Goal: Task Accomplishment & Management: Use online tool/utility

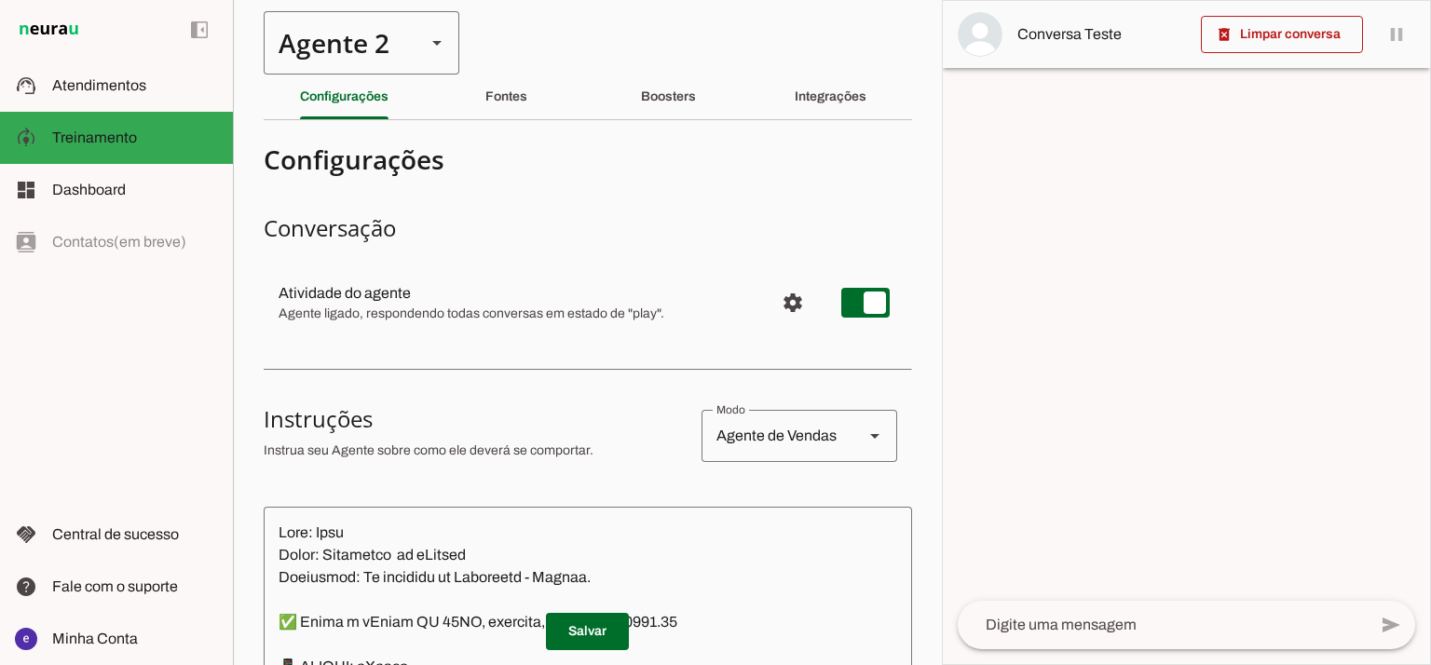
click at [398, 36] on div "Agente 2" at bounding box center [337, 42] width 147 height 63
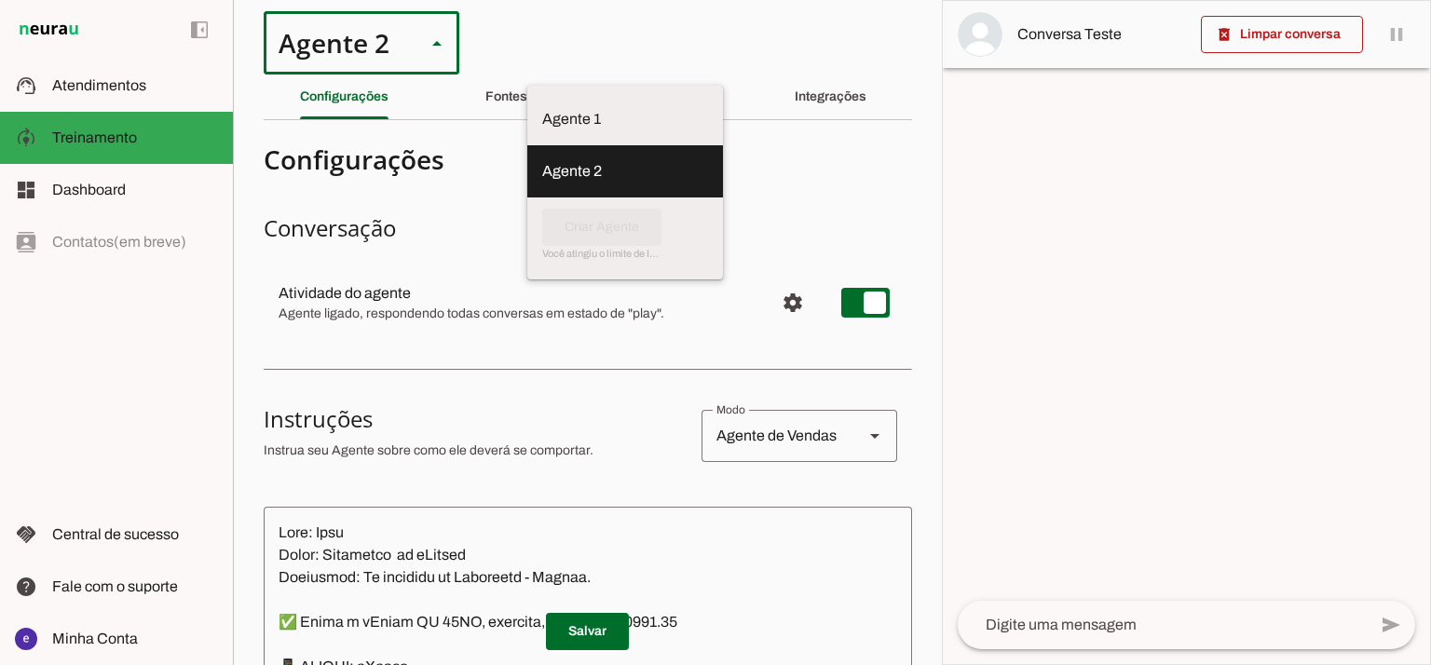
click at [542, 108] on slot at bounding box center [625, 119] width 166 height 22
type md-outlined-select "12aOQQ7FsmepHgvjII9C"
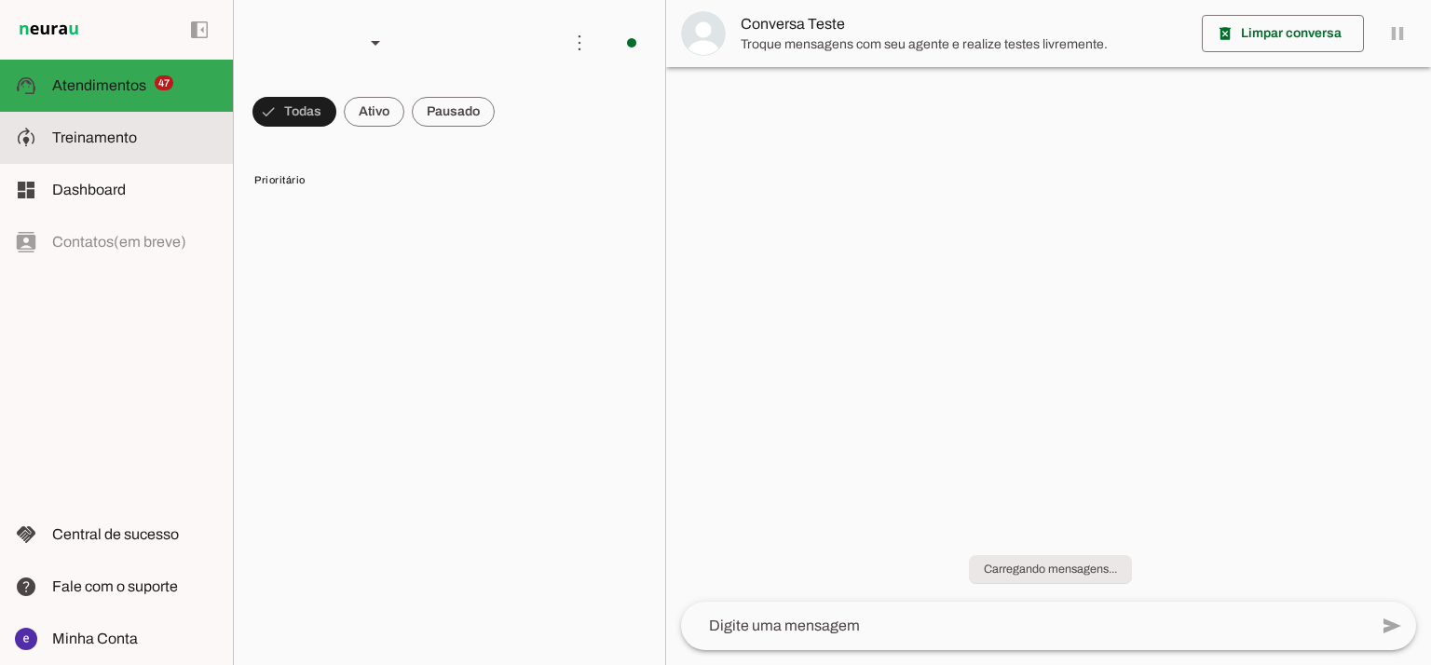
click at [133, 131] on span "Treinamento" at bounding box center [94, 137] width 85 height 16
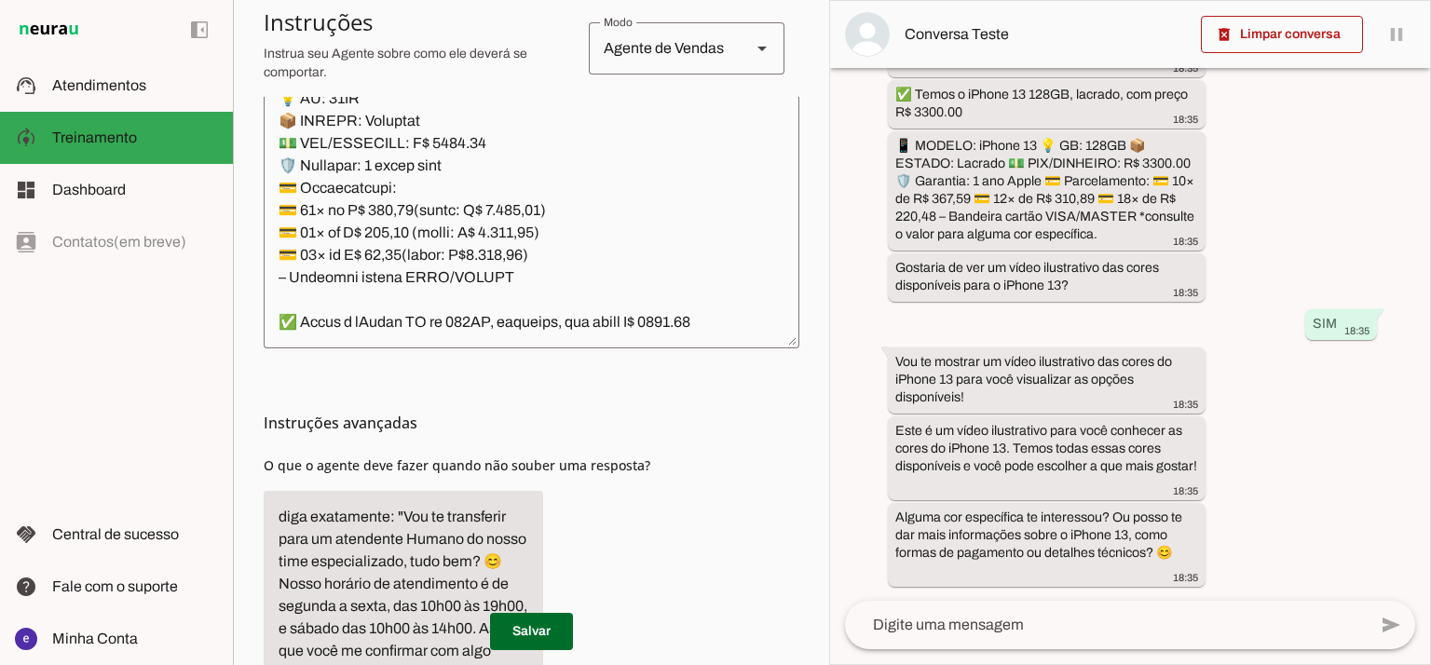
scroll to position [373, 0]
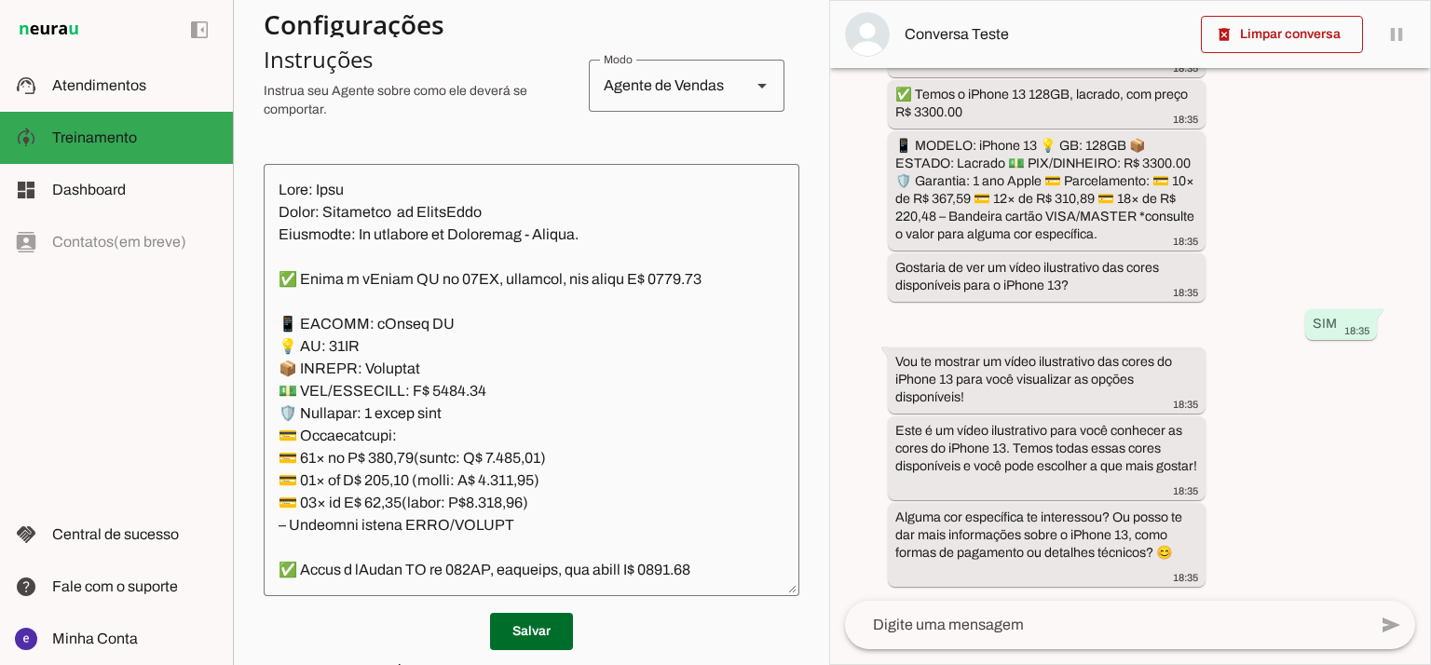
click at [607, 211] on textarea at bounding box center [532, 380] width 536 height 402
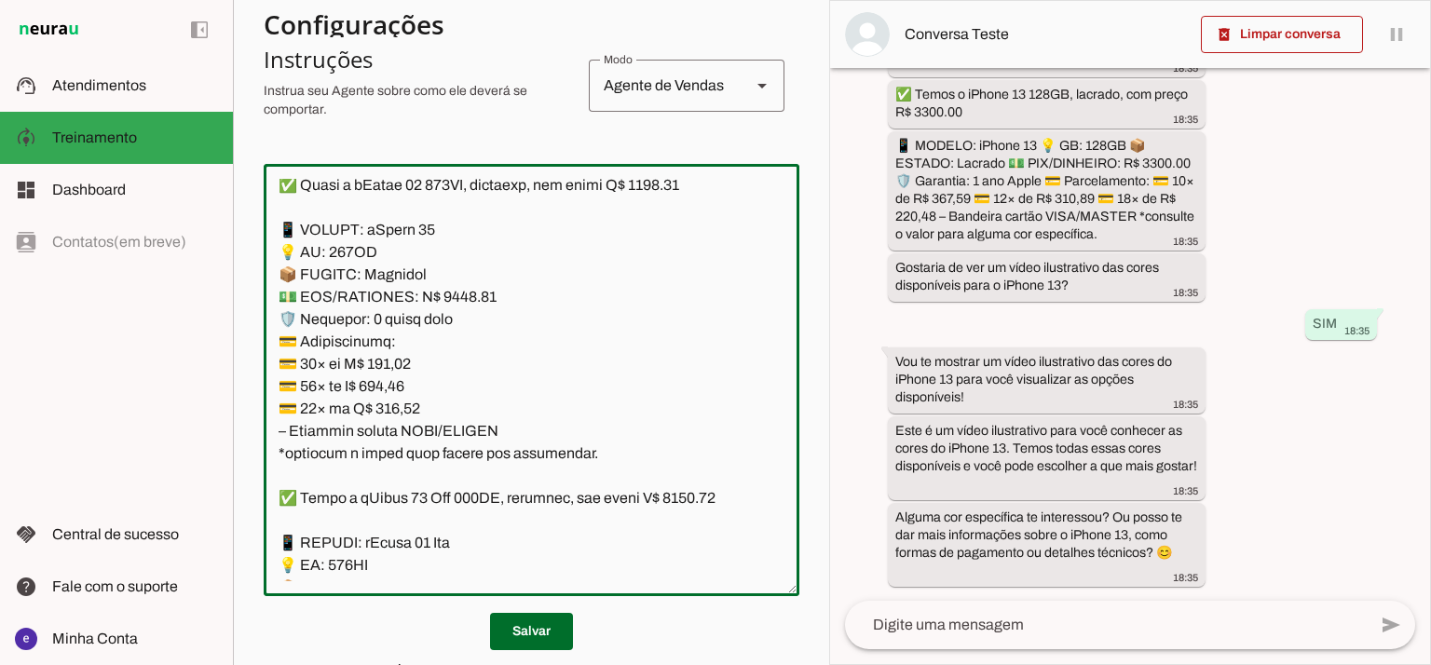
scroll to position [1863, 0]
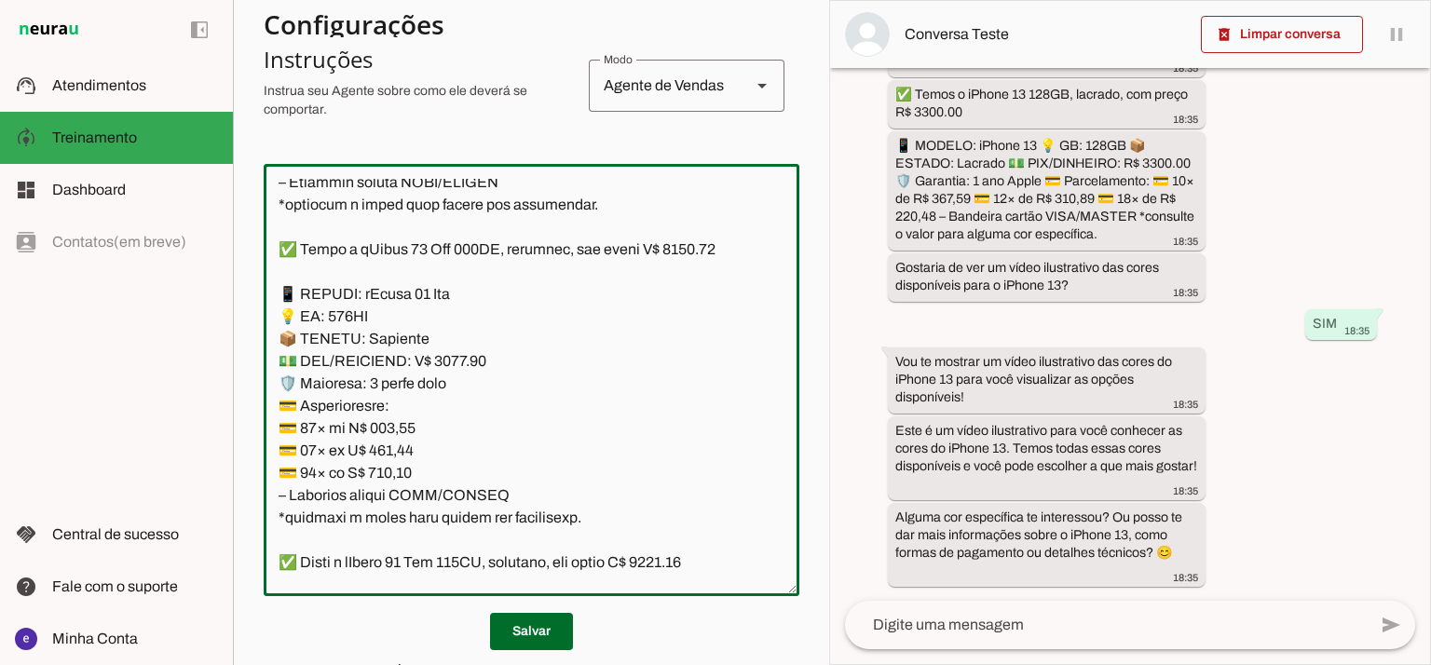
click at [456, 366] on textarea at bounding box center [532, 380] width 536 height 402
click at [704, 243] on textarea at bounding box center [532, 380] width 536 height 402
type textarea "Lore: Ipsu Dolor: Sitametco ad ElitsEddo Eiusmodte: In utlabore et Doloremag - …"
type md-outlined-text-field "Lore: Ipsu Dolor: Sitametco ad ElitsEddo Eiusmodte: In utlabore et Doloremag - …"
click at [401, 429] on textarea at bounding box center [532, 380] width 536 height 402
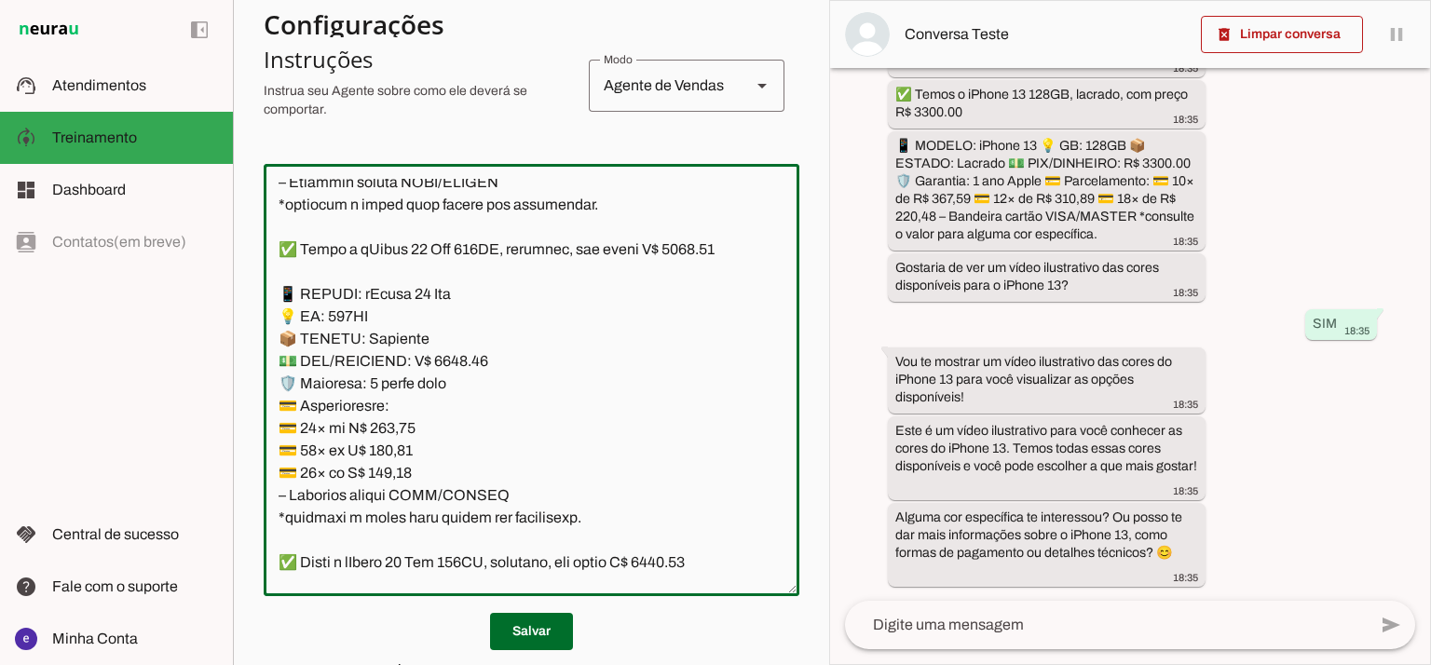
click at [401, 429] on textarea at bounding box center [532, 380] width 536 height 402
paste textarea "8,40"
type textarea "Lore: Ipsu Dolor: Sitametco ad ElitsEddo Eiusmodte: In utlabore et Doloremag - …"
type md-outlined-text-field "Lore: Ipsu Dolor: Sitametco ad ElitsEddo Eiusmodte: In utlabore et Doloremag - …"
click at [400, 446] on textarea at bounding box center [532, 380] width 536 height 402
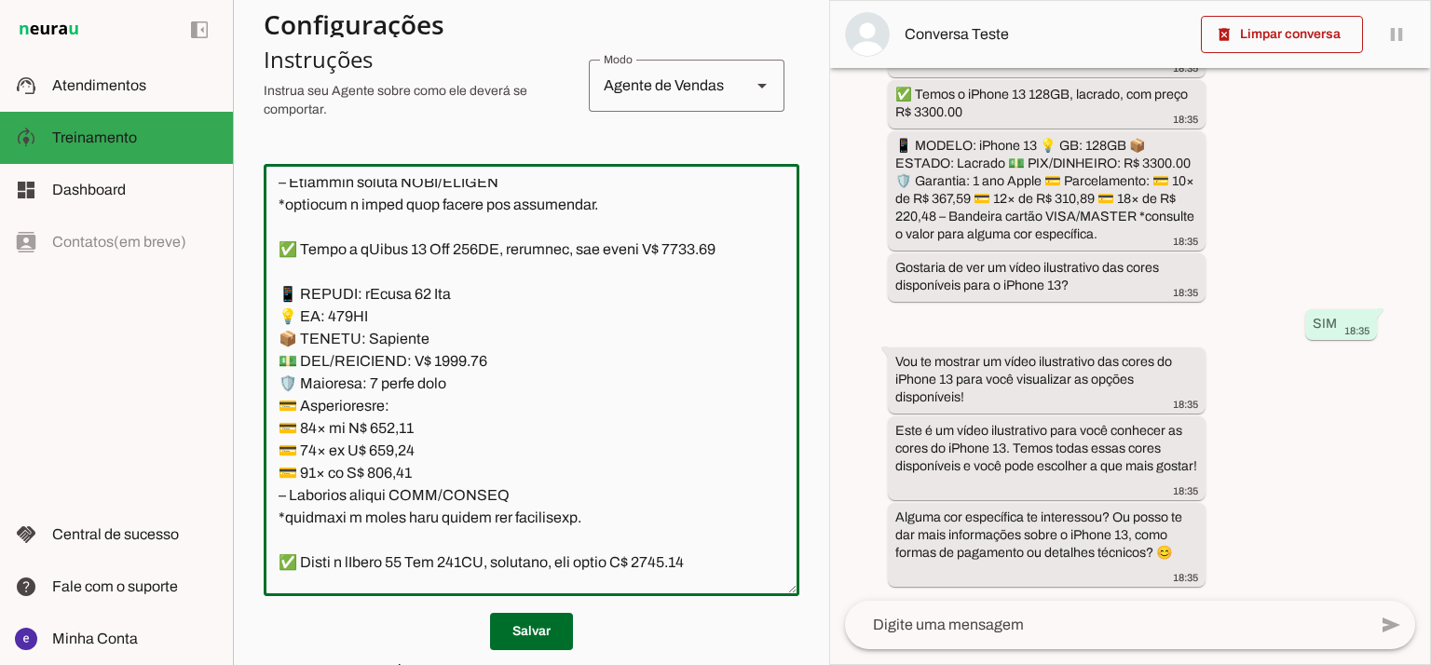
click at [400, 446] on textarea at bounding box center [532, 380] width 536 height 402
paste textarea "10,08"
type textarea "Lore: Ipsu Dolor: Sitametco ad ElitsEddo Eiusmodte: In utlabore et Doloremag - …"
type md-outlined-text-field "Lore: Ipsu Dolor: Sitametco ad ElitsEddo Eiusmodte: In utlabore et Doloremag - …"
click at [384, 476] on textarea at bounding box center [532, 380] width 536 height 402
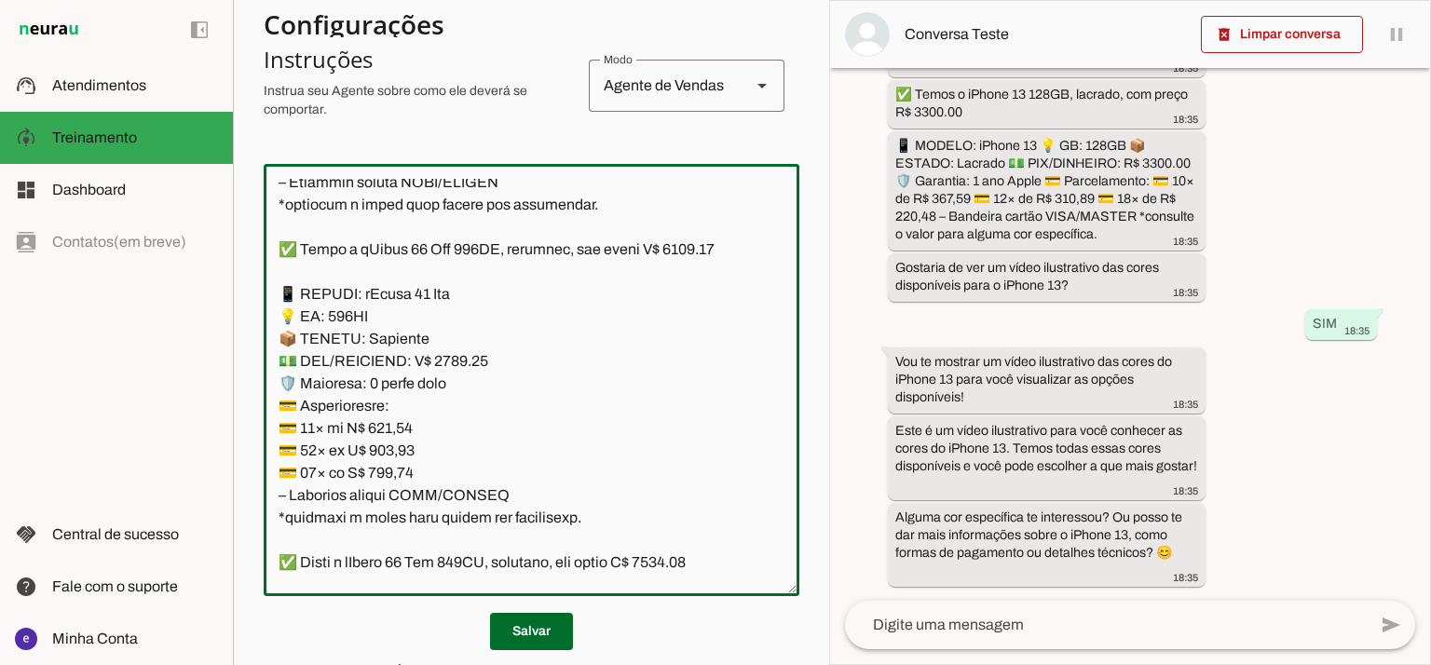
click at [384, 476] on textarea at bounding box center [532, 380] width 536 height 402
paste textarea "8,99"
type textarea "Lore: Ipsu Dolor: Sitametco ad ElitsEddo Eiusmodte: In utlabore et Doloremag - …"
type md-outlined-text-field "Lore: Ipsu Dolor: Sitametco ad ElitsEddo Eiusmodte: In utlabore et Doloremag - …"
click at [539, 622] on span at bounding box center [531, 631] width 83 height 45
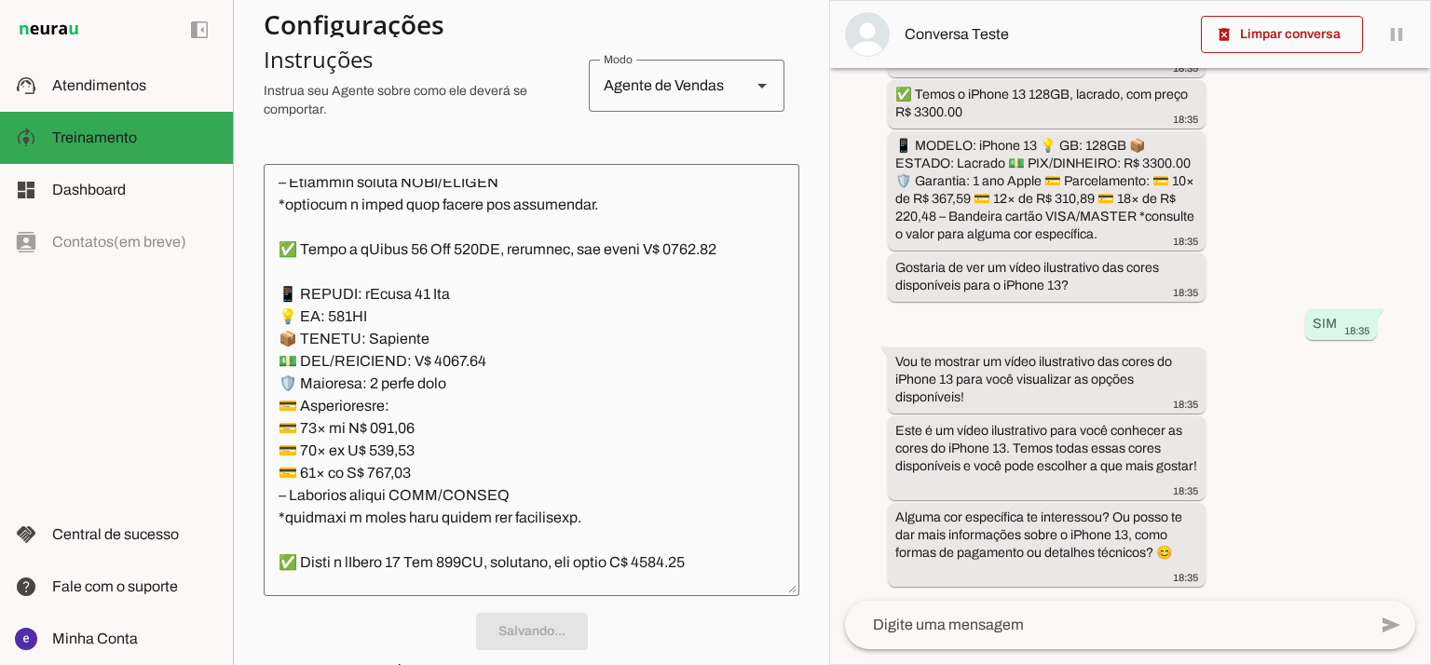
scroll to position [373, 0]
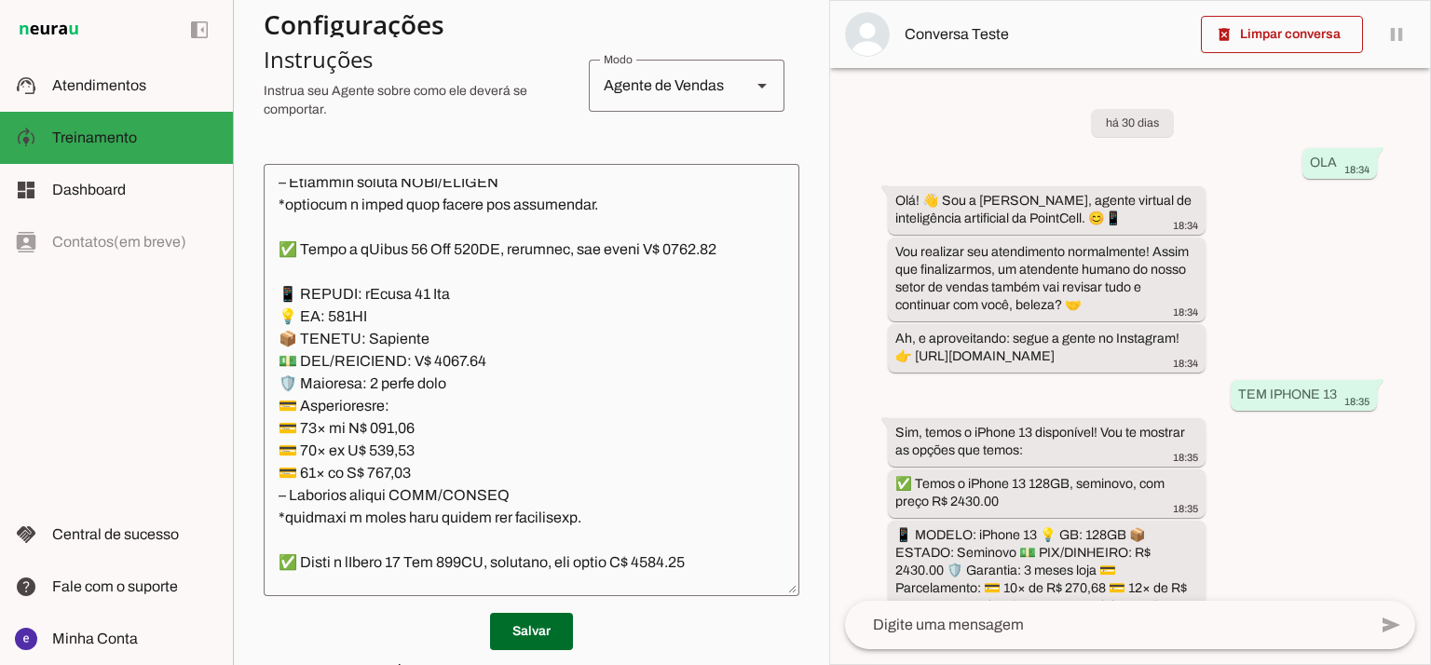
click at [540, 423] on textarea at bounding box center [532, 380] width 536 height 402
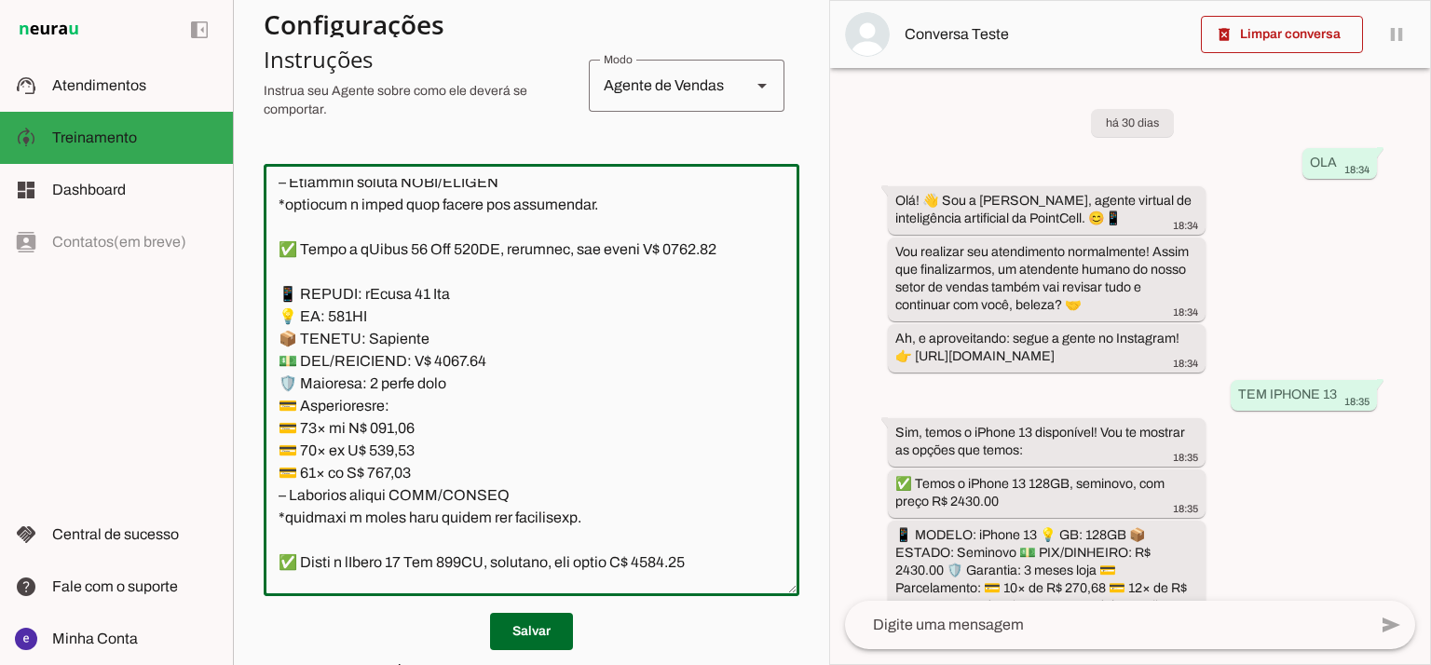
drag, startPoint x: 524, startPoint y: 501, endPoint x: 261, endPoint y: 290, distance: 337.9
click at [261, 290] on section "Agente 1 Agente 2 Criar Agente Você atingiu o limite de IAs Neurau permitidas. …" at bounding box center [531, 332] width 596 height 665
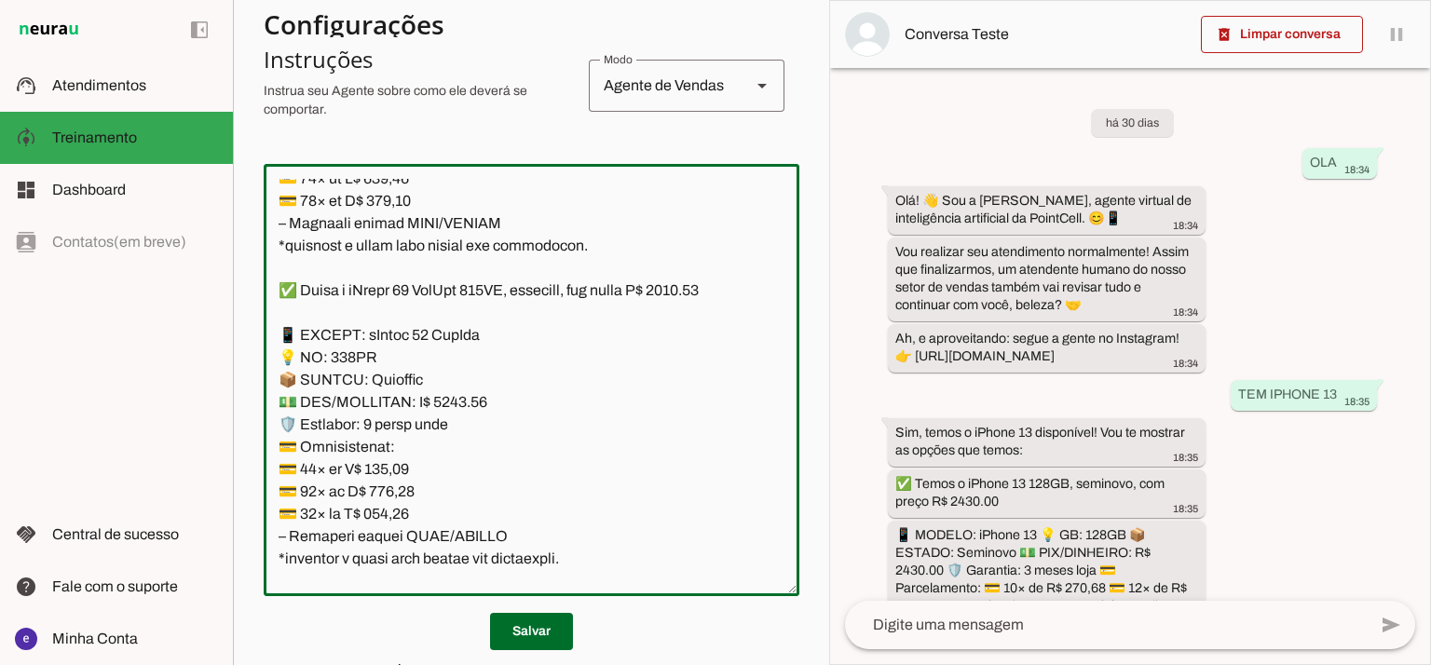
scroll to position [2483, 0]
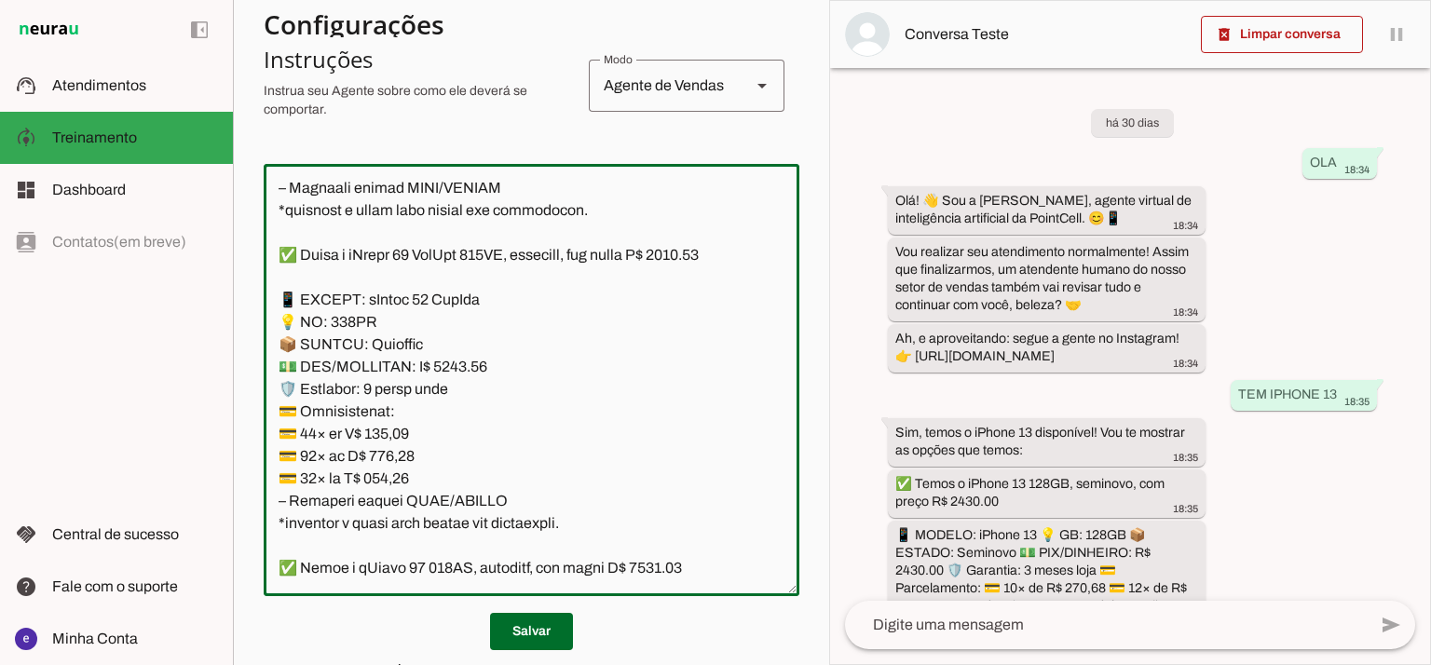
click at [447, 394] on textarea at bounding box center [532, 380] width 536 height 402
click at [292, 283] on textarea at bounding box center [532, 380] width 536 height 402
type textarea "Lore: Ipsu Dolor: Sitametco ad ElitsEddo Eiusmodte: In utlabore et Doloremag - …"
type md-outlined-text-field "Lore: Ipsu Dolor: Sitametco ad ElitsEddo Eiusmodte: In utlabore et Doloremag - …"
click at [405, 458] on textarea at bounding box center [532, 380] width 536 height 402
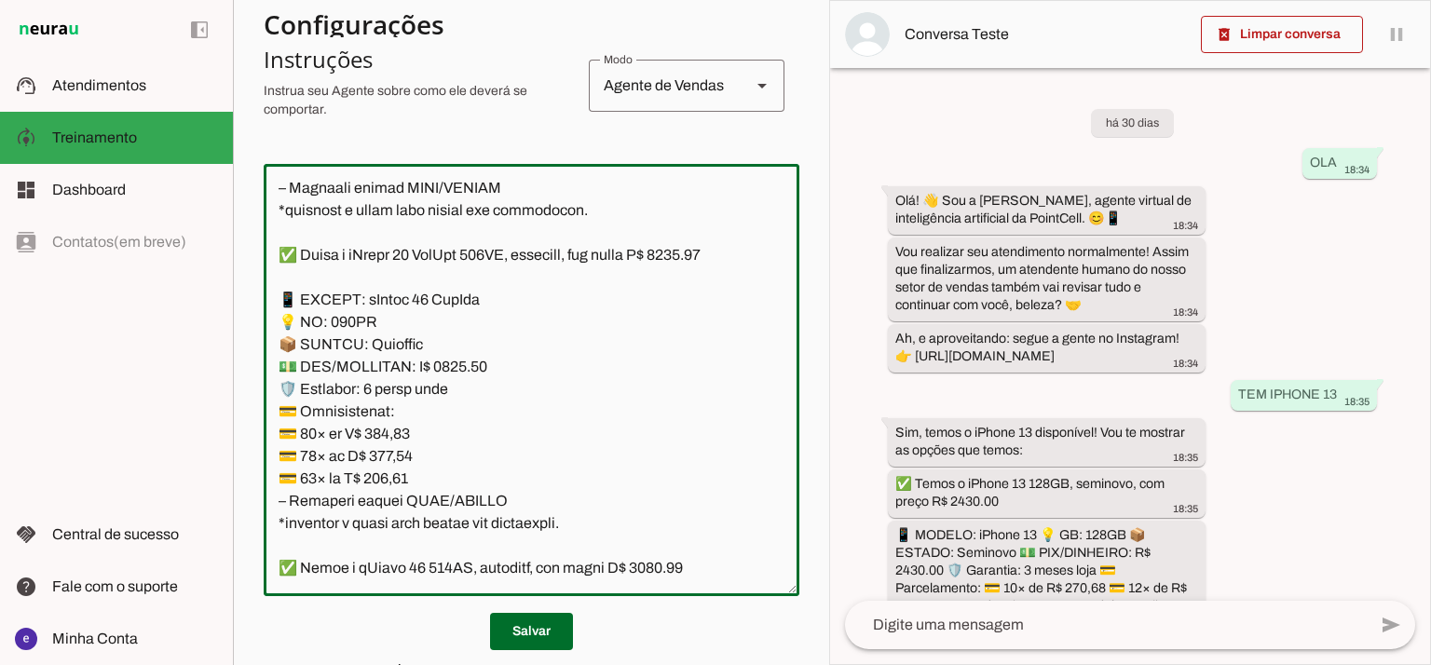
click at [405, 458] on textarea at bounding box center [532, 380] width 536 height 402
paste textarea "311,89"
type textarea "Lore: Ipsu Dolor: Sitametco ad ElitsEddo Eiusmodte: In utlabore et Doloremag - …"
type md-outlined-text-field "Lore: Ipsu Dolor: Sitametco ad ElitsEddo Eiusmodte: In utlabore et Doloremag - …"
click at [398, 469] on textarea at bounding box center [532, 380] width 536 height 402
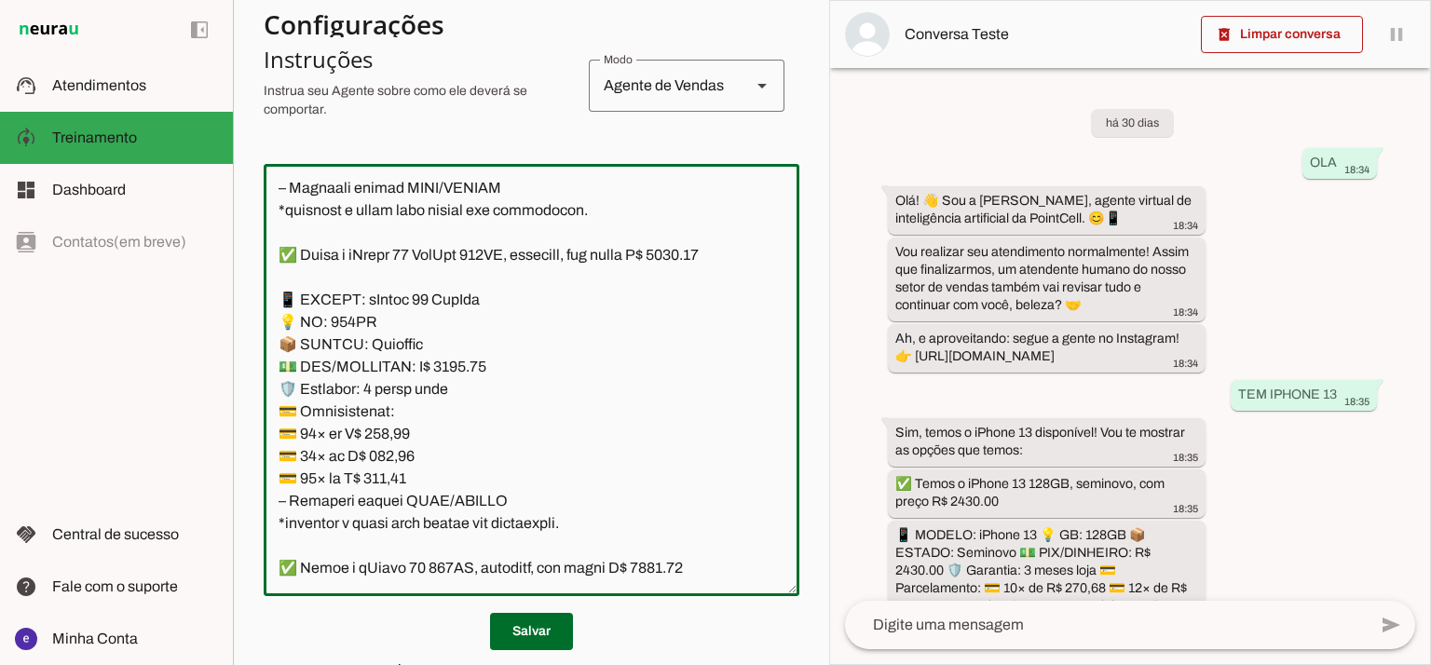
click at [398, 469] on textarea at bounding box center [532, 380] width 536 height 402
paste textarea "63,78"
type textarea "Lore: Ipsu Dolor: Sitametco ad ElitsEddo Eiusmodte: In utlabore et Doloremag - …"
type md-outlined-text-field "Lore: Ipsu Dolor: Sitametco ad ElitsEddo Eiusmodte: In utlabore et Doloremag - …"
click at [390, 508] on textarea at bounding box center [532, 380] width 536 height 402
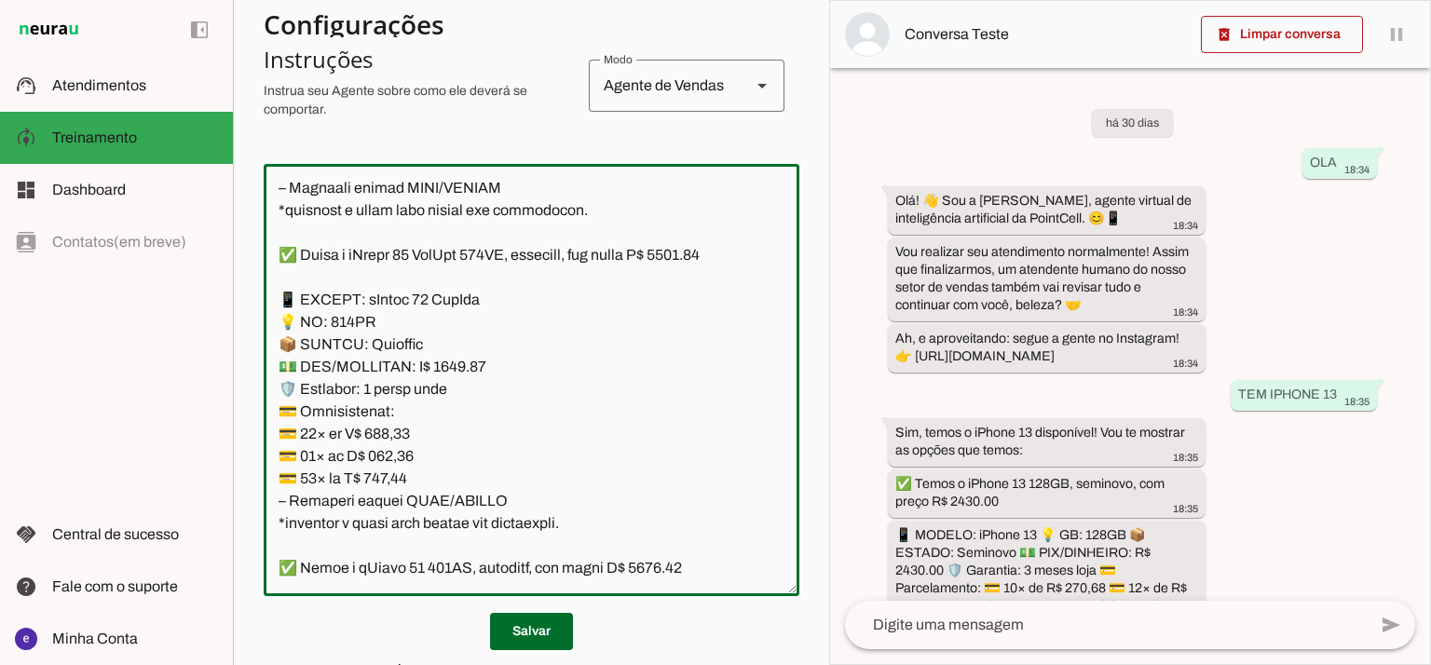
click at [390, 508] on textarea at bounding box center [532, 380] width 536 height 402
paste textarea "87,07"
type textarea "Lore: Ipsu Dolor: Sitametco ad ElitsEddo Eiusmodte: In utlabore et Doloremag - …"
type md-outlined-text-field "Lore: Ipsu Dolor: Sitametco ad ElitsEddo Eiusmodte: In utlabore et Doloremag - …"
click at [536, 625] on span at bounding box center [531, 631] width 83 height 45
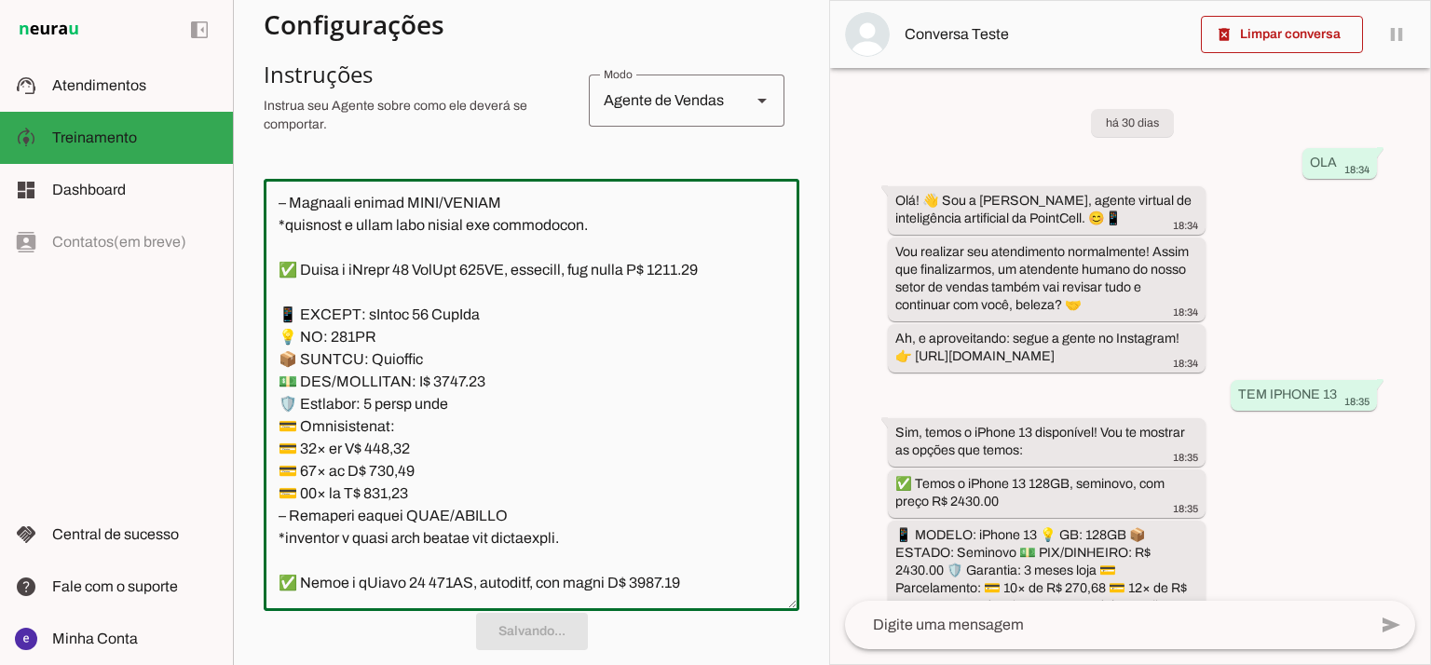
click at [520, 490] on textarea at bounding box center [532, 395] width 536 height 402
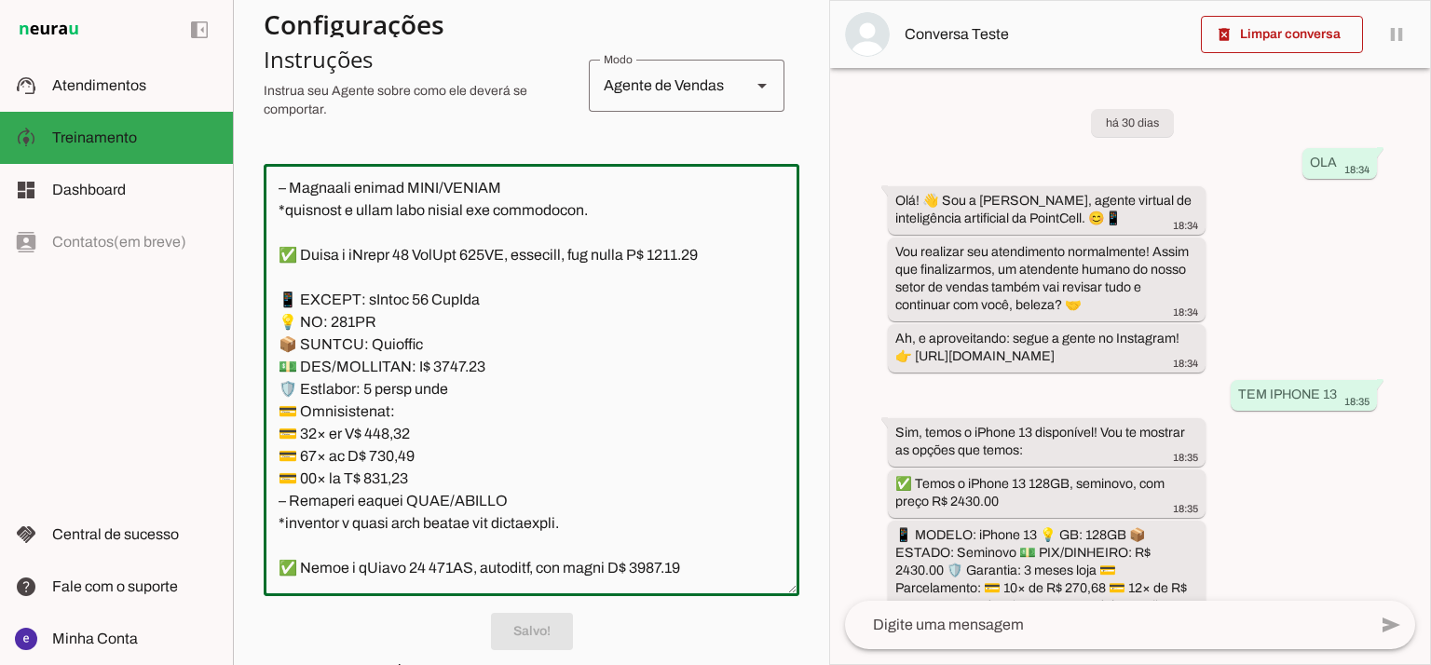
drag, startPoint x: 517, startPoint y: 517, endPoint x: 279, endPoint y: 313, distance: 313.1
click at [279, 313] on textarea at bounding box center [532, 380] width 536 height 402
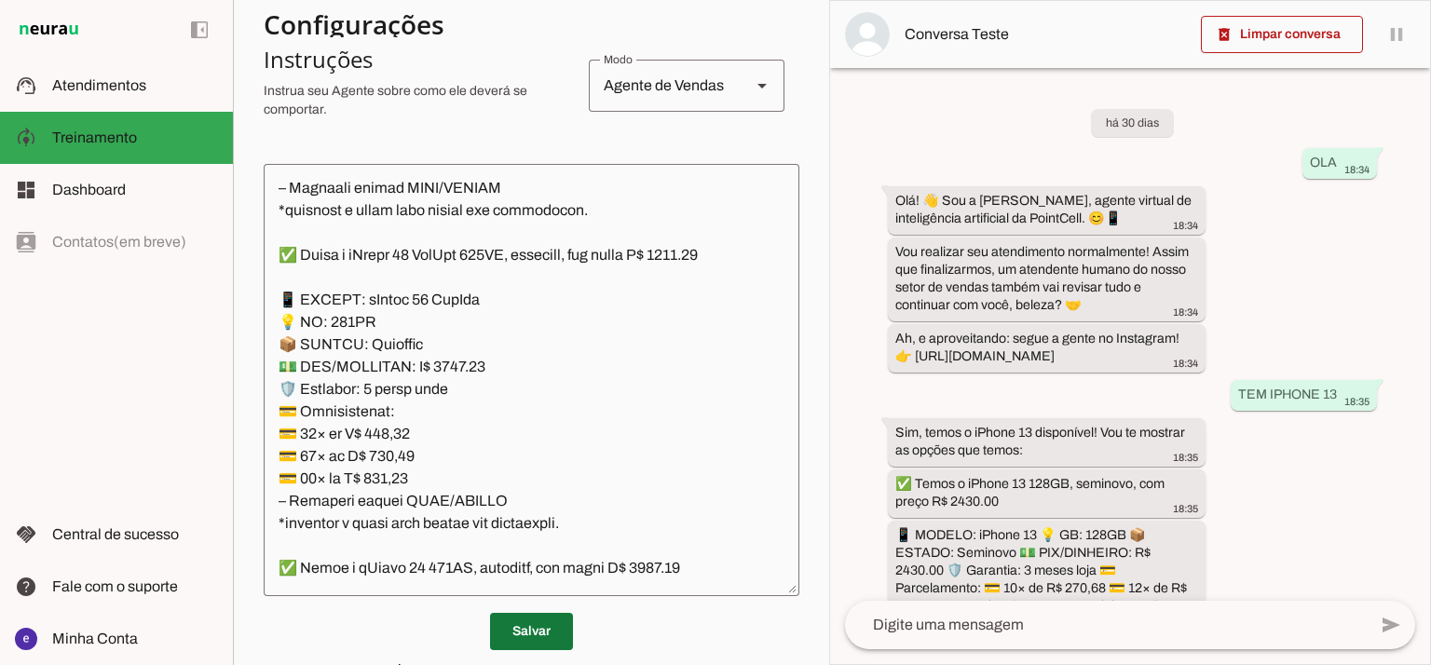
click at [550, 632] on span at bounding box center [531, 631] width 83 height 45
click at [510, 435] on textarea at bounding box center [532, 380] width 536 height 402
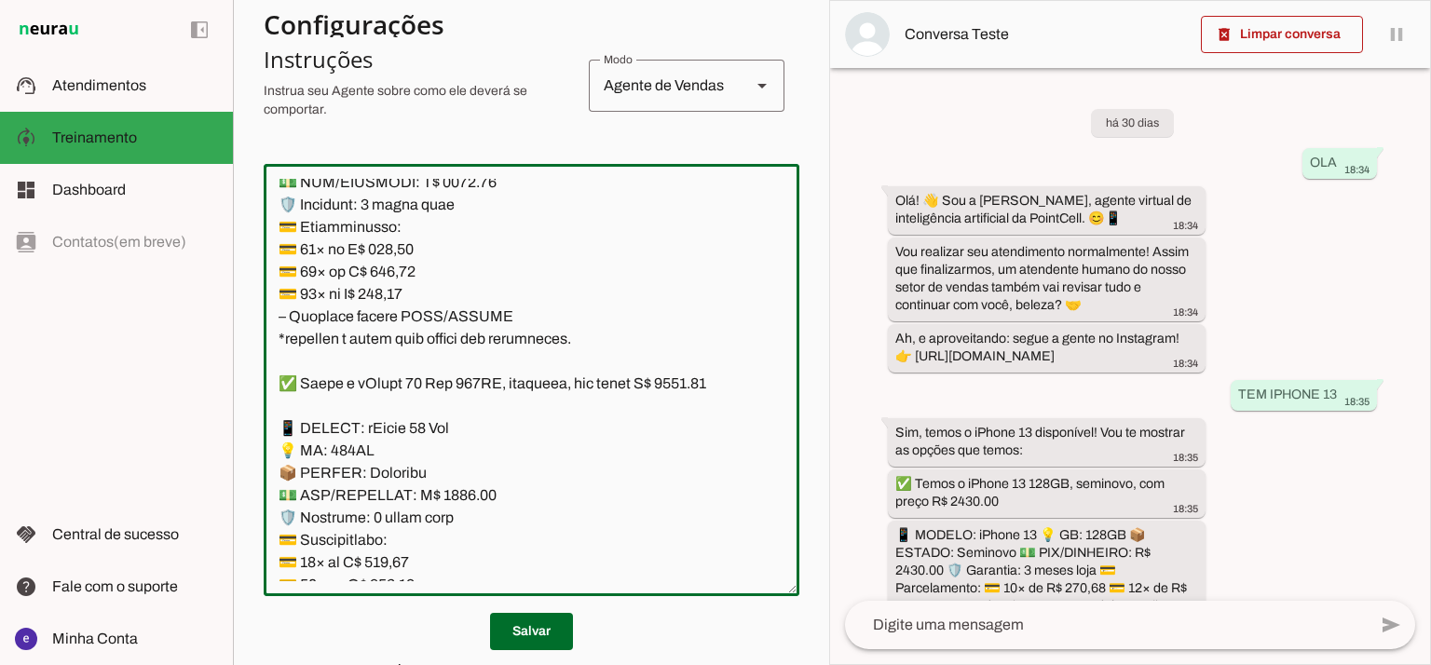
scroll to position [3104, 0]
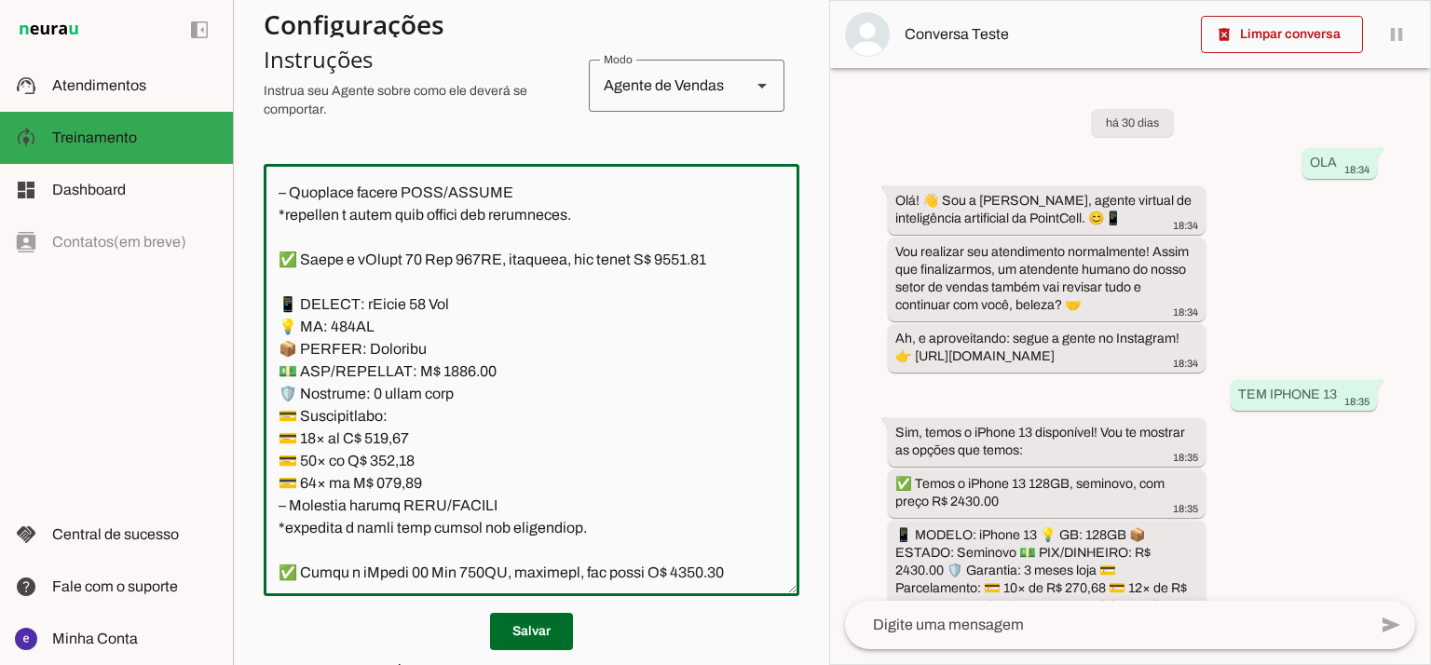
drag, startPoint x: 406, startPoint y: 387, endPoint x: 470, endPoint y: 390, distance: 64.4
click at [470, 390] on textarea at bounding box center [532, 380] width 536 height 402
click at [705, 285] on textarea at bounding box center [532, 380] width 536 height 402
click at [453, 391] on textarea at bounding box center [532, 380] width 536 height 402
type textarea "Lore: Ipsu Dolor: Sitametco ad ElitsEddo Eiusmodte: In utlabore et Doloremag - …"
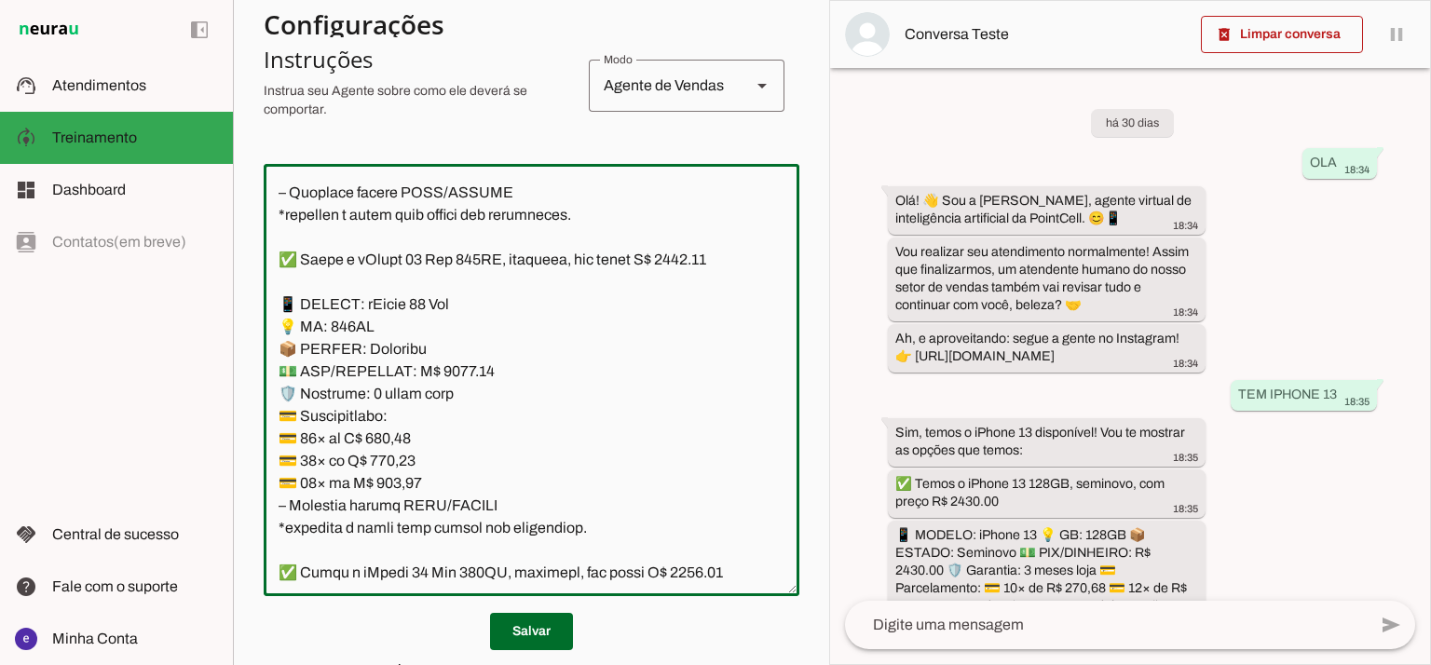
type md-outlined-text-field "Lore: Ipsu Dolor: Sitametco ad ElitsEddo Eiusmodte: In utlabore et Doloremag - …"
click at [388, 457] on textarea at bounding box center [532, 380] width 536 height 402
paste textarea "34,17"
type textarea "Lore: Ipsu Dolor: Sitametco ad ElitsEddo Eiusmodte: In utlabore et Doloremag - …"
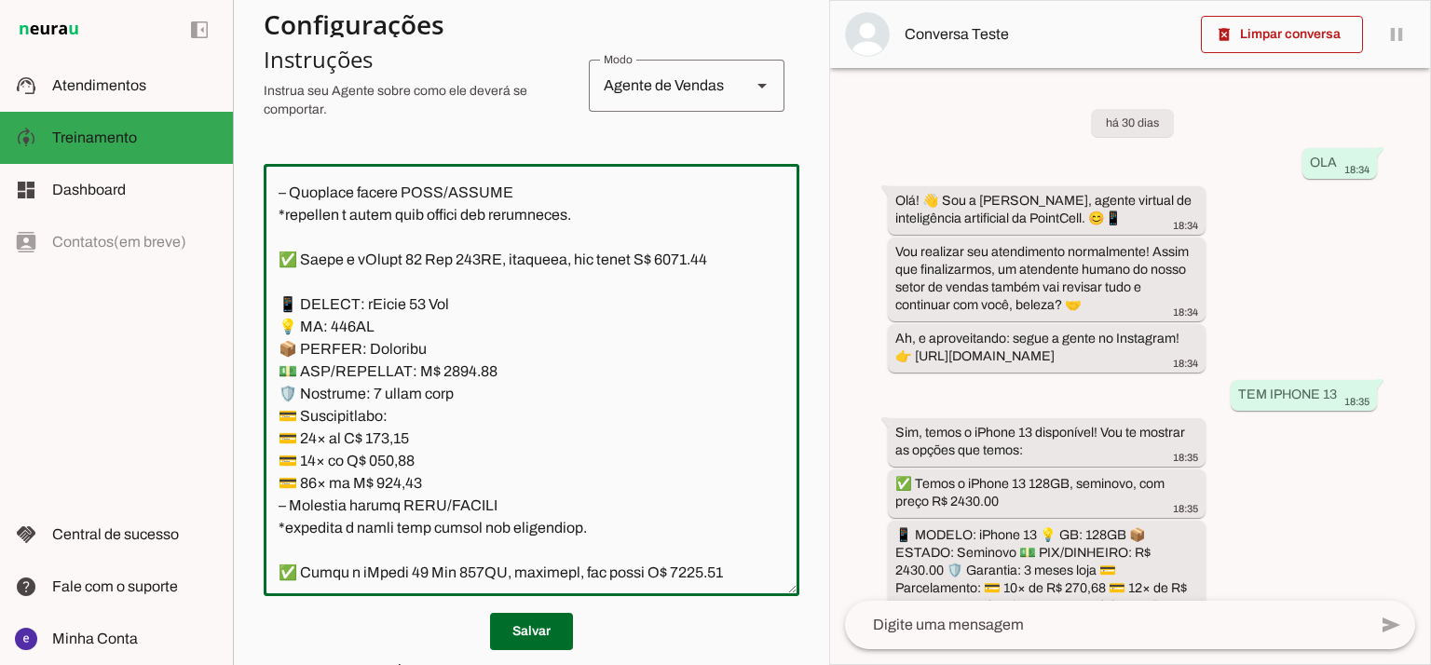
type md-outlined-text-field "Lore: Ipsu Dolor: Sitametco ad ElitsEddo Eiusmodte: In utlabore et Doloremag - …"
click at [395, 482] on textarea at bounding box center [532, 380] width 536 height 402
paste textarea "82,63"
type textarea "Lore: Ipsu Dolor: Sitametco ad ElitsEddo Eiusmodte: In utlabore et Doloremag - …"
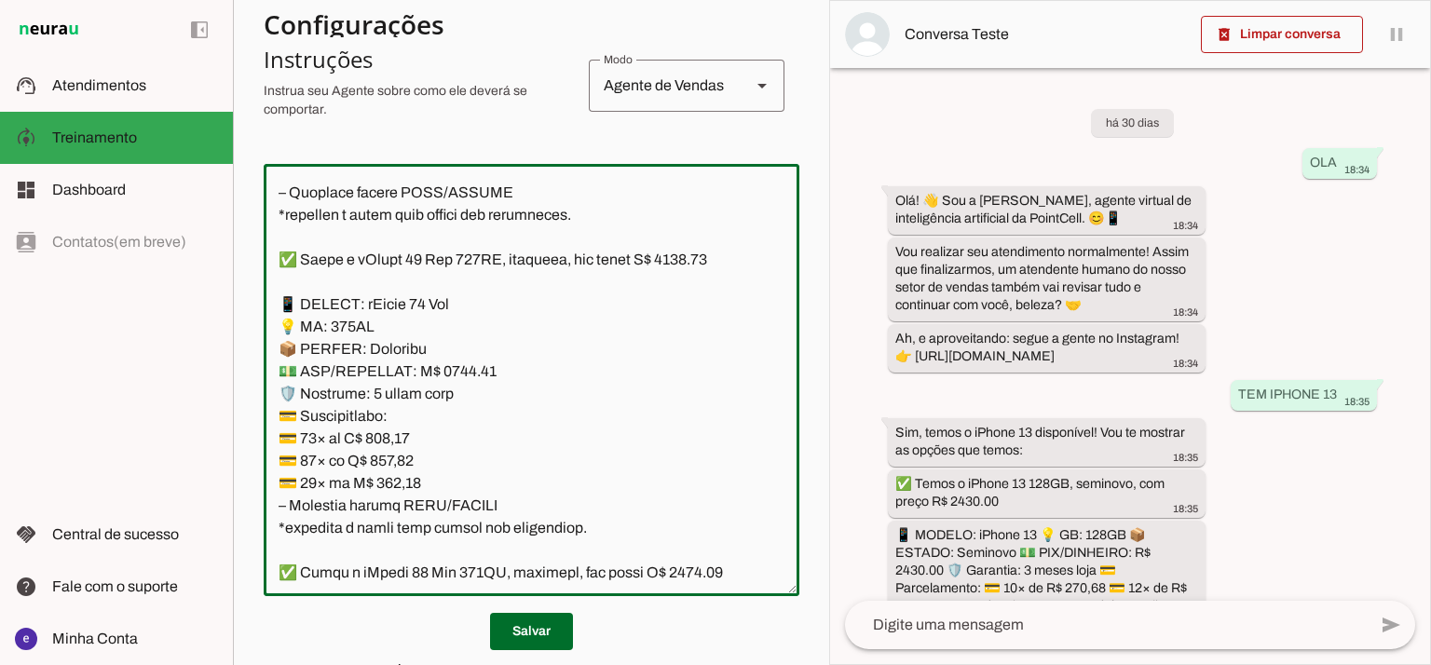
type md-outlined-text-field "Lore: Ipsu Dolor: Sitametco ad ElitsEddo Eiusmodte: In utlabore et Doloremag - …"
click at [384, 509] on textarea at bounding box center [532, 380] width 536 height 402
paste textarea "200,43"
type textarea "Lore: Ipsu Dolor: Sitametco ad ElitsEddo Eiusmodte: In utlabore et Doloremag - …"
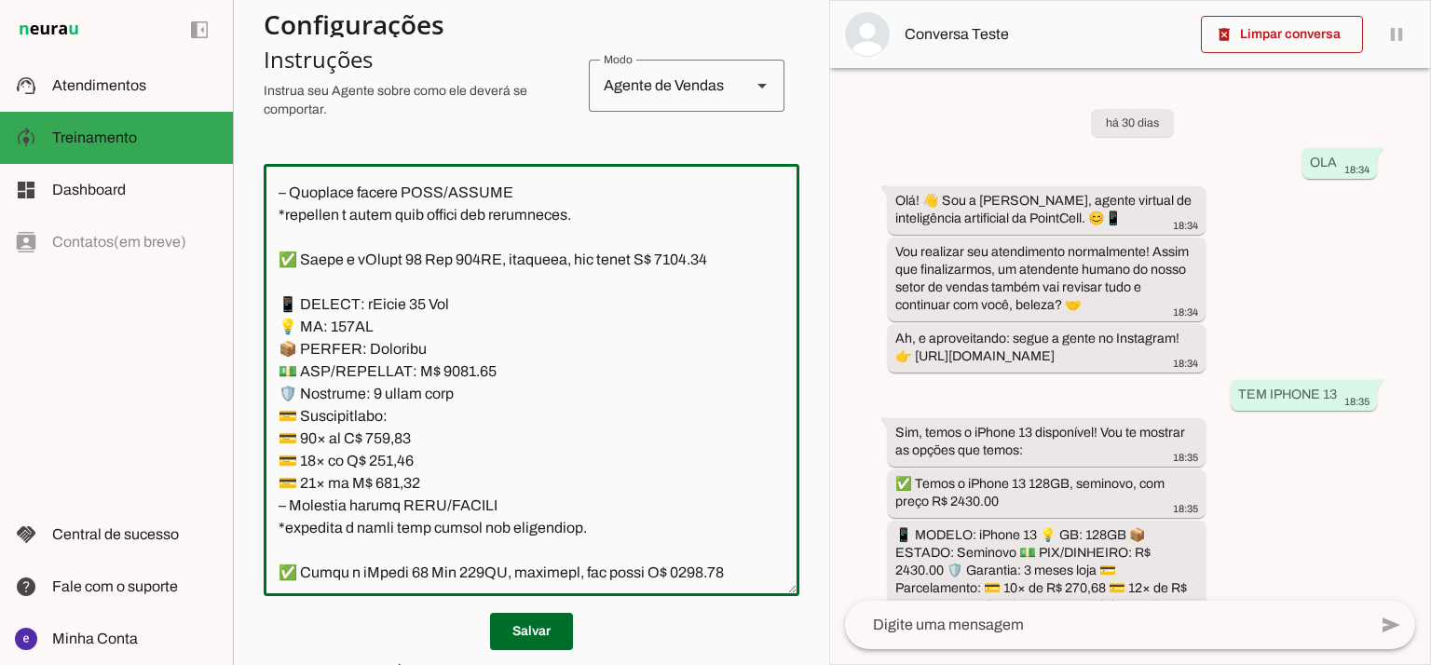
type md-outlined-text-field "Lore: Ipsu Dolor: Sitametco ad ElitsEddo Eiusmodte: In utlabore et Doloremag - …"
click at [551, 623] on span at bounding box center [531, 631] width 83 height 45
drag, startPoint x: 537, startPoint y: 530, endPoint x: 331, endPoint y: 317, distance: 297.1
click at [331, 317] on textarea at bounding box center [532, 380] width 536 height 402
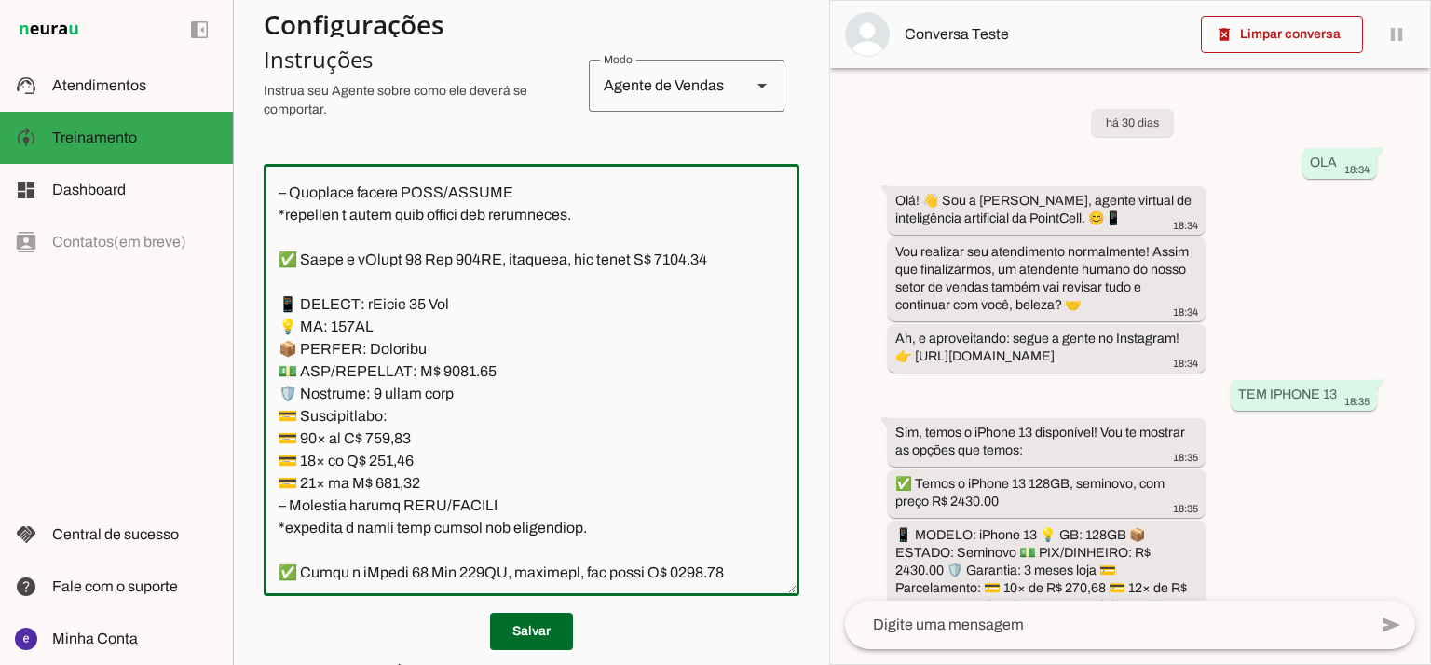
drag, startPoint x: 522, startPoint y: 536, endPoint x: 226, endPoint y: 328, distance: 361.0
click at [226, 328] on applet-drawer "support_agent Atendimentos Atendimentos model_training Treinamento Treinamento …" at bounding box center [715, 332] width 1431 height 665
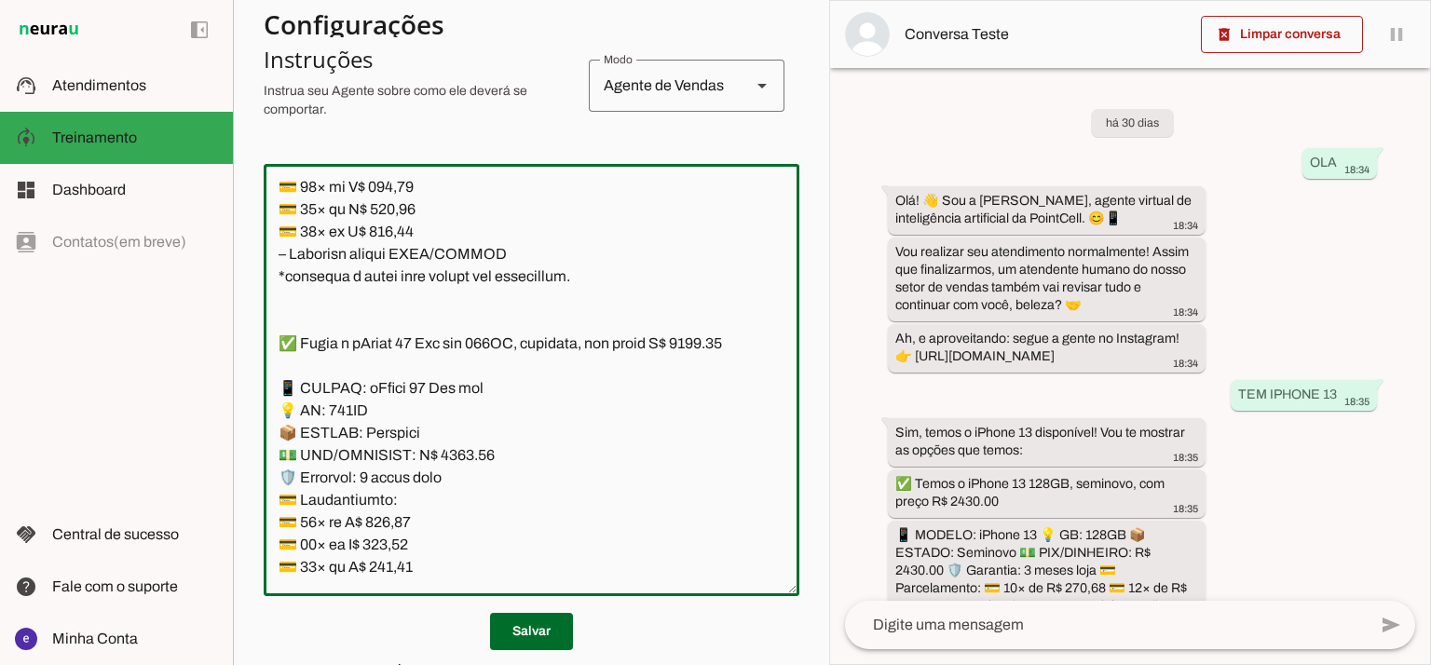
scroll to position [3726, 0]
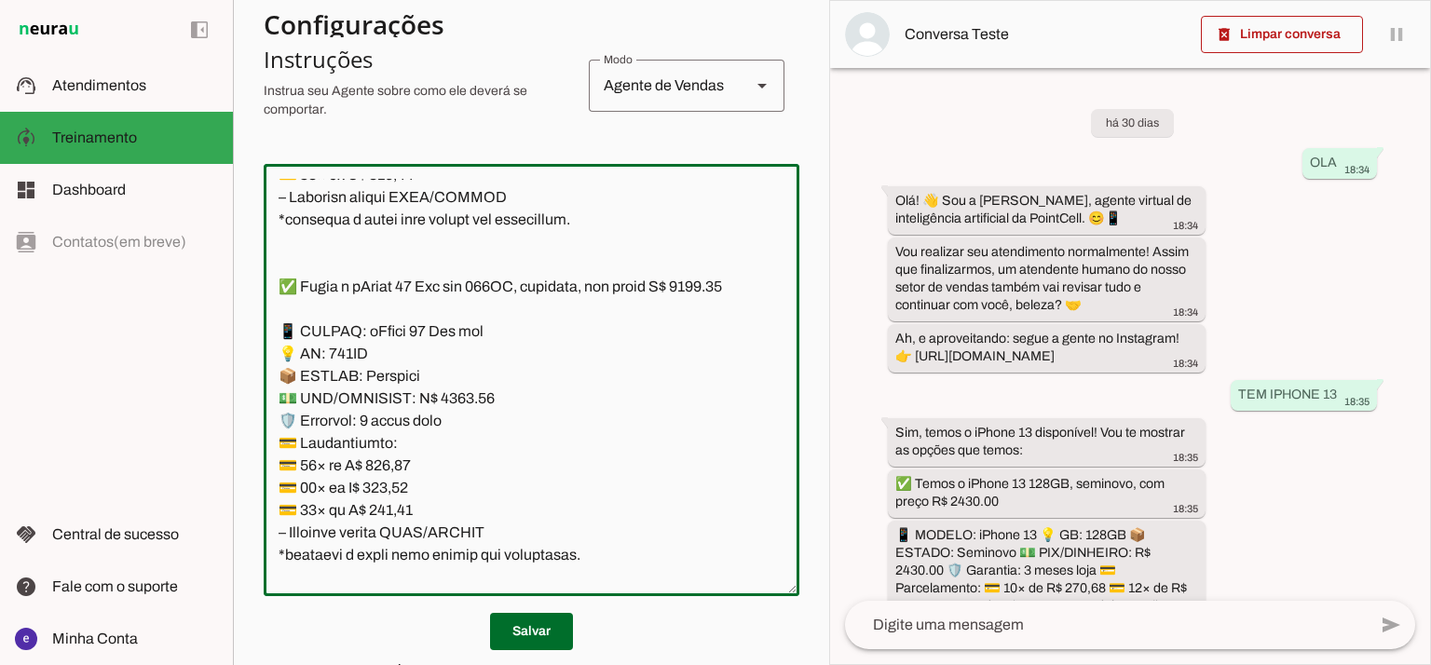
click at [462, 438] on textarea at bounding box center [532, 380] width 536 height 402
click at [301, 332] on textarea at bounding box center [532, 380] width 536 height 402
type textarea "Lore: Ipsu Dolor: Sitametco ad ElitsEddo Eiusmodte: In utlabore et Doloremag - …"
type md-outlined-text-field "Lore: Ipsu Dolor: Sitametco ad ElitsEddo Eiusmodte: In utlabore et Doloremag - …"
click at [399, 511] on textarea at bounding box center [532, 380] width 536 height 402
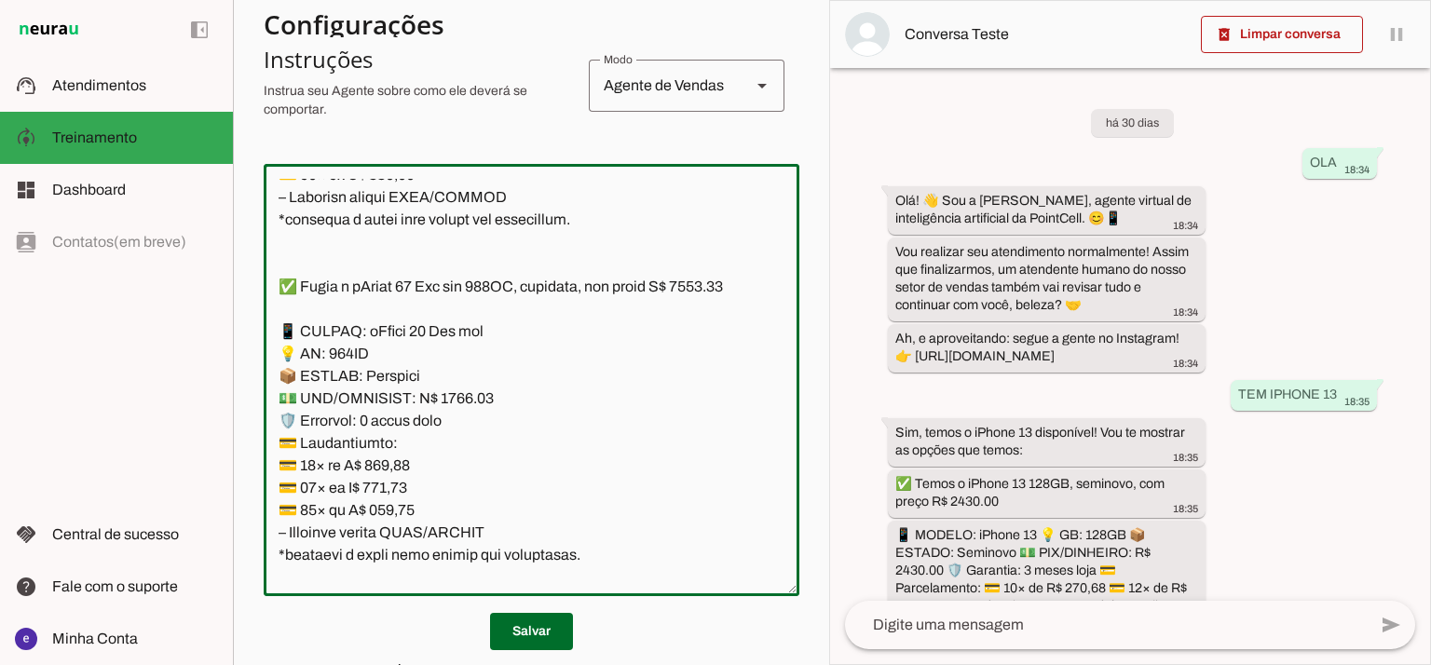
click at [399, 511] on textarea at bounding box center [532, 380] width 536 height 402
paste textarea "7,59"
type textarea "Lore: Ipsu Dolor: Sitametco ad ElitsEddo Eiusmodte: In utlabore et Doloremag - …"
type md-outlined-text-field "Lore: Ipsu Dolor: Sitametco ad ElitsEddo Eiusmodte: In utlabore et Doloremag - …"
click at [392, 546] on textarea at bounding box center [532, 380] width 536 height 402
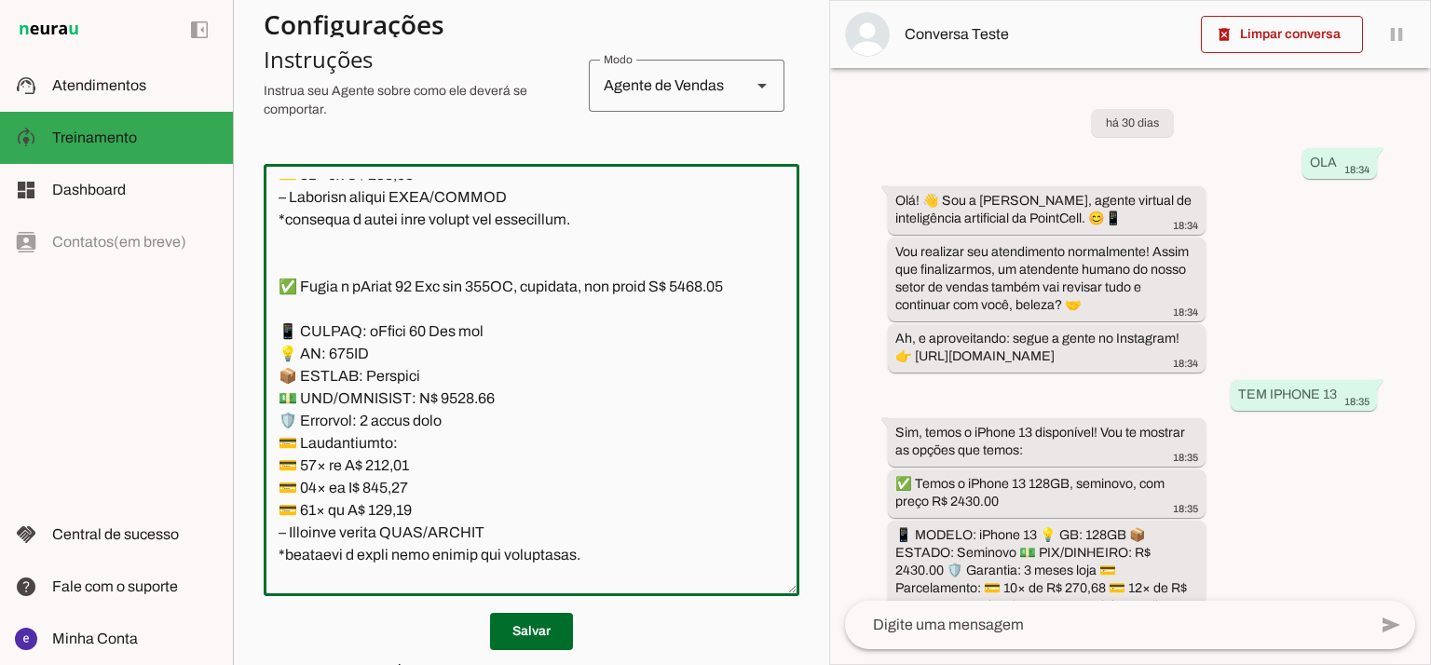
click at [392, 546] on textarea at bounding box center [532, 380] width 536 height 402
click at [395, 535] on textarea at bounding box center [532, 380] width 536 height 402
paste textarea "10,89"
type textarea "Lore: Ipsu Dolor: Sitametco ad ElitsEddo Eiusmodte: In utlabore et Doloremag - …"
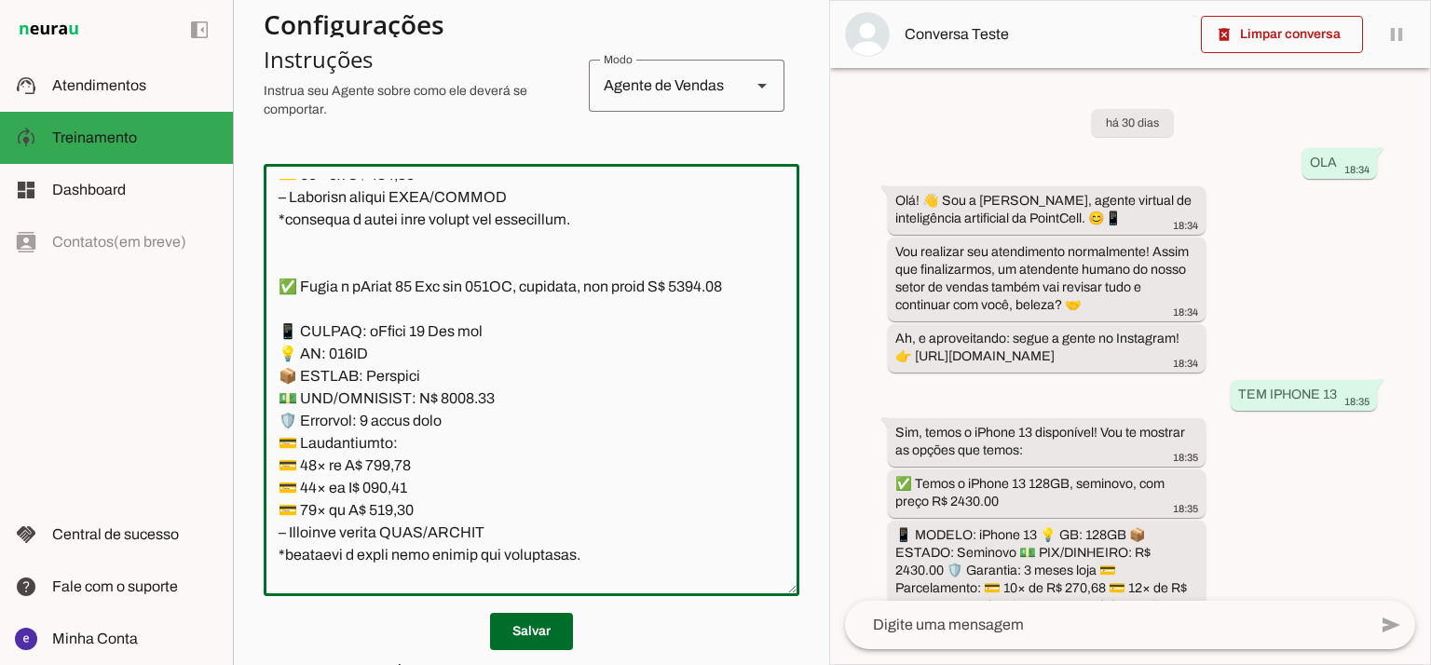
type md-outlined-text-field "Lore: Ipsu Dolor: Sitametco ad ElitsEddo Eiusmodte: In utlabore et Doloremag - …"
click at [393, 557] on textarea at bounding box center [532, 380] width 536 height 402
paste textarea "20,48"
type textarea "Lore: Ipsu Dolor: Sitametco ad ElitsEddo Eiusmodte: In utlabore et Doloremag - …"
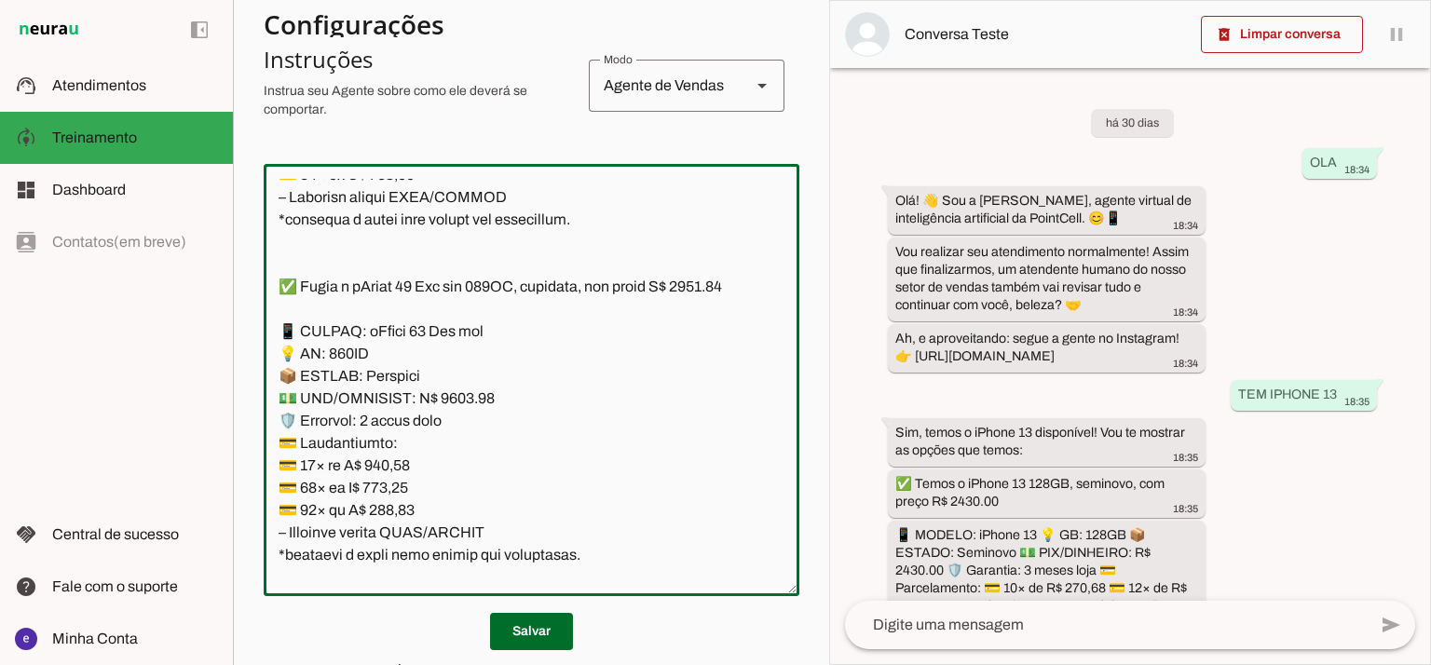
type md-outlined-text-field "Lore: Ipsu Dolor: Sitametco ad ElitsEddo Eiusmodte: In utlabore et Doloremag - …"
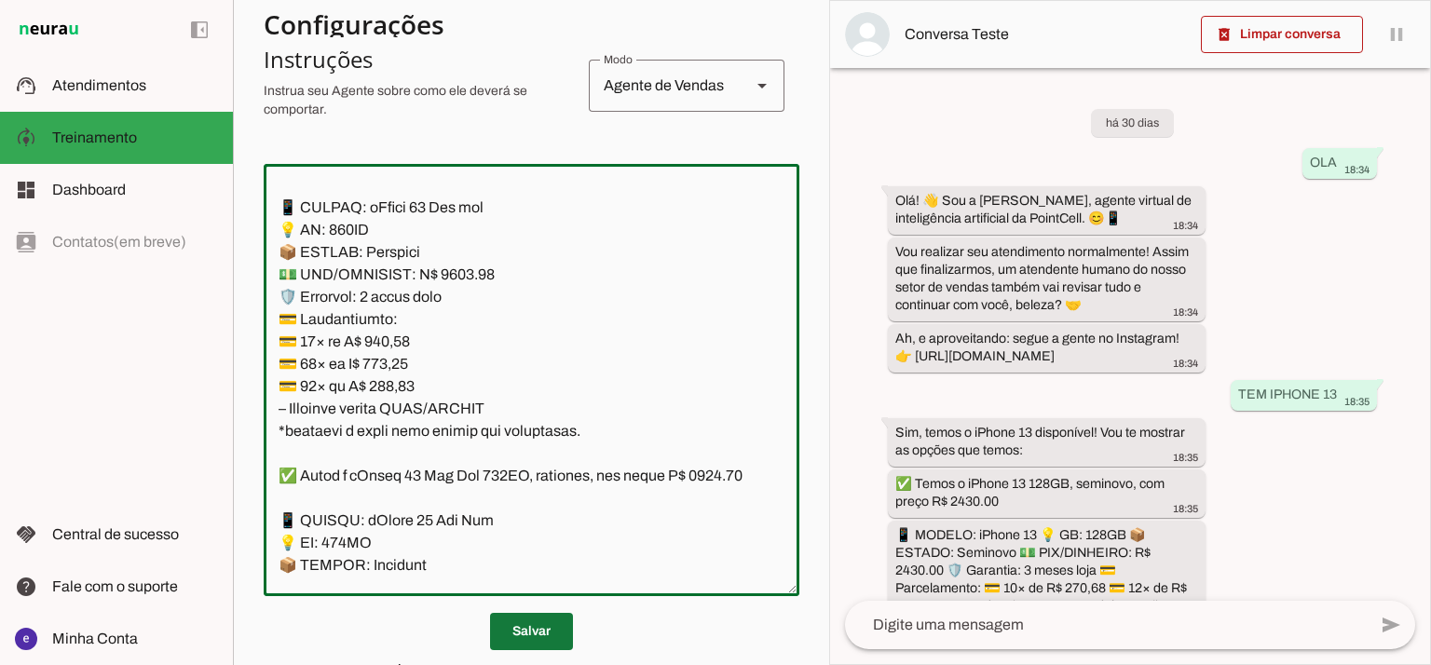
click at [541, 626] on span at bounding box center [531, 631] width 83 height 45
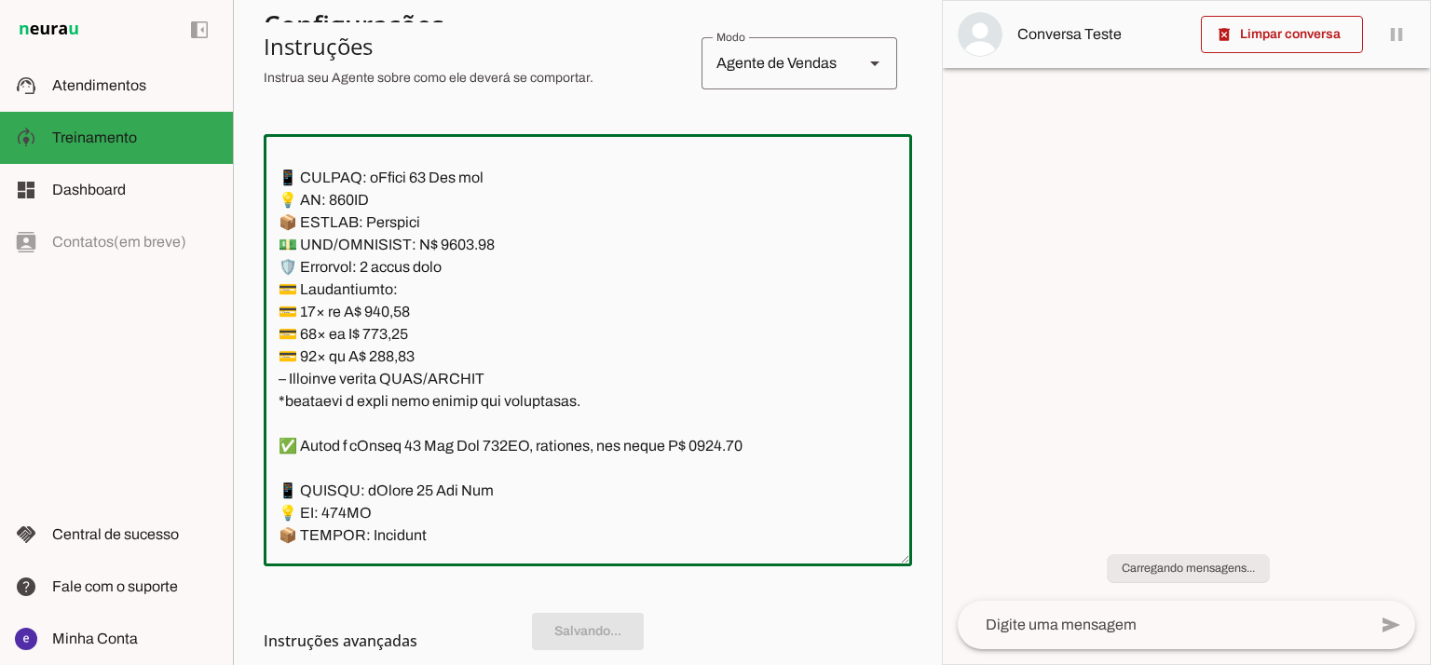
click at [509, 410] on textarea at bounding box center [588, 350] width 648 height 402
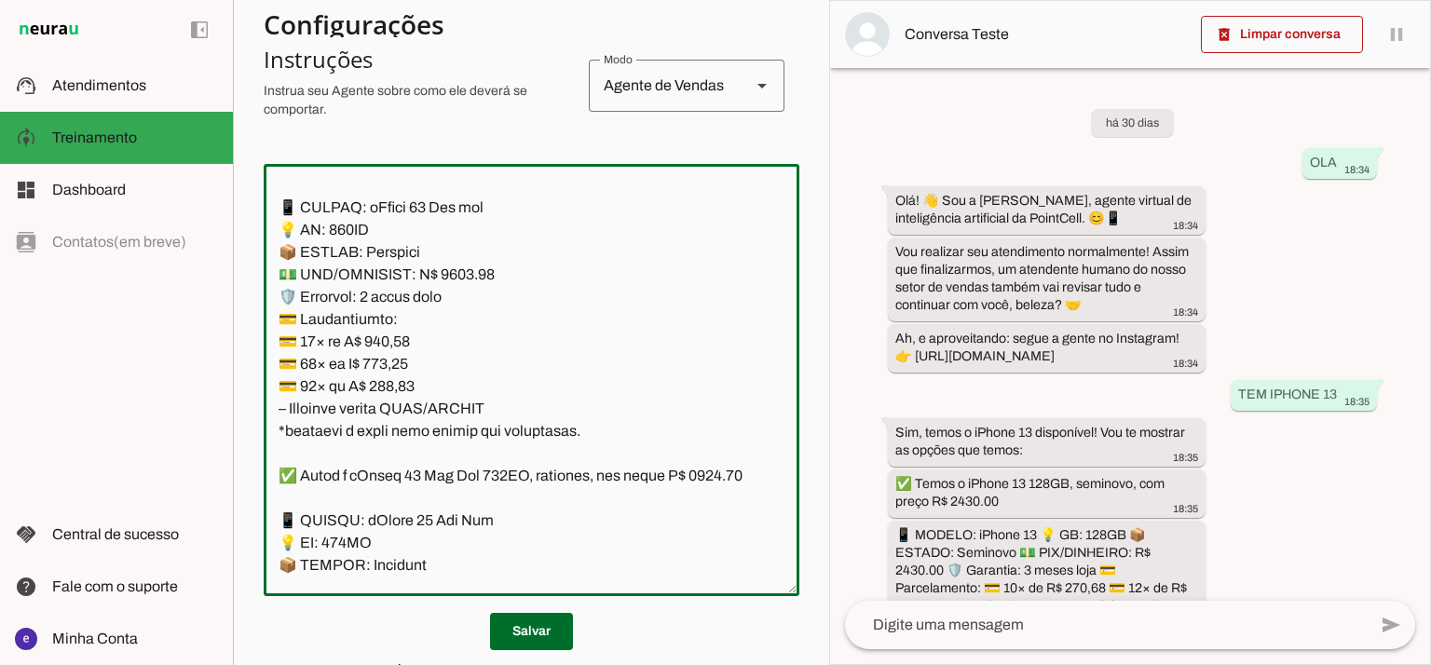
drag, startPoint x: 503, startPoint y: 451, endPoint x: 263, endPoint y: 256, distance: 309.2
click at [264, 256] on div at bounding box center [532, 380] width 536 height 432
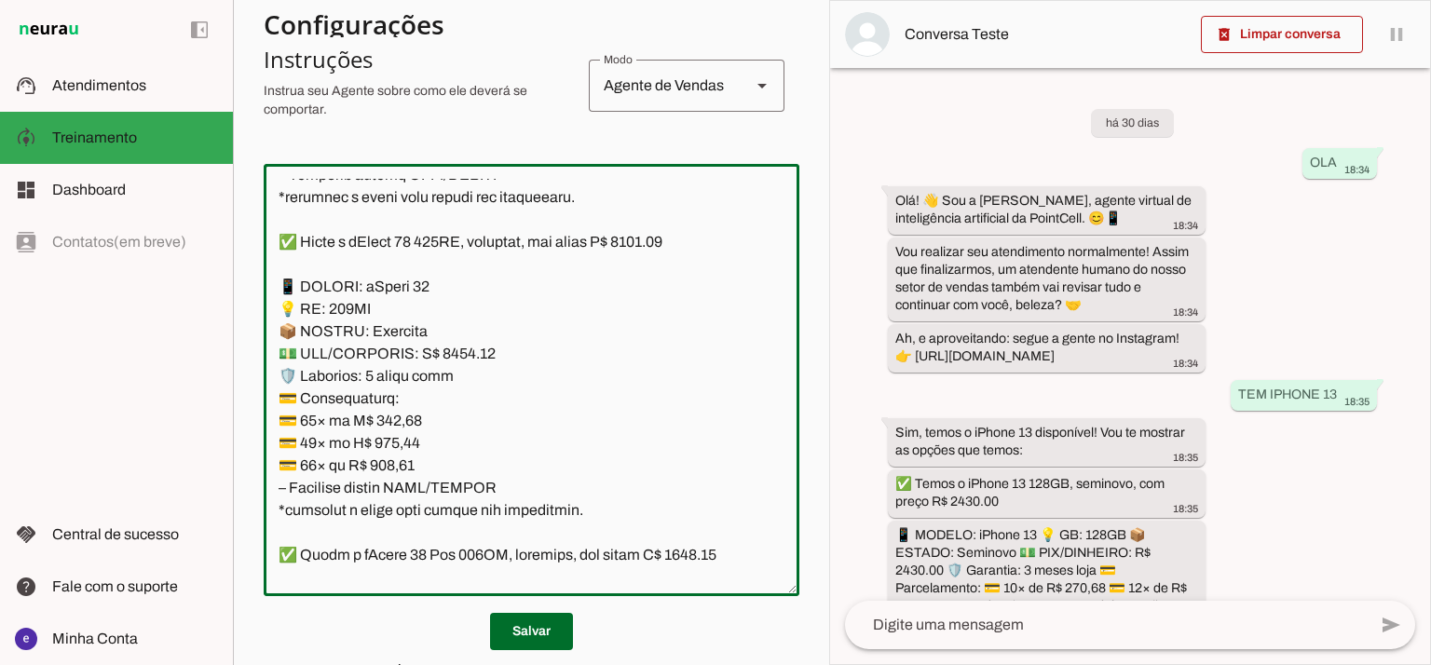
scroll to position [4471, 0]
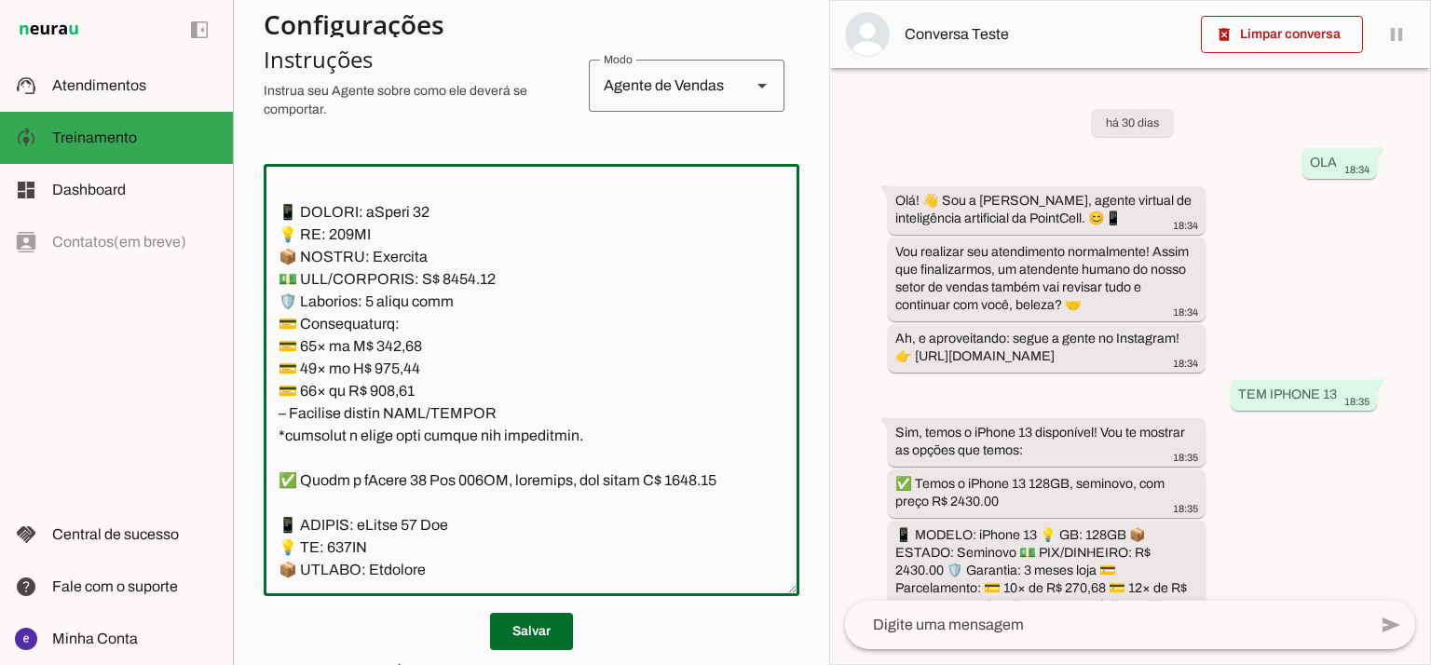
click at [450, 353] on textarea at bounding box center [532, 380] width 536 height 402
click at [682, 229] on textarea at bounding box center [532, 380] width 536 height 402
click at [458, 351] on textarea at bounding box center [532, 380] width 536 height 402
type textarea "Lore: Ipsu Dolor: Sitametco ad ElitsEddo Eiusmodte: In utlabore et Doloremag - …"
type md-outlined-text-field "Lore: Ipsu Dolor: Sitametco ad ElitsEddo Eiusmodte: In utlabore et Doloremag - …"
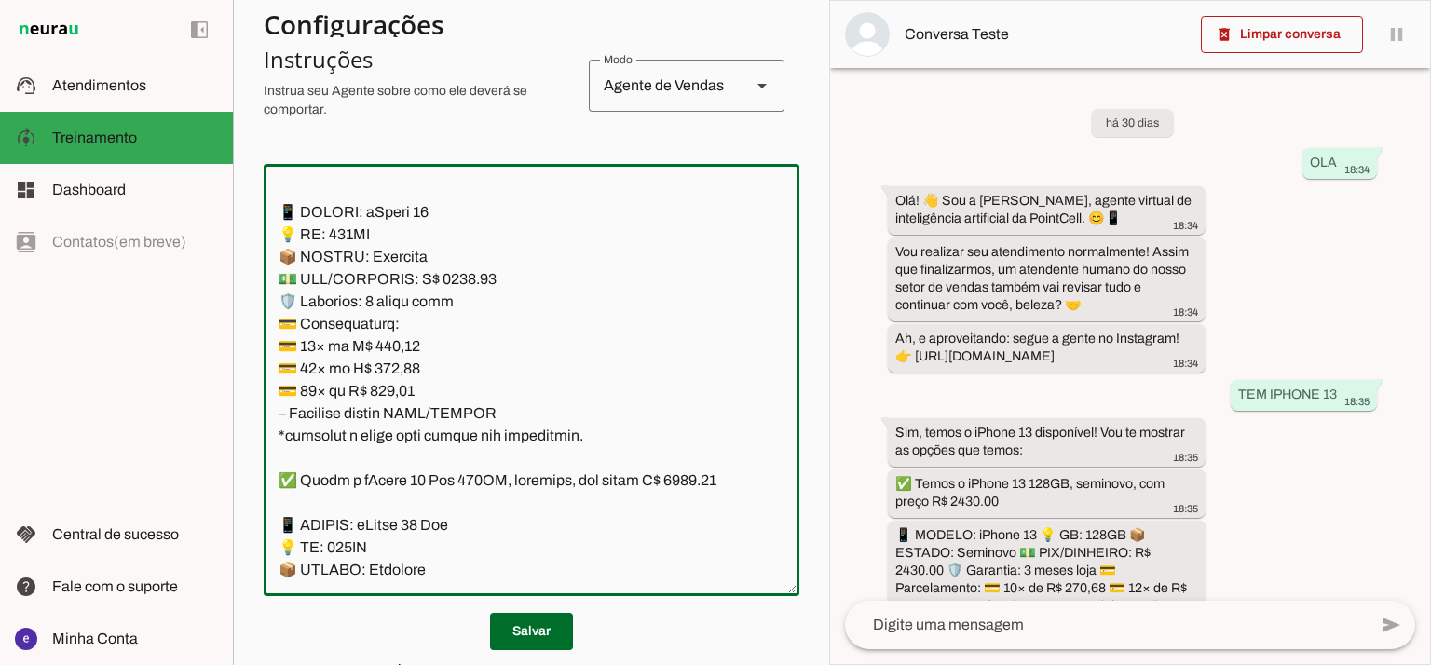
click at [400, 405] on textarea at bounding box center [532, 380] width 536 height 402
paste textarea "89,61"
type textarea "Lore: Ipsu Dolor: Sitametco ad ElitsEddo Eiusmodte: In utlabore et Doloremag - …"
type md-outlined-text-field "Lore: Ipsu Dolor: Sitametco ad ElitsEddo Eiusmodte: In utlabore et Doloremag - …"
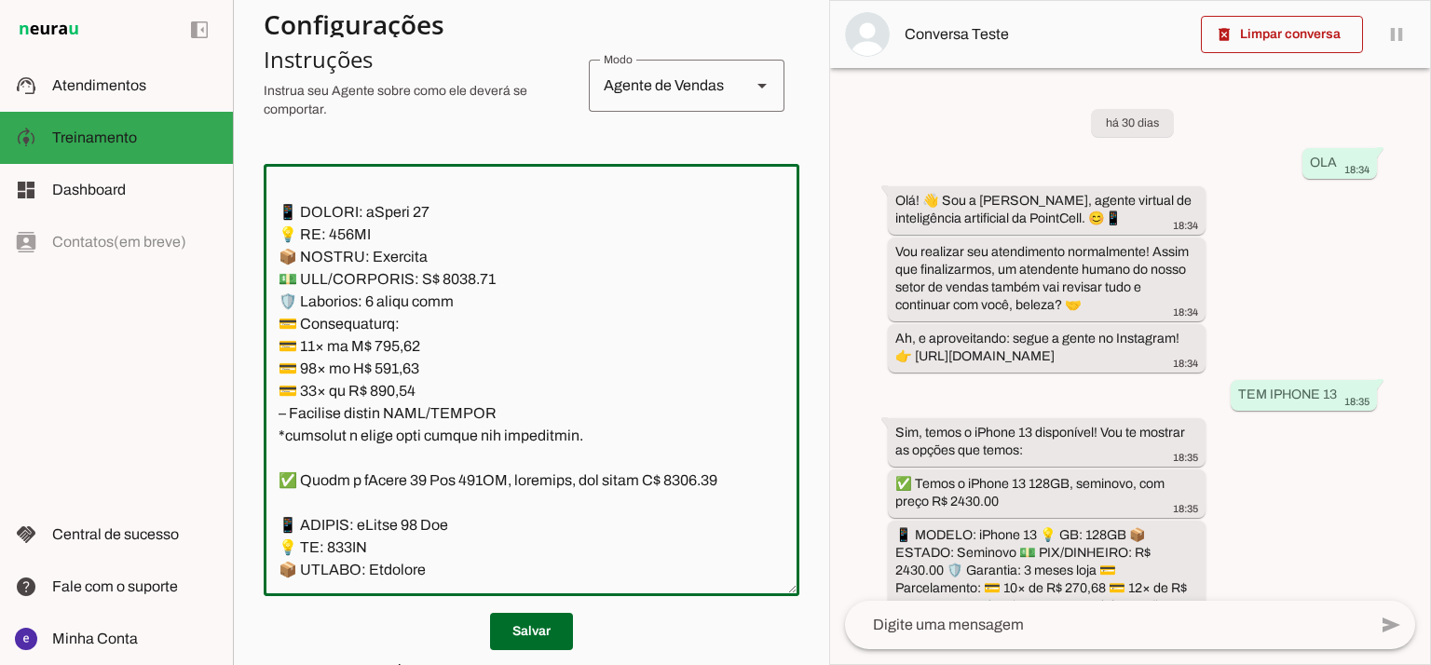
click at [406, 435] on textarea at bounding box center [532, 380] width 536 height 402
paste textarea "4,94"
type textarea "Lore: Ipsu Dolor: Sitametco ad ElitsEddo Eiusmodte: In utlabore et Doloremag - …"
type md-outlined-text-field "Lore: Ipsu Dolor: Sitametco ad ElitsEddo Eiusmodte: In utlabore et Doloremag - …"
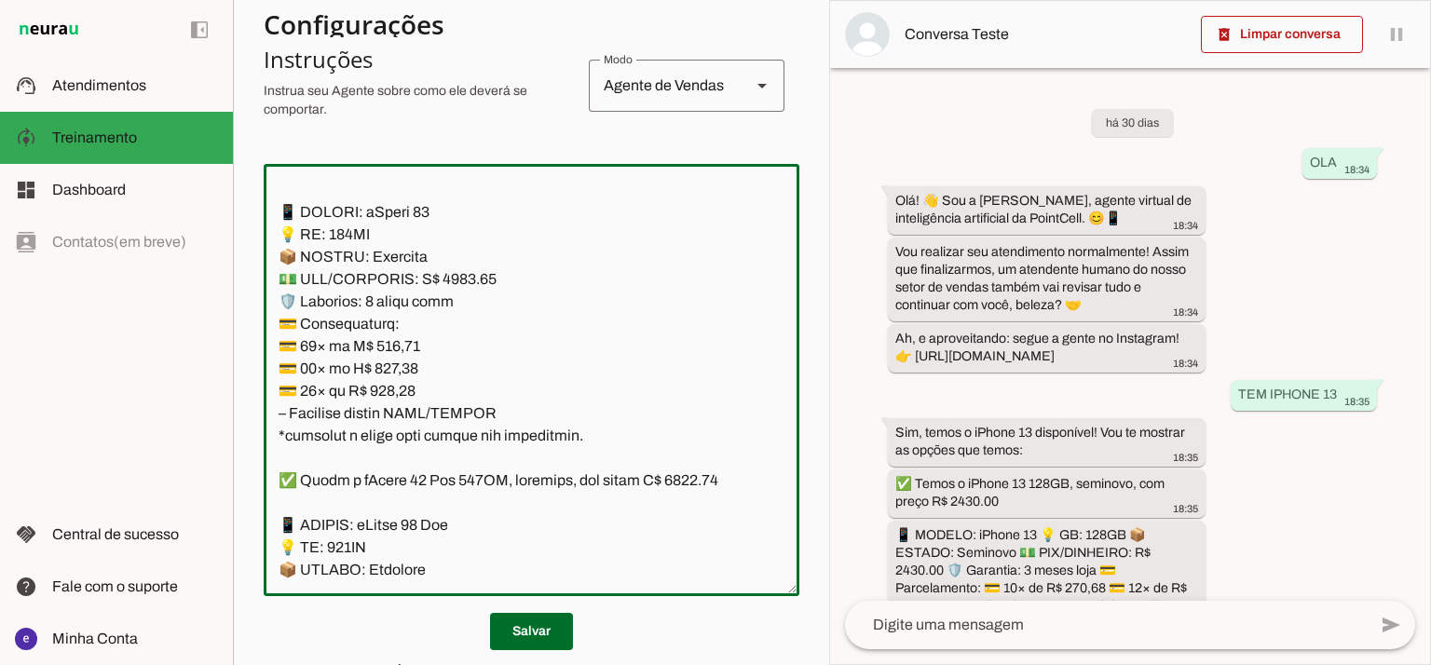
click at [392, 458] on textarea at bounding box center [532, 380] width 536 height 402
paste textarea "3,71"
type textarea "Lore: Ipsu Dolor: Sitametco ad ElitsEddo Eiusmodte: In utlabore et Doloremag - …"
type md-outlined-text-field "Lore: Ipsu Dolor: Sitametco ad ElitsEddo Eiusmodte: In utlabore et Doloremag - …"
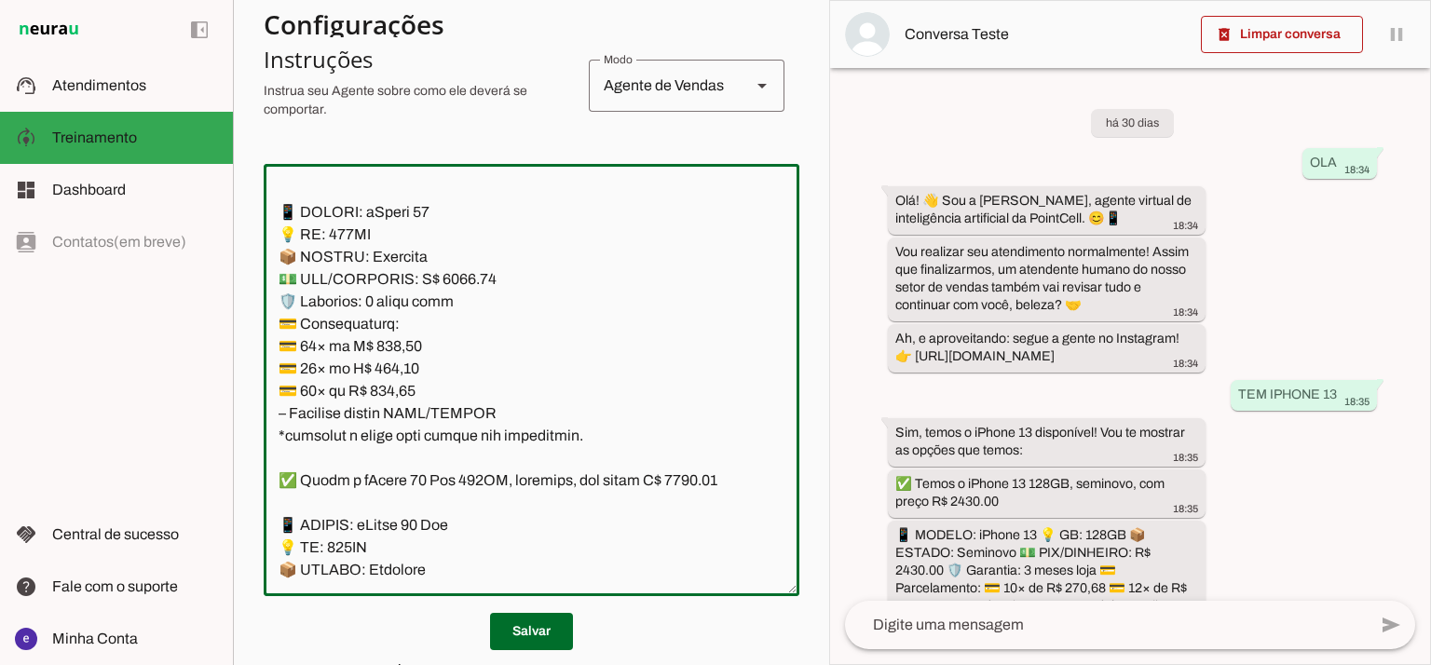
click at [458, 360] on textarea at bounding box center [532, 380] width 536 height 402
drag, startPoint x: 510, startPoint y: 481, endPoint x: 261, endPoint y: 280, distance: 320.0
click at [261, 280] on section "Agente 1 Agente 2 Criar Agente Você atingiu o limite de IAs Neurau permitidas. …" at bounding box center [531, 332] width 596 height 665
click at [536, 625] on span at bounding box center [531, 631] width 83 height 45
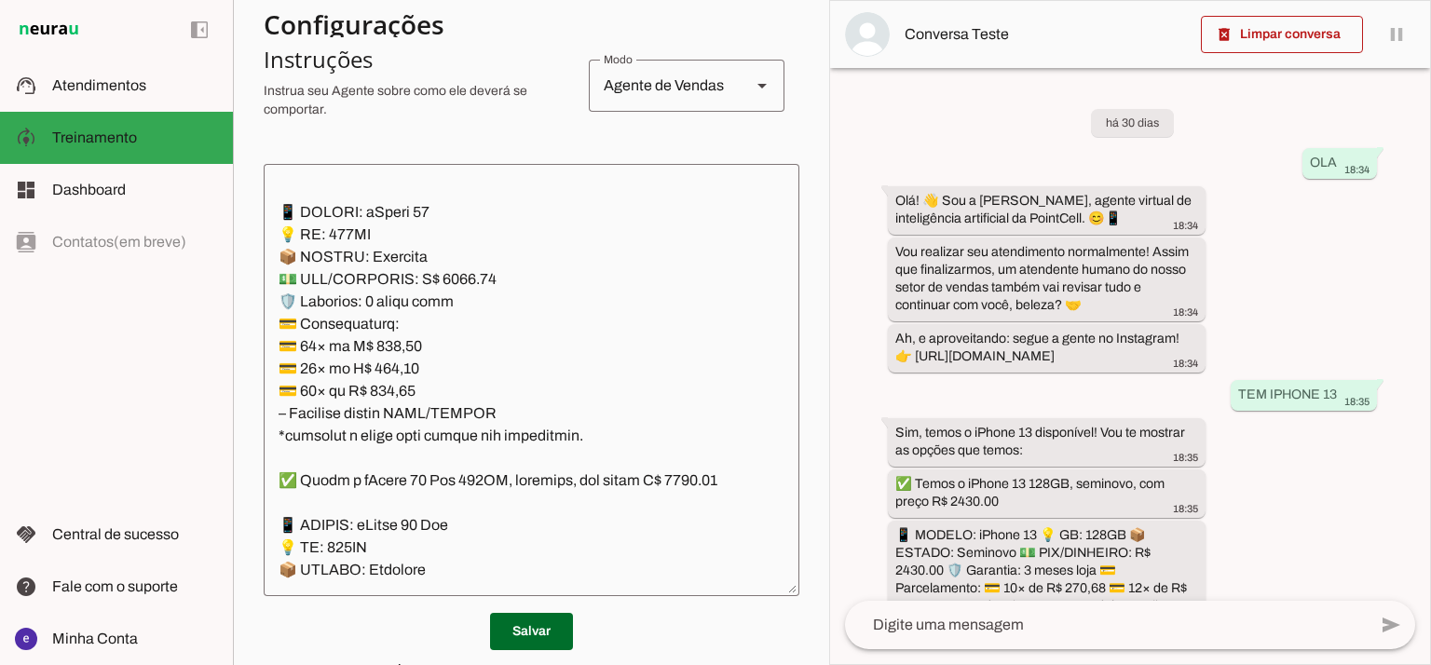
click at [570, 402] on textarea at bounding box center [532, 380] width 536 height 402
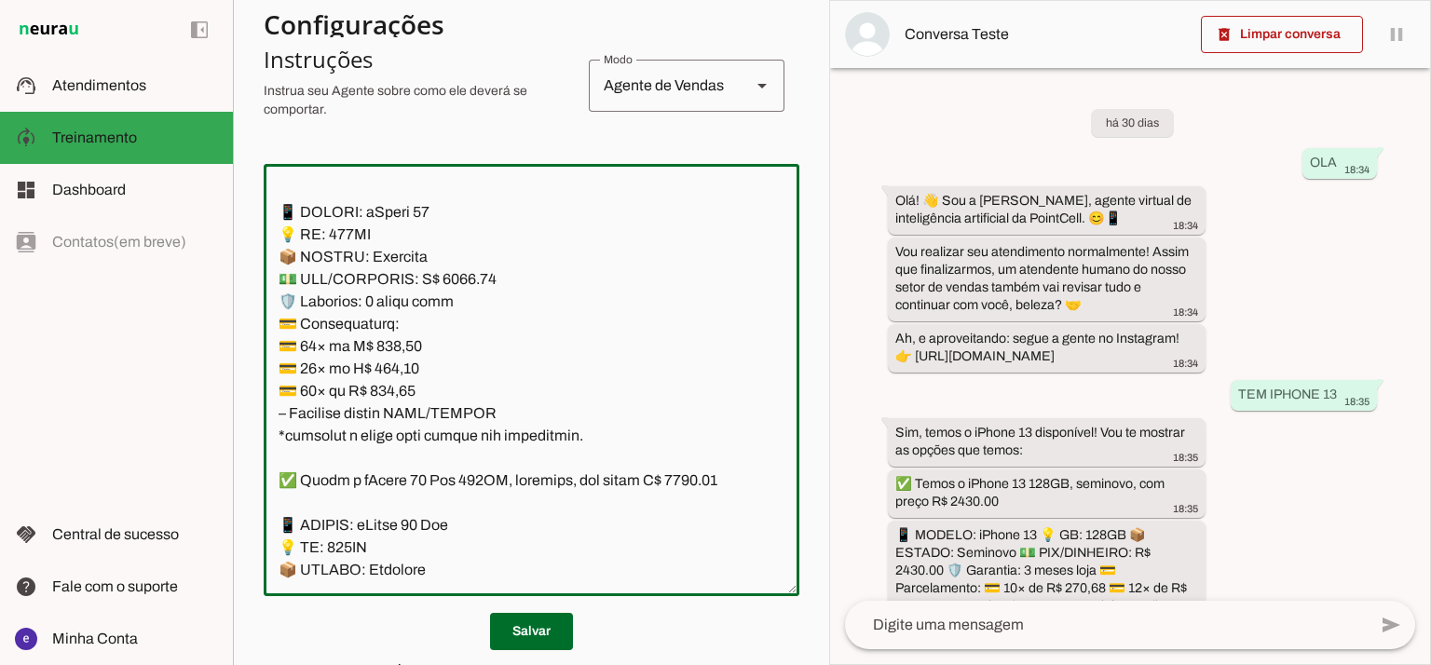
drag, startPoint x: 588, startPoint y: 497, endPoint x: 273, endPoint y: 287, distance: 378.7
click at [273, 287] on textarea at bounding box center [532, 380] width 536 height 402
click at [346, 318] on textarea at bounding box center [532, 380] width 536 height 402
click at [423, 369] on textarea at bounding box center [532, 380] width 536 height 402
drag, startPoint x: 580, startPoint y: 482, endPoint x: 291, endPoint y: 277, distance: 354.8
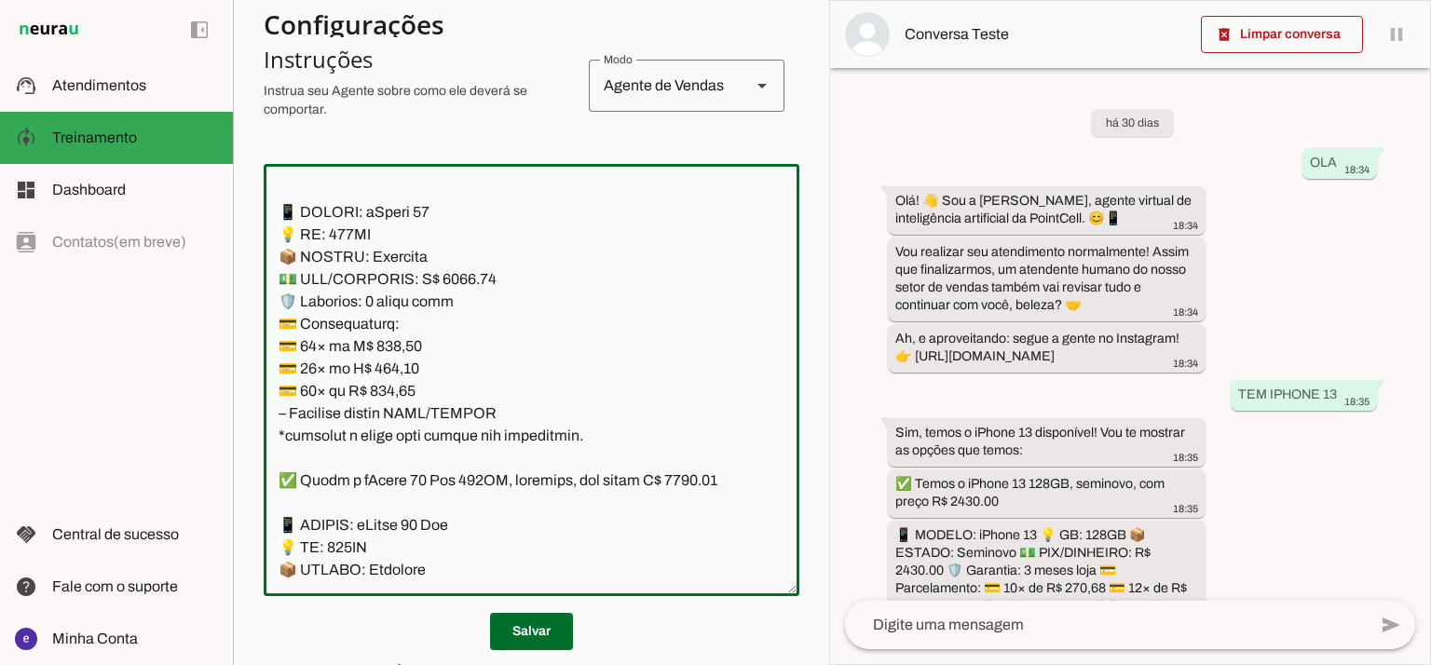
click at [291, 277] on textarea at bounding box center [532, 380] width 536 height 402
click at [453, 428] on textarea at bounding box center [532, 380] width 536 height 402
click at [439, 416] on textarea at bounding box center [532, 380] width 536 height 402
drag, startPoint x: 507, startPoint y: 480, endPoint x: 428, endPoint y: 429, distance: 93.0
click at [428, 429] on textarea at bounding box center [532, 380] width 536 height 402
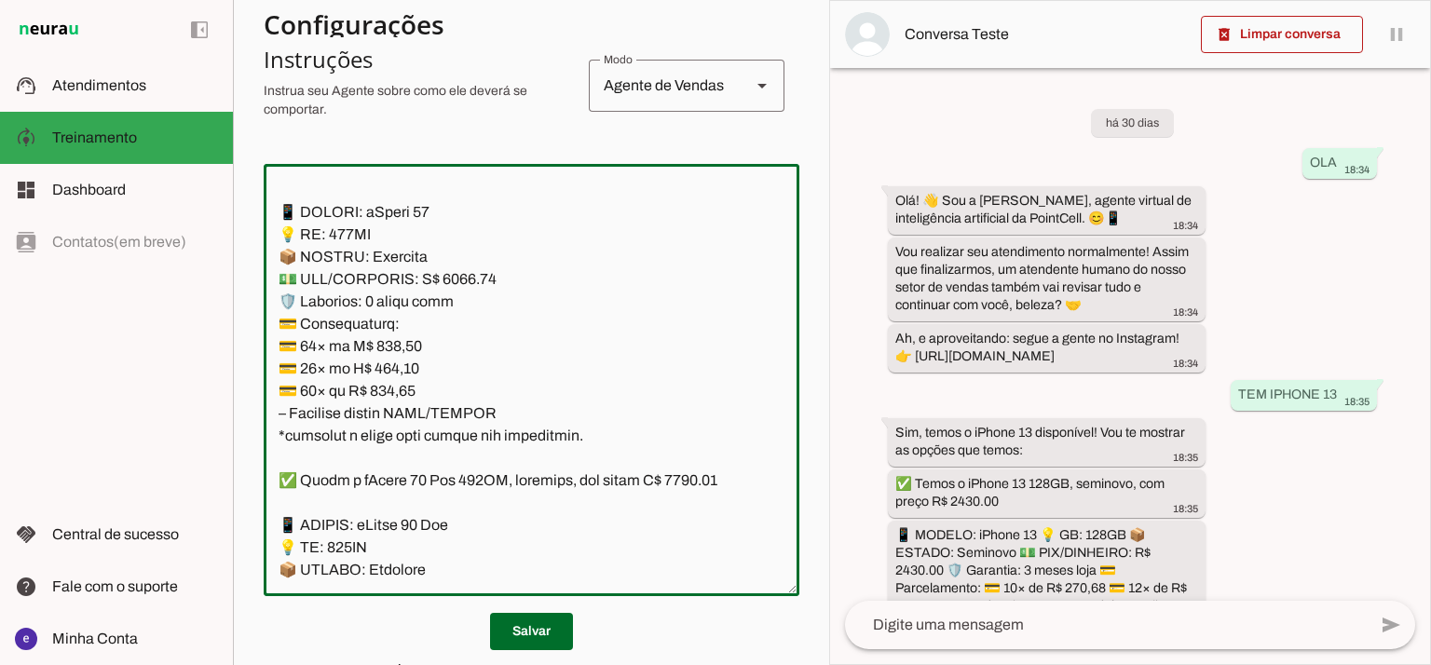
click at [452, 335] on textarea at bounding box center [532, 380] width 536 height 402
click at [462, 346] on textarea at bounding box center [532, 380] width 536 height 402
click at [457, 356] on textarea at bounding box center [532, 380] width 536 height 402
click at [460, 350] on textarea at bounding box center [532, 380] width 536 height 402
click at [672, 234] on textarea at bounding box center [532, 380] width 536 height 402
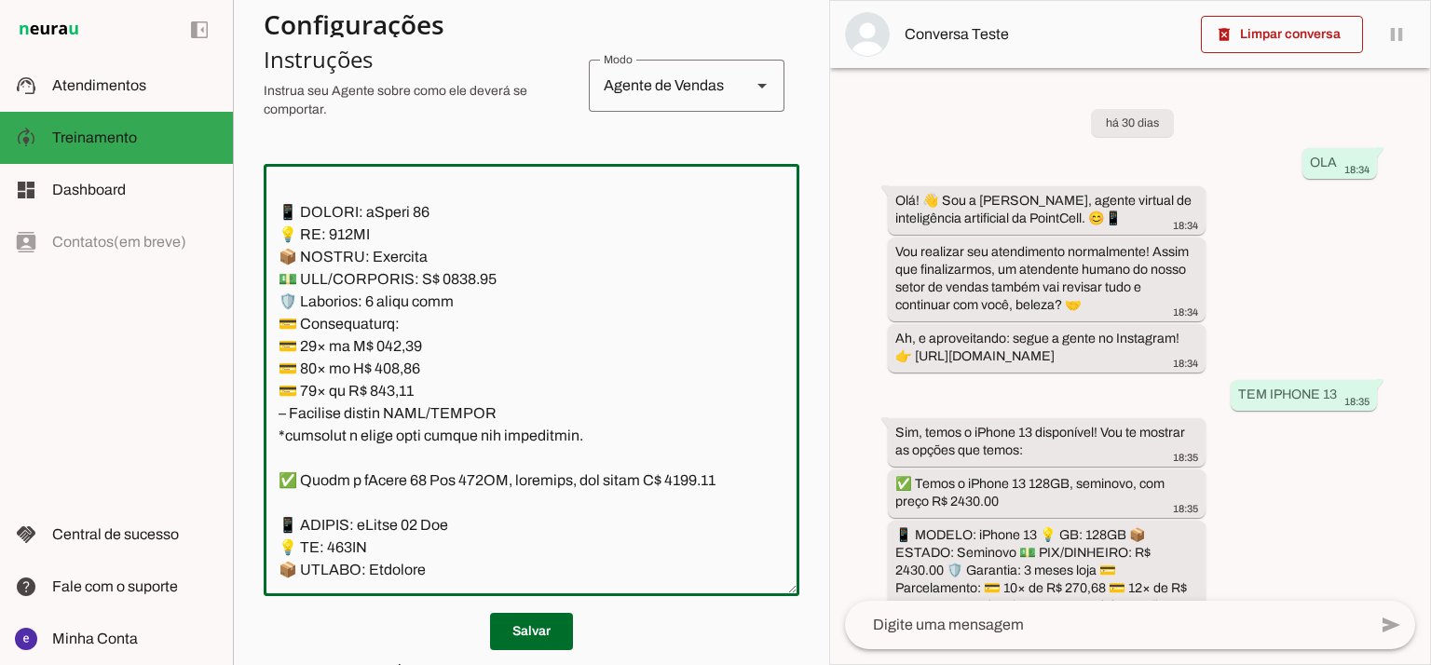
type textarea "Lore: Ipsu Dolor: Sitametco ad ElitsEddo Eiusmodte: In utlabore et Doloremag - …"
type md-outlined-text-field "Lore: Ipsu Dolor: Sitametco ad ElitsEddo Eiusmodte: In utlabore et Doloremag - …"
click at [401, 418] on textarea at bounding box center [532, 380] width 536 height 402
paste textarea "306,32"
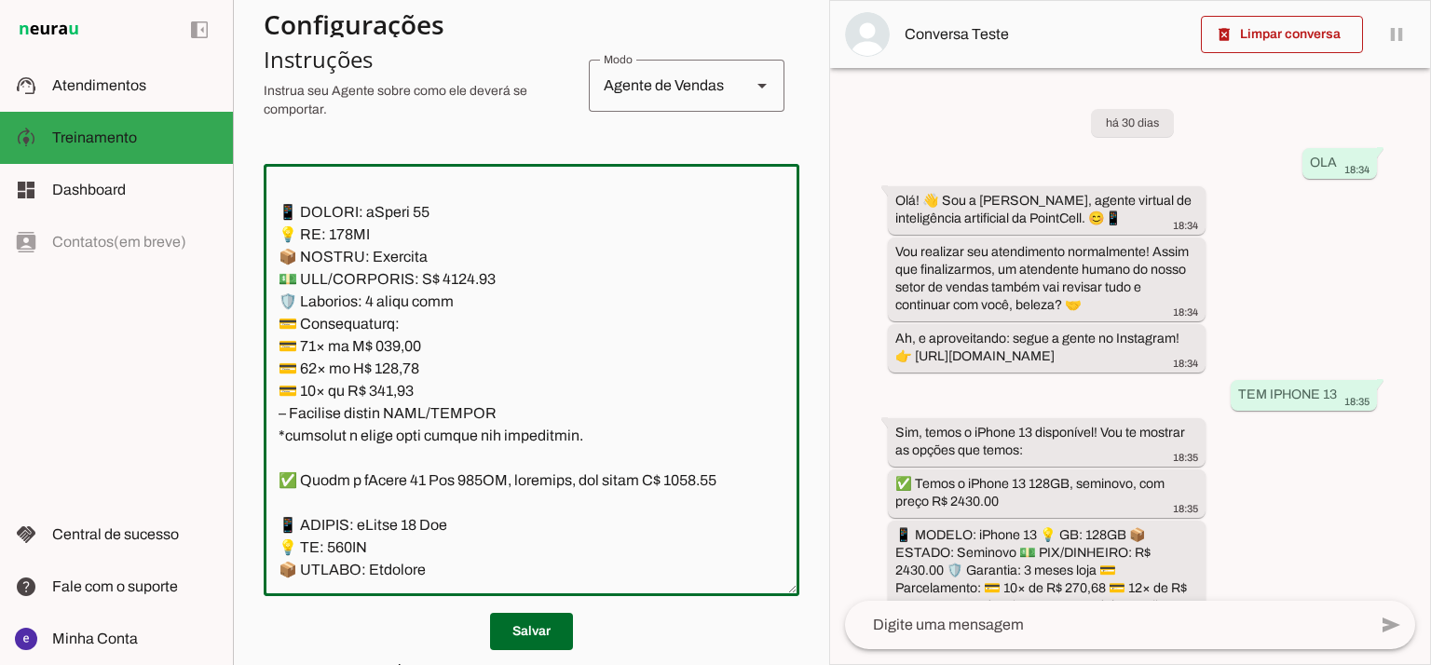
type textarea "Lore: Ipsu Dolor: Sitametco ad ElitsEddo Eiusmodte: In utlabore et Doloremag - …"
type md-outlined-text-field "Lore: Ipsu Dolor: Sitametco ad ElitsEddo Eiusmodte: In utlabore et Doloremag - …"
click at [373, 433] on textarea at bounding box center [532, 380] width 536 height 402
paste textarea "59,08"
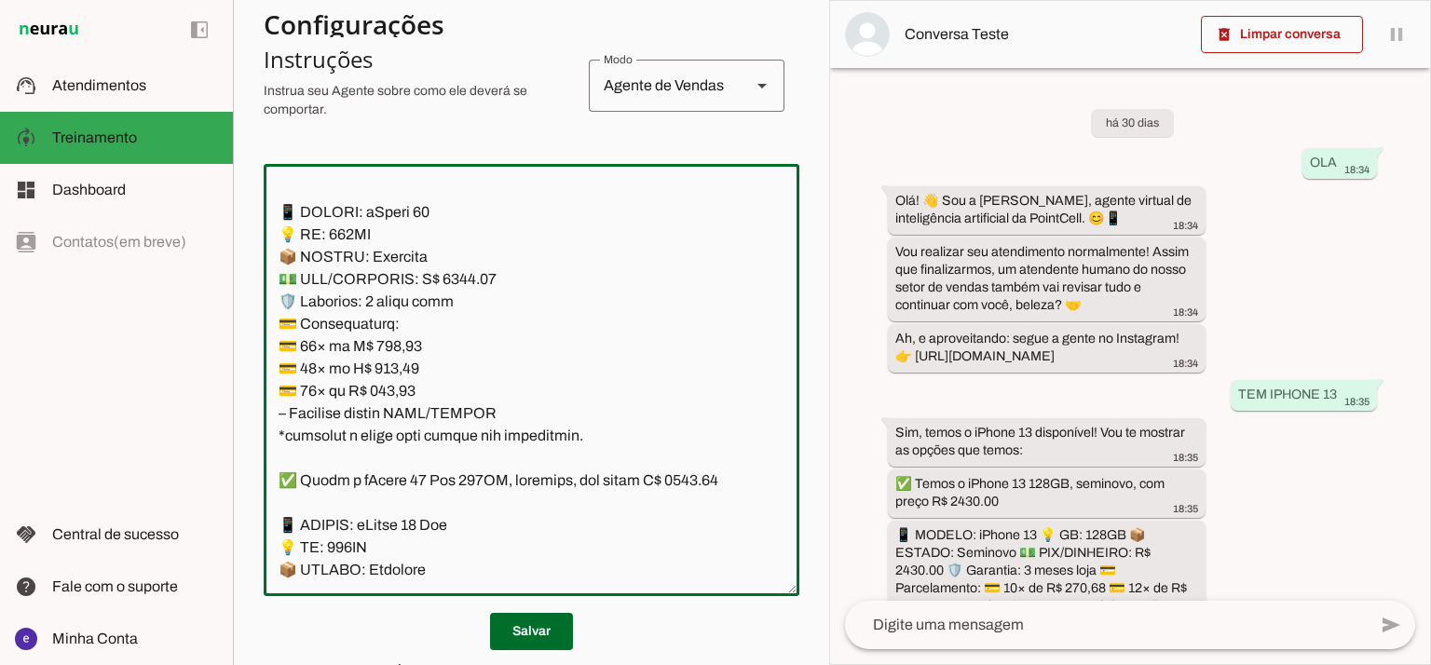
type textarea "Lore: Ipsu Dolor: Sitametco ad ElitsEddo Eiusmodte: In utlabore et Doloremag - …"
type md-outlined-text-field "Lore: Ipsu Dolor: Sitametco ad ElitsEddo Eiusmodte: In utlabore et Doloremag - …"
click at [402, 463] on textarea at bounding box center [532, 380] width 536 height 402
paste textarea "83,73"
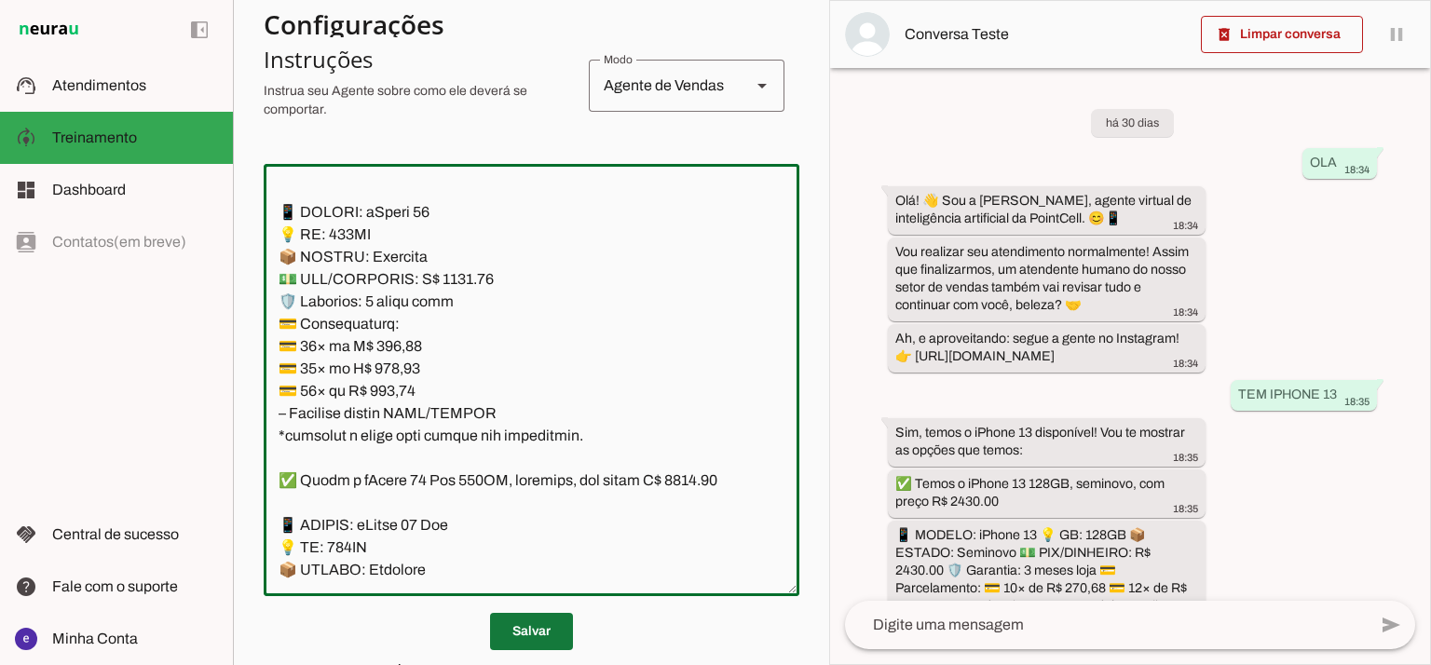
type textarea "Lore: Ipsu Dolor: Sitametco ad ElitsEddo Eiusmodte: In utlabore et Doloremag - …"
type md-outlined-text-field "Lore: Ipsu Dolor: Sitametco ad ElitsEddo Eiusmodte: In utlabore et Doloremag - …"
click at [546, 623] on span at bounding box center [531, 631] width 83 height 45
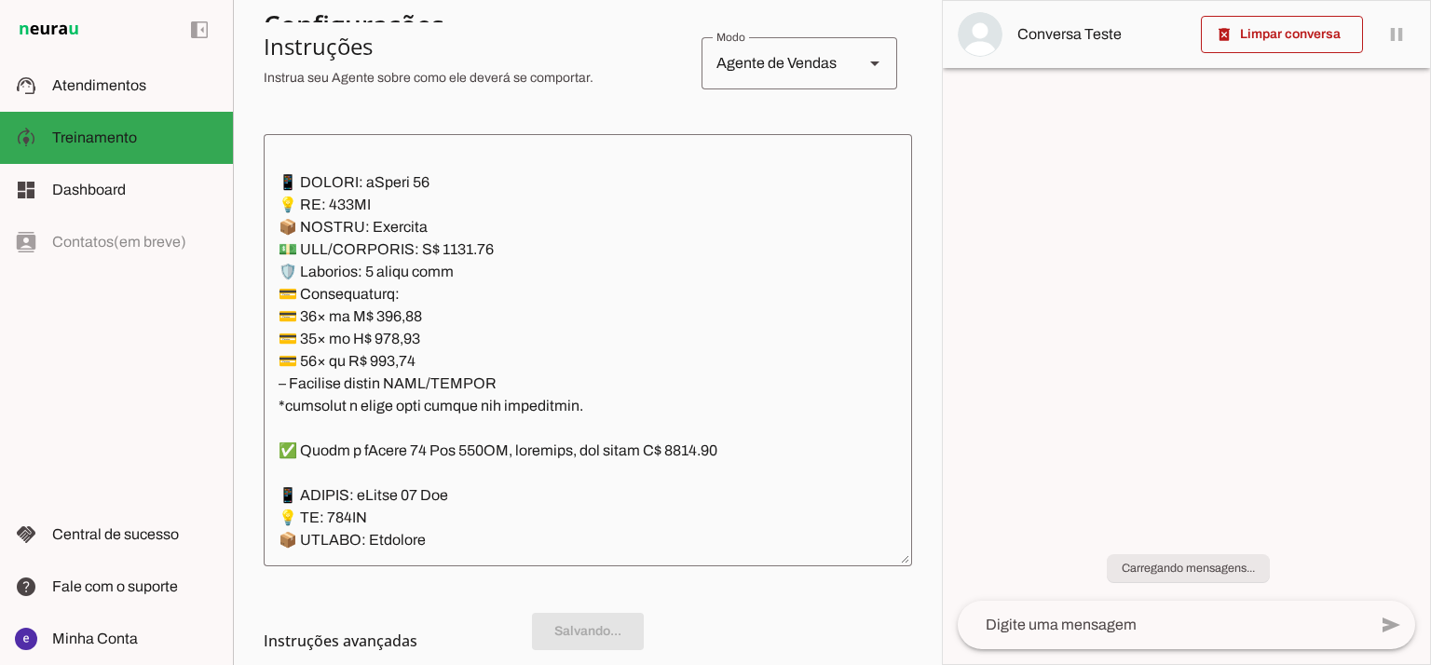
click at [514, 449] on textarea at bounding box center [588, 350] width 648 height 402
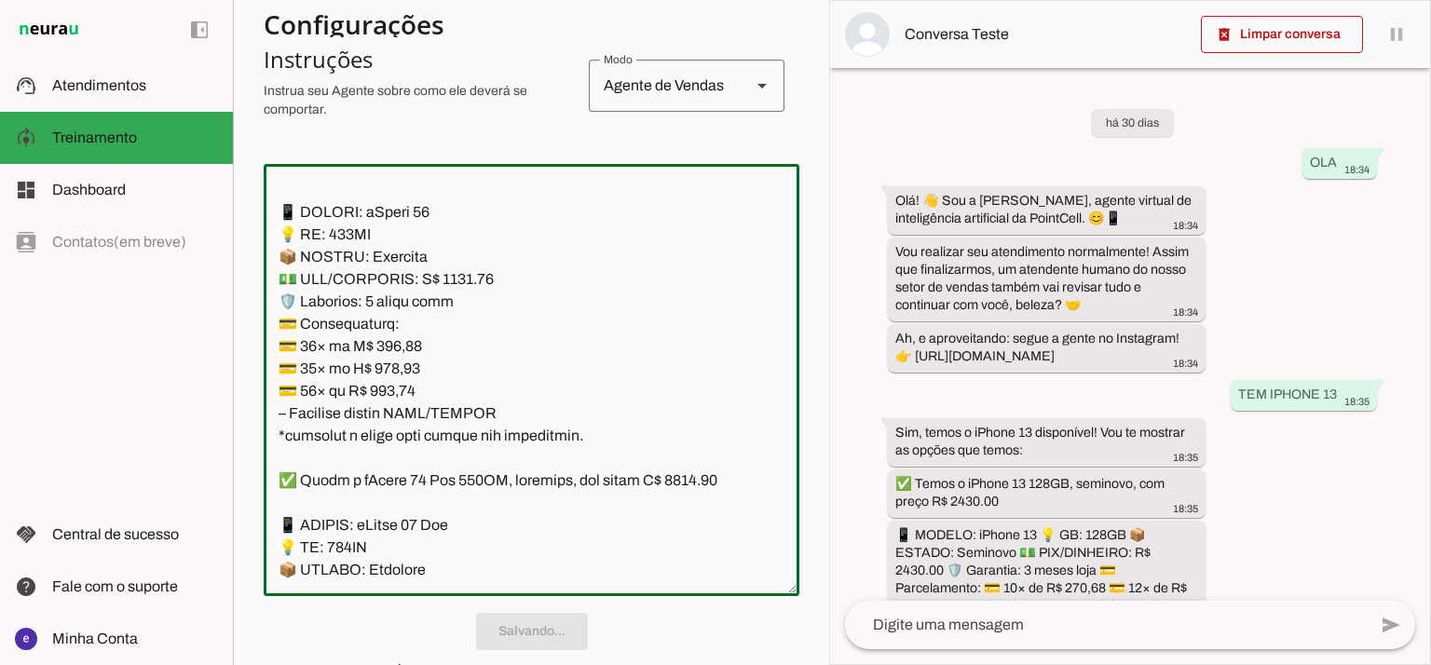
click at [505, 458] on textarea at bounding box center [532, 380] width 536 height 402
drag, startPoint x: 499, startPoint y: 476, endPoint x: 276, endPoint y: 287, distance: 292.8
click at [276, 287] on textarea at bounding box center [532, 380] width 536 height 402
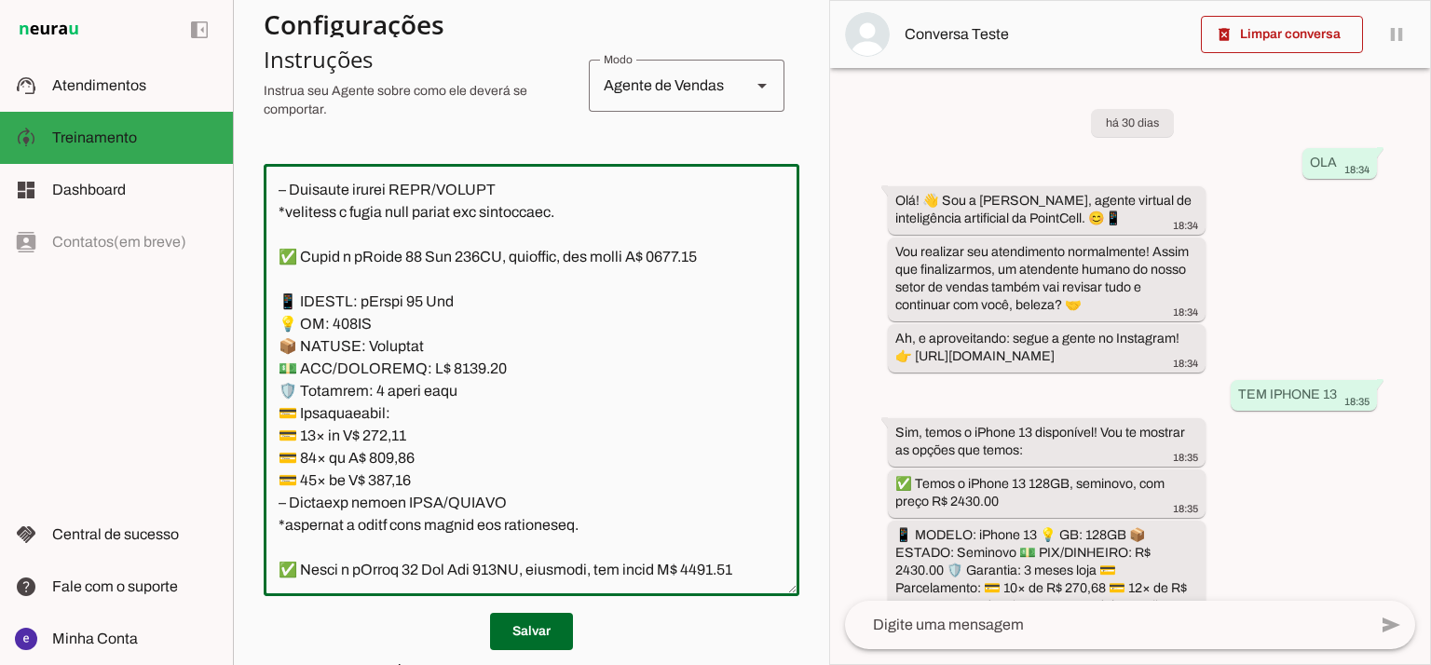
scroll to position [5091, 0]
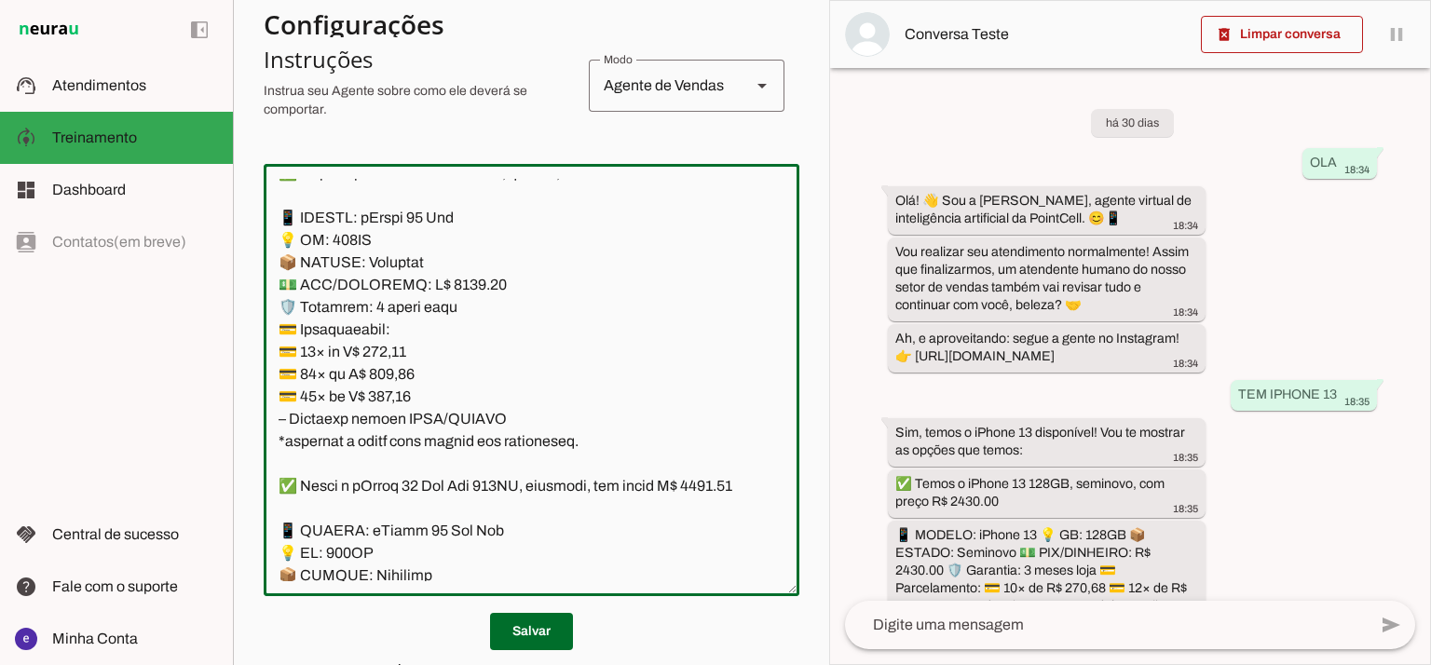
click at [453, 346] on textarea at bounding box center [532, 380] width 536 height 402
click at [462, 357] on textarea at bounding box center [532, 380] width 536 height 402
click at [702, 253] on textarea at bounding box center [532, 380] width 536 height 402
click at [702, 248] on textarea at bounding box center [532, 380] width 536 height 402
click at [693, 245] on textarea at bounding box center [532, 380] width 536 height 402
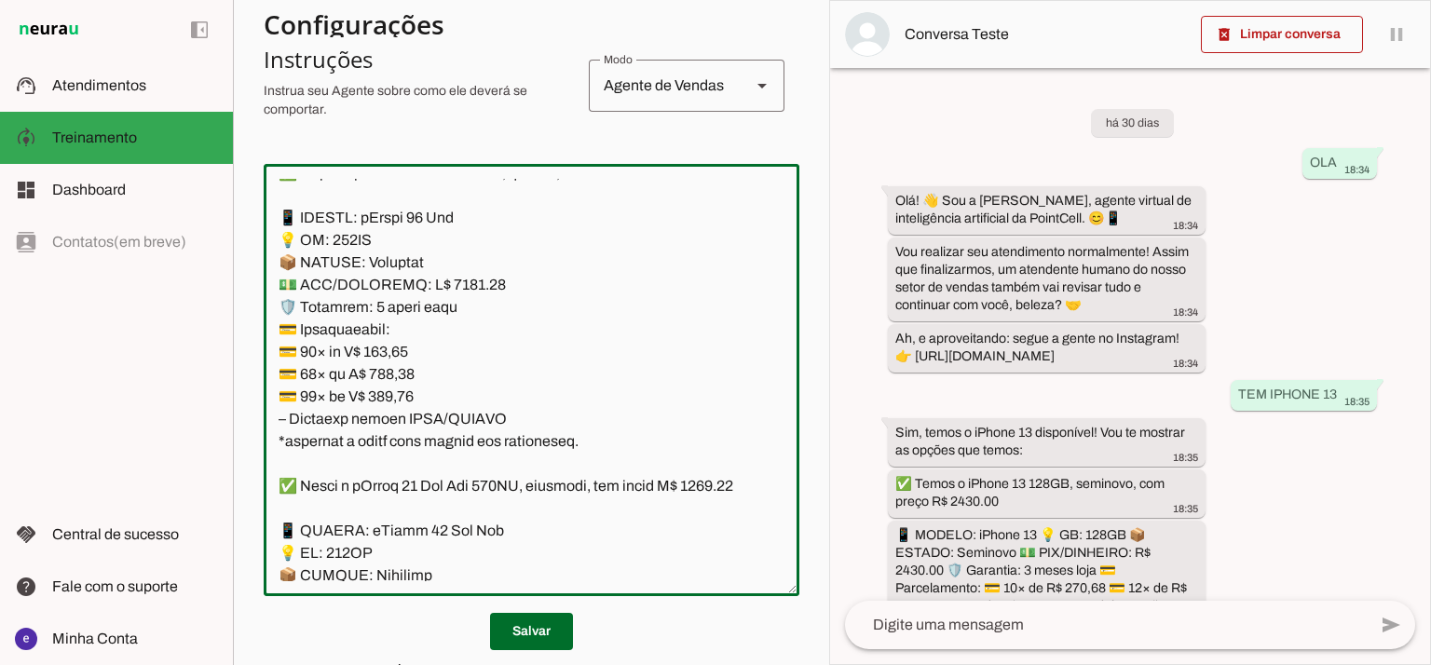
type textarea "Lore: Ipsu Dolor: Sitametco ad ElitsEddo Eiusmodte: In utlabore et Doloremag - …"
type md-outlined-text-field "Lore: Ipsu Dolor: Sitametco ad ElitsEddo Eiusmodte: In utlabore et Doloremag - …"
click at [409, 427] on textarea at bounding box center [532, 380] width 536 height 402
paste textarea "04,35"
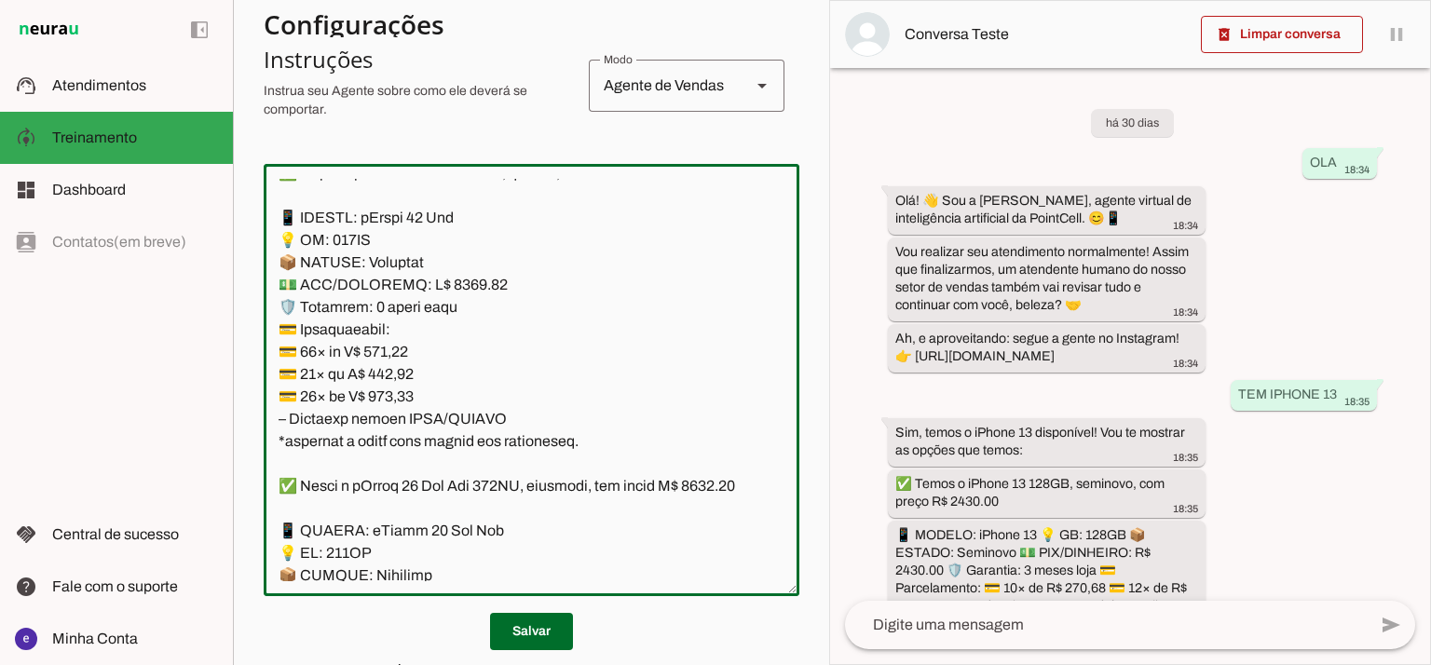
type textarea "Lore: Ipsu Dolor: Sitametco ad ElitsEddo Eiusmodte: In utlabore et Doloremag - …"
type md-outlined-text-field "Lore: Ipsu Dolor: Sitametco ad ElitsEddo Eiusmodte: In utlabore et Doloremag - …"
click at [394, 442] on textarea at bounding box center [532, 380] width 536 height 402
paste textarea "41,98"
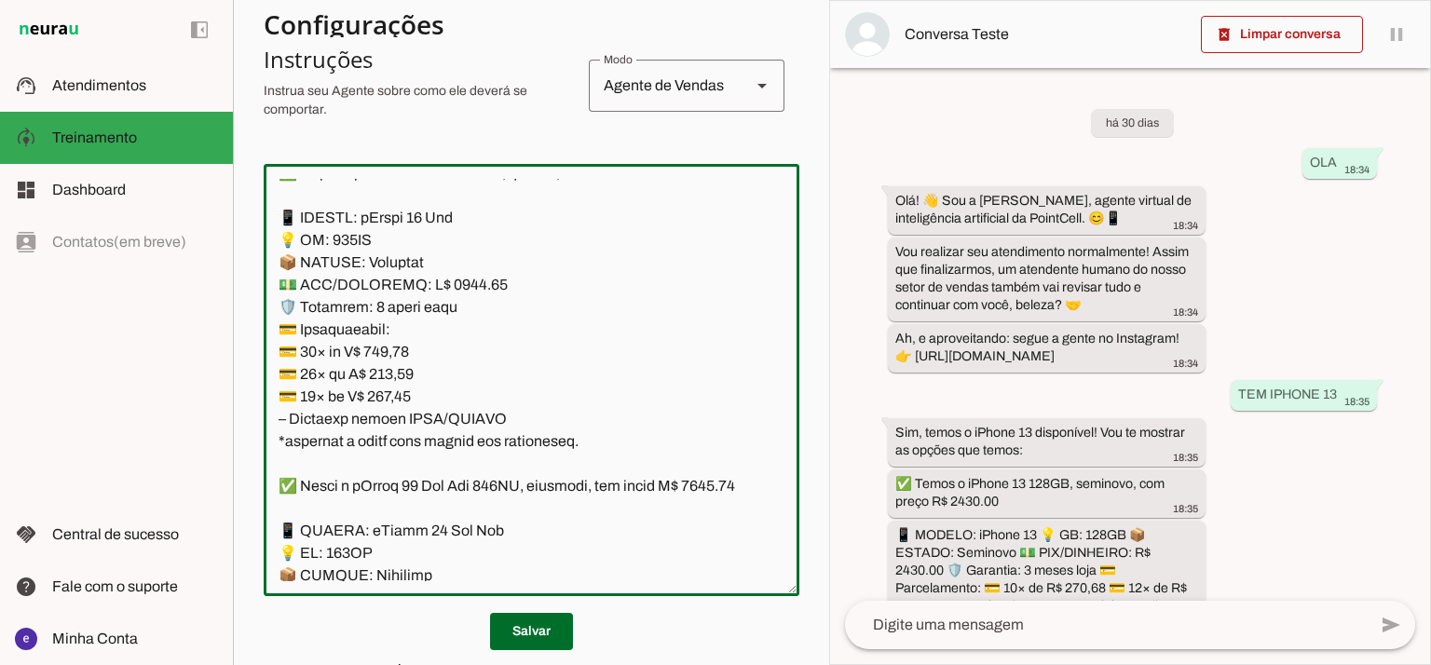
type textarea "Lore: Ipsu Dolor: Sitametco ad ElitsEddo Eiusmodte: In utlabore et Doloremag - …"
type md-outlined-text-field "Lore: Ipsu Dolor: Sitametco ad ElitsEddo Eiusmodte: In utlabore et Doloremag - …"
click at [400, 461] on textarea at bounding box center [532, 380] width 536 height 402
paste textarea "42,52"
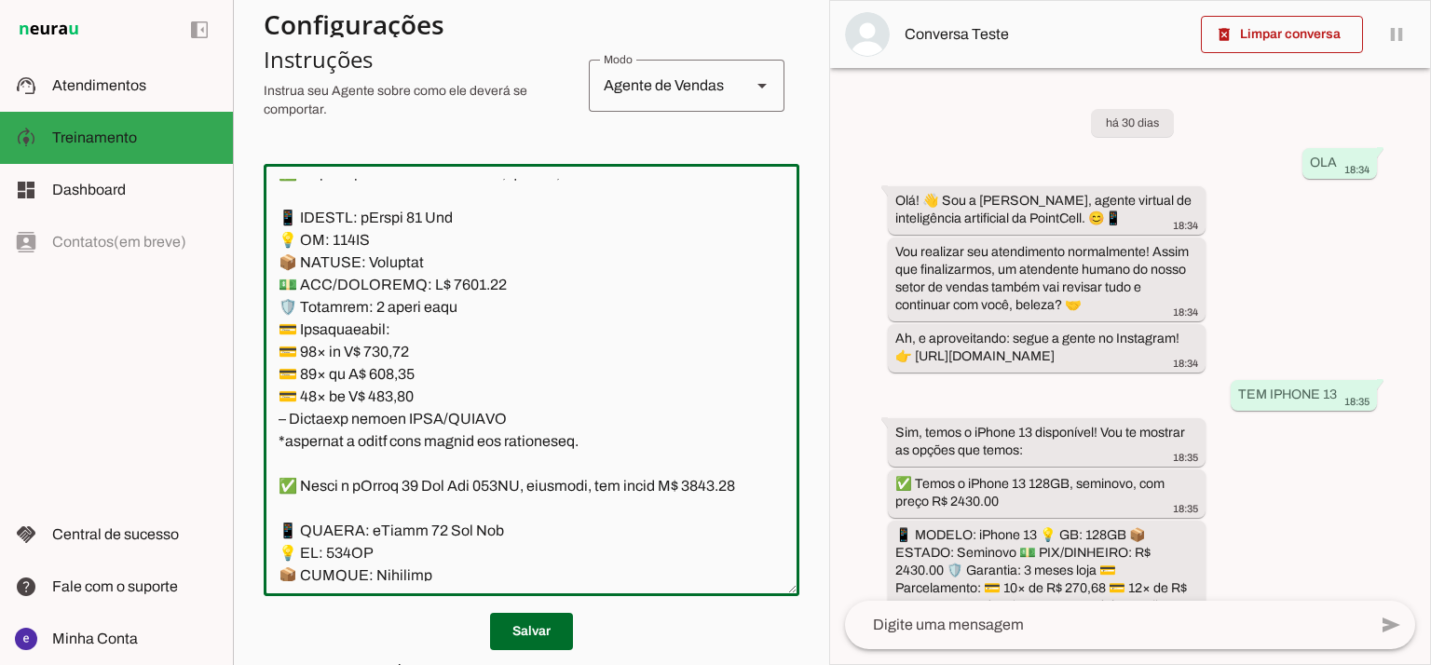
type textarea "Lore: Ipsu Dolor: Sitametco ad ElitsEddo Eiusmodte: In utlabore et Doloremag - …"
type md-outlined-text-field "Lore: Ipsu Dolor: Sitametco ad ElitsEddo Eiusmodte: In utlabore et Doloremag - …"
click at [540, 636] on span at bounding box center [531, 631] width 83 height 45
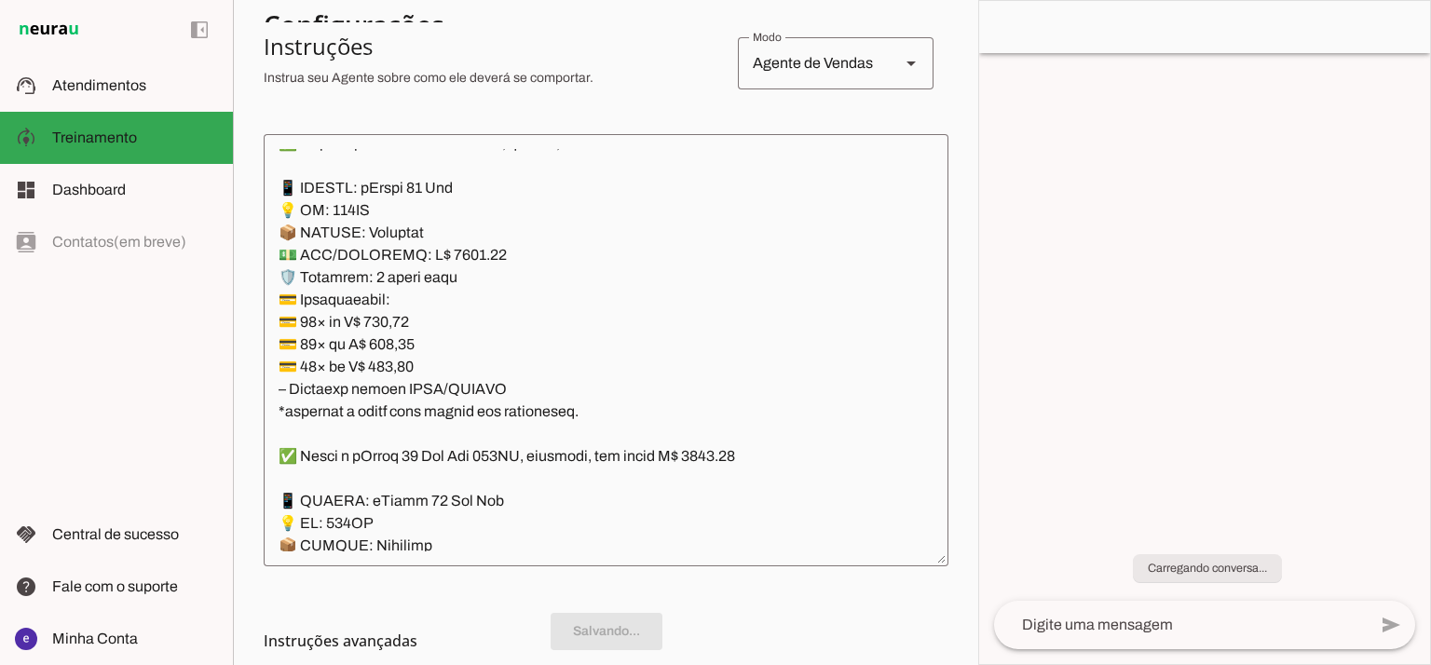
click at [543, 480] on textarea at bounding box center [606, 350] width 685 height 402
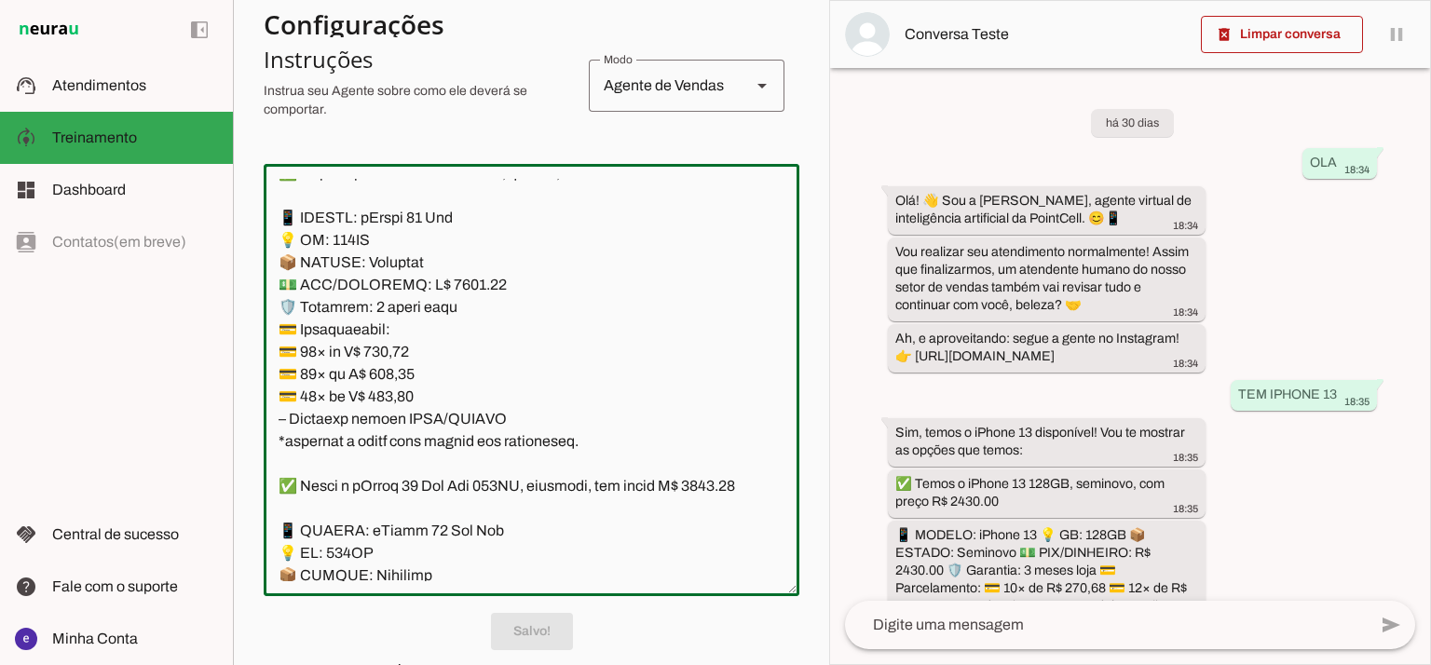
drag, startPoint x: 548, startPoint y: 471, endPoint x: 365, endPoint y: 372, distance: 208.0
click at [365, 372] on textarea at bounding box center [532, 380] width 536 height 402
click at [468, 455] on textarea at bounding box center [532, 380] width 536 height 402
drag, startPoint x: 530, startPoint y: 490, endPoint x: 267, endPoint y: 292, distance: 328.6
click at [267, 292] on textarea at bounding box center [532, 380] width 536 height 402
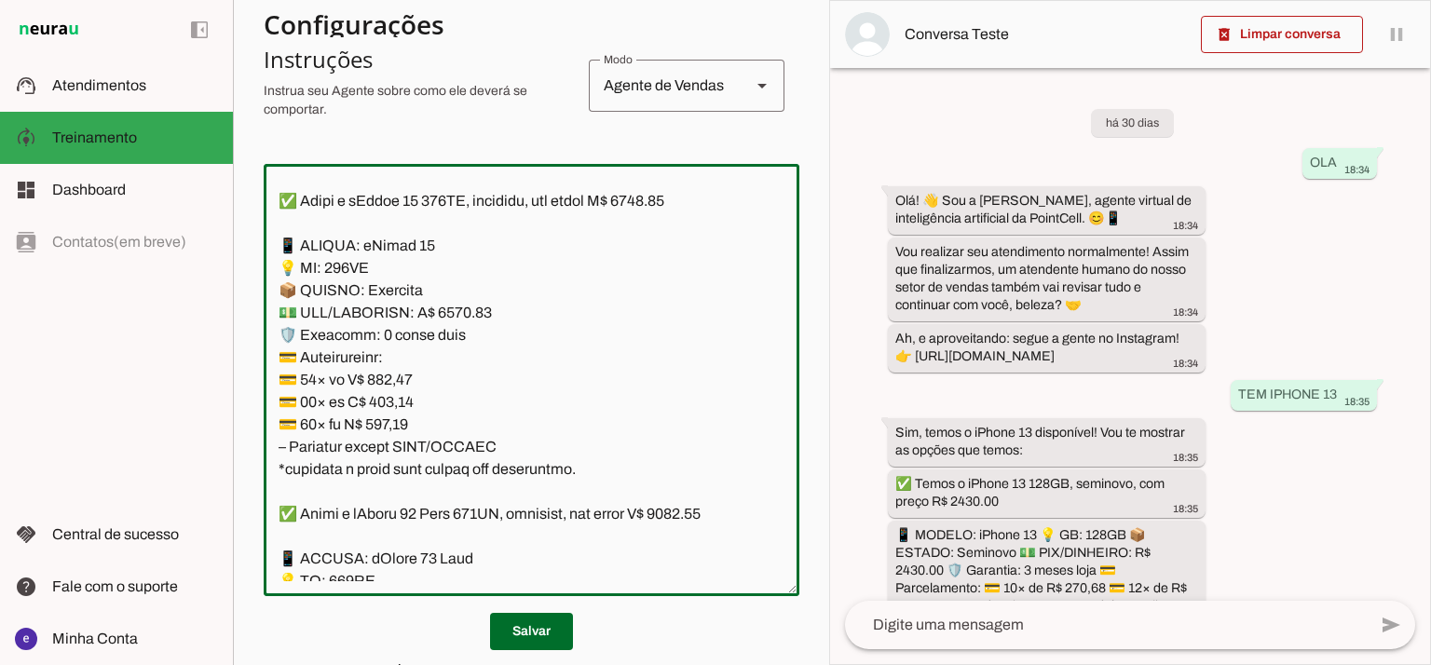
scroll to position [6085, 0]
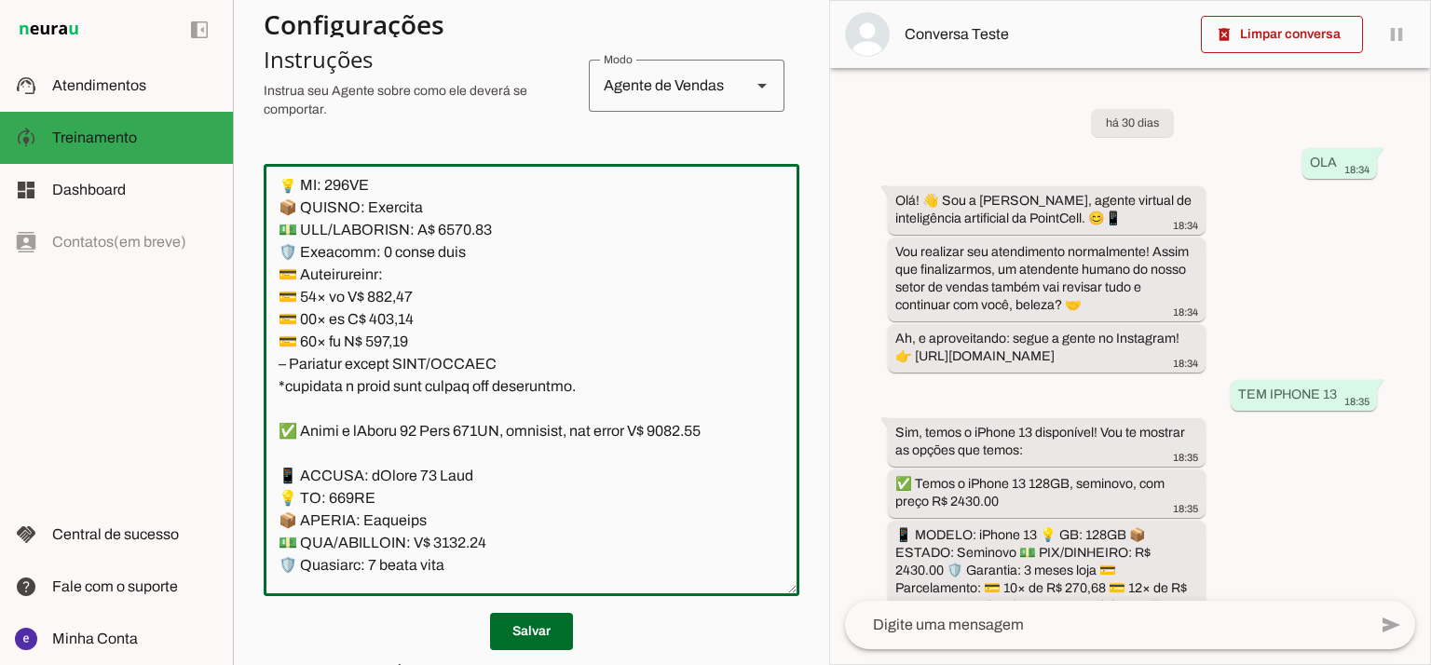
click at [677, 234] on textarea at bounding box center [532, 380] width 536 height 402
click at [458, 337] on textarea at bounding box center [532, 380] width 536 height 402
type textarea "Lore: Ipsu Dolor: Sitametco ad ElitsEddo Eiusmodte: In utlabore et Doloremag - …"
type md-outlined-text-field "Lore: Ipsu Dolor: Sitametco ad ElitsEddo Eiusmodte: In utlabore et Doloremag - …"
click at [395, 420] on textarea at bounding box center [532, 380] width 536 height 402
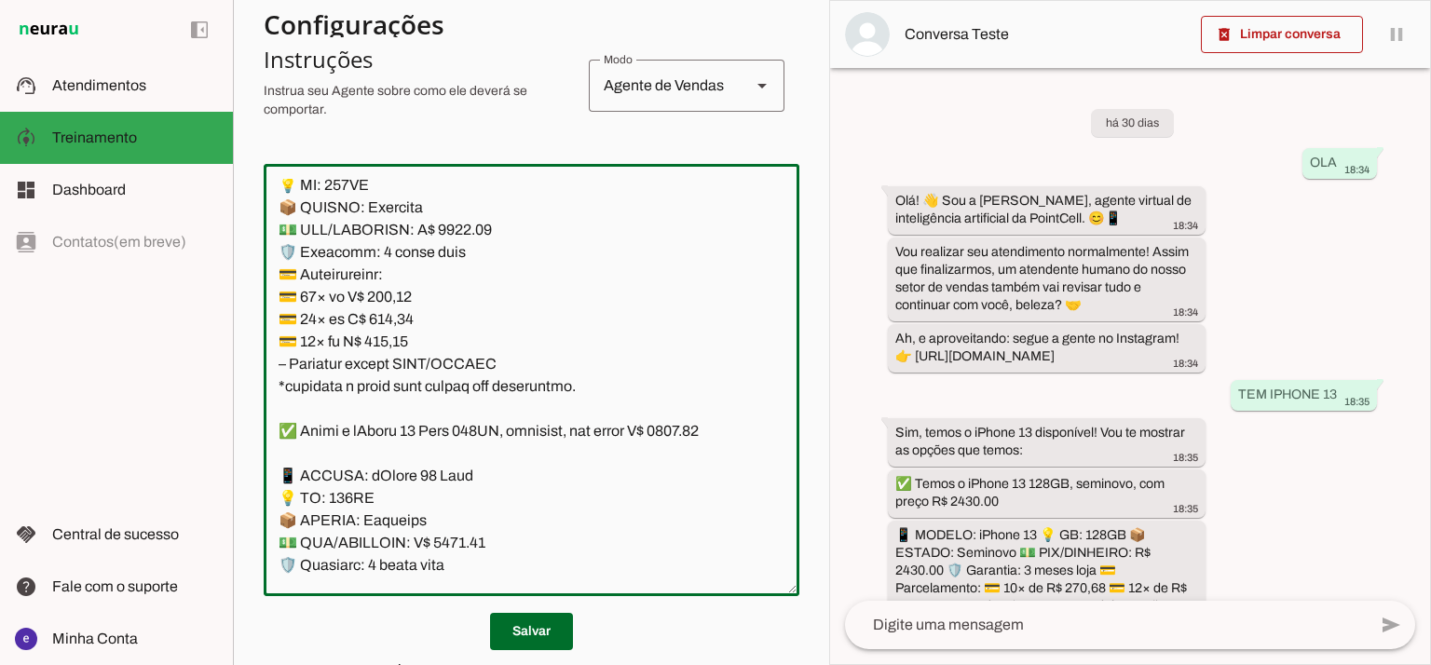
click at [395, 420] on textarea at bounding box center [532, 380] width 536 height 402
click at [408, 413] on textarea at bounding box center [532, 380] width 536 height 402
paste textarea "95,43"
type textarea "Lore: Ipsu Dolor: Sitametco ad ElitsEddo Eiusmodte: In utlabore et Doloremag - …"
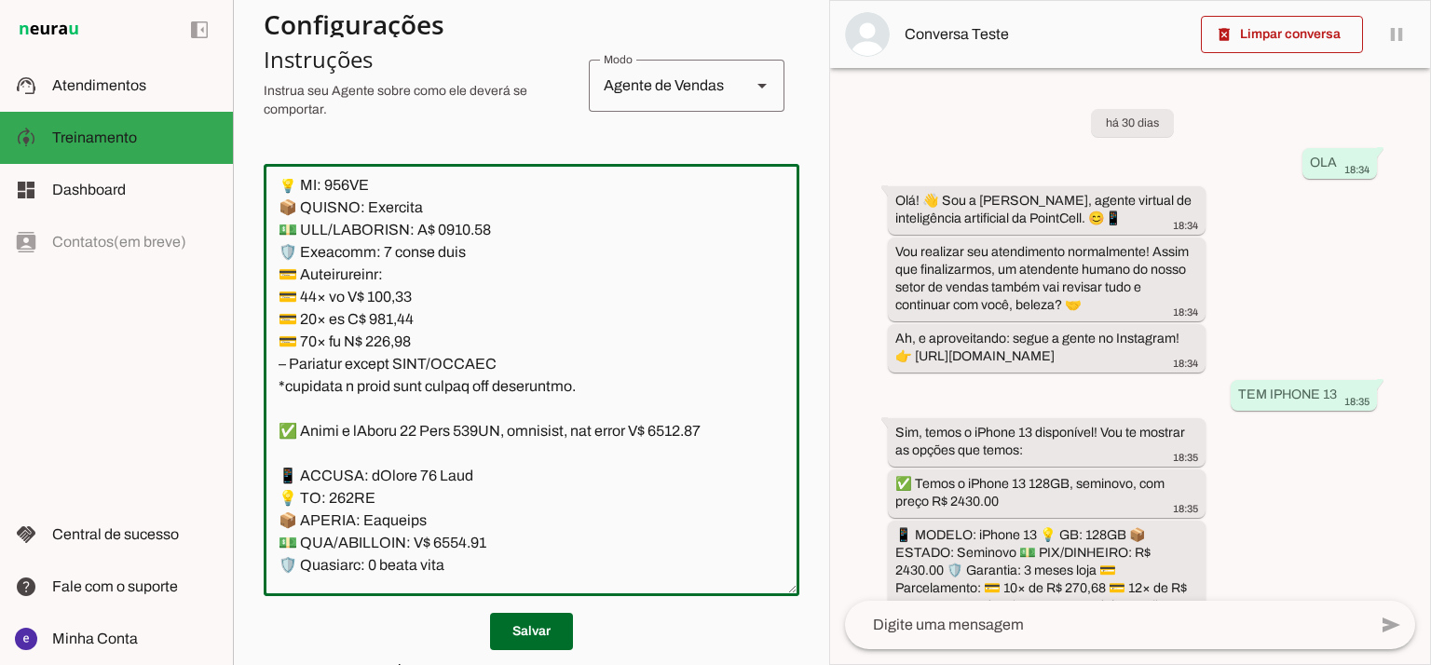
type md-outlined-text-field "Lore: Ipsu Dolor: Sitametco ad ElitsEddo Eiusmodte: In utlabore et Doloremag - …"
click at [391, 447] on textarea at bounding box center [532, 380] width 536 height 402
click at [399, 433] on textarea at bounding box center [532, 380] width 536 height 402
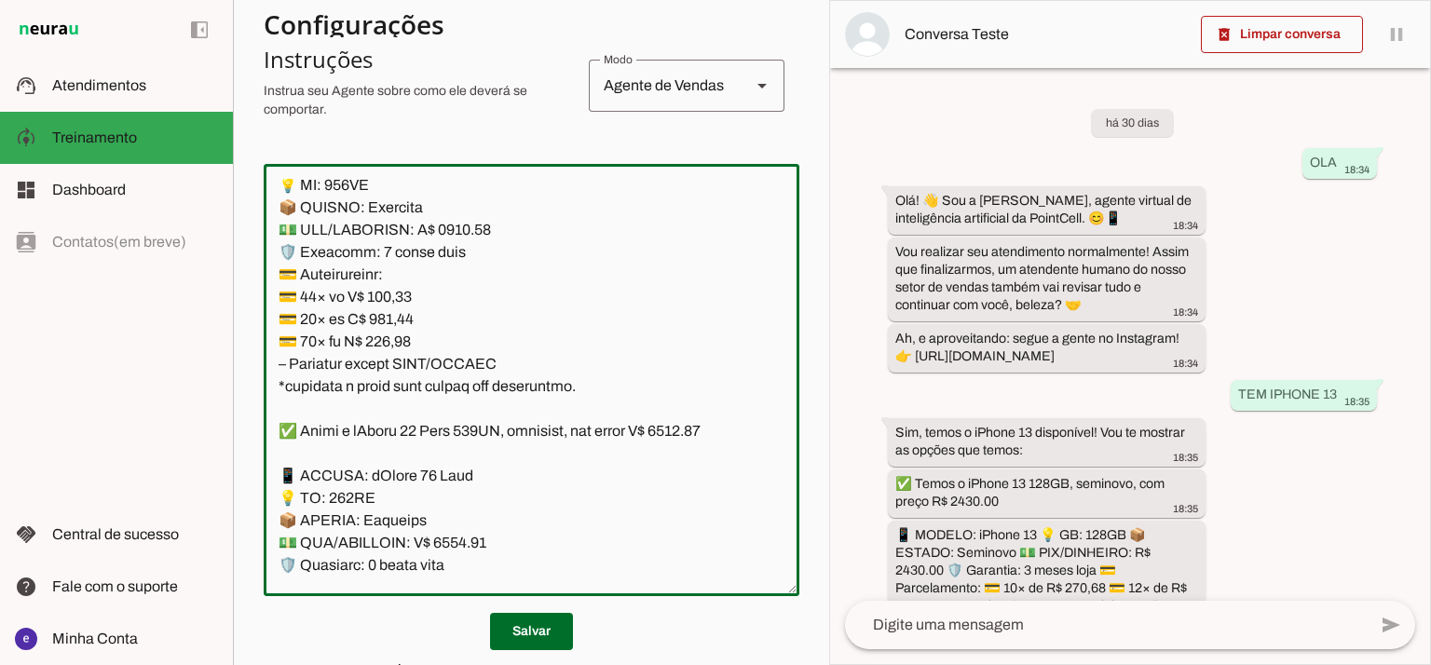
paste textarea "34,44"
type textarea "Lore: Ipsu Dolor: Sitametco ad ElitsEddo Eiusmodte: In utlabore et Doloremag - …"
type md-outlined-text-field "Lore: Ipsu Dolor: Sitametco ad ElitsEddo Eiusmodte: In utlabore et Doloremag - …"
click at [383, 458] on textarea at bounding box center [532, 380] width 536 height 402
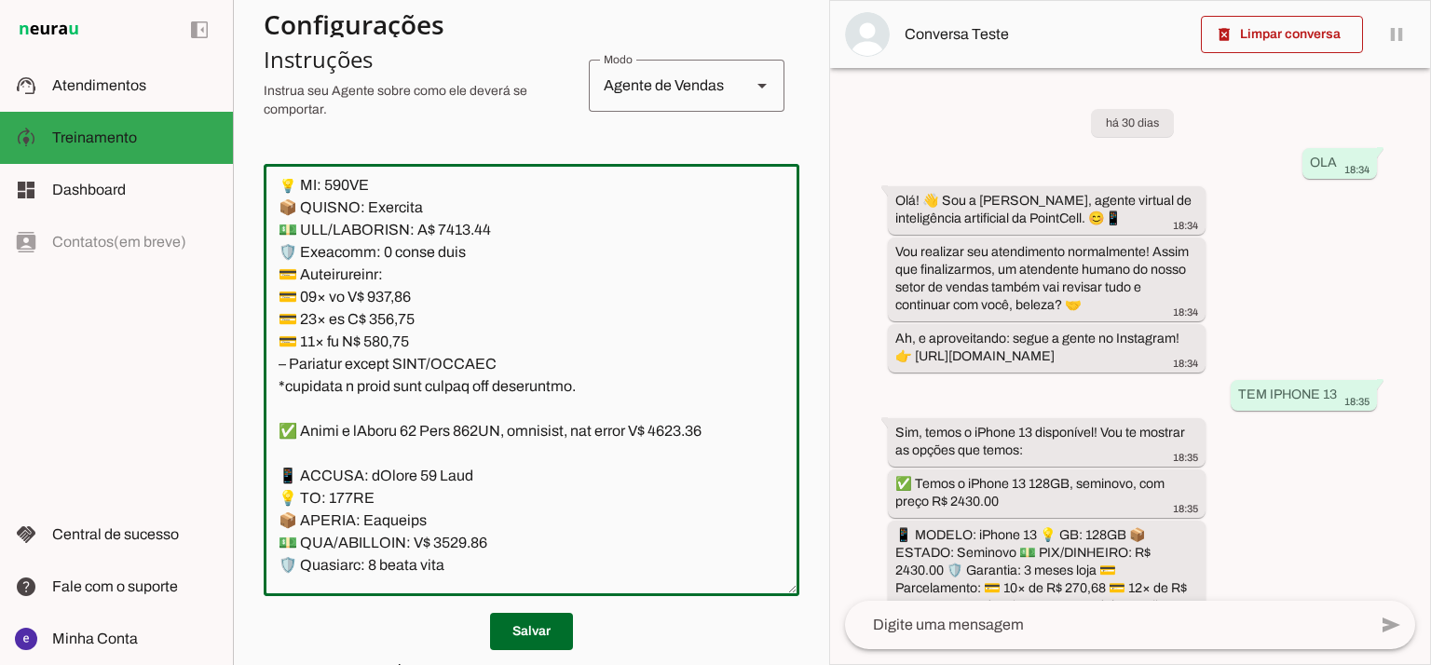
paste textarea "7,18"
type textarea "Lore: Ipsu Dolor: Sitametco ad ElitsEddo Eiusmodte: In utlabore et Doloremag - …"
type md-outlined-text-field "Lore: Ipsu Dolor: Sitametco ad ElitsEddo Eiusmodte: In utlabore et Doloremag - …"
drag, startPoint x: 548, startPoint y: 476, endPoint x: 229, endPoint y: 275, distance: 376.7
click at [229, 275] on applet-drawer "support_agent Atendimentos Atendimentos model_training Treinamento Treinamento …" at bounding box center [715, 332] width 1431 height 665
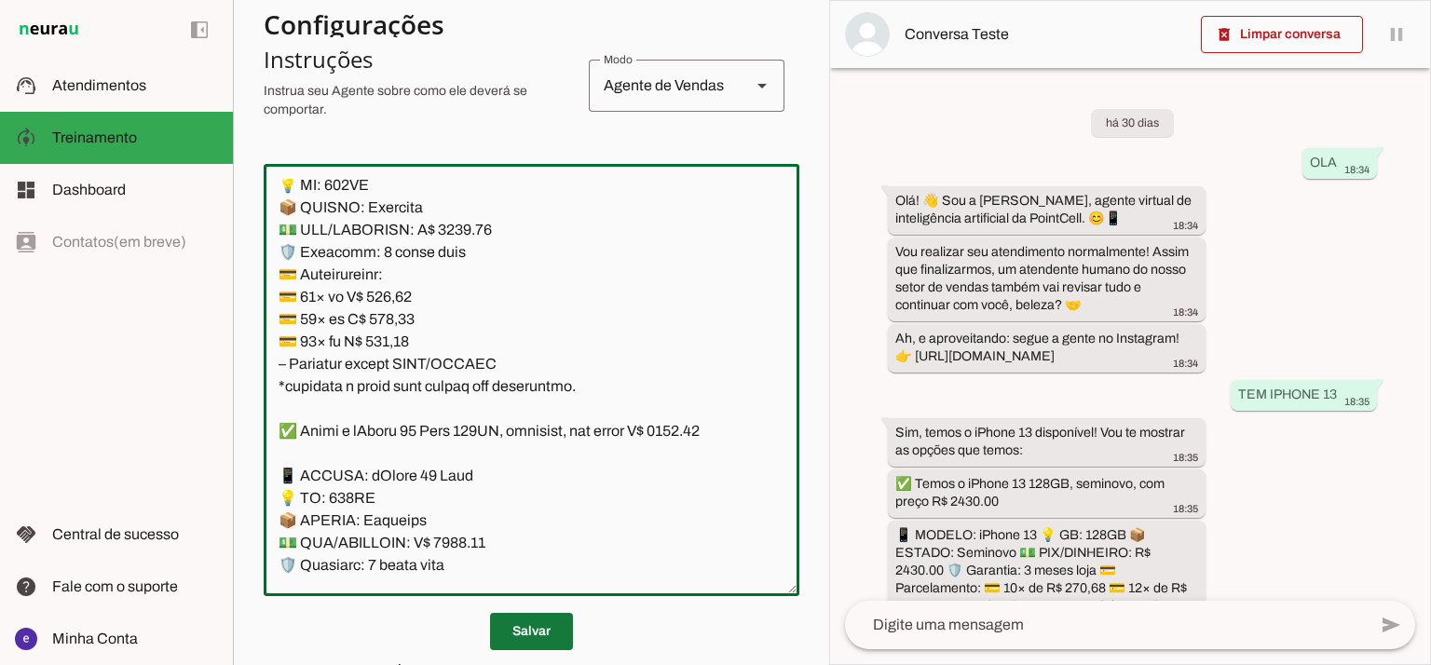
click at [495, 609] on span at bounding box center [531, 631] width 83 height 45
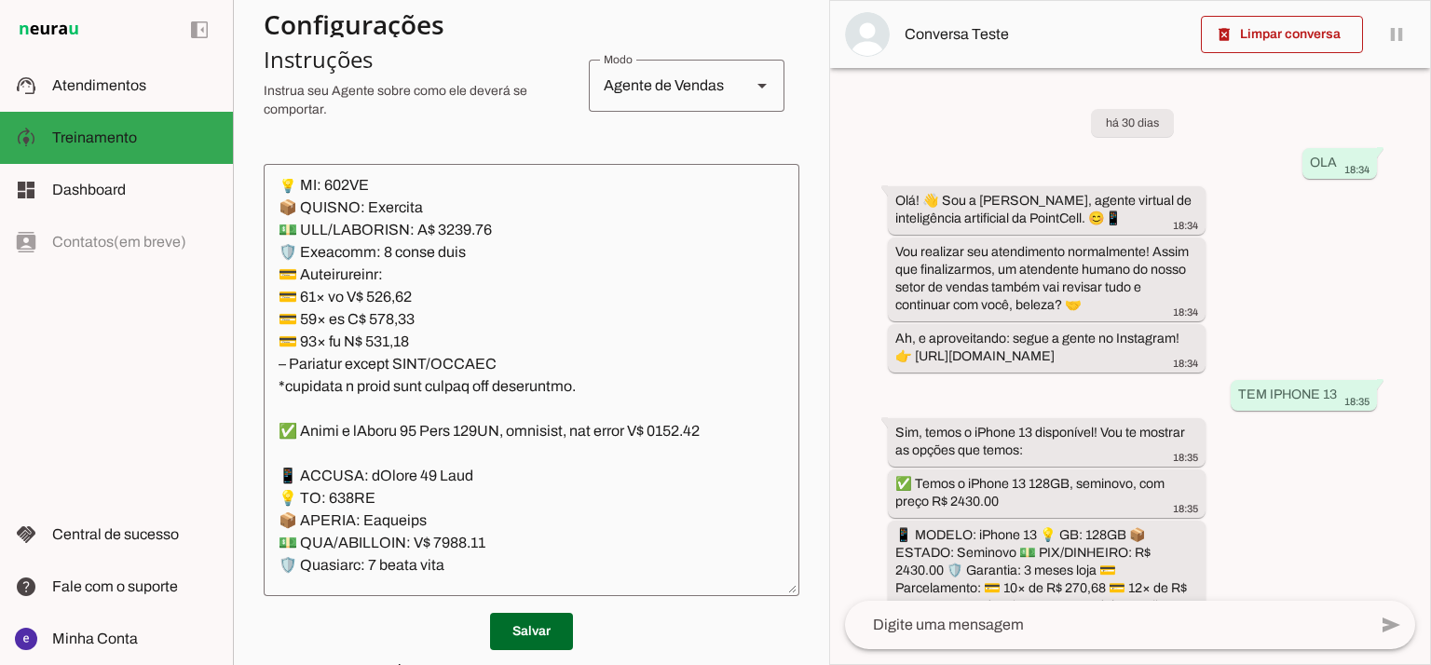
click at [517, 302] on textarea at bounding box center [532, 380] width 536 height 402
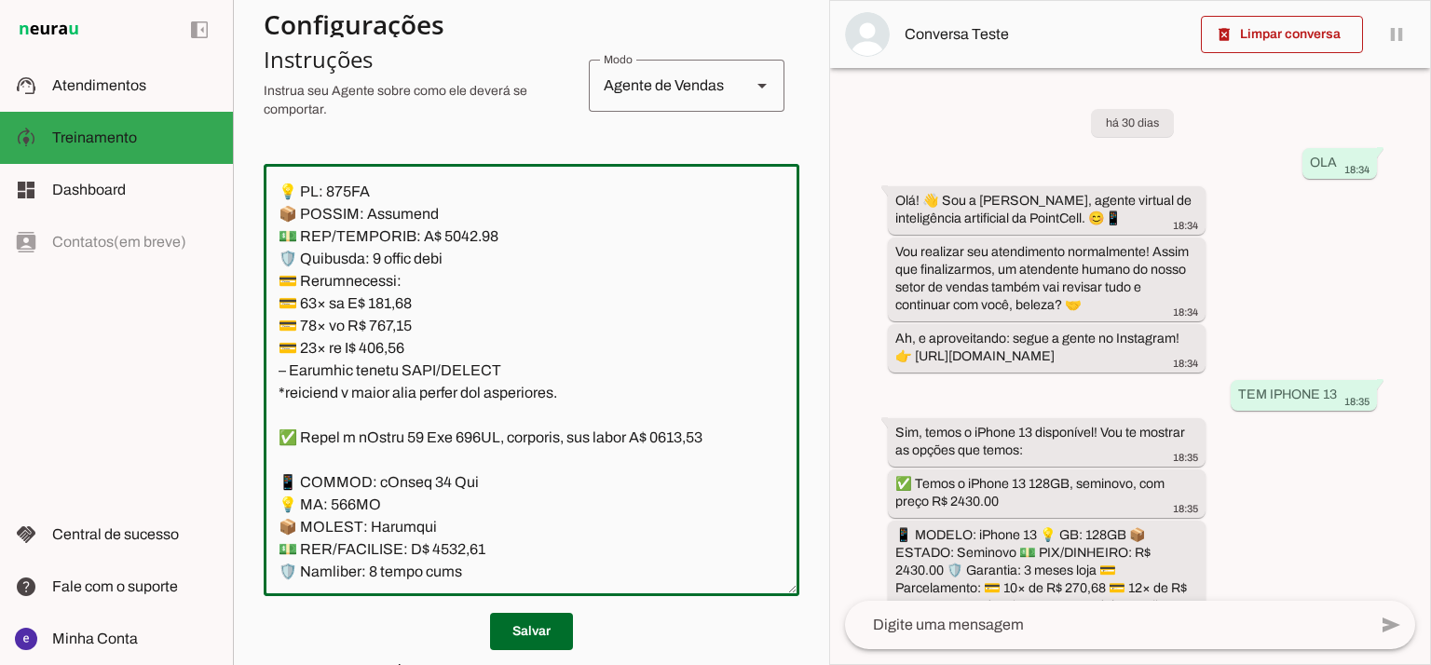
scroll to position [6706, 0]
click at [457, 343] on textarea at bounding box center [532, 380] width 536 height 402
click at [704, 227] on textarea at bounding box center [532, 380] width 536 height 402
type textarea "Lore: Ipsu Dolor: Sitametco ad ElitsEddo Eiusmodte: In utlabore et Doloremag - …"
type md-outlined-text-field "Lore: Ipsu Dolor: Sitametco ad ElitsEddo Eiusmodte: In utlabore et Doloremag - …"
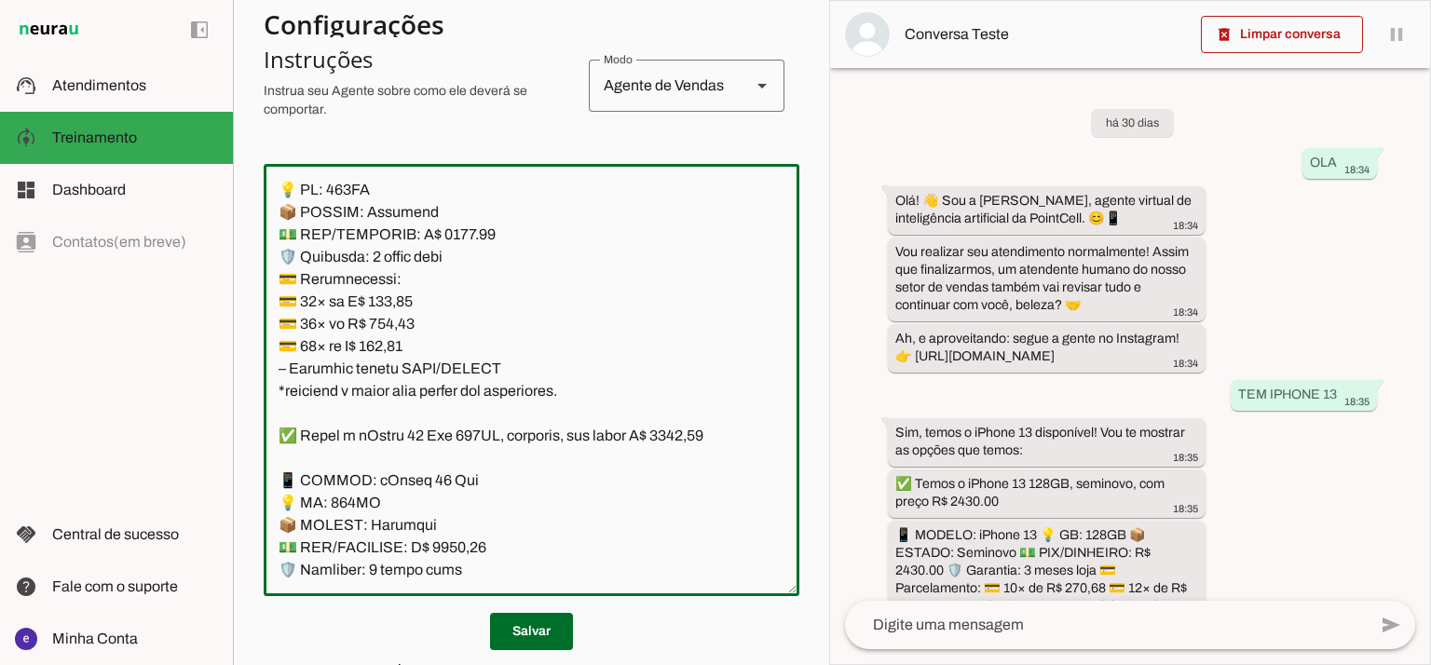
click at [400, 414] on textarea at bounding box center [532, 380] width 536 height 402
paste textarea "0,12"
type textarea "Lore: Ipsu Dolor: Sitametco ad ElitsEddo Eiusmodte: In utlabore et Doloremag - …"
type md-outlined-text-field "Lore: Ipsu Dolor: Sitametco ad ElitsEddo Eiusmodte: In utlabore et Doloremag - …"
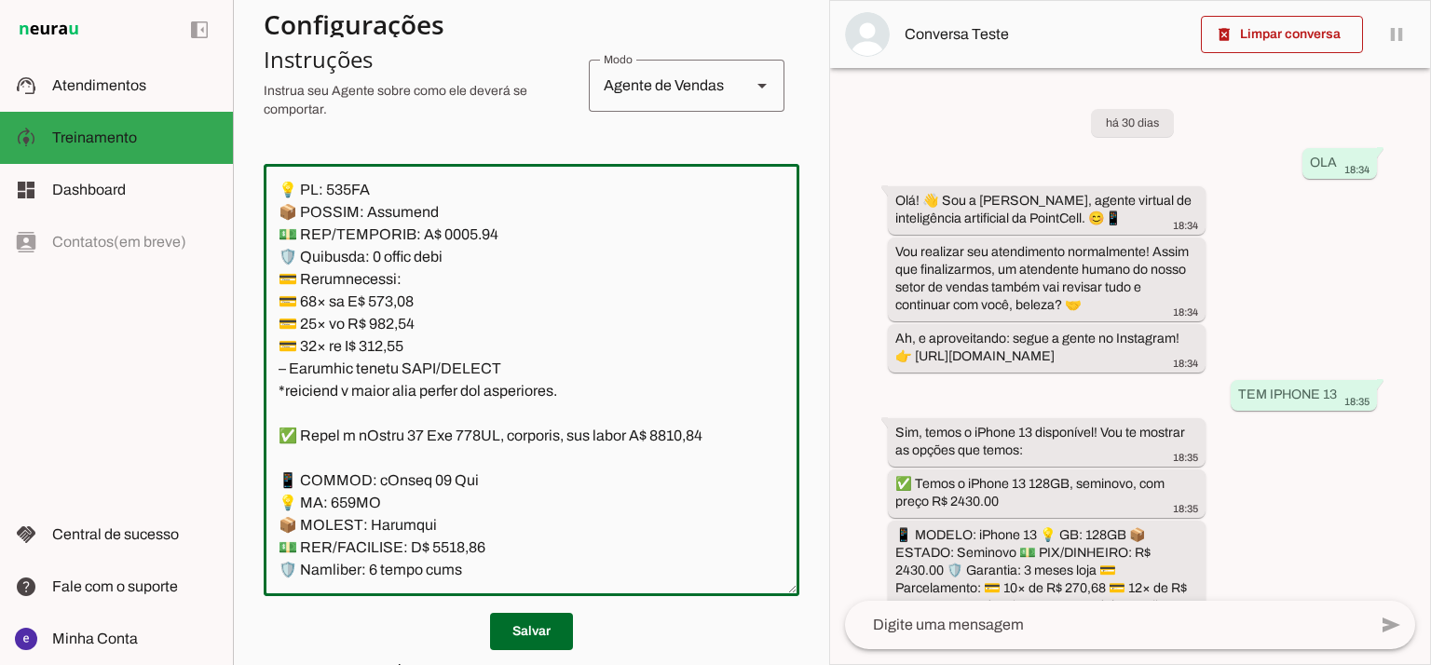
click at [406, 435] on textarea at bounding box center [532, 380] width 536 height 402
paste textarea "4,52"
type textarea "Lore: Ipsu Dolor: Sitametco ad ElitsEddo Eiusmodte: In utlabore et Doloremag - …"
type md-outlined-text-field "Lore: Ipsu Dolor: Sitametco ad ElitsEddo Eiusmodte: In utlabore et Doloremag - …"
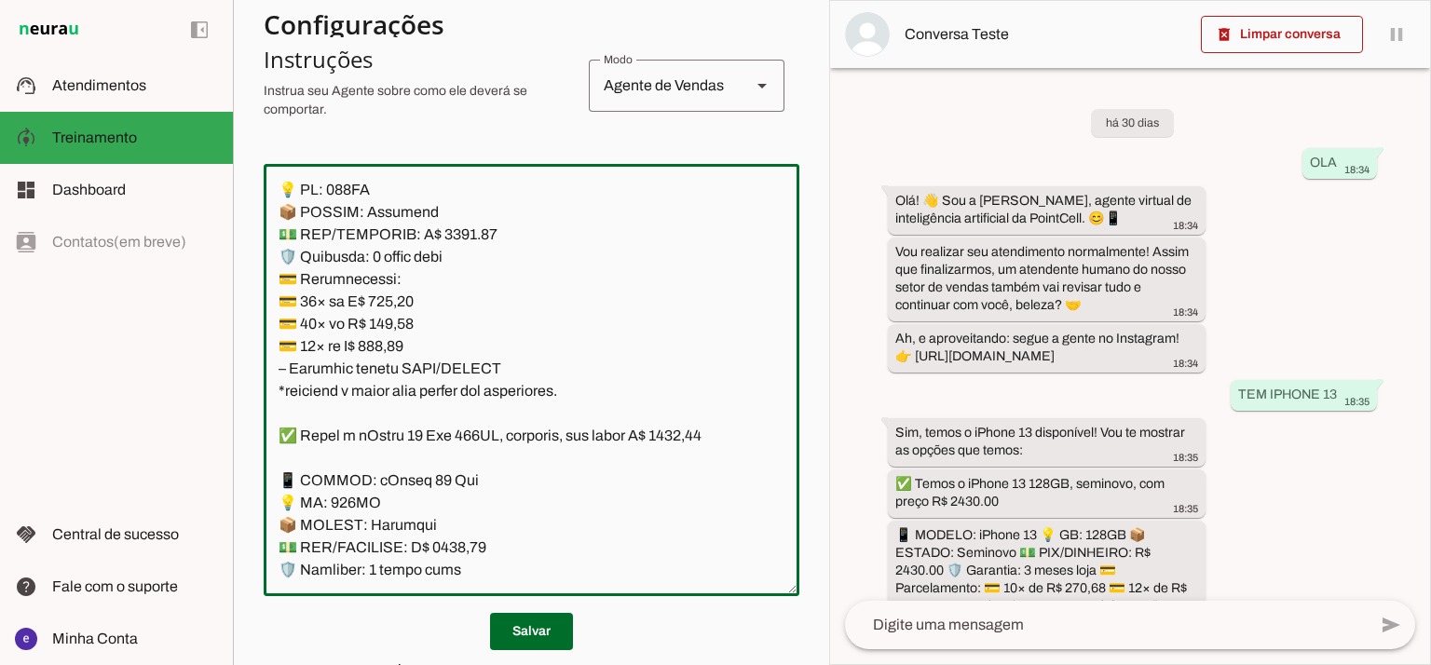
click at [400, 472] on textarea at bounding box center [532, 380] width 536 height 402
click at [402, 455] on textarea at bounding box center [532, 380] width 536 height 402
paste textarea "3,97"
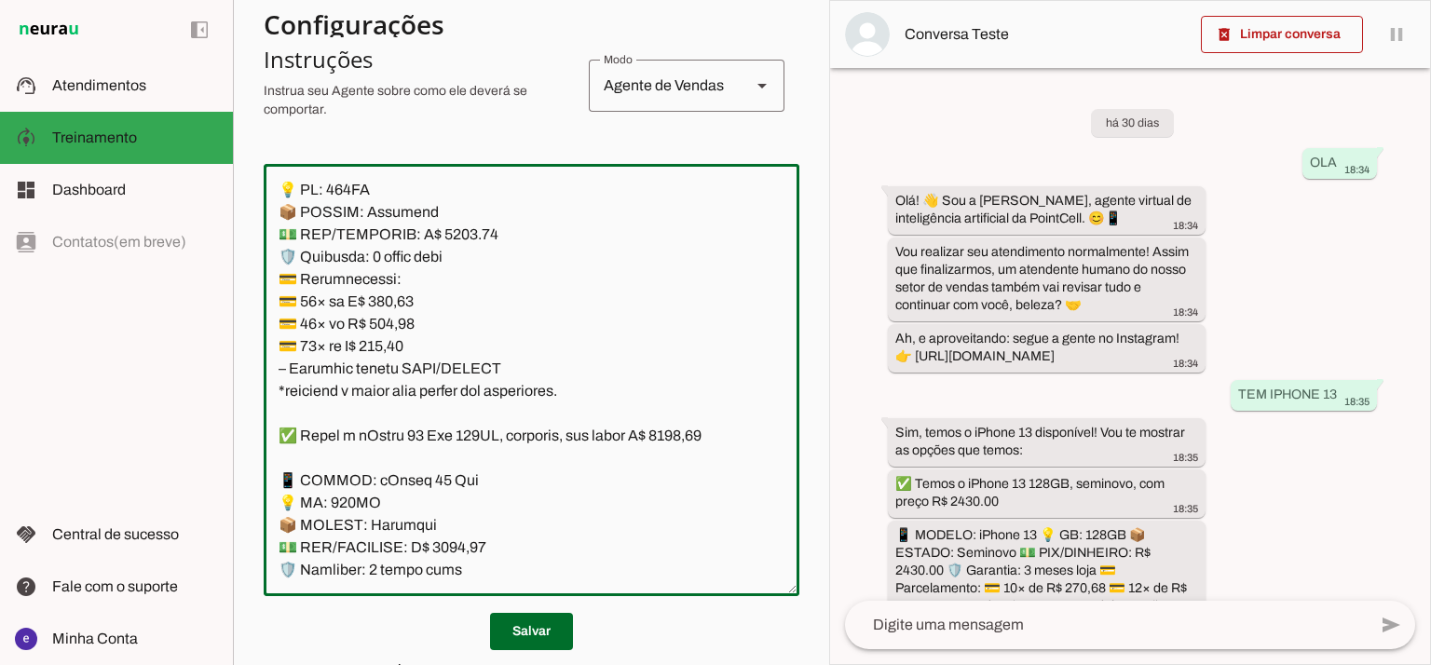
type textarea "Lore: Ipsu Dolor: Sitametco ad ElitsEddo Eiusmodte: In utlabore et Doloremag - …"
type md-outlined-text-field "Lore: Ipsu Dolor: Sitametco ad ElitsEddo Eiusmodte: In utlabore et Doloremag - …"
click at [542, 632] on span at bounding box center [531, 631] width 83 height 45
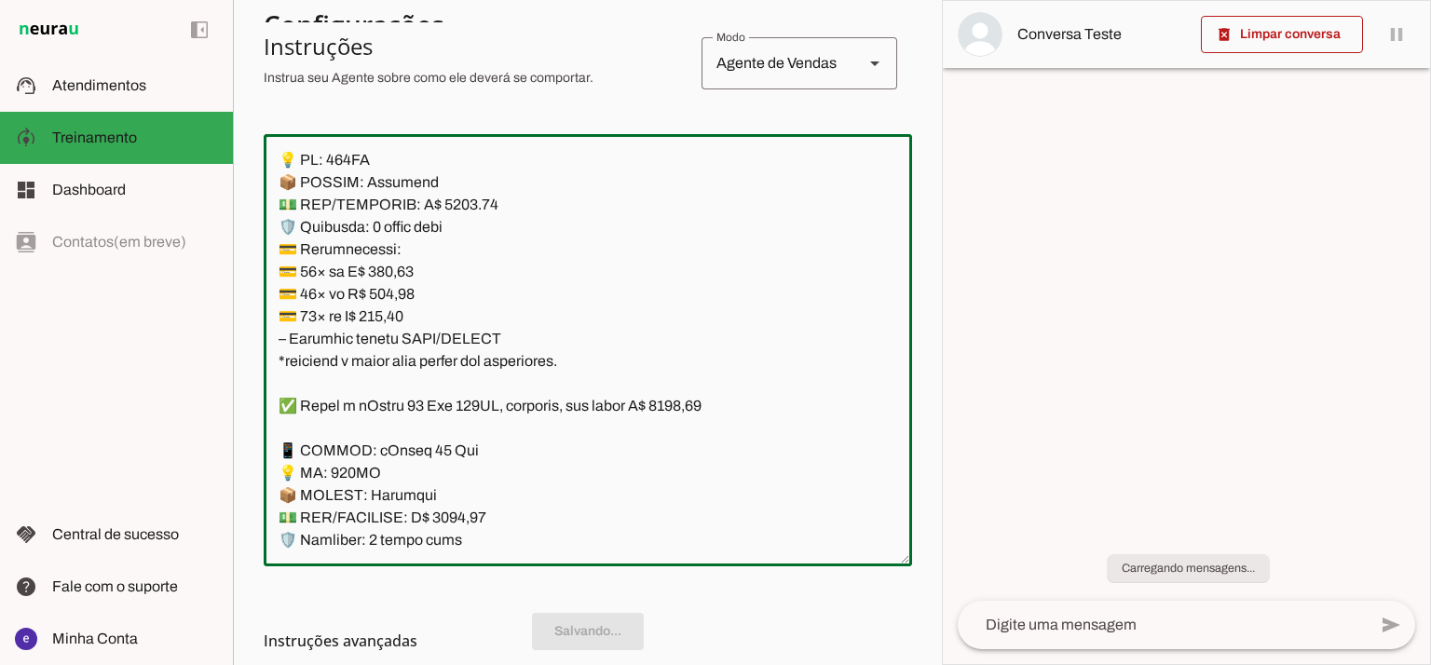
click at [524, 468] on textarea at bounding box center [588, 350] width 648 height 402
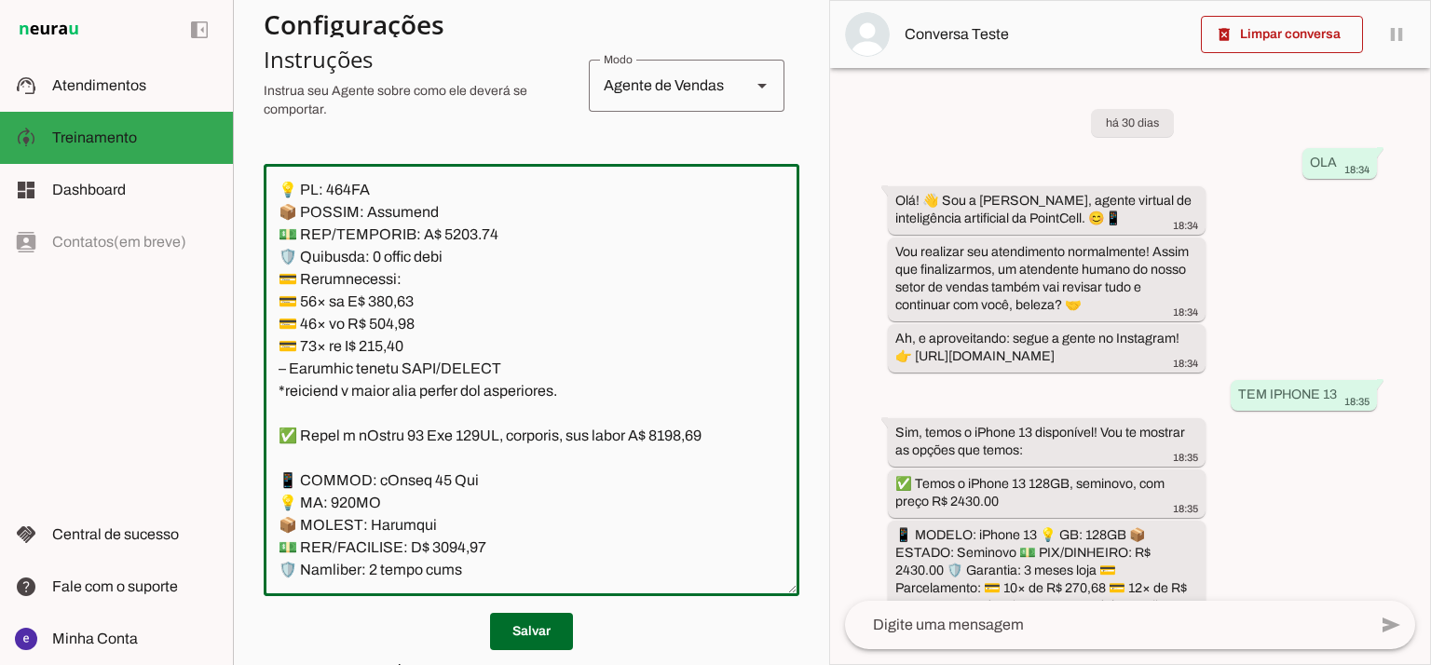
drag, startPoint x: 512, startPoint y: 480, endPoint x: 251, endPoint y: 273, distance: 332.8
click at [251, 273] on section "Agente 1 Agente 2 Criar Agente Você atingiu o limite de IAs Neurau permitidas. …" at bounding box center [531, 332] width 596 height 665
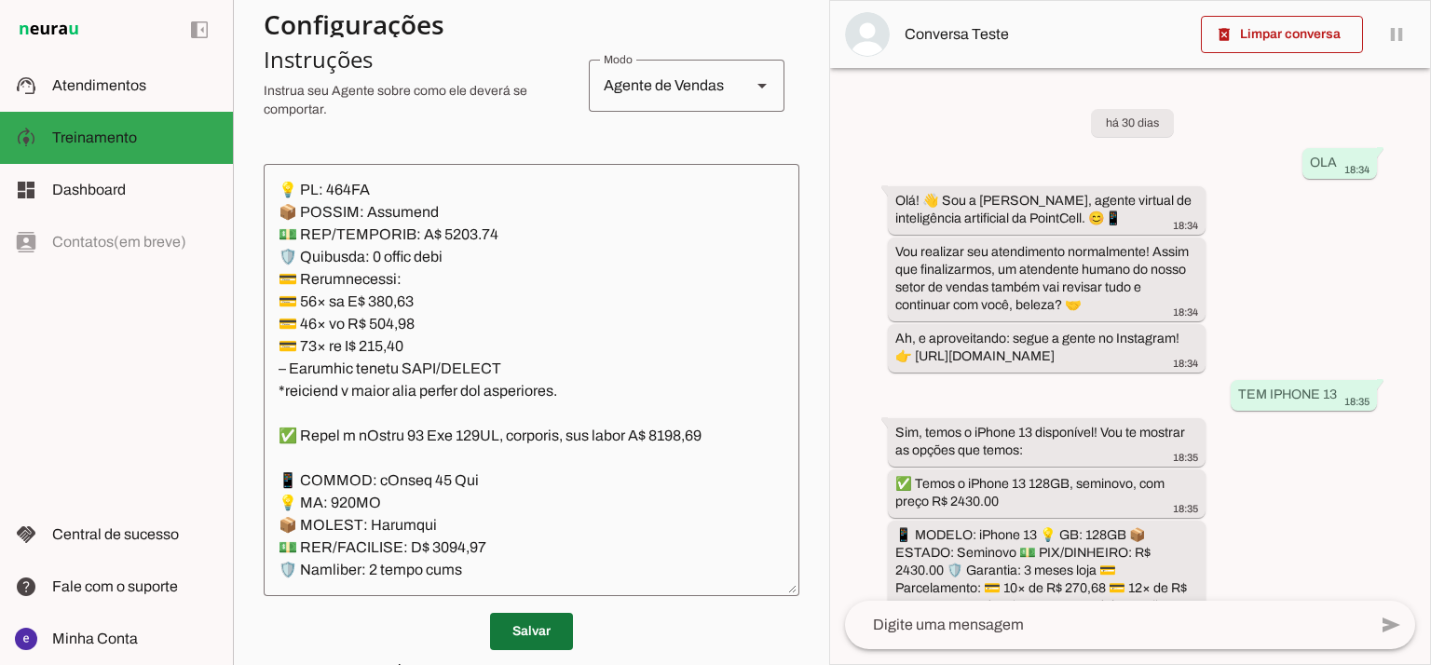
click at [512, 619] on span at bounding box center [531, 631] width 83 height 45
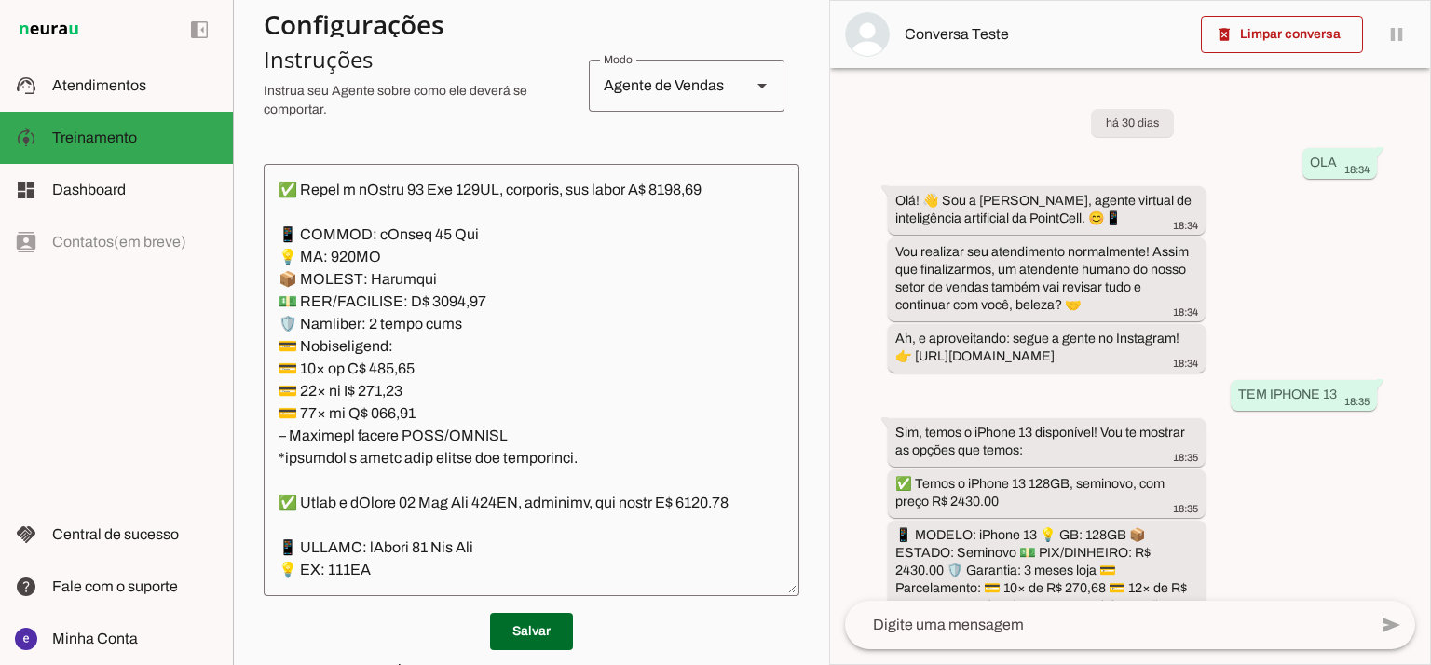
scroll to position [6954, 0]
click at [698, 305] on textarea at bounding box center [532, 380] width 536 height 402
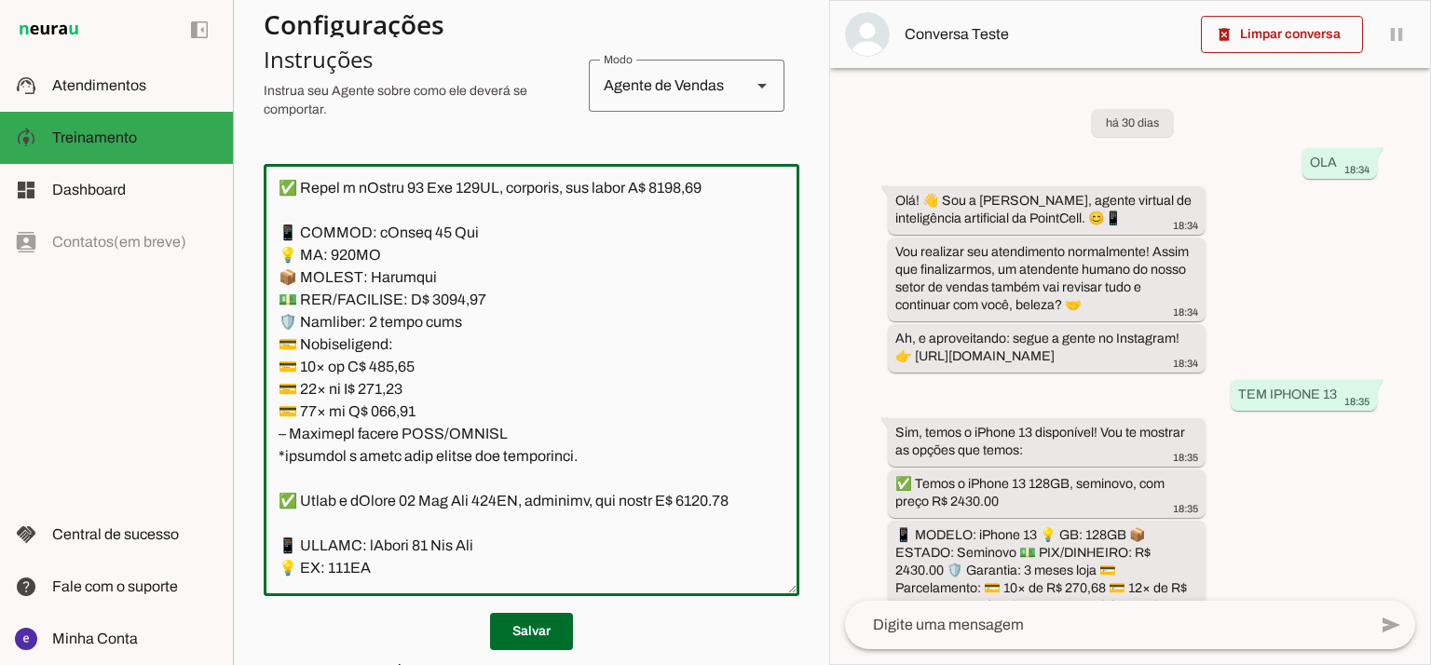
click at [703, 300] on textarea at bounding box center [532, 380] width 536 height 402
click at [455, 415] on textarea at bounding box center [532, 380] width 536 height 402
type textarea "Lore: Ipsu Dolor: Sitametco ad ElitsEddo Eiusmodte: In utlabore et Doloremag - …"
type md-outlined-text-field "Lore: Ipsu Dolor: Sitametco ad ElitsEddo Eiusmodte: In utlabore et Doloremag - …"
click at [468, 353] on textarea at bounding box center [532, 380] width 536 height 402
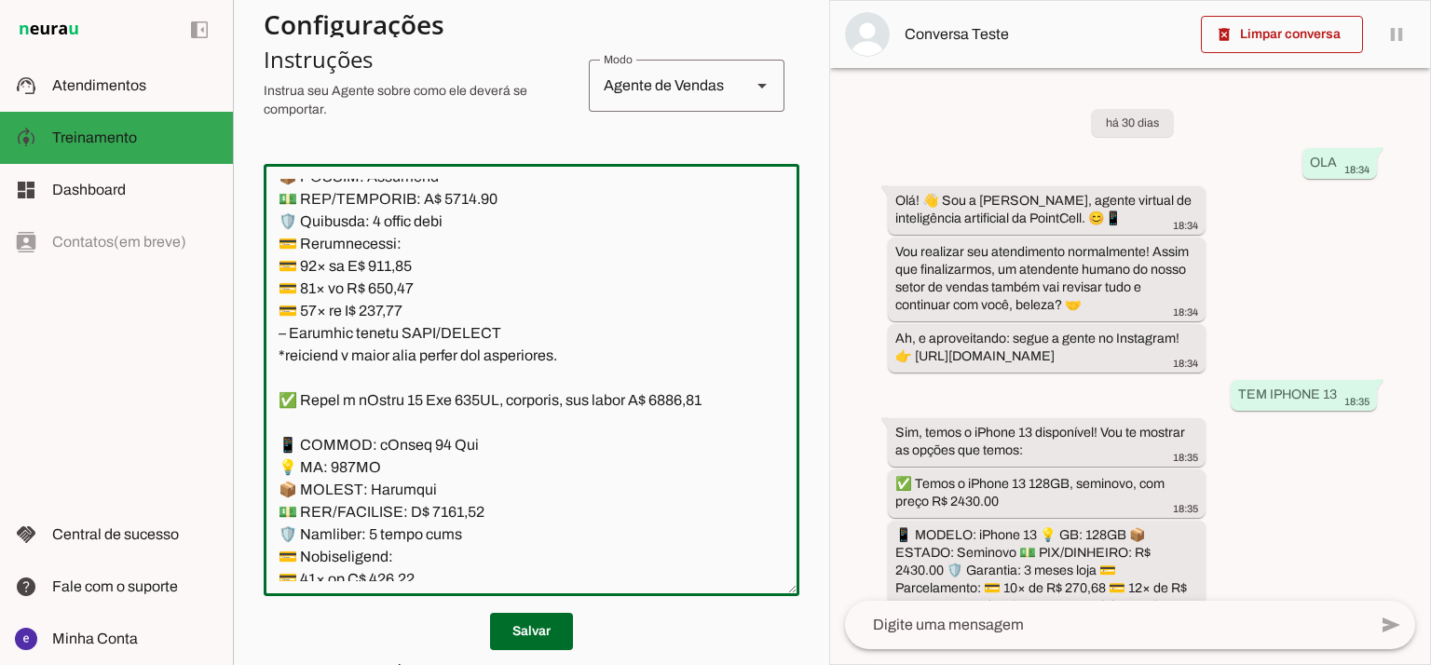
scroll to position [6706, 0]
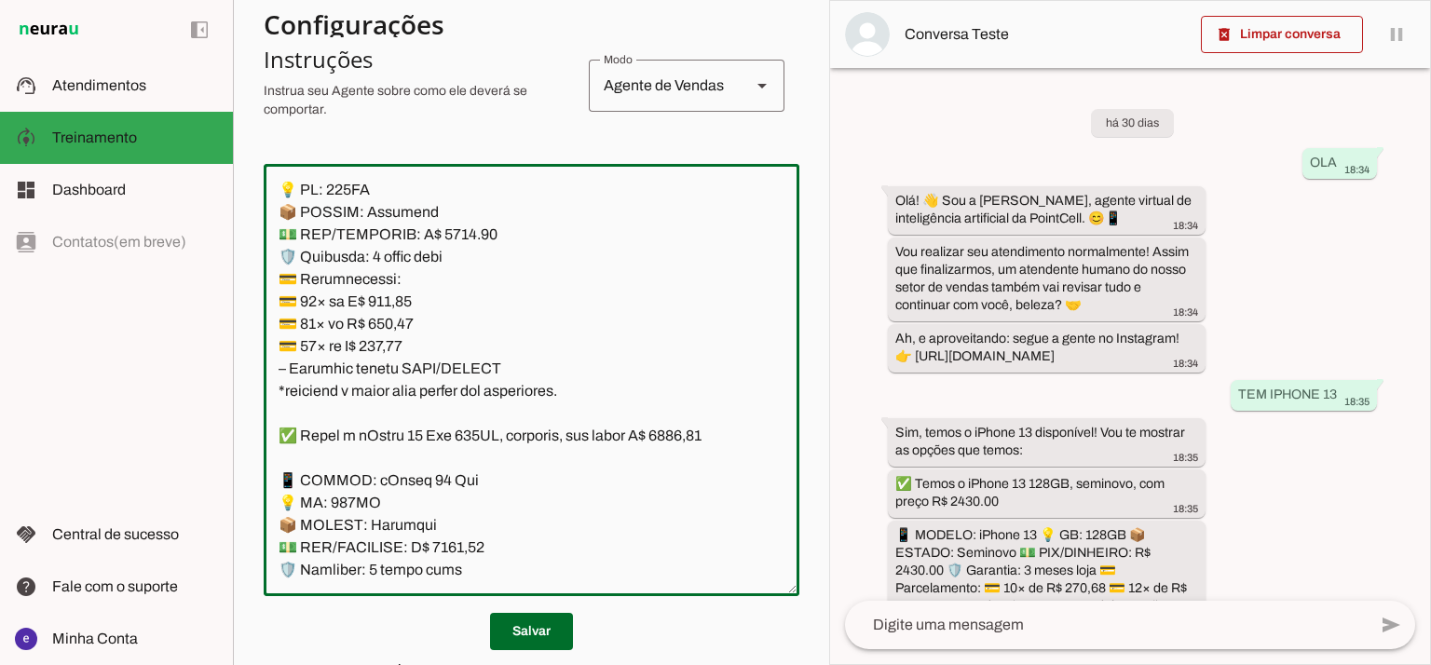
drag, startPoint x: 511, startPoint y: 478, endPoint x: 251, endPoint y: 278, distance: 328.2
click at [251, 278] on section "Agente 1 Agente 2 Criar Agente Você atingiu o limite de IAs Neurau permitidas. …" at bounding box center [531, 332] width 596 height 665
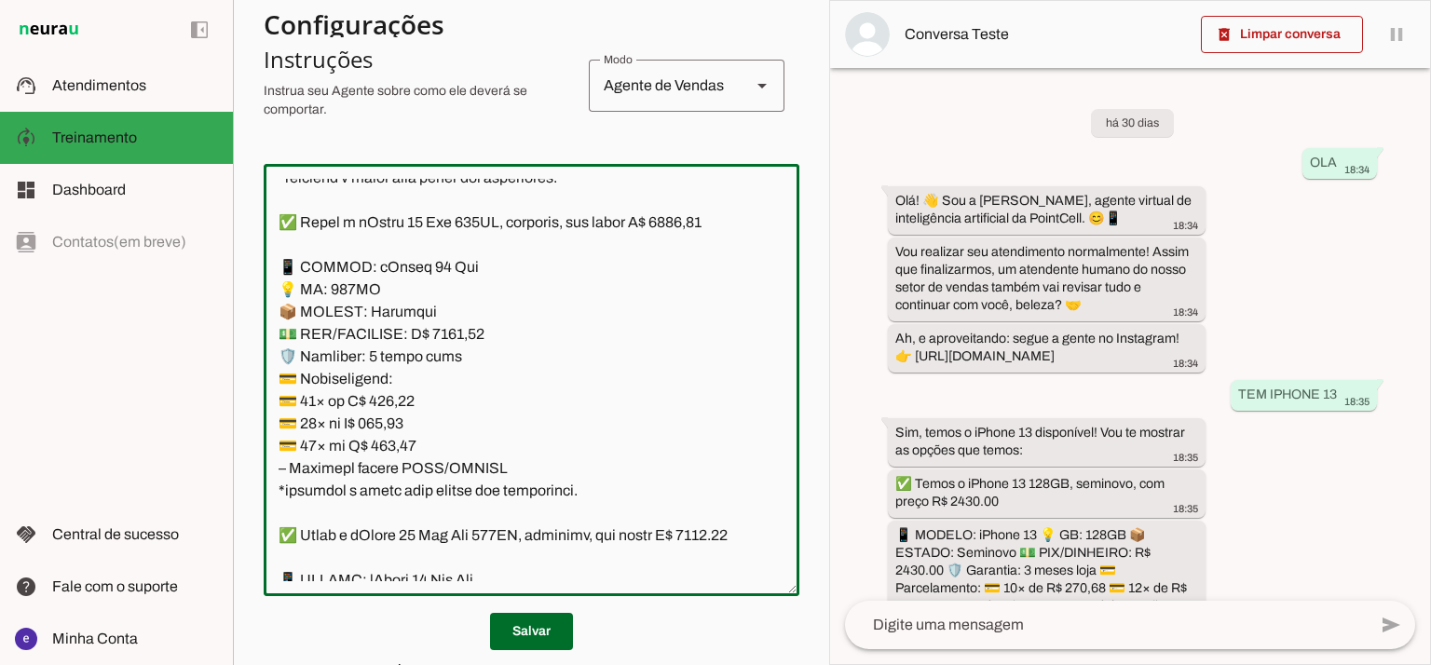
scroll to position [6954, 0]
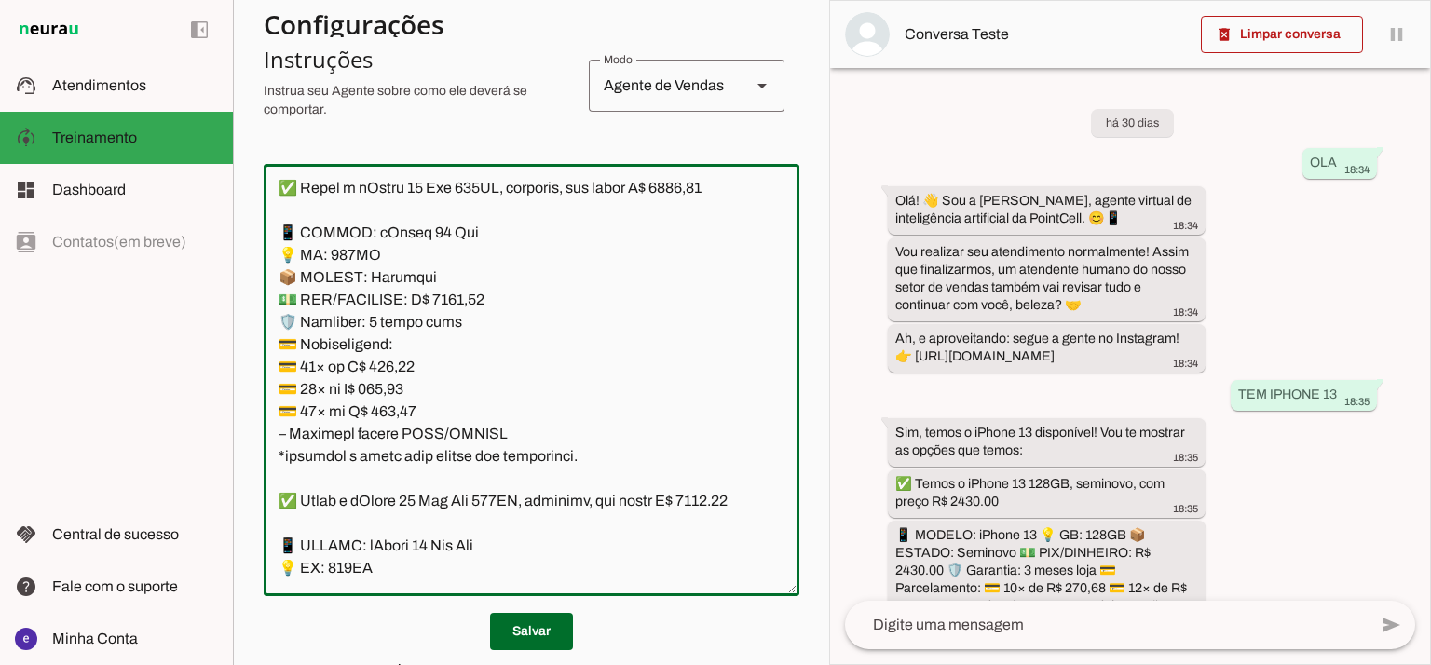
click at [416, 468] on textarea at bounding box center [532, 380] width 536 height 402
click at [399, 482] on textarea at bounding box center [532, 380] width 536 height 402
paste textarea "2,39"
type textarea "Lore: Ipsu Dolor: Sitametco ad ElitsEddo Eiusmodte: In utlabore et Doloremag - …"
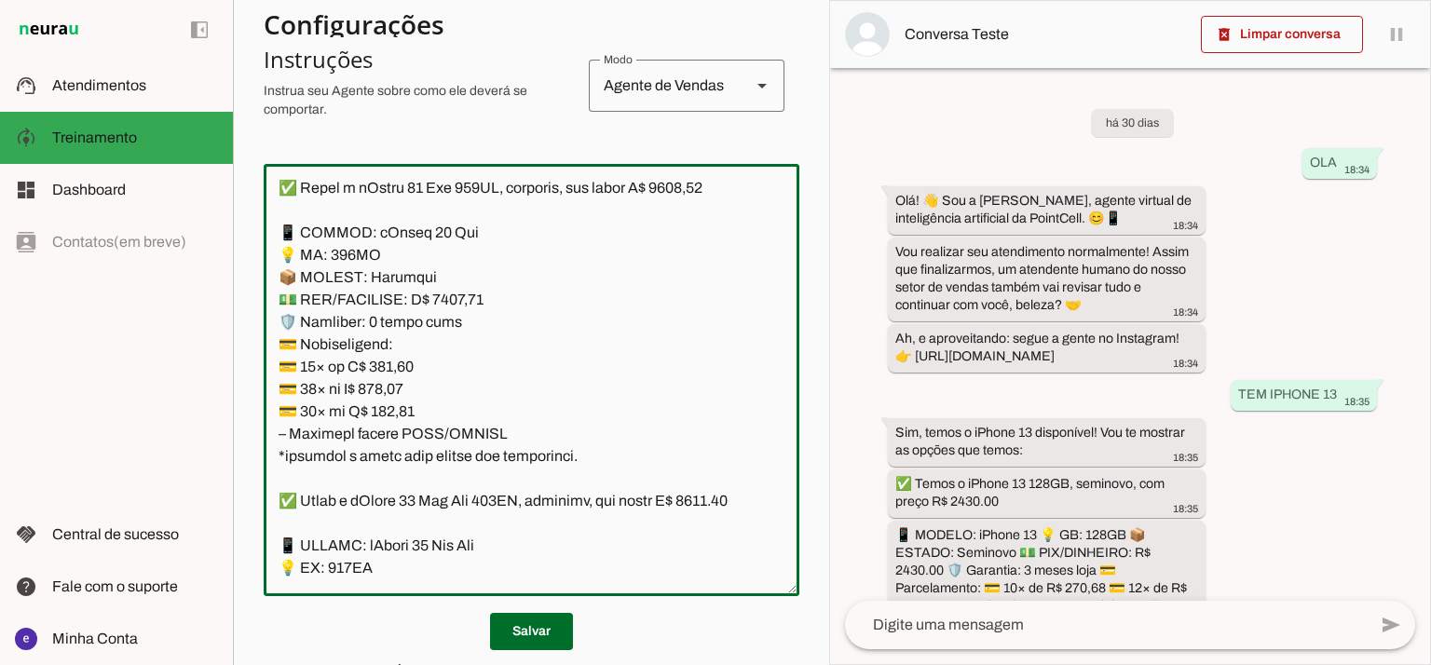
type md-outlined-text-field "Lore: Ipsu Dolor: Sitametco ad ElitsEddo Eiusmodte: In utlabore et Doloremag - …"
click at [391, 511] on textarea at bounding box center [532, 380] width 536 height 402
click at [402, 515] on textarea at bounding box center [532, 380] width 536 height 402
click at [406, 507] on textarea at bounding box center [532, 380] width 536 height 402
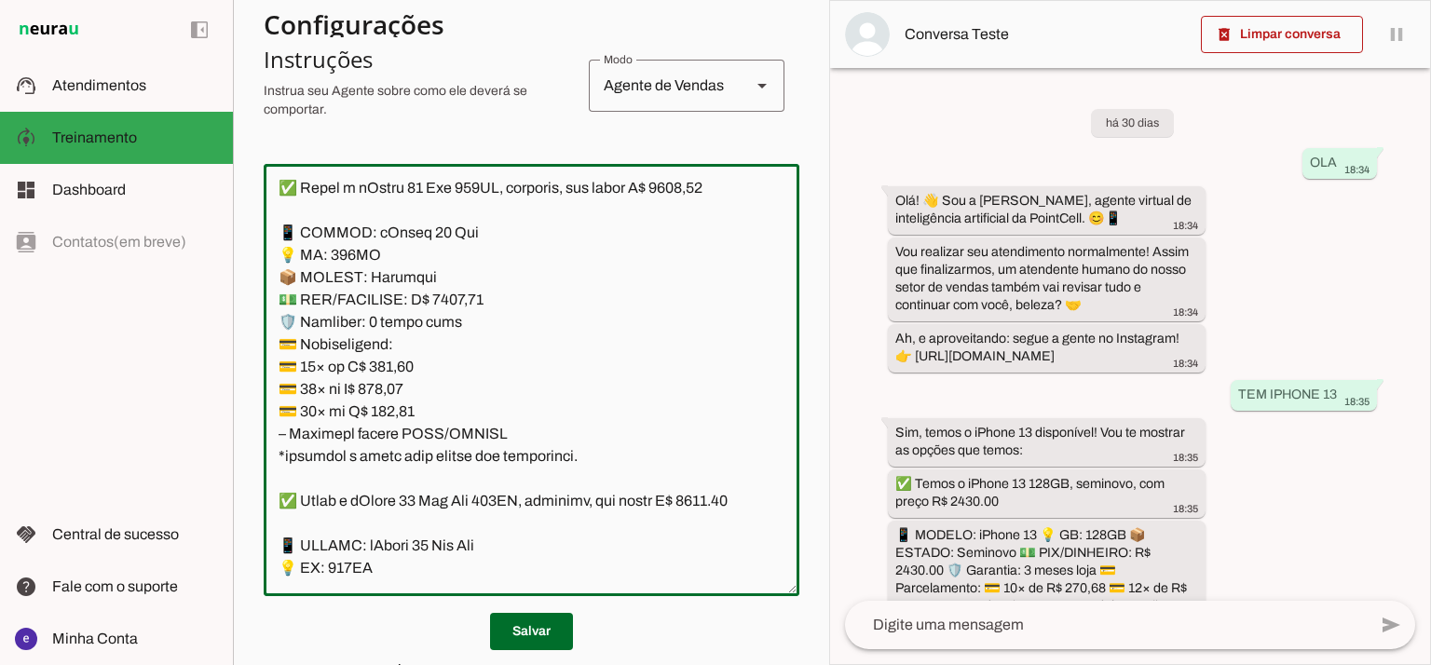
click at [406, 507] on textarea at bounding box center [532, 380] width 536 height 402
paste textarea "3,36"
type textarea "Lore: Ipsu Dolor: Sitametco ad ElitsEddo Eiusmodte: In utlabore et Doloremag - …"
type md-outlined-text-field "Lore: Ipsu Dolor: Sitametco ad ElitsEddo Eiusmodte: In utlabore et Doloremag - …"
click at [393, 525] on textarea at bounding box center [532, 380] width 536 height 402
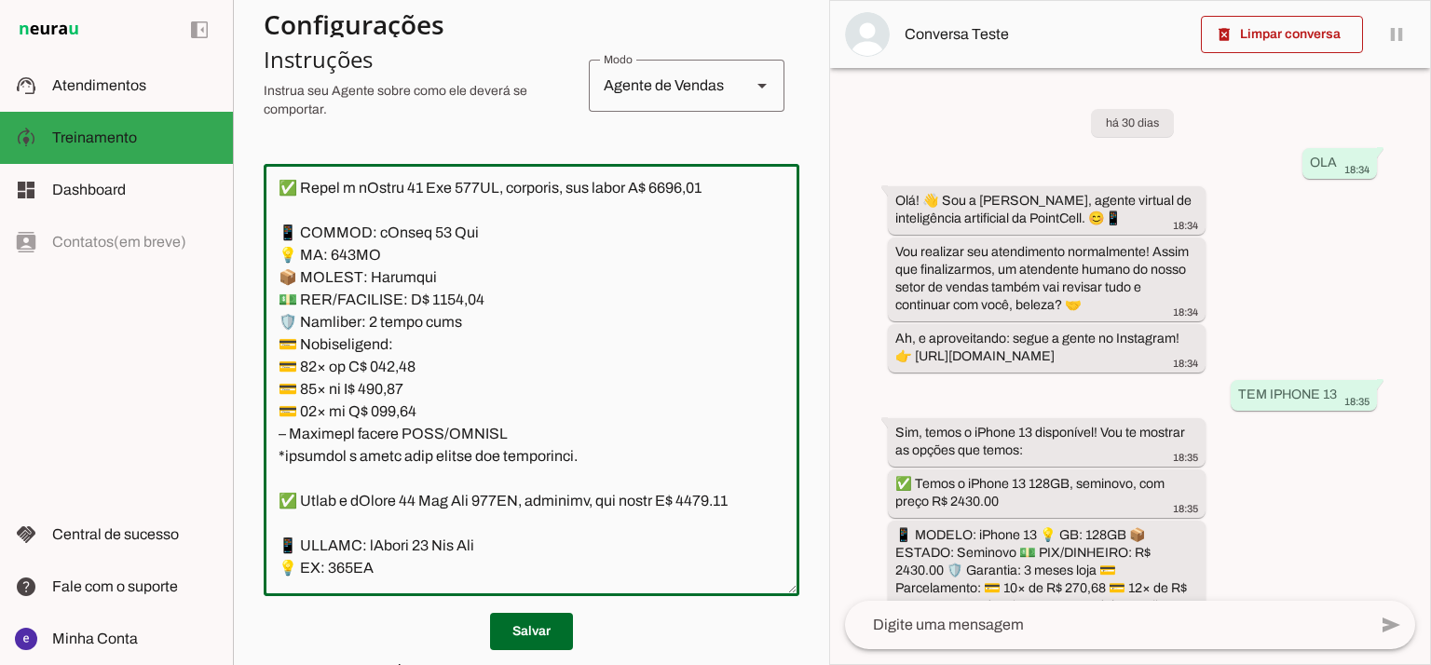
click at [393, 525] on textarea at bounding box center [532, 380] width 536 height 402
paste textarea "07,33"
type textarea "Lore: Ipsu Dolor: Sitametco ad ElitsEddo Eiusmodte: In utlabore et Doloremag - …"
type md-outlined-text-field "Lore: Ipsu Dolor: Sitametco ad ElitsEddo Eiusmodte: In utlabore et Doloremag - …"
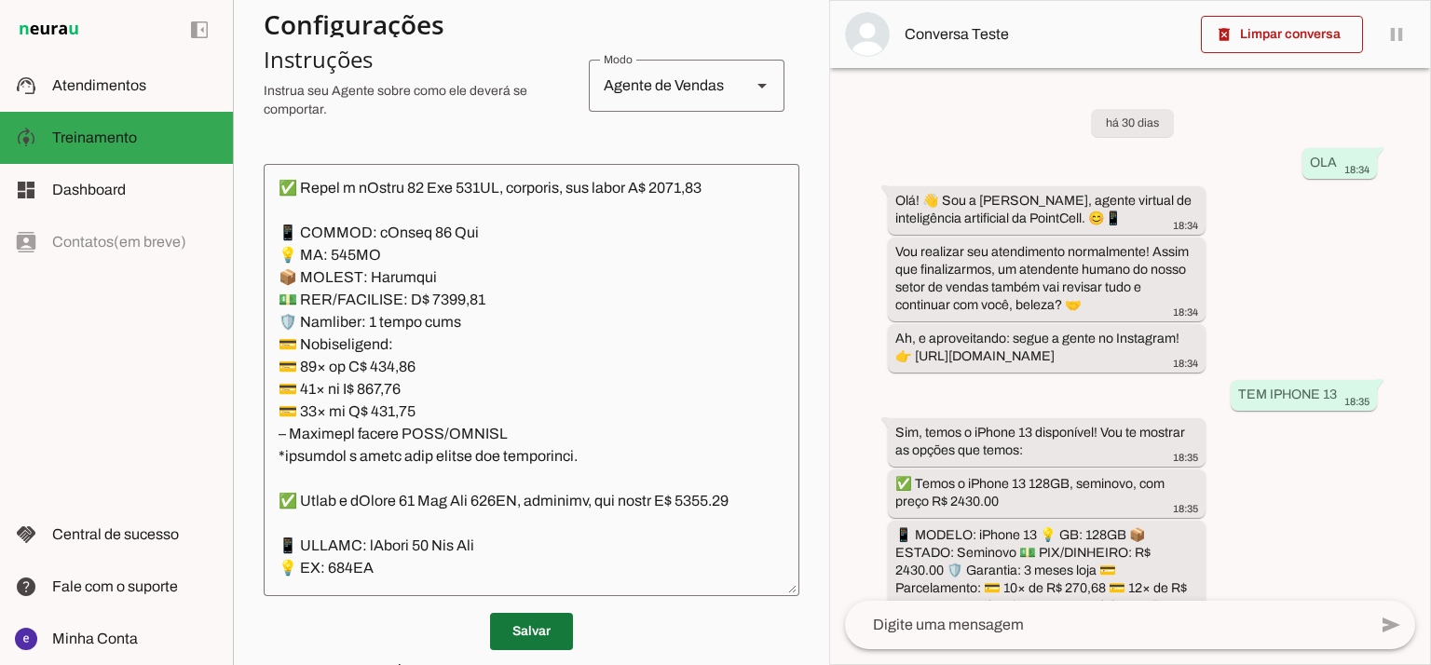
click at [550, 618] on span at bounding box center [531, 631] width 83 height 45
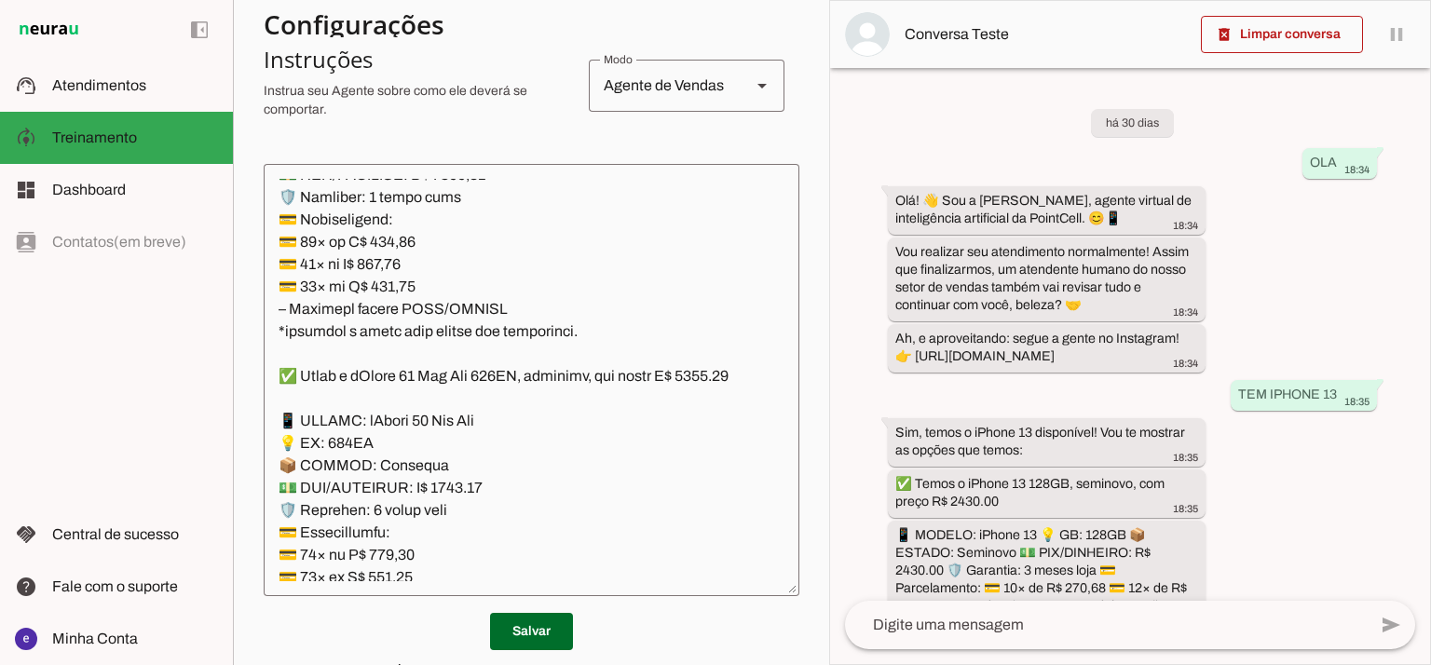
click at [561, 433] on textarea at bounding box center [532, 380] width 536 height 402
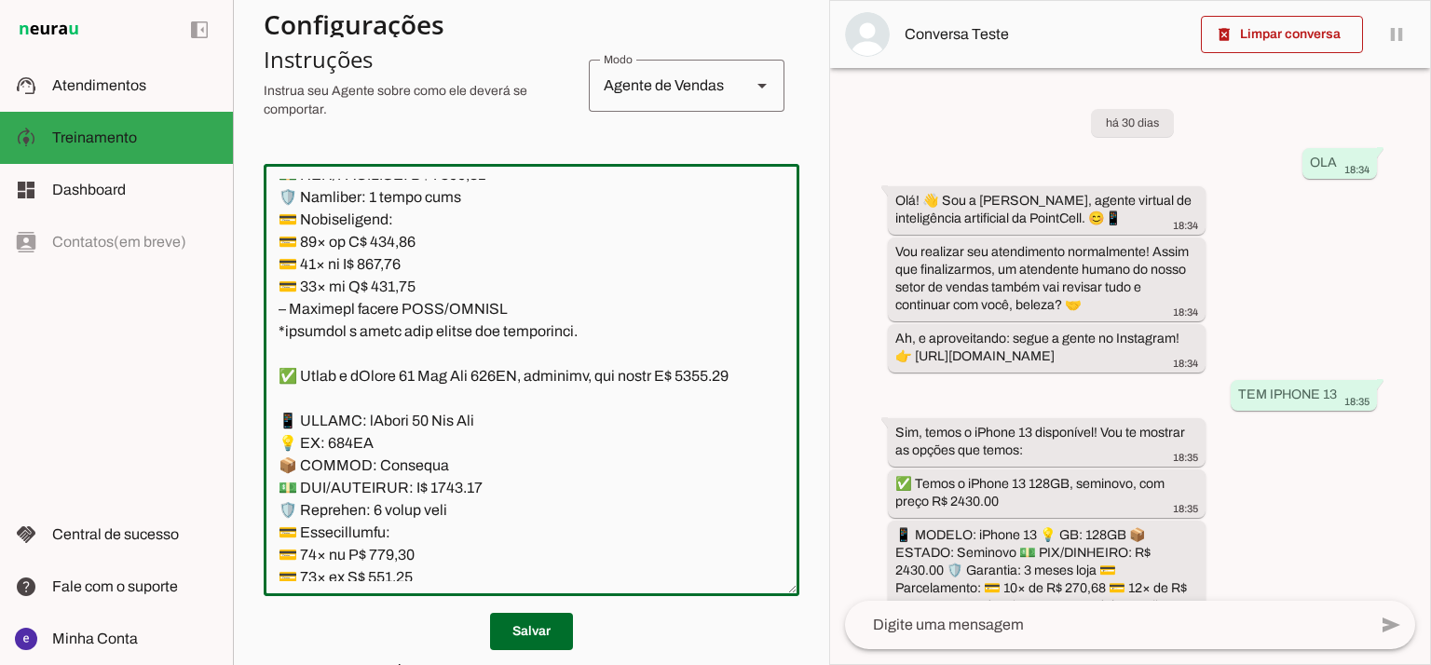
scroll to position [6954, 0]
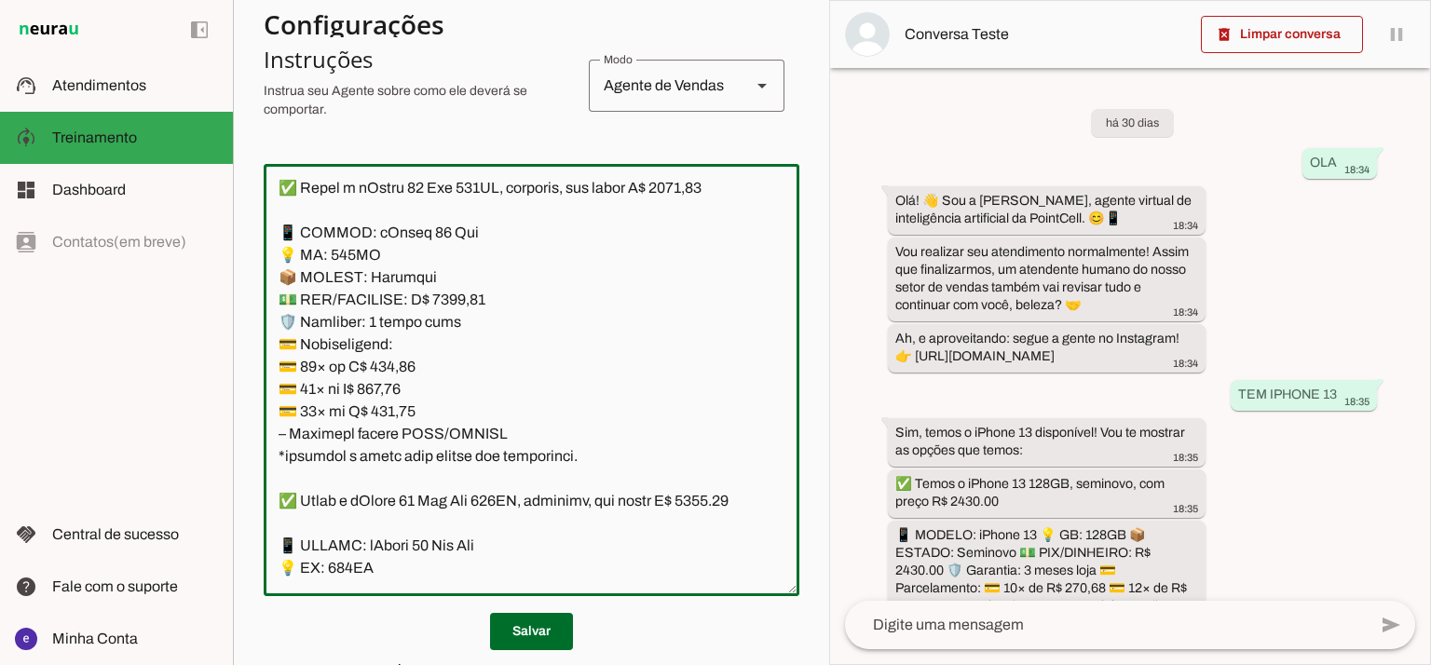
drag, startPoint x: 541, startPoint y: 416, endPoint x: 276, endPoint y: 352, distance: 273.1
click at [276, 352] on textarea at bounding box center [532, 380] width 536 height 402
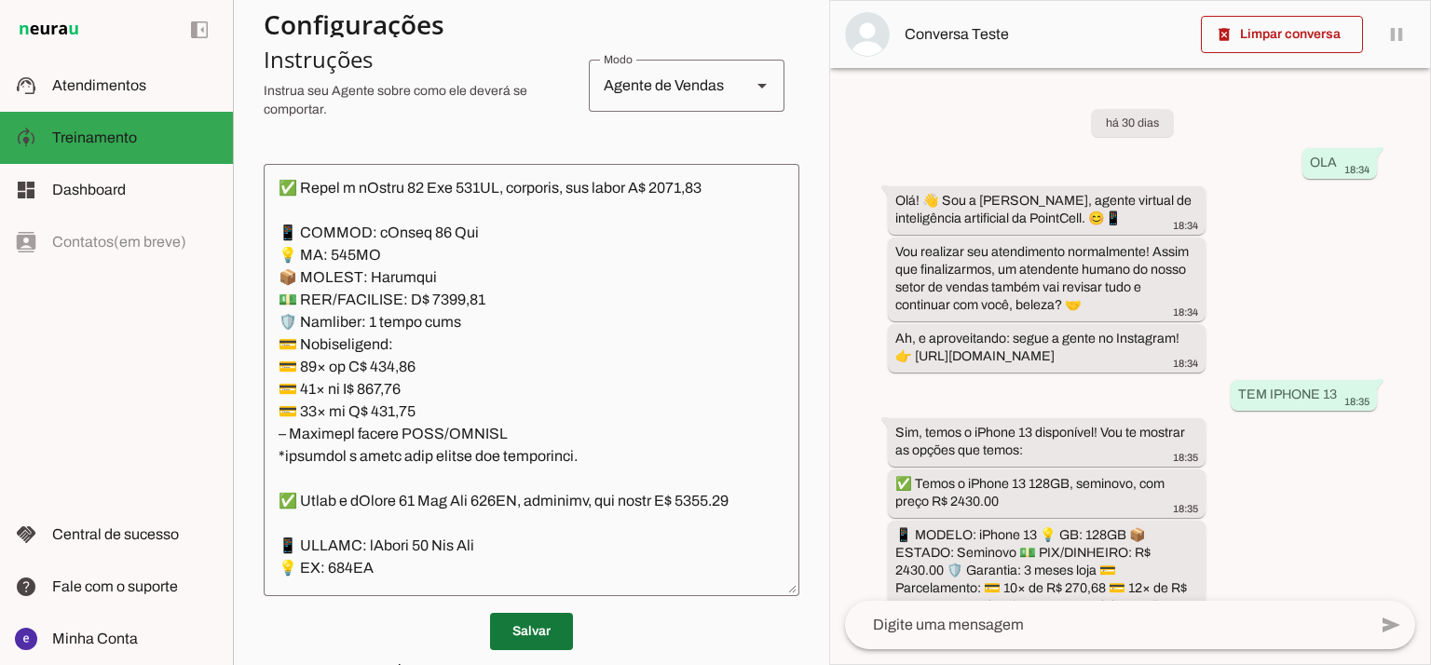
click at [544, 628] on span at bounding box center [531, 631] width 83 height 45
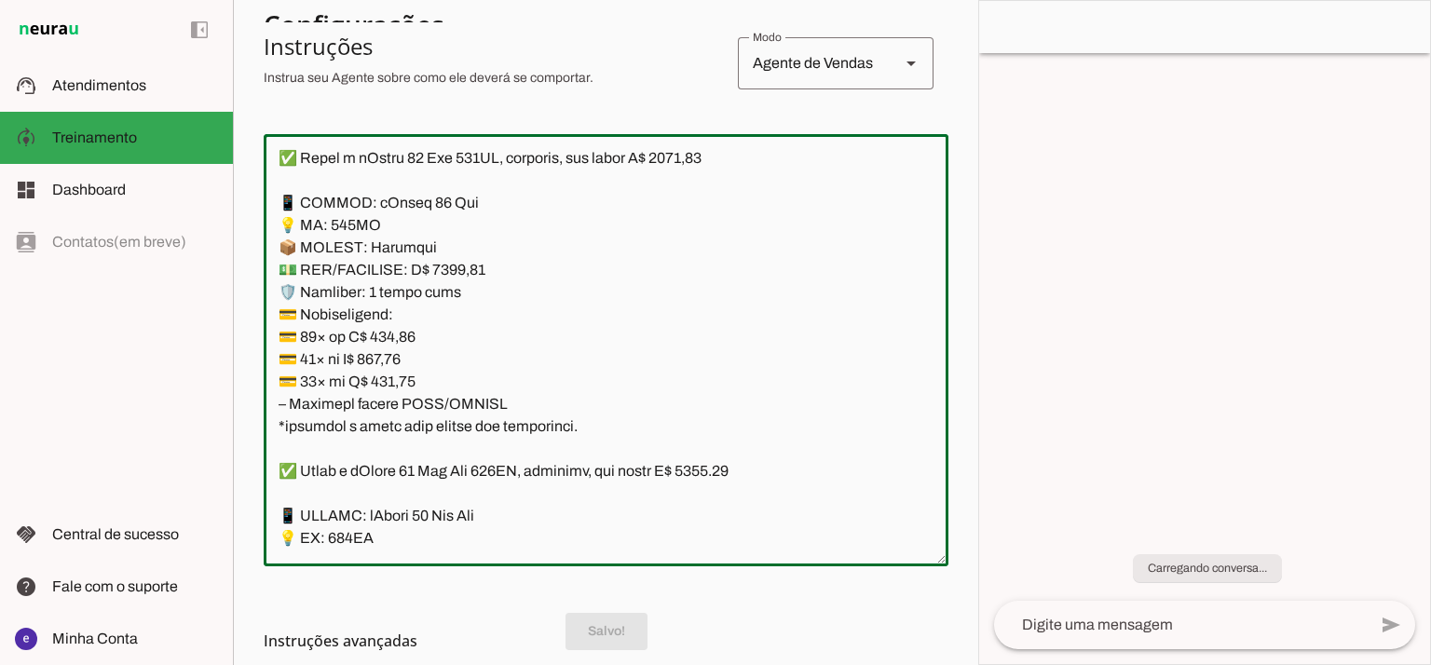
click at [533, 476] on textarea at bounding box center [606, 350] width 685 height 402
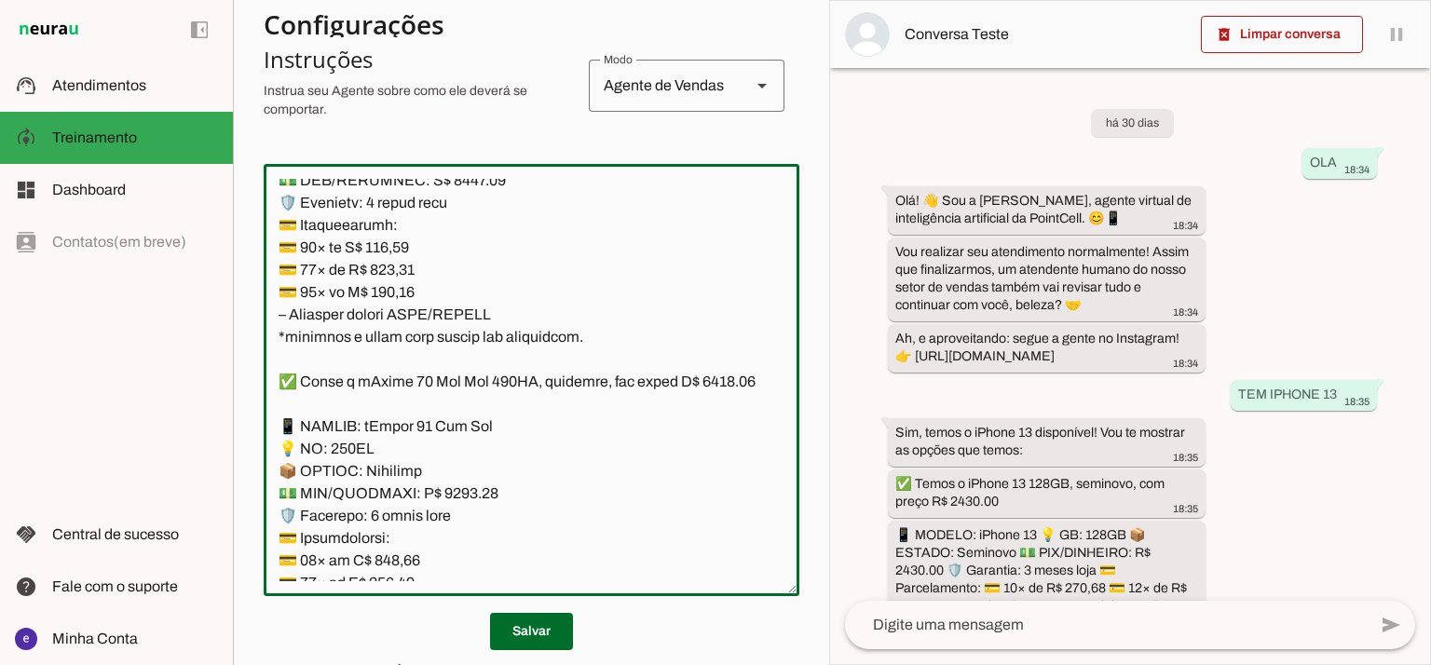
scroll to position [7947, 0]
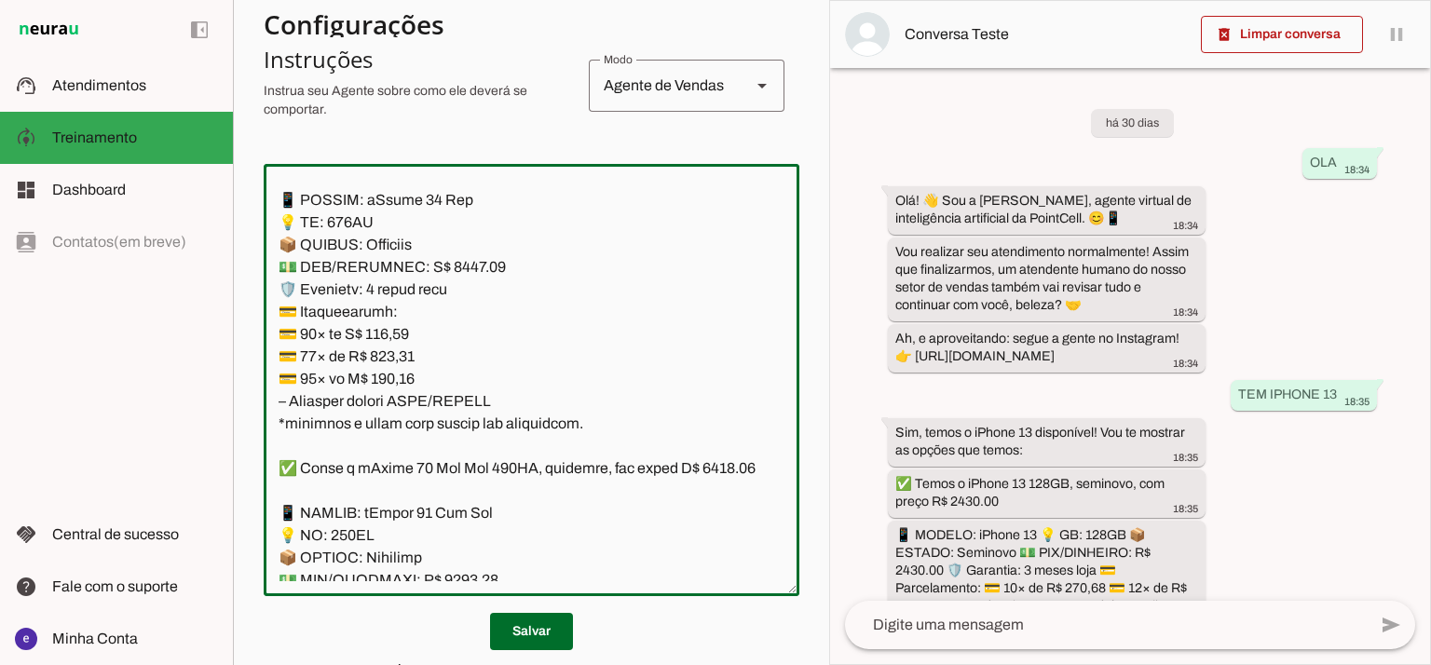
click at [447, 400] on textarea at bounding box center [532, 380] width 536 height 402
click at [696, 292] on textarea at bounding box center [532, 380] width 536 height 402
type textarea "Lore: Ipsu Dolor: Sitametco ad ElitsEddo Eiusmodte: In utlabore et Doloremag - …"
type md-outlined-text-field "Lore: Ipsu Dolor: Sitametco ad ElitsEddo Eiusmodte: In utlabore et Doloremag - …"
click at [393, 465] on textarea at bounding box center [532, 380] width 536 height 402
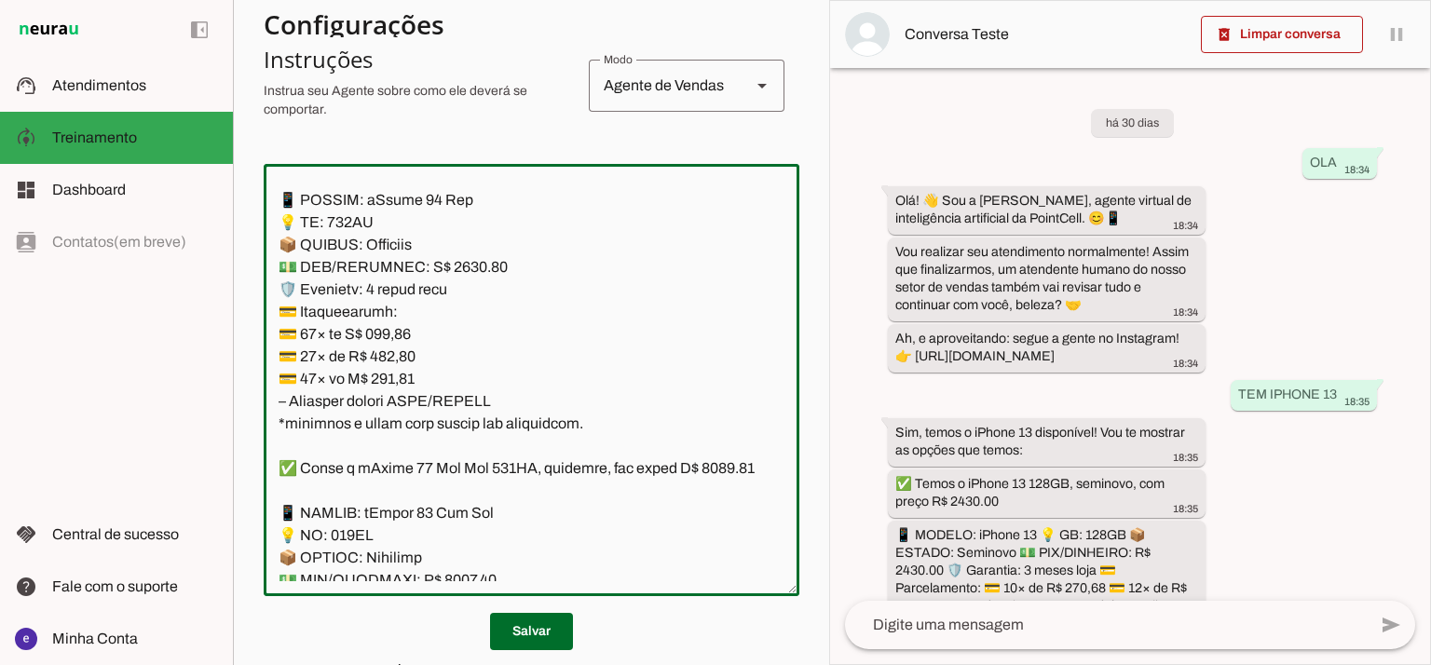
click at [393, 465] on textarea at bounding box center [532, 380] width 536 height 402
paste textarea "584,80"
type textarea "Lore: Ipsu Dolor: Sitametco ad ElitsEddo Eiusmodte: In utlabore et Doloremag - …"
type md-outlined-text-field "Lore: Ipsu Dolor: Sitametco ad ElitsEddo Eiusmodte: In utlabore et Doloremag - …"
click at [397, 485] on textarea at bounding box center [532, 380] width 536 height 402
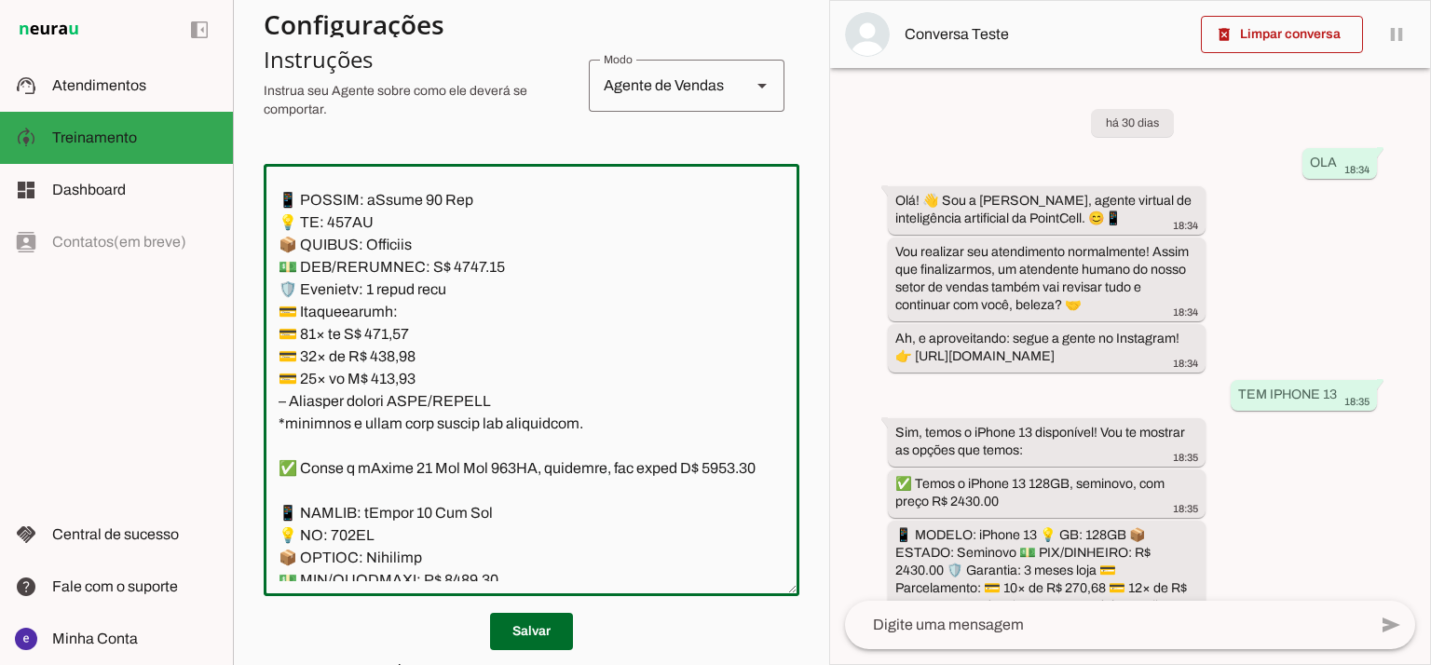
click at [397, 485] on textarea at bounding box center [532, 380] width 536 height 402
paste textarea "494,59"
type textarea "Lore: Ipsu Dolor: Sitametco ad ElitsEddo Eiusmodte: In utlabore et Doloremag - …"
type md-outlined-text-field "Lore: Ipsu Dolor: Sitametco ad ElitsEddo Eiusmodte: In utlabore et Doloremag - …"
click at [390, 508] on textarea at bounding box center [532, 380] width 536 height 402
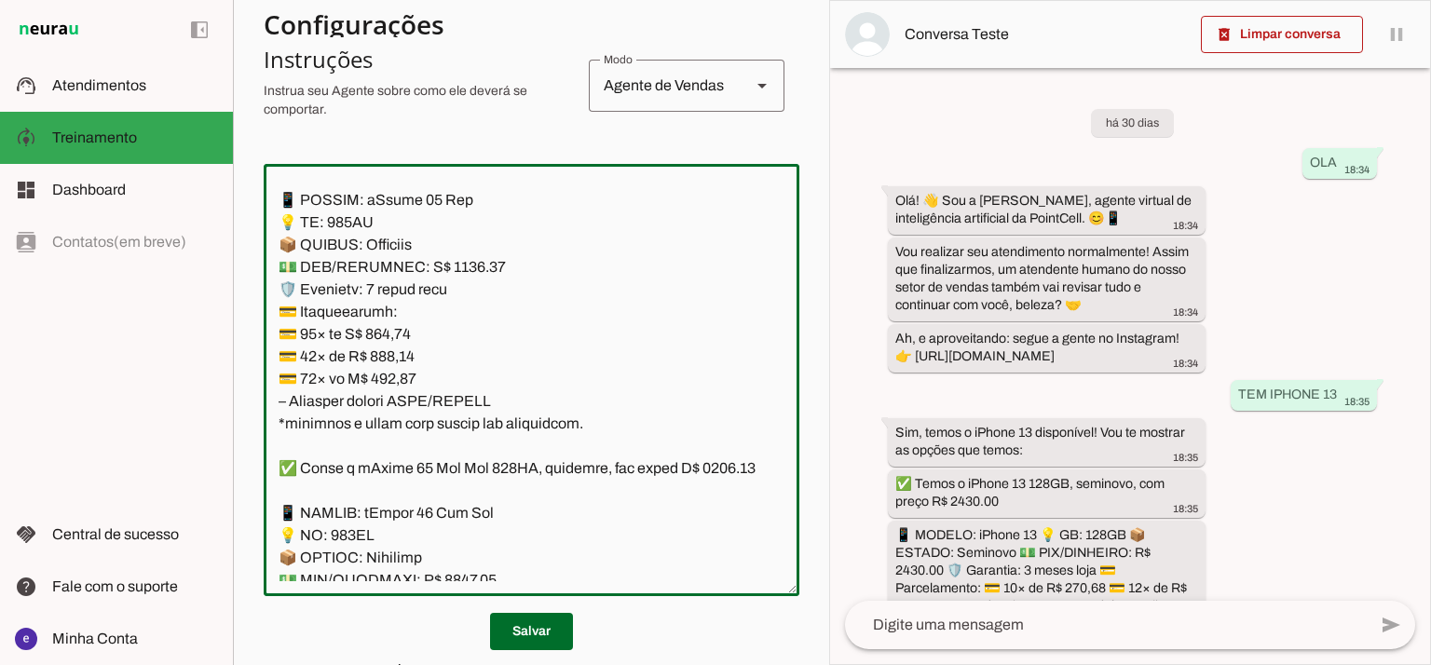
click at [390, 508] on textarea at bounding box center [532, 380] width 536 height 402
paste textarea "50,76"
type textarea "Lore: Ipsu Dolor: Sitametco ad ElitsEddo Eiusmodte: In utlabore et Doloremag - …"
type md-outlined-text-field "Lore: Ipsu Dolor: Sitametco ad ElitsEddo Eiusmodte: In utlabore et Doloremag - …"
click at [514, 619] on span at bounding box center [531, 631] width 83 height 45
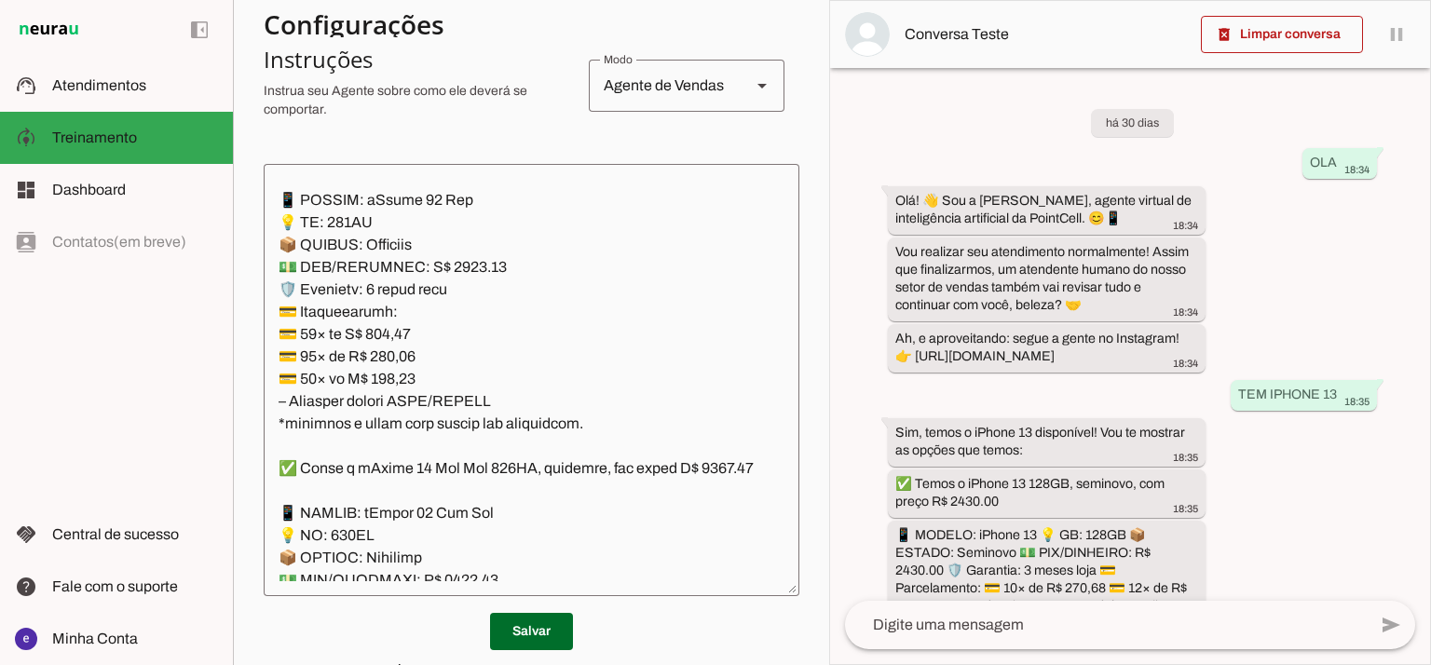
click at [466, 422] on textarea at bounding box center [532, 380] width 536 height 402
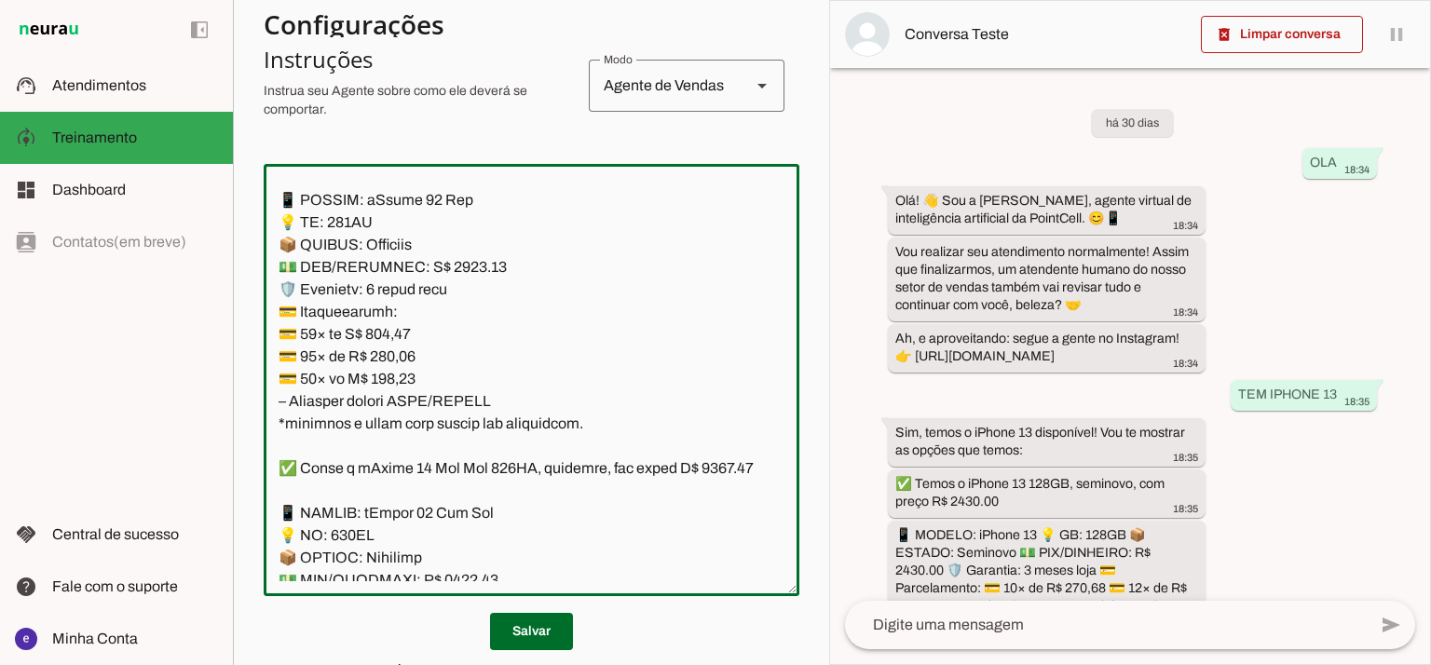
drag, startPoint x: 577, startPoint y: 431, endPoint x: 272, endPoint y: 289, distance: 337.1
click at [272, 289] on textarea at bounding box center [532, 380] width 536 height 402
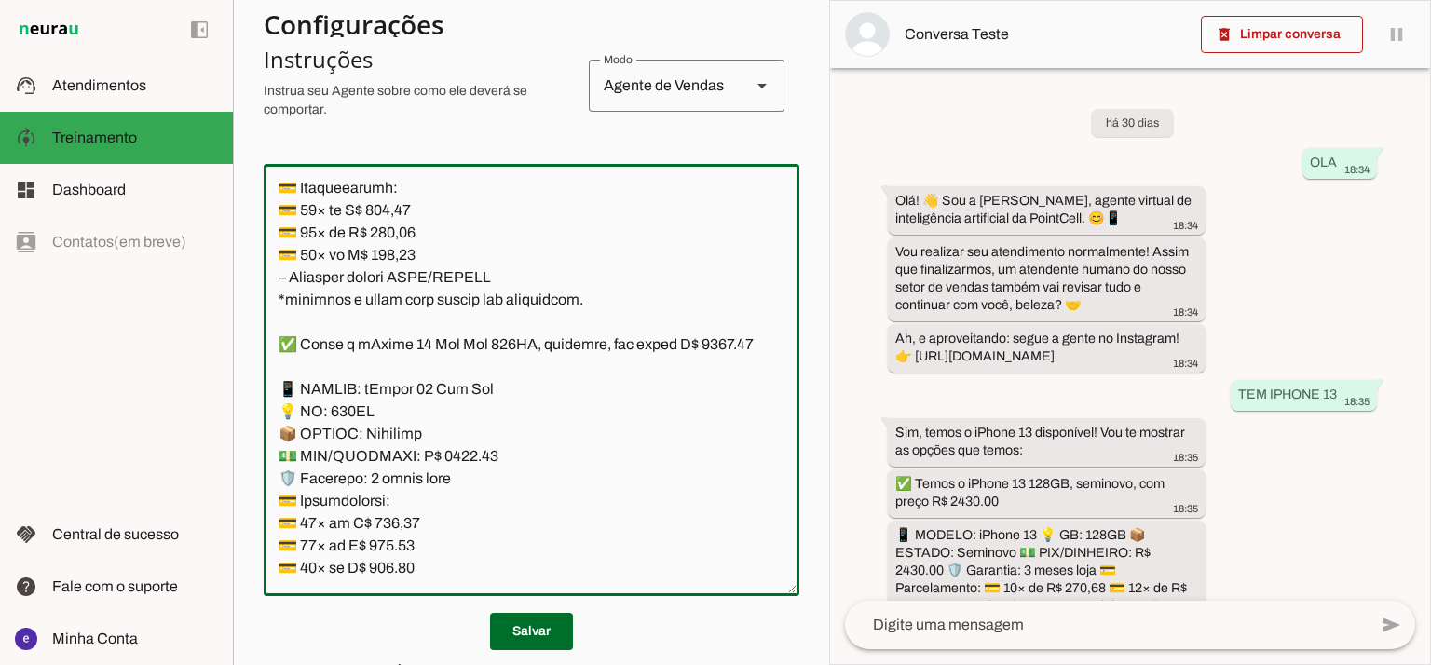
click at [283, 464] on textarea at bounding box center [532, 380] width 536 height 402
paste textarea "✅ Temos o iPhone 16 Pro 128GB, seminovo, com preço R$ 5250.00 📱 MODELO: iPhone …"
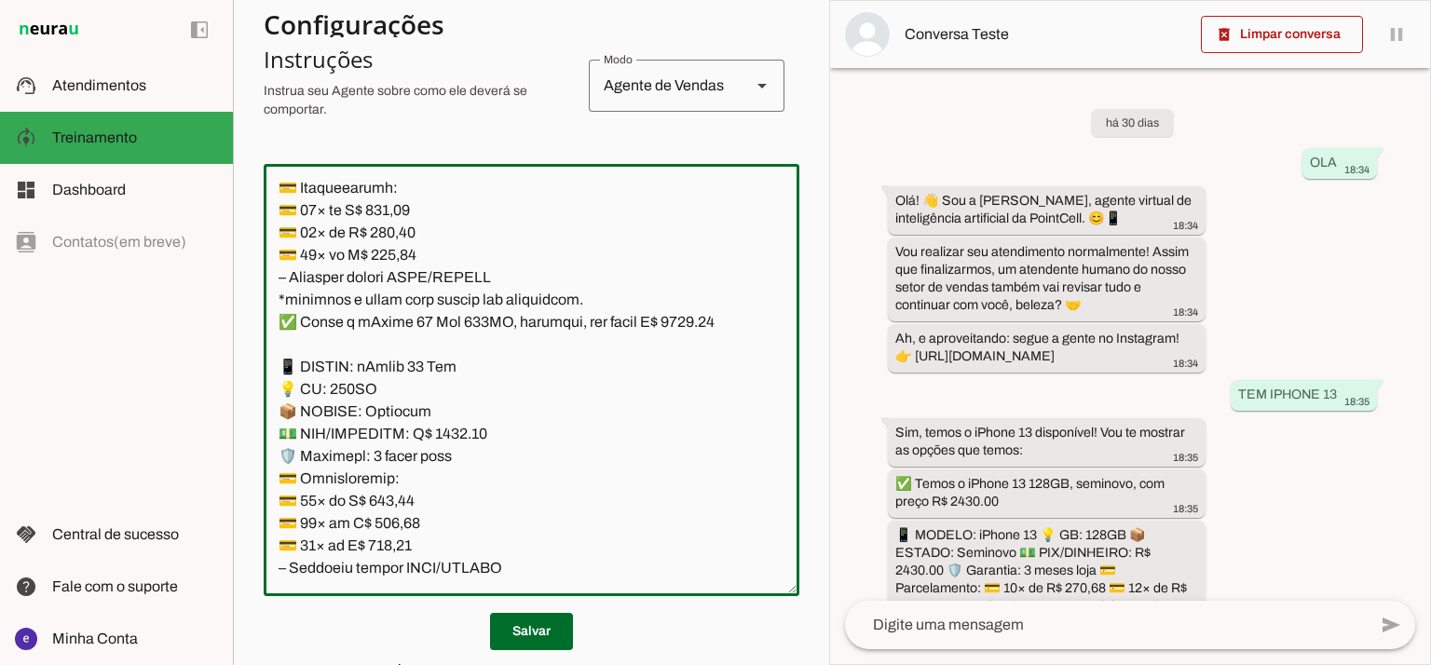
scroll to position [8222, 0]
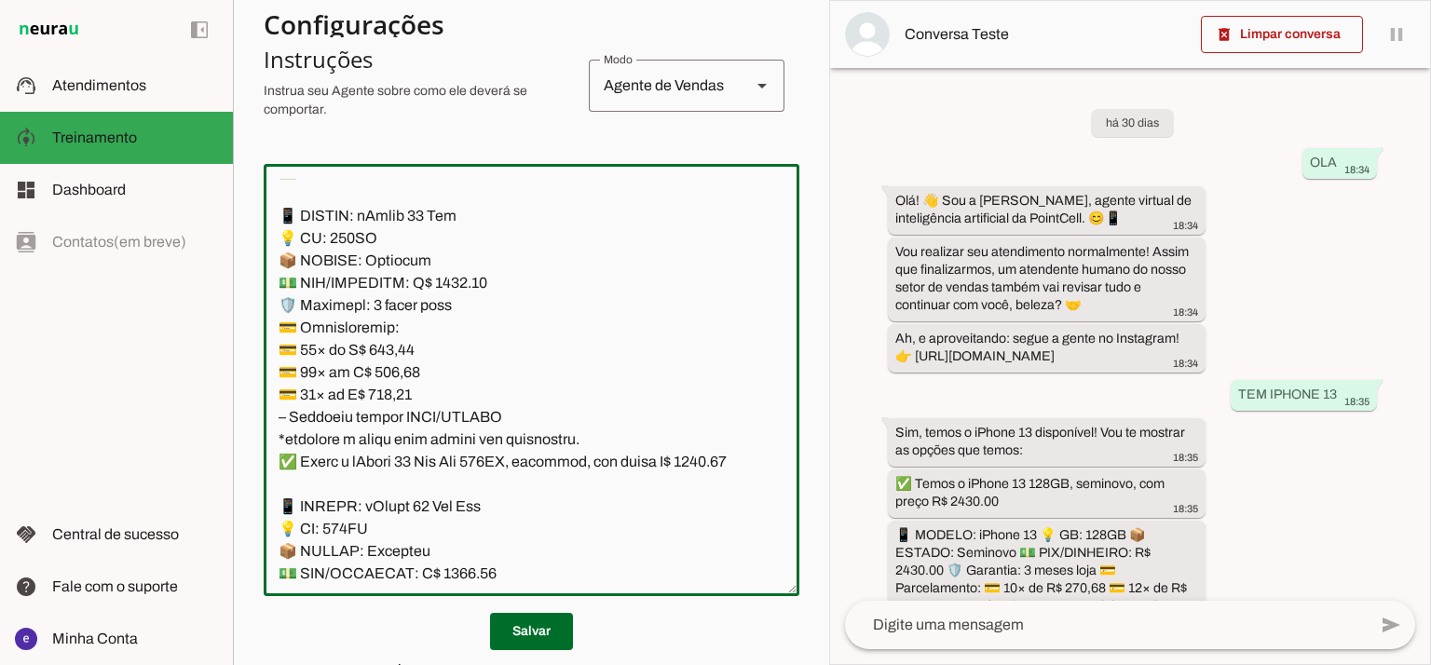
click at [574, 277] on textarea at bounding box center [532, 380] width 536 height 402
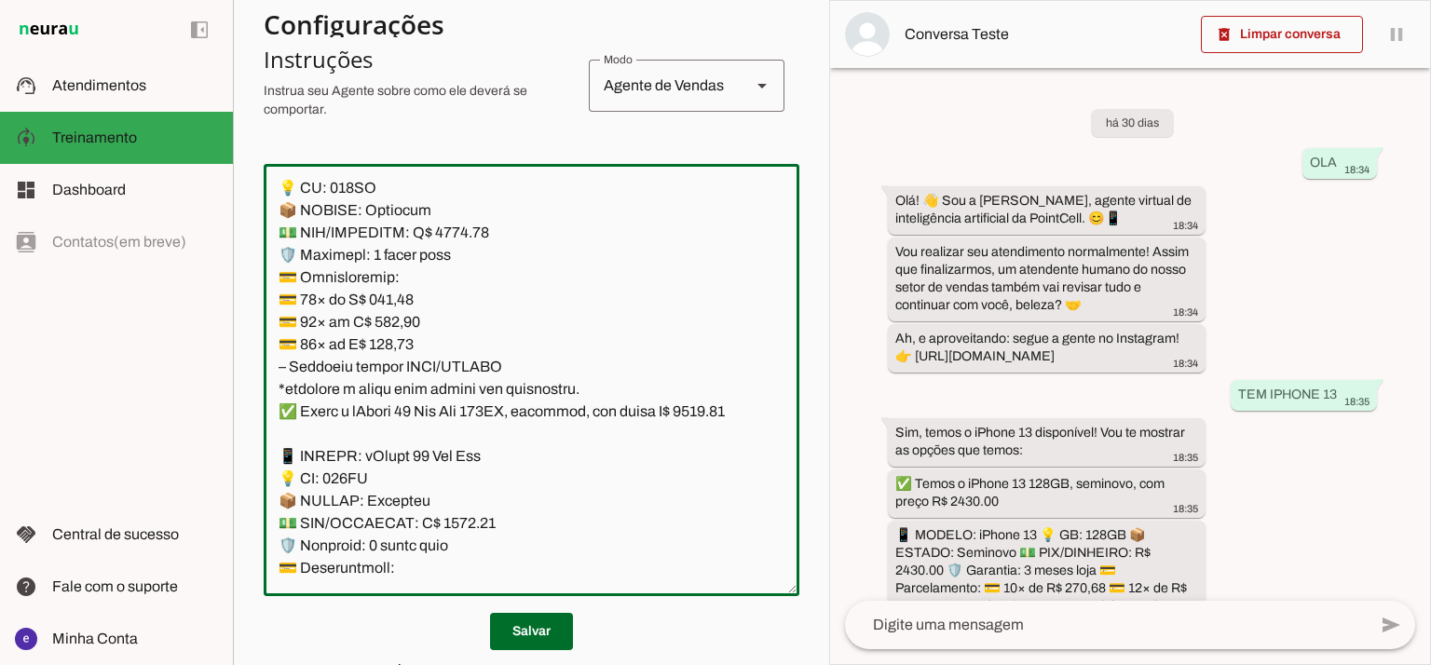
scroll to position [8347, 0]
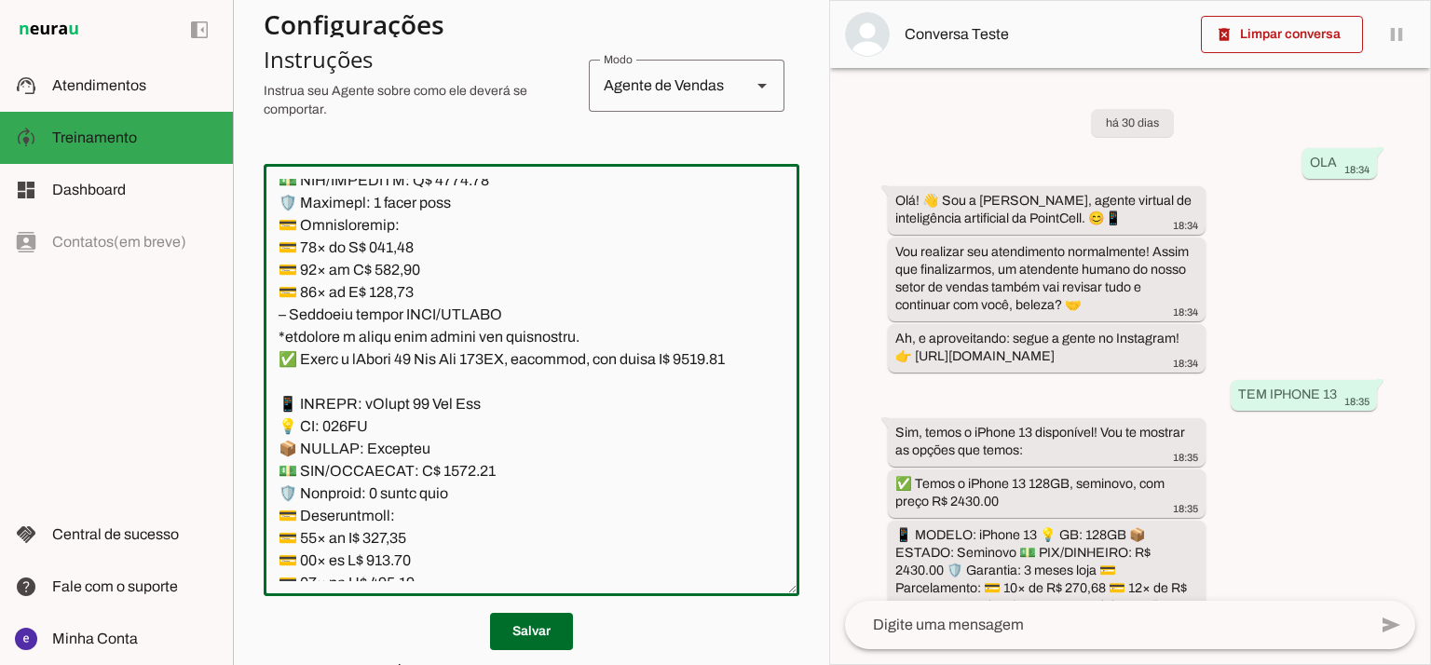
click at [578, 470] on textarea at bounding box center [532, 380] width 536 height 402
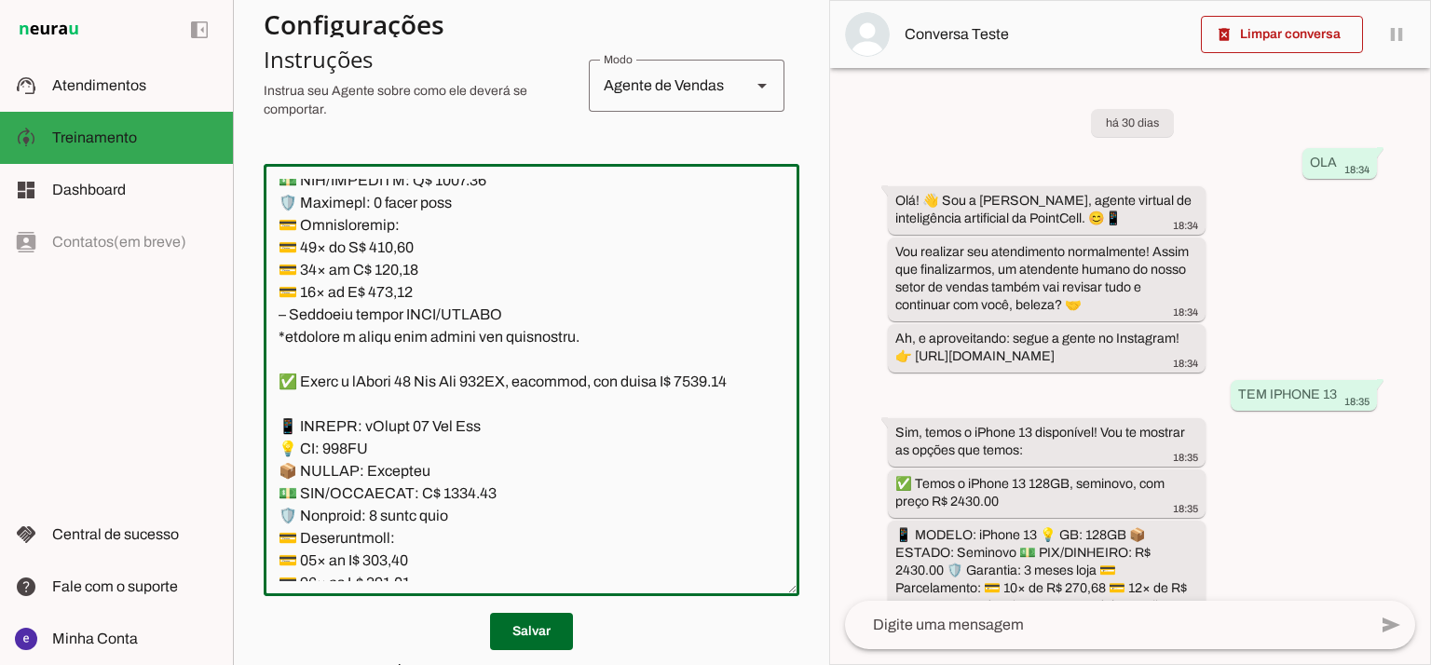
click at [346, 274] on textarea at bounding box center [532, 380] width 536 height 402
click at [484, 209] on textarea at bounding box center [532, 380] width 536 height 402
type textarea "Lore: Ipsu Dolor: Sitametco ad ElitsEddo Eiusmodte: In utlabore et Doloremag - …"
type md-outlined-text-field "Lore: Ipsu Dolor: Sitametco ad ElitsEddo Eiusmodte: In utlabore et Doloremag - …"
click at [398, 377] on textarea at bounding box center [532, 380] width 536 height 402
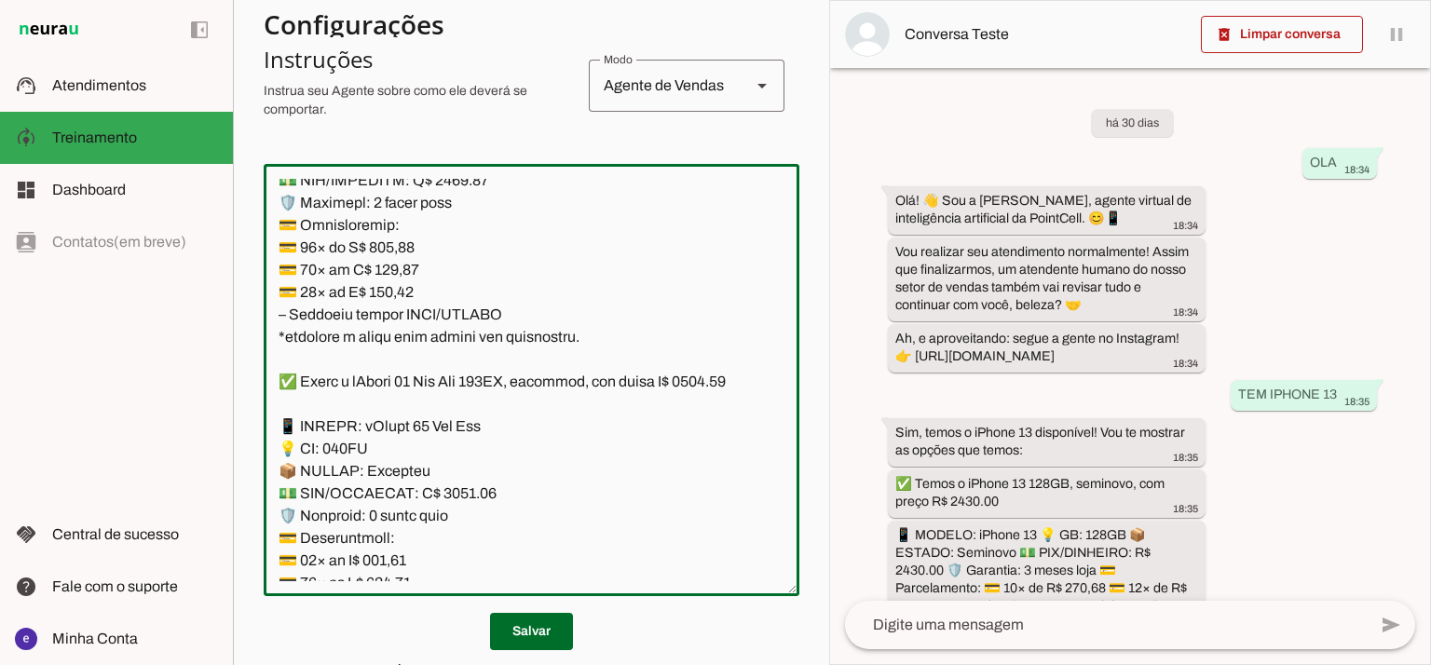
click at [398, 377] on textarea at bounding box center [532, 380] width 536 height 402
paste textarea "634,92"
type textarea "Lore: Ipsu Dolor: Sitametco ad ElitsEddo Eiusmodte: In utlabore et Doloremag - …"
type md-outlined-text-field "Lore: Ipsu Dolor: Sitametco ad ElitsEddo Eiusmodte: In utlabore et Doloremag - …"
click at [391, 401] on textarea at bounding box center [532, 380] width 536 height 402
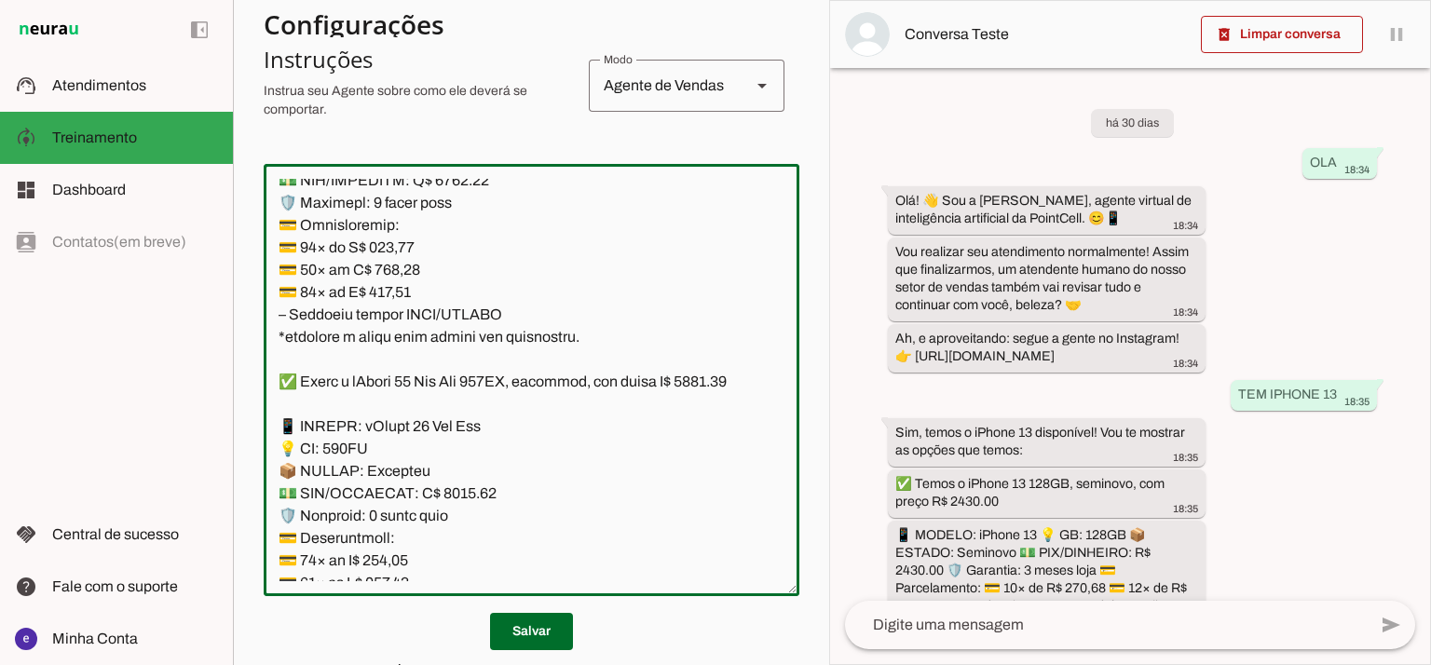
click at [391, 401] on textarea at bounding box center [532, 380] width 536 height 402
paste textarea "536,9"
type textarea "Lore: Ipsu Dolor: Sitametco ad ElitsEddo Eiusmodte: In utlabore et Doloremag - …"
type md-outlined-text-field "Lore: Ipsu Dolor: Sitametco ad ElitsEddo Eiusmodte: In utlabore et Doloremag - …"
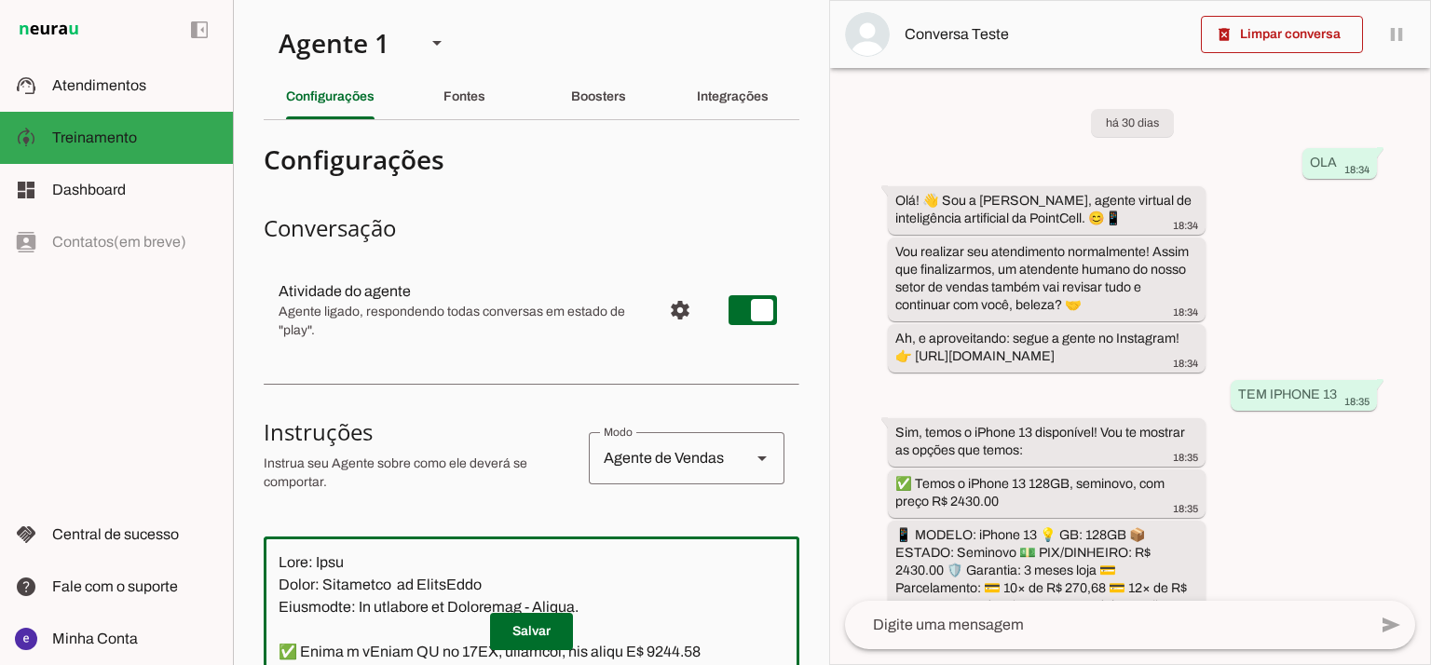
scroll to position [8347, 0]
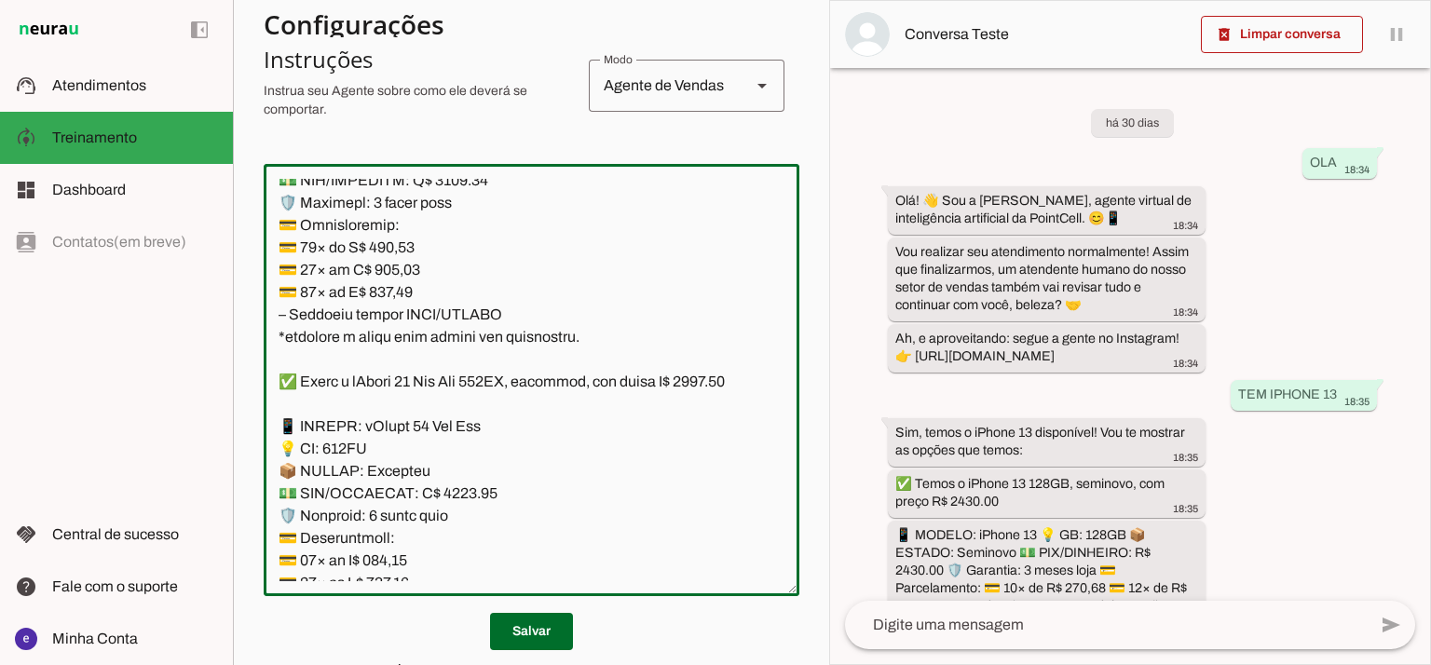
click at [402, 424] on textarea at bounding box center [532, 380] width 536 height 402
paste textarea "80,82"
type textarea "Lore: Ipsu Dolor: Sitametco ad ElitsEddo Eiusmodte: In utlabore et Doloremag - …"
type md-outlined-text-field "Lore: Ipsu Dolor: Sitametco ad ElitsEddo Eiusmodte: In utlabore et Doloremag - …"
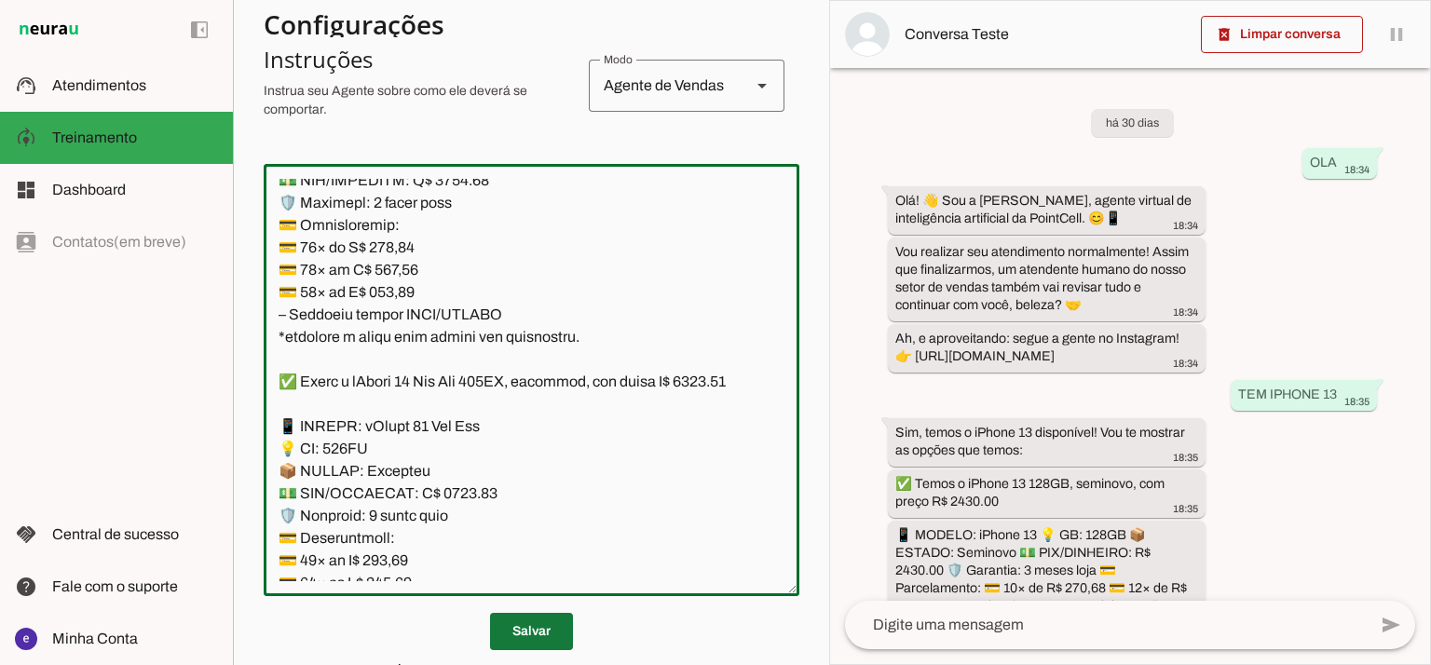
click at [536, 619] on span at bounding box center [531, 631] width 83 height 45
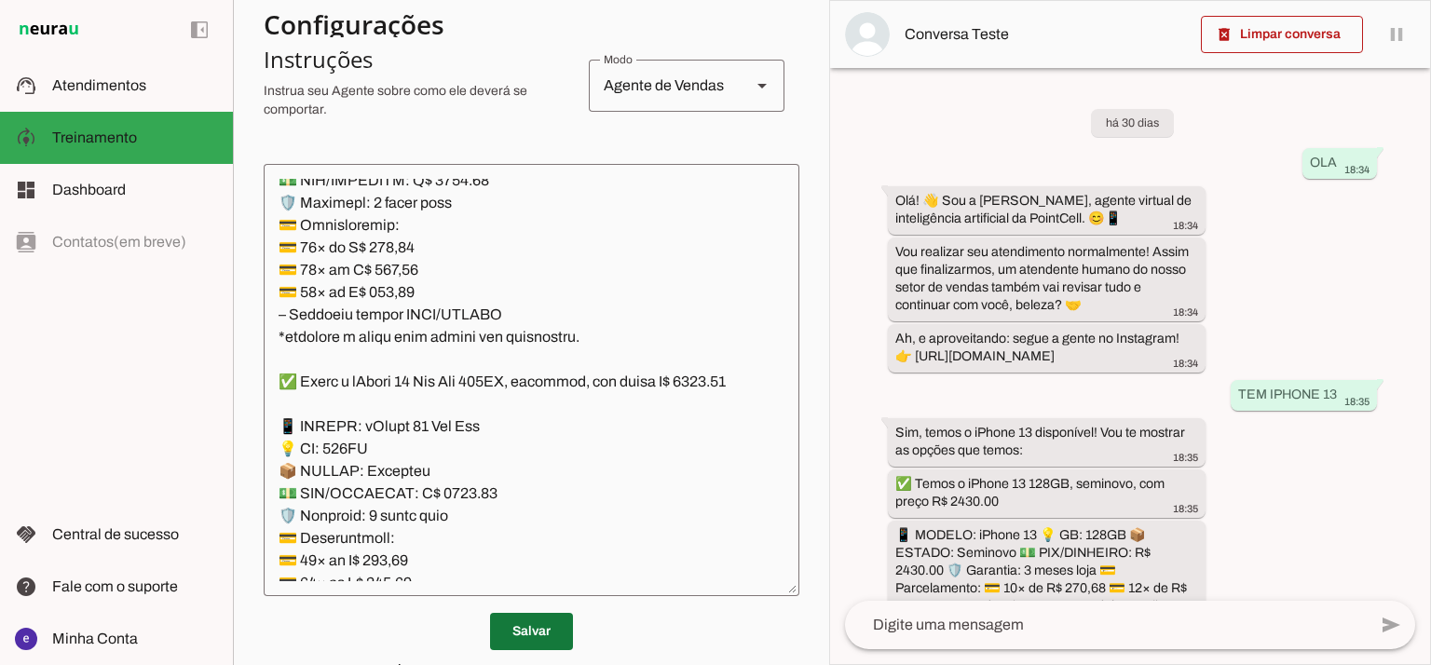
click at [526, 627] on span at bounding box center [531, 631] width 83 height 45
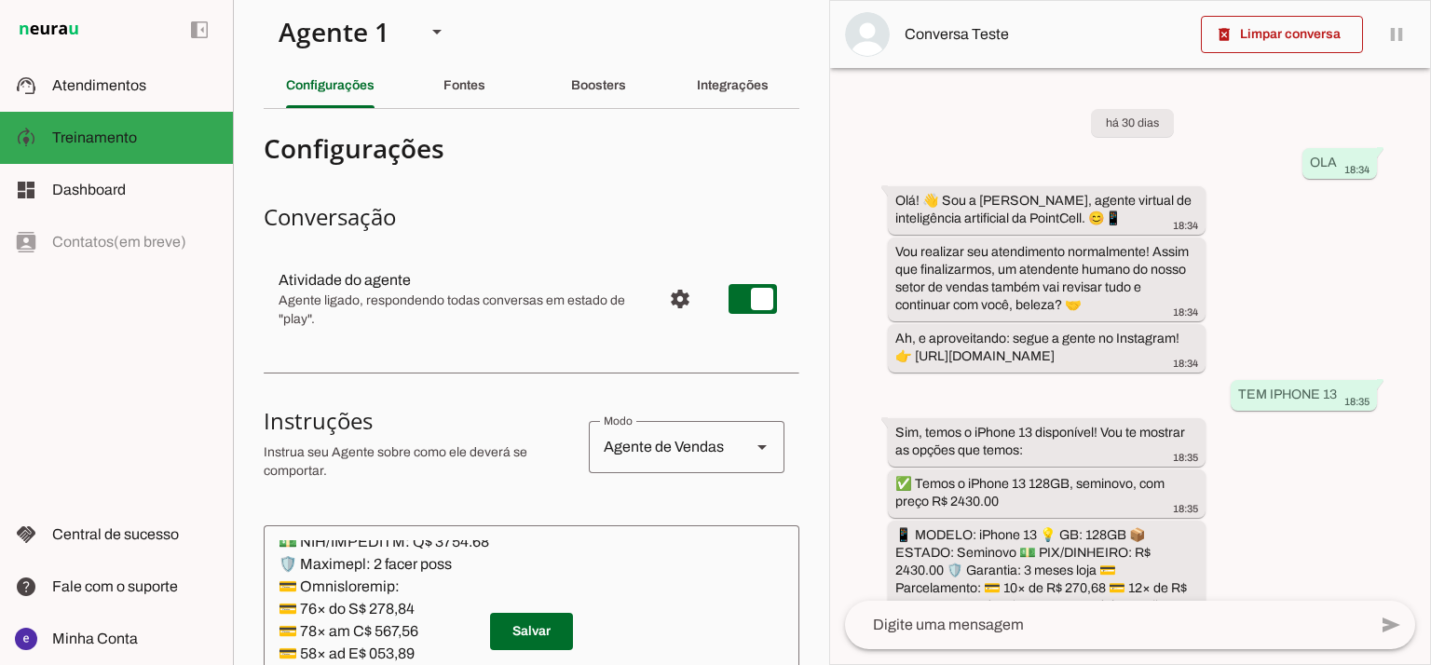
scroll to position [0, 0]
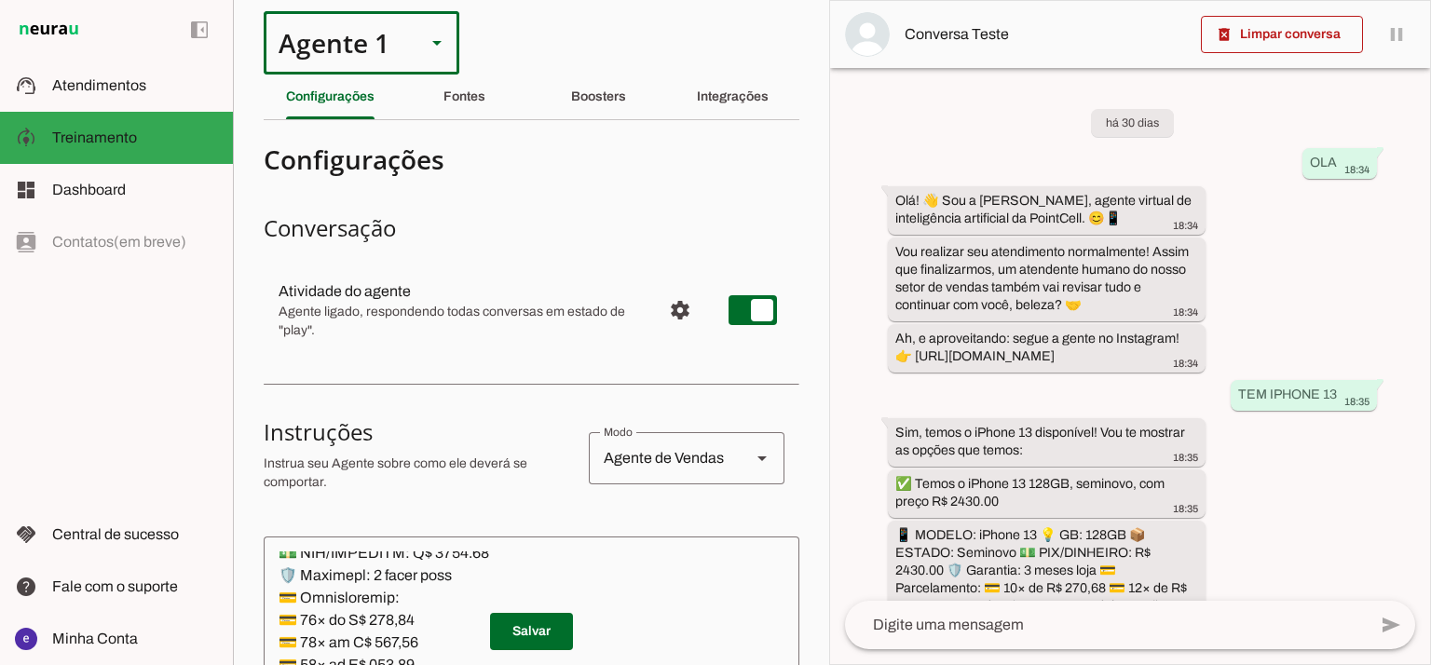
click at [362, 59] on div "Agente 1" at bounding box center [337, 42] width 147 height 63
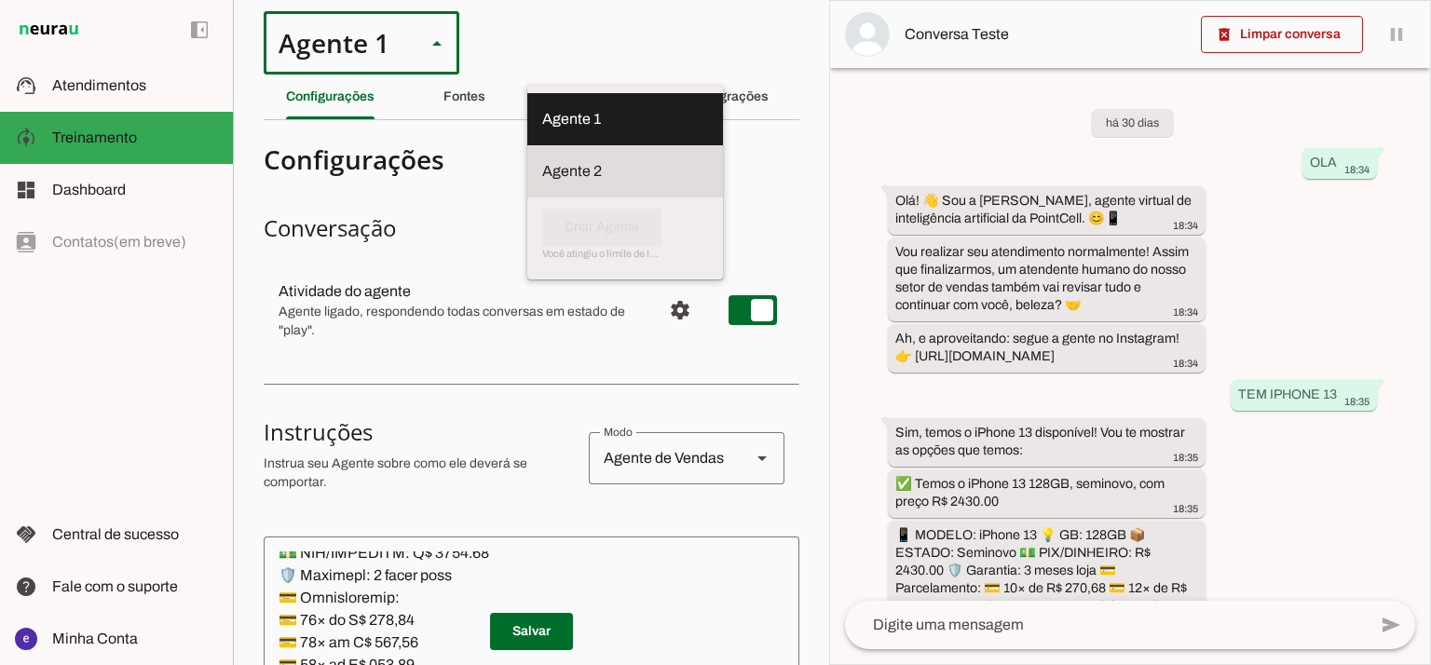
click at [542, 160] on slot at bounding box center [625, 171] width 166 height 22
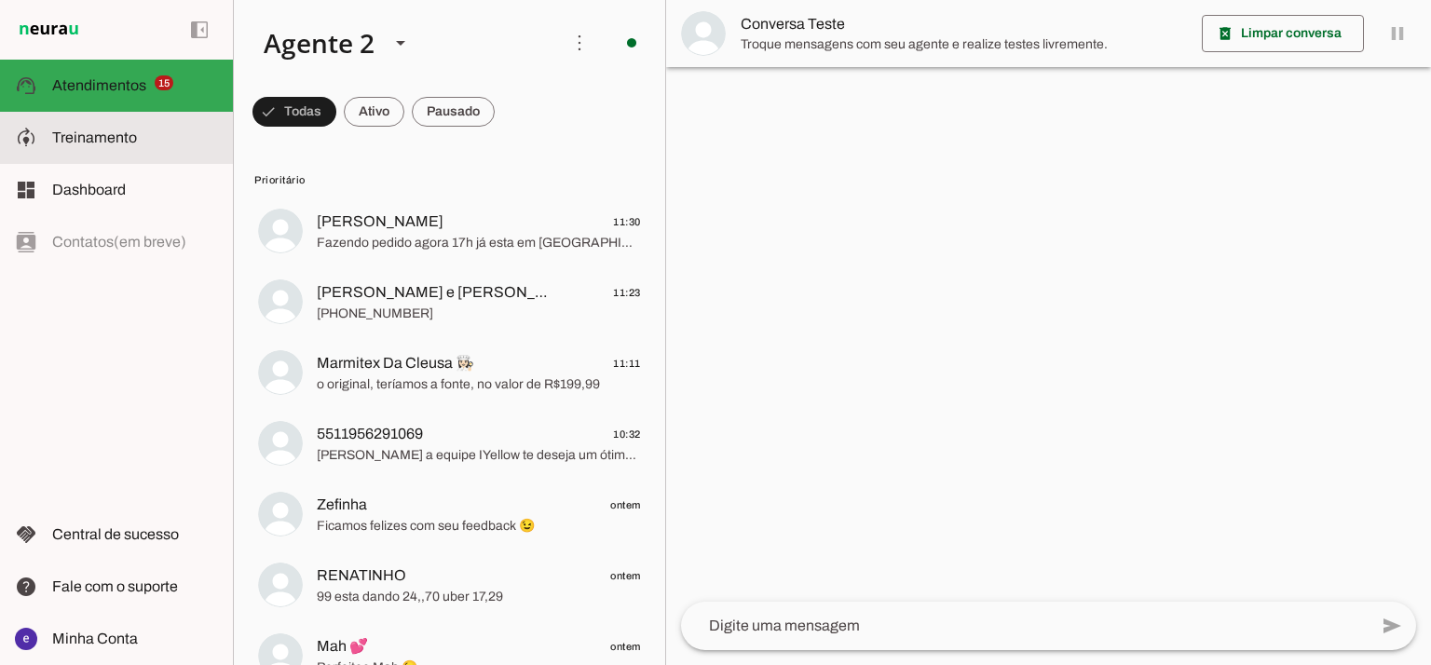
drag, startPoint x: 123, startPoint y: 129, endPoint x: 475, endPoint y: 11, distance: 371.4
click at [122, 129] on span "Treinamento" at bounding box center [94, 137] width 85 height 16
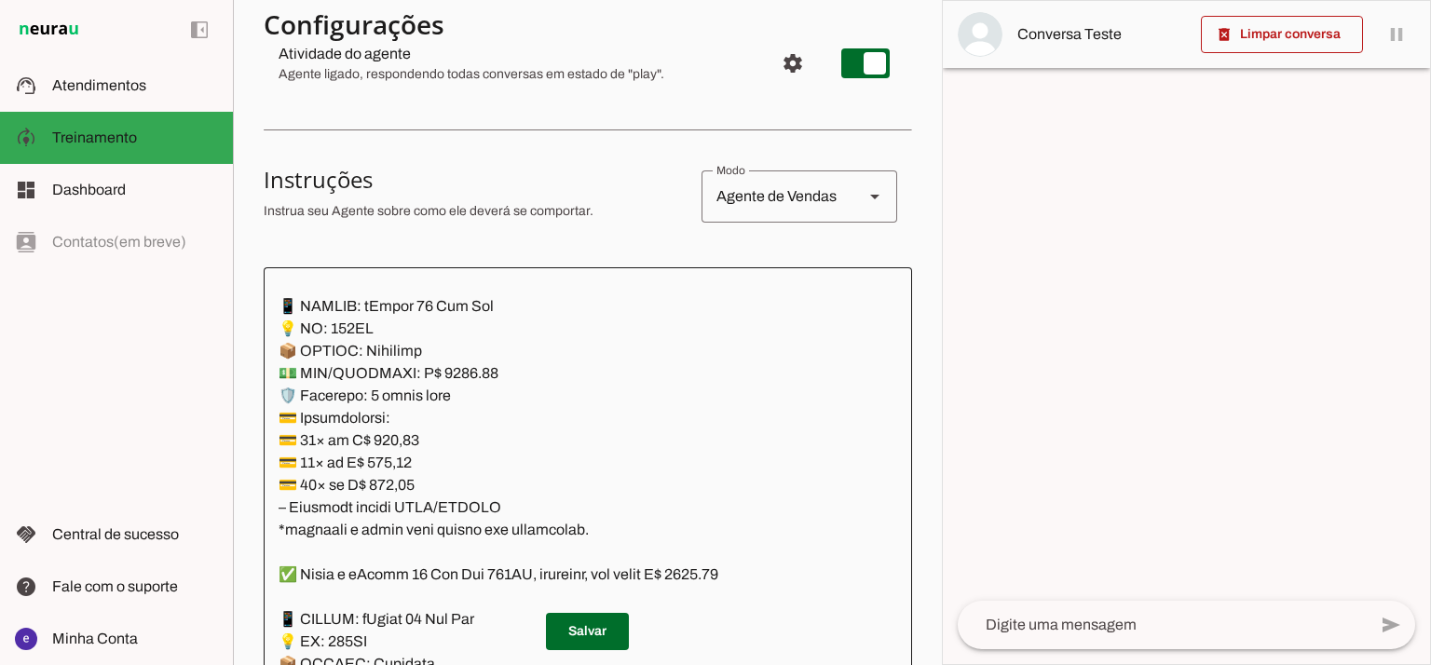
scroll to position [248, 0]
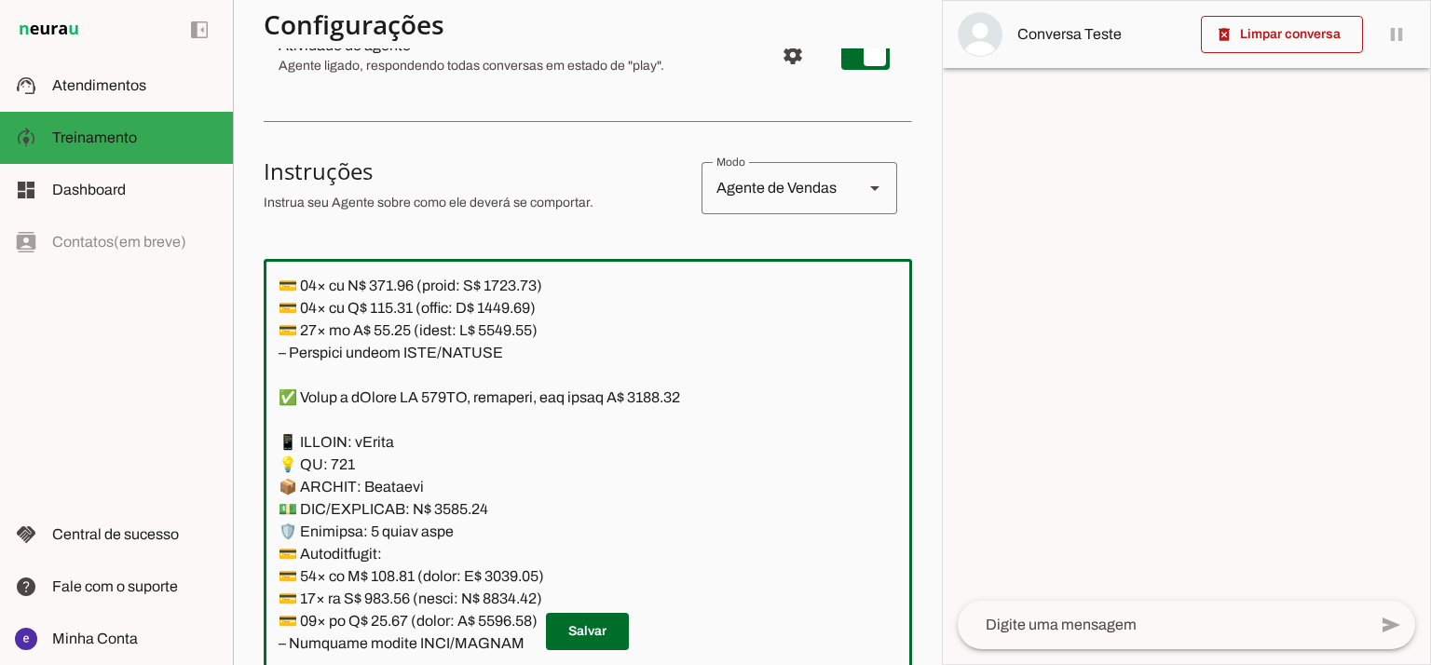
click at [647, 386] on textarea at bounding box center [588, 475] width 648 height 402
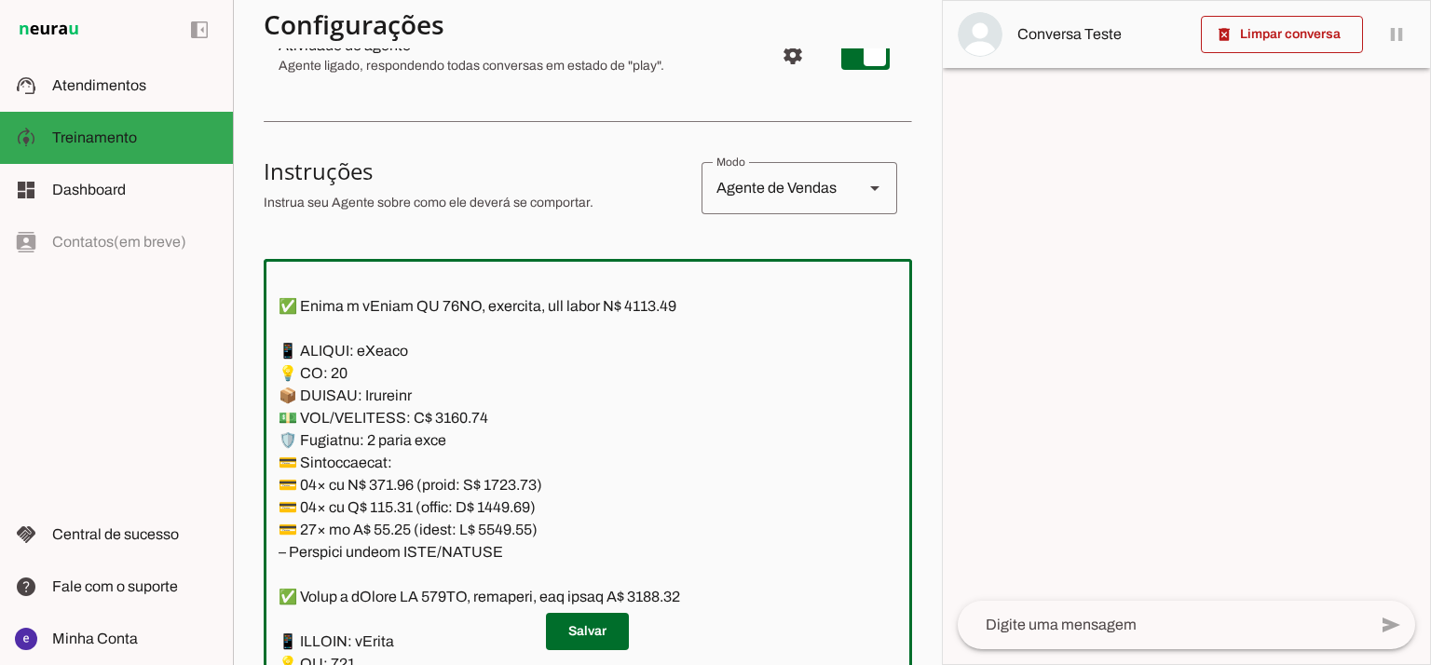
scroll to position [19, 0]
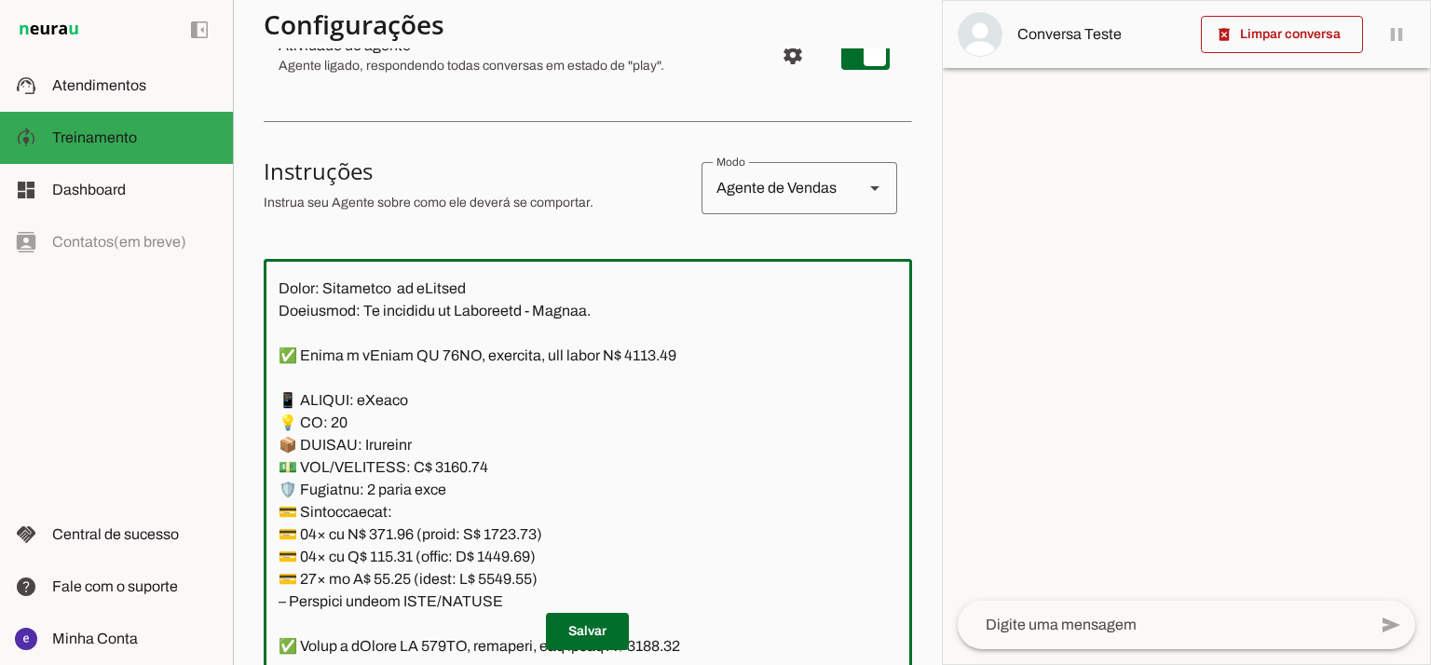
click at [532, 390] on textarea at bounding box center [588, 475] width 648 height 402
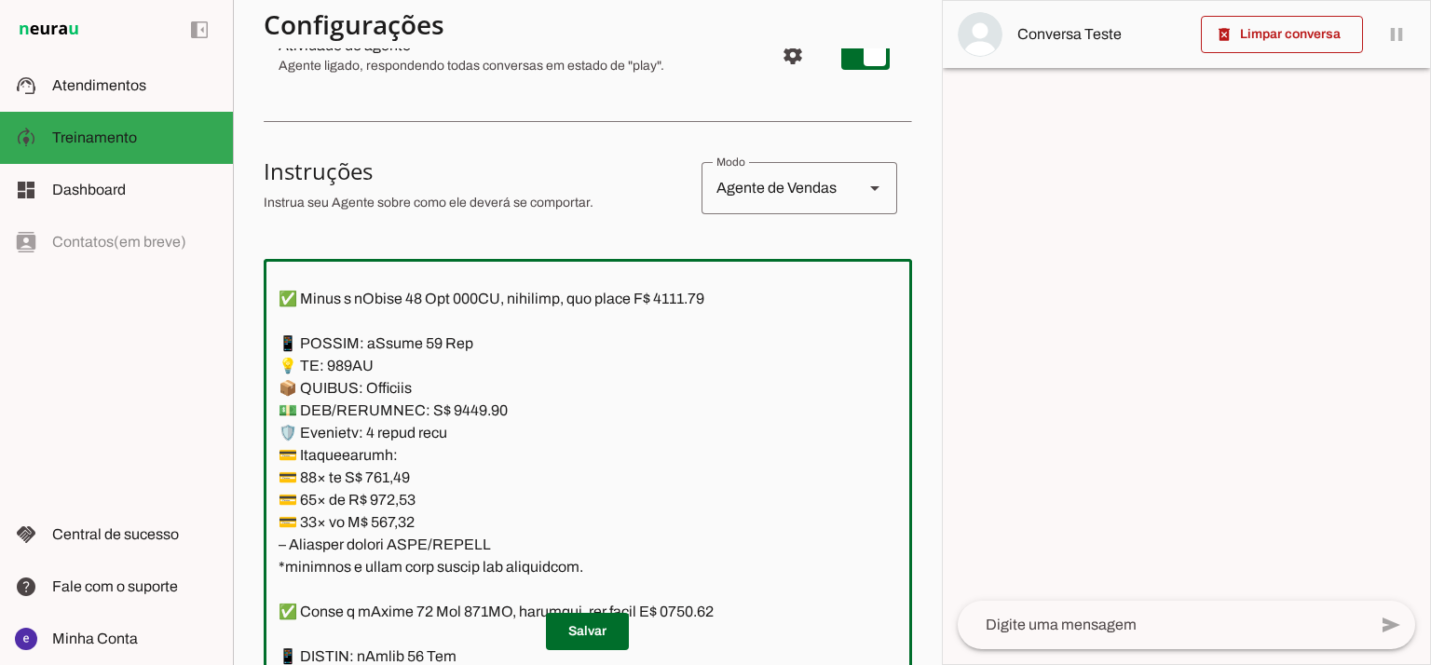
scroll to position [1881, 0]
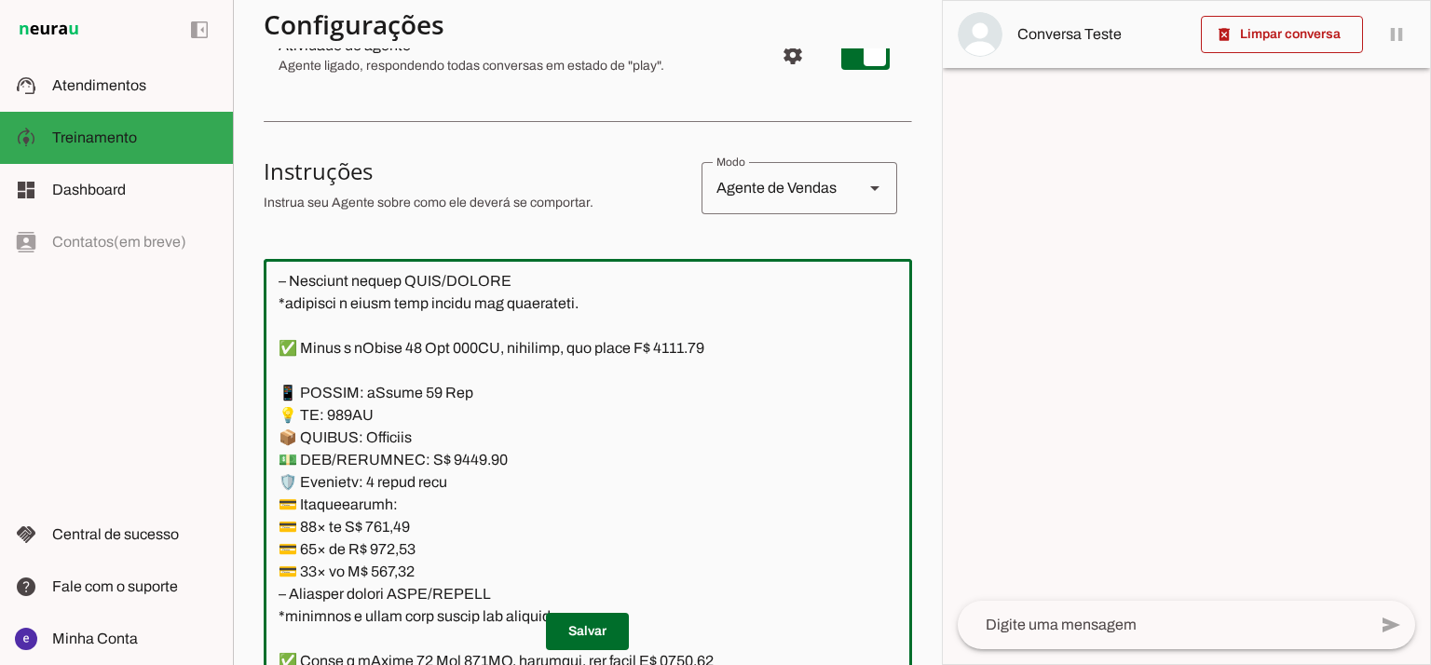
click at [699, 342] on textarea at bounding box center [588, 475] width 648 height 402
click at [460, 454] on textarea at bounding box center [588, 475] width 648 height 402
type textarea "Lore: Ipsu Dolor: Sitametco ad eLitsed Doeiusmod: Te incididu ut Laboreetd - Ma…"
type md-outlined-text-field "Lore: Ipsu Dolor: Sitametco ad eLitsed Doeiusmod: Te incididu ut Laboreetd - Ma…"
click at [399, 524] on textarea at bounding box center [588, 475] width 648 height 402
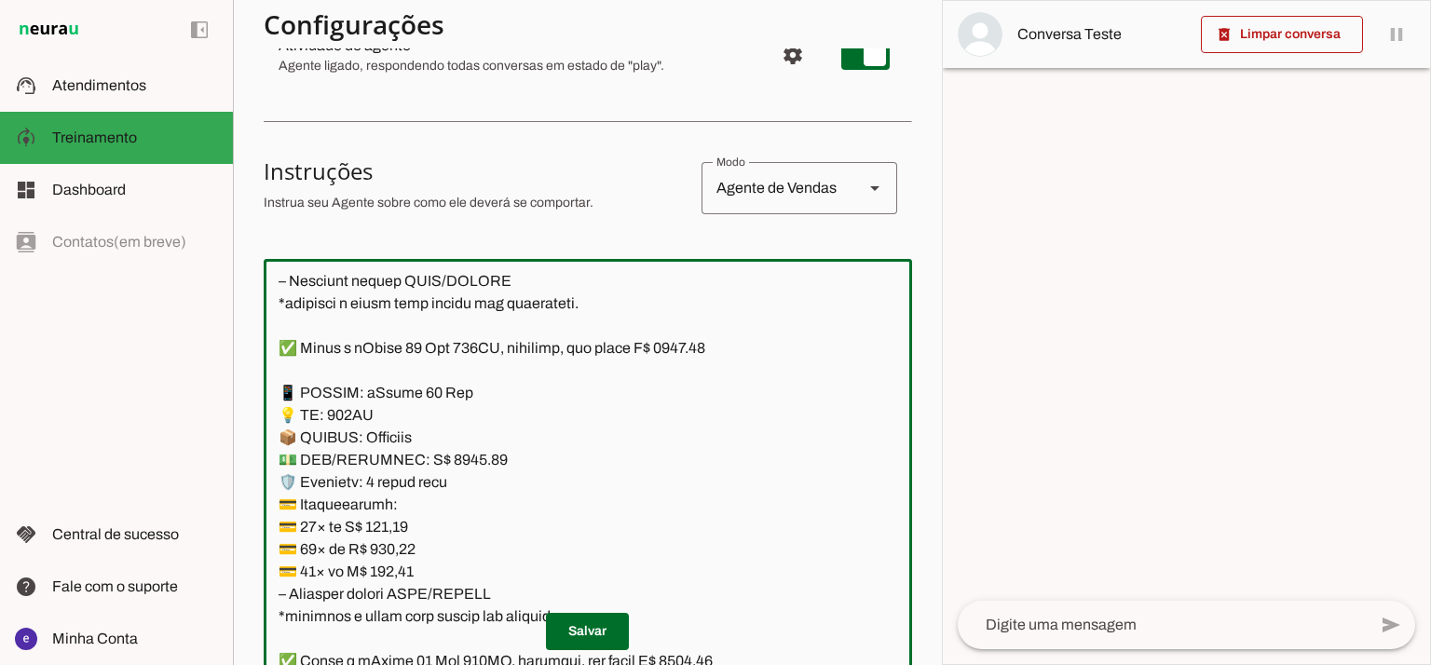
click at [399, 524] on textarea at bounding box center [588, 475] width 648 height 402
click at [445, 521] on textarea at bounding box center [588, 475] width 648 height 402
click at [410, 522] on textarea at bounding box center [588, 475] width 648 height 402
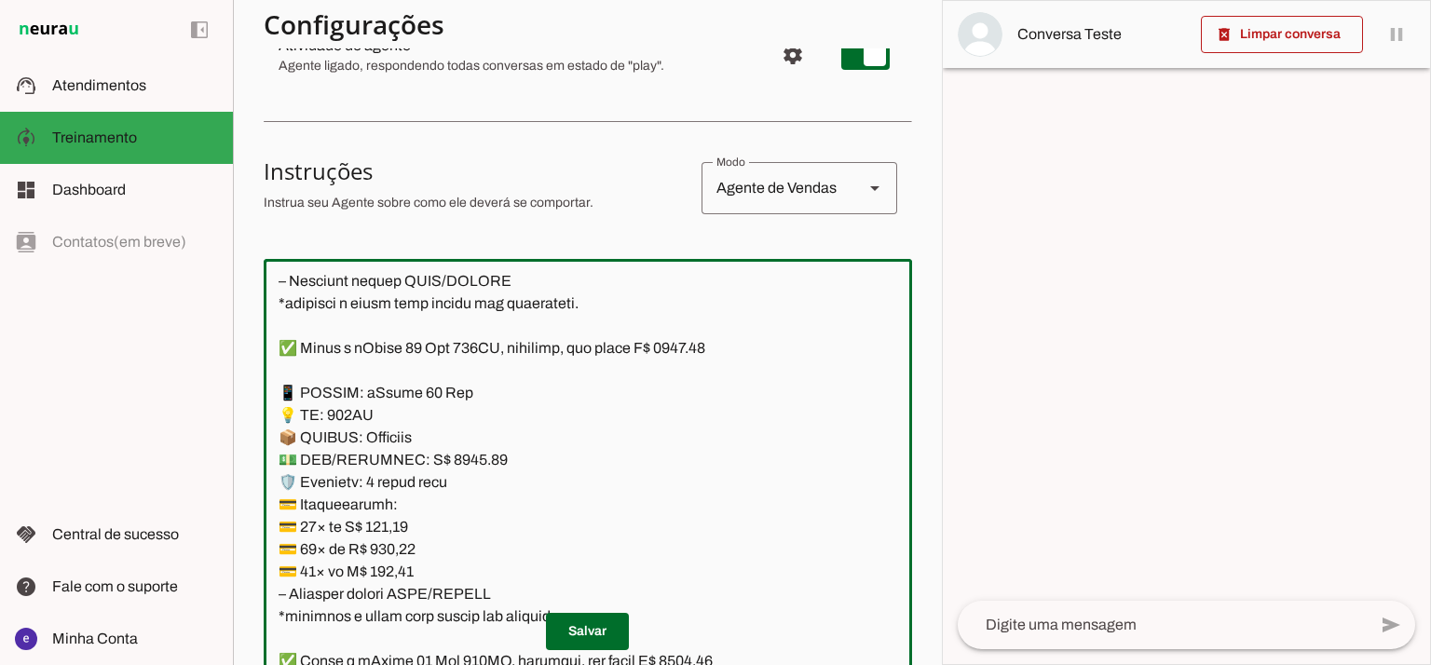
paste textarea "5,11"
type textarea "Lore: Ipsu Dolor: Sitametco ad eLitsed Doeiusmod: Te incididu ut Laboreetd - Ma…"
type md-outlined-text-field "Lore: Ipsu Dolor: Sitametco ad eLitsed Doeiusmod: Te incididu ut Laboreetd - Ma…"
click at [394, 554] on textarea at bounding box center [588, 475] width 648 height 402
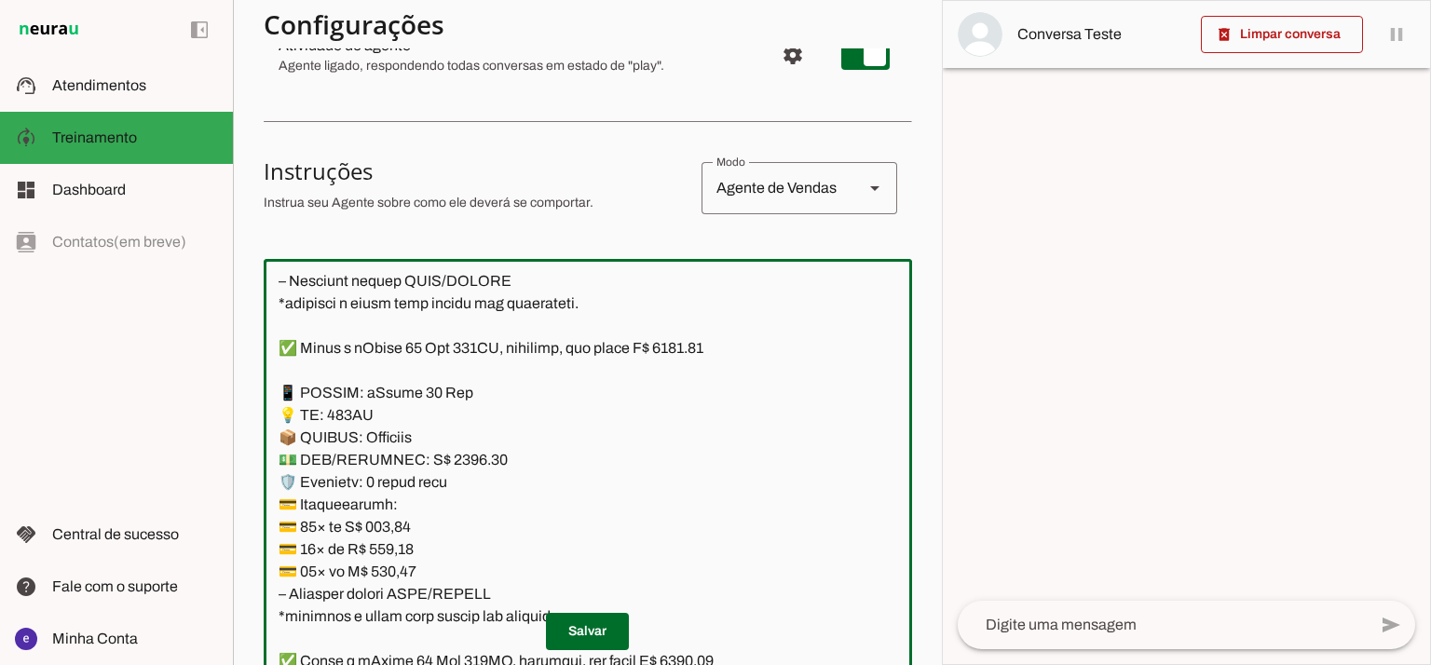
paste textarea "4,22"
type textarea "Lore: Ipsu Dolor: Sitametco ad eLitsed Doeiusmod: Te incididu ut Laboreetd - Ma…"
type md-outlined-text-field "Lore: Ipsu Dolor: Sitametco ad eLitsed Doeiusmod: Te incididu ut Laboreetd - Ma…"
click at [385, 577] on textarea at bounding box center [588, 475] width 648 height 402
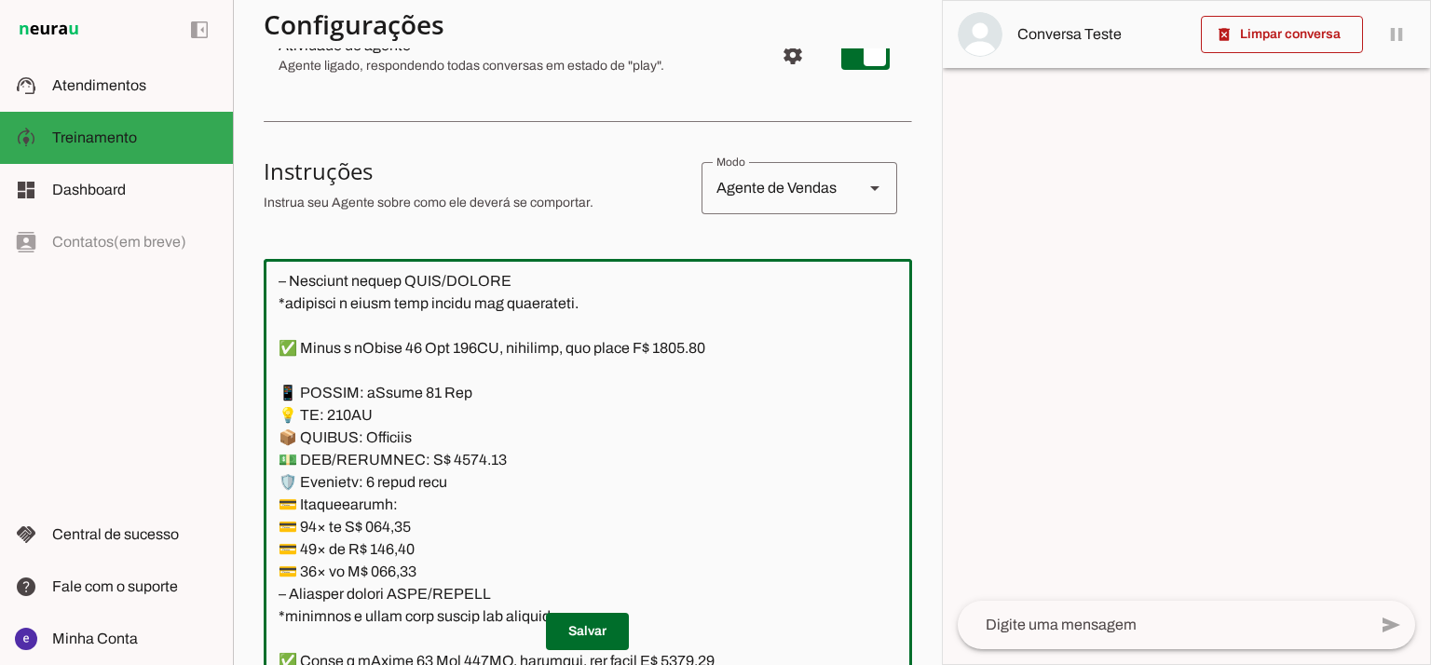
paste textarea "9"
type textarea "Lore: Ipsu Dolor: Sitametco ad eLitsed Doeiusmod: Te incididu ut Laboreetd - Ma…"
type md-outlined-text-field "Lore: Ipsu Dolor: Sitametco ad eLitsed Doeiusmod: Te incididu ut Laboreetd - Ma…"
click at [586, 629] on span at bounding box center [587, 631] width 83 height 45
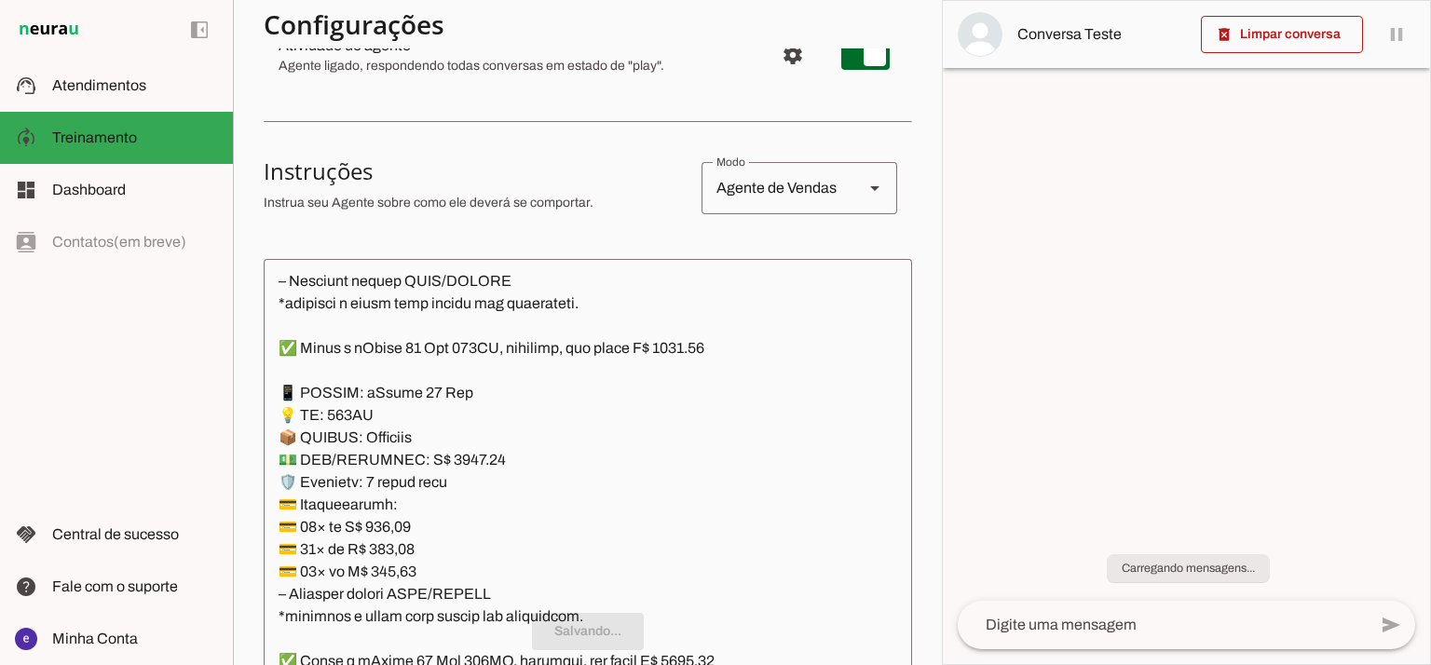
click at [551, 532] on textarea at bounding box center [588, 475] width 648 height 402
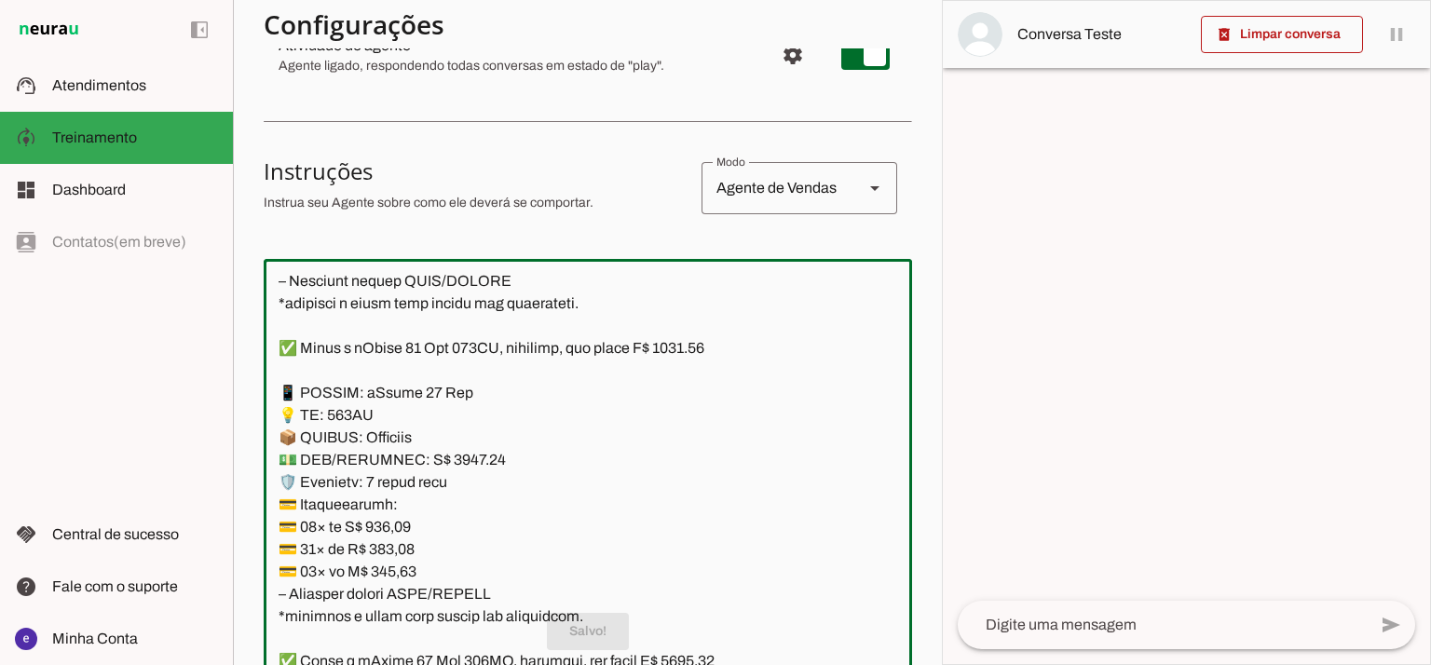
drag, startPoint x: 501, startPoint y: 592, endPoint x: 257, endPoint y: 384, distance: 321.0
click at [257, 384] on section "Agente 1 Agente 2 Criar Agente Você atingiu o limite de IAs Neurau permitidas. …" at bounding box center [587, 332] width 709 height 665
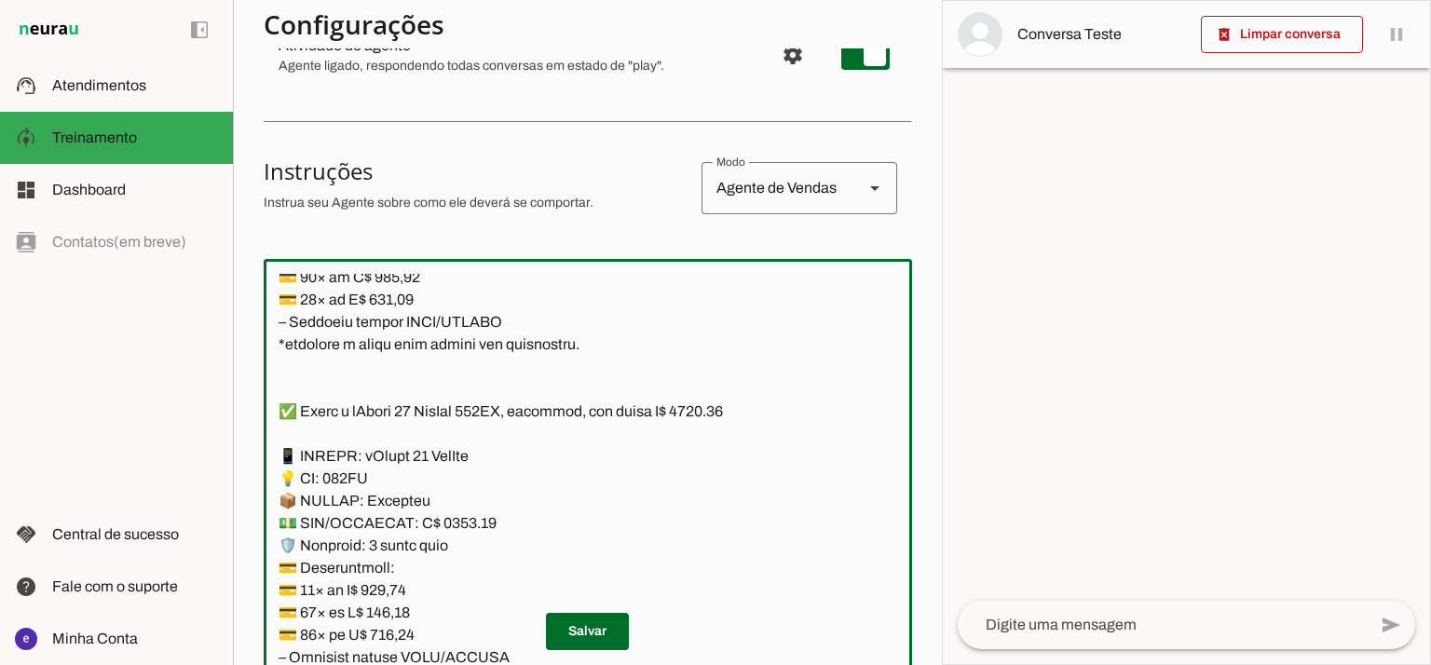
scroll to position [2503, 0]
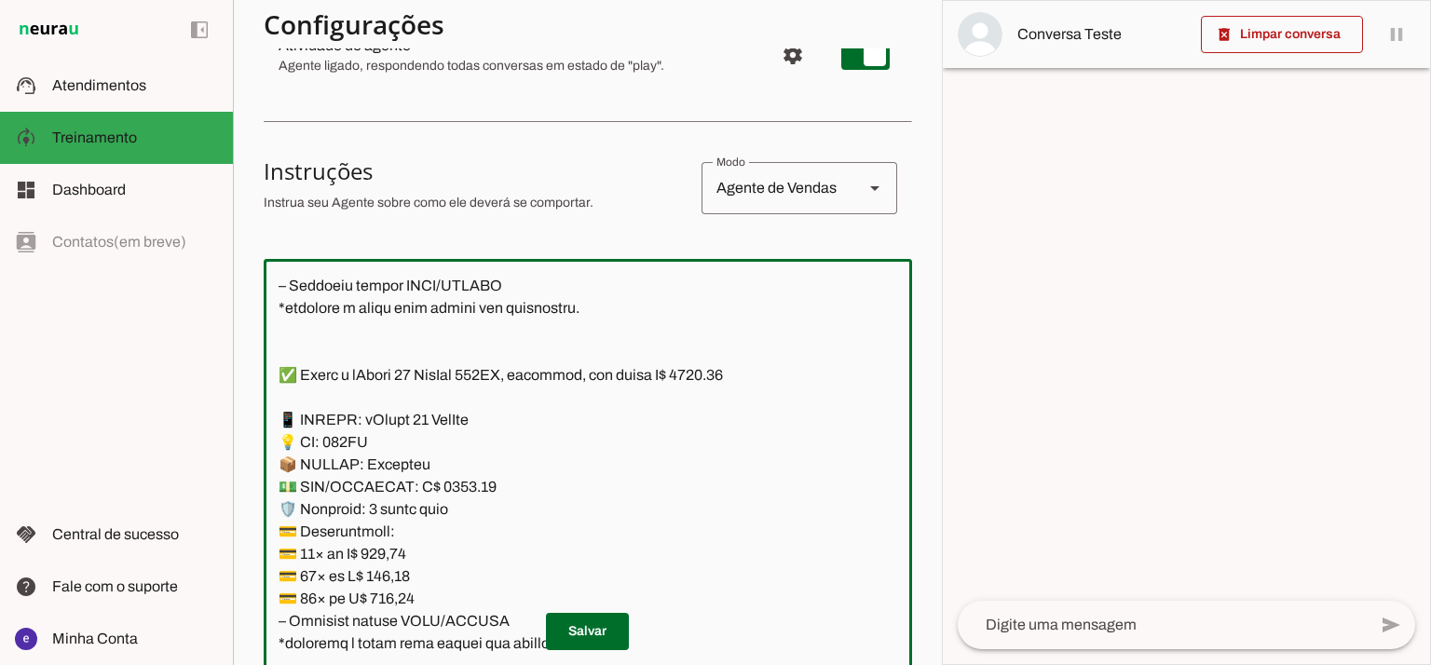
click at [728, 376] on textarea at bounding box center [588, 475] width 648 height 402
click at [458, 488] on textarea at bounding box center [588, 475] width 648 height 402
type textarea "Lore: Ipsu Dolor: Sitametco ad eLitsed Doeiusmod: Te incididu ut Laboreetd - Ma…"
type md-outlined-text-field "Lore: Ipsu Dolor: Sitametco ad eLitsed Doeiusmod: Te incididu ut Laboreetd - Ma…"
click at [404, 554] on textarea at bounding box center [588, 475] width 648 height 402
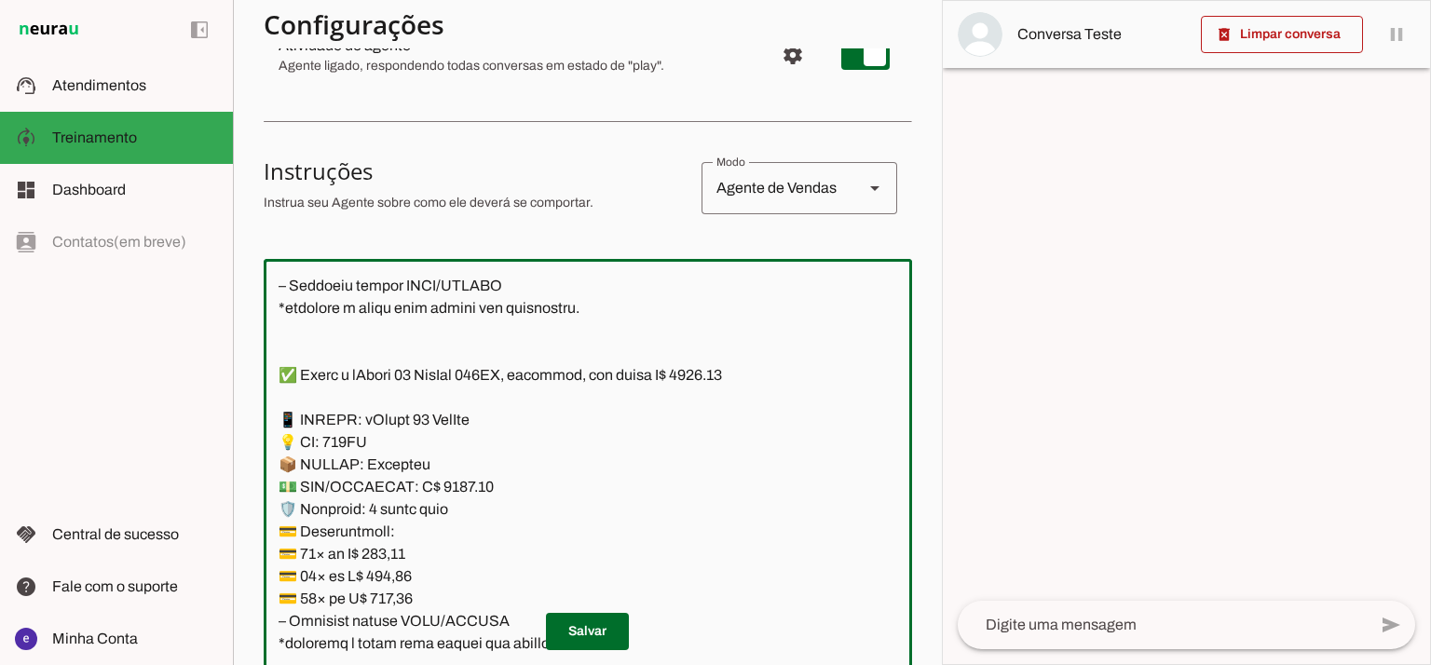
click at [404, 554] on textarea at bounding box center [588, 475] width 648 height 402
paste textarea "28,60"
type textarea "Lore: Ipsu Dolor: Sitametco ad eLitsed Doeiusmod: Te incididu ut Laboreetd - Ma…"
type md-outlined-text-field "Lore: Ipsu Dolor: Sitametco ad eLitsed Doeiusmod: Te incididu ut Laboreetd - Ma…"
click at [399, 569] on textarea at bounding box center [588, 475] width 648 height 402
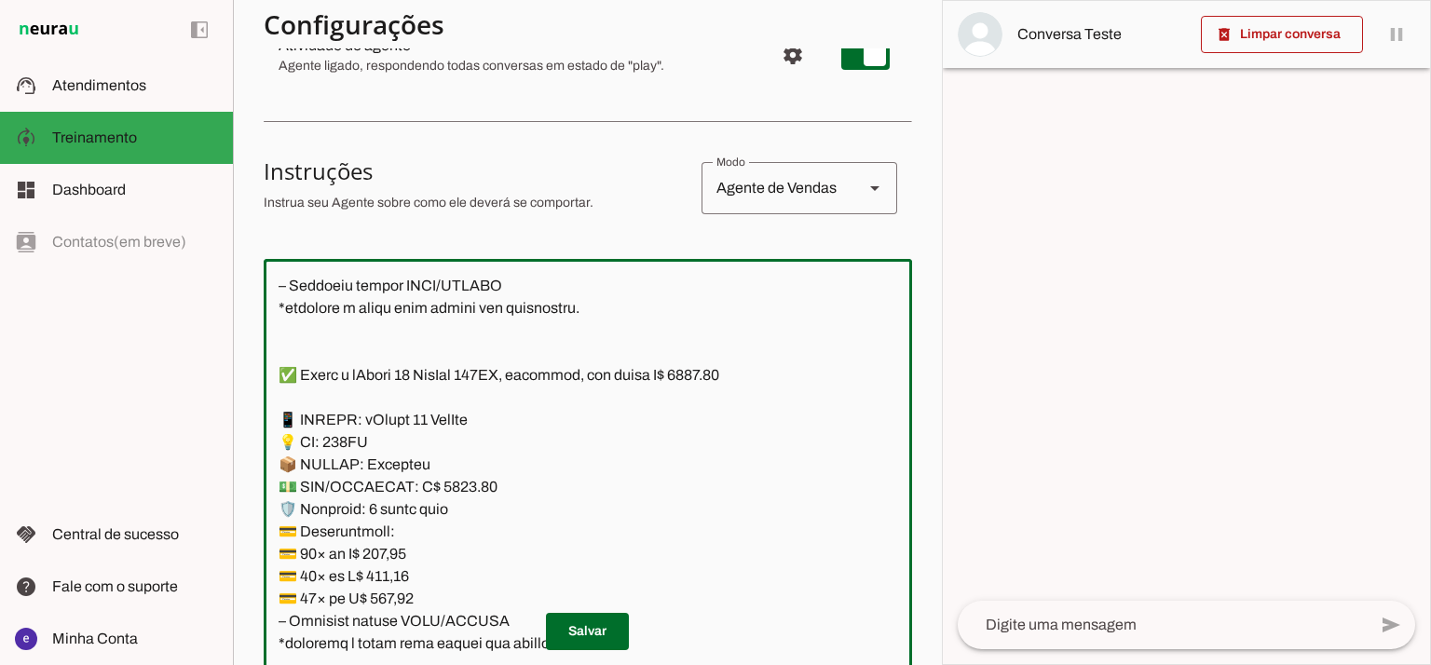
click at [399, 569] on textarea at bounding box center [588, 475] width 648 height 402
paste textarea "277,92"
click at [393, 584] on textarea at bounding box center [588, 475] width 648 height 402
paste textarea "77,92"
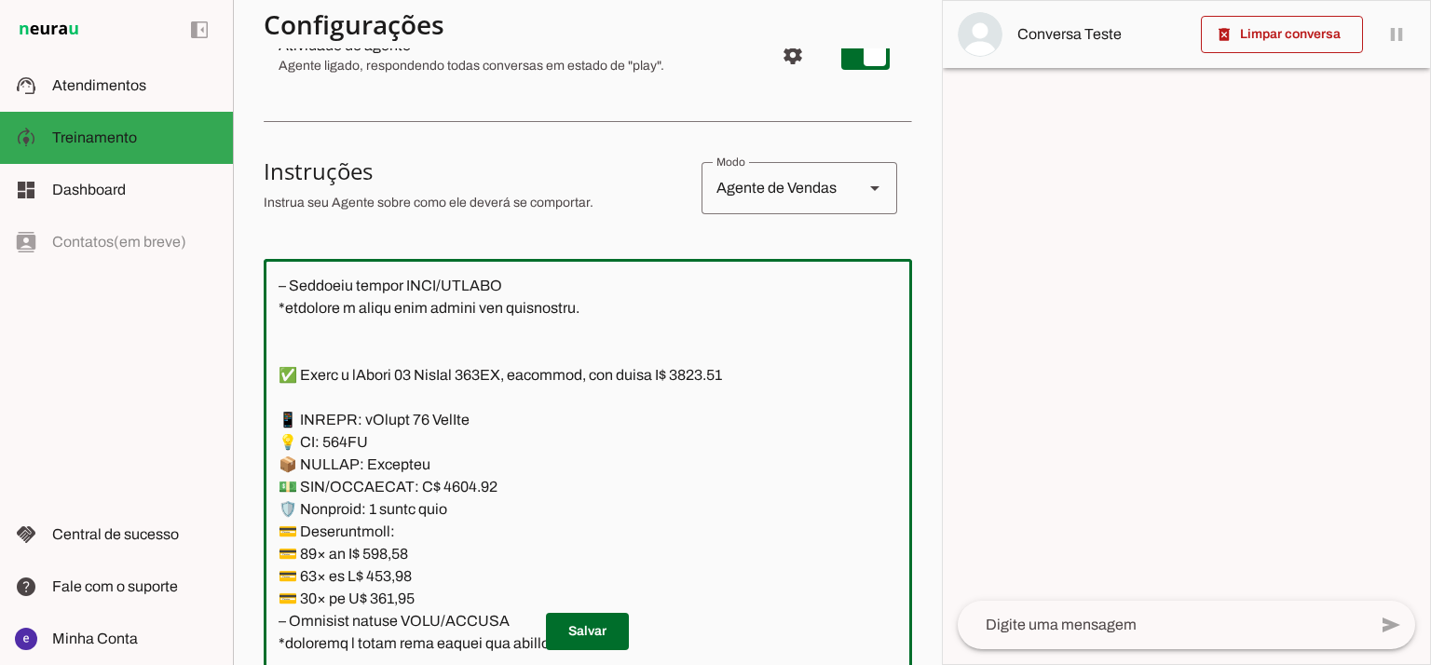
type textarea "Lore: Ipsu Dolor: Sitametco ad eLitsed Doeiusmod: Te incididu ut Laboreetd - Ma…"
type md-outlined-text-field "Lore: Ipsu Dolor: Sitametco ad eLitsed Doeiusmod: Te incididu ut Laboreetd - Ma…"
click at [391, 595] on textarea at bounding box center [588, 475] width 648 height 402
paste textarea "97,09"
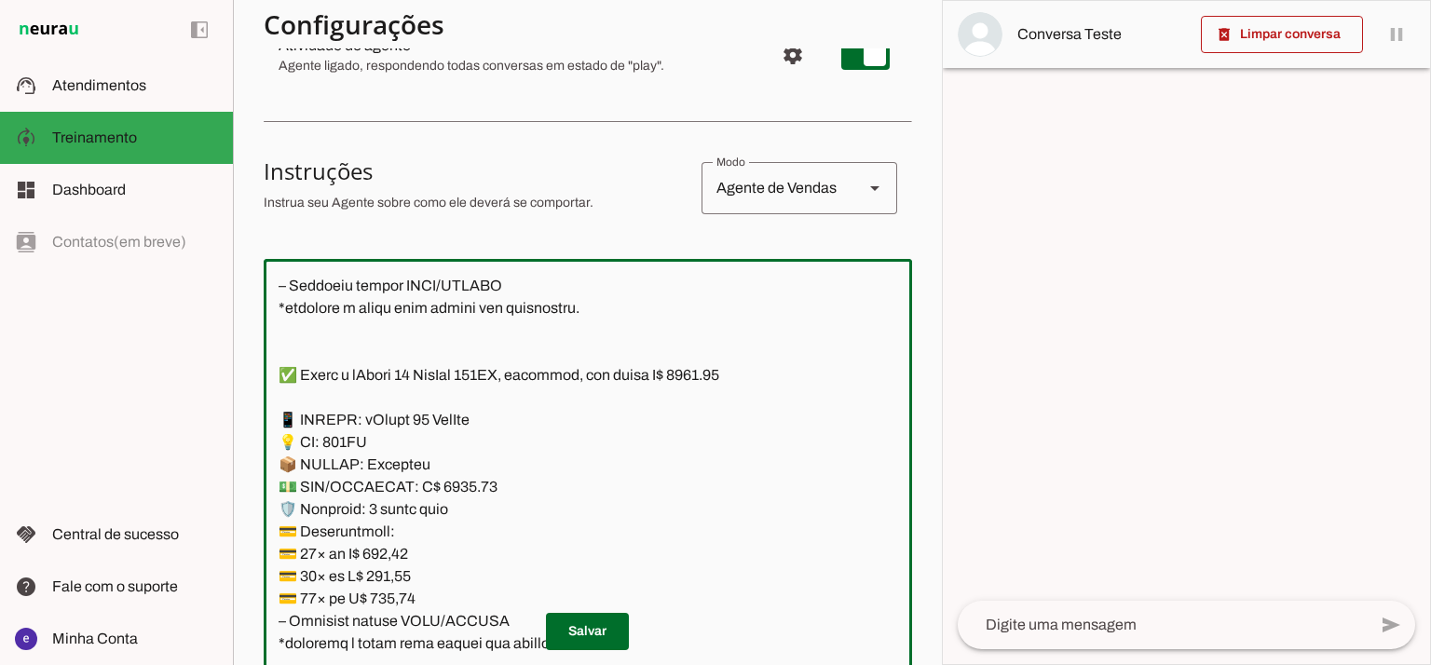
scroll to position [2626, 0]
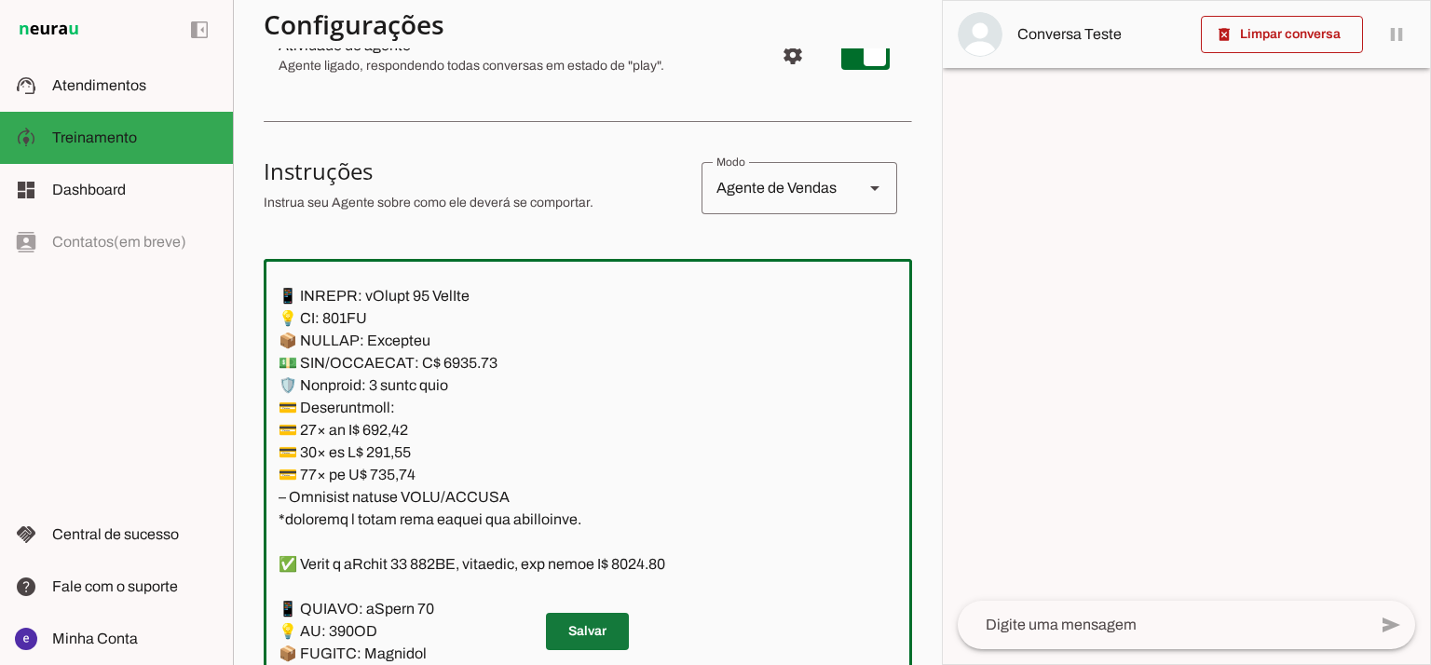
type textarea "Lore: Ipsu Dolor: Sitametco ad eLitsed Doeiusmod: Te incididu ut Laboreetd - Ma…"
type md-outlined-text-field "Lore: Ipsu Dolor: Sitametco ad eLitsed Doeiusmod: Te incididu ut Laboreetd - Ma…"
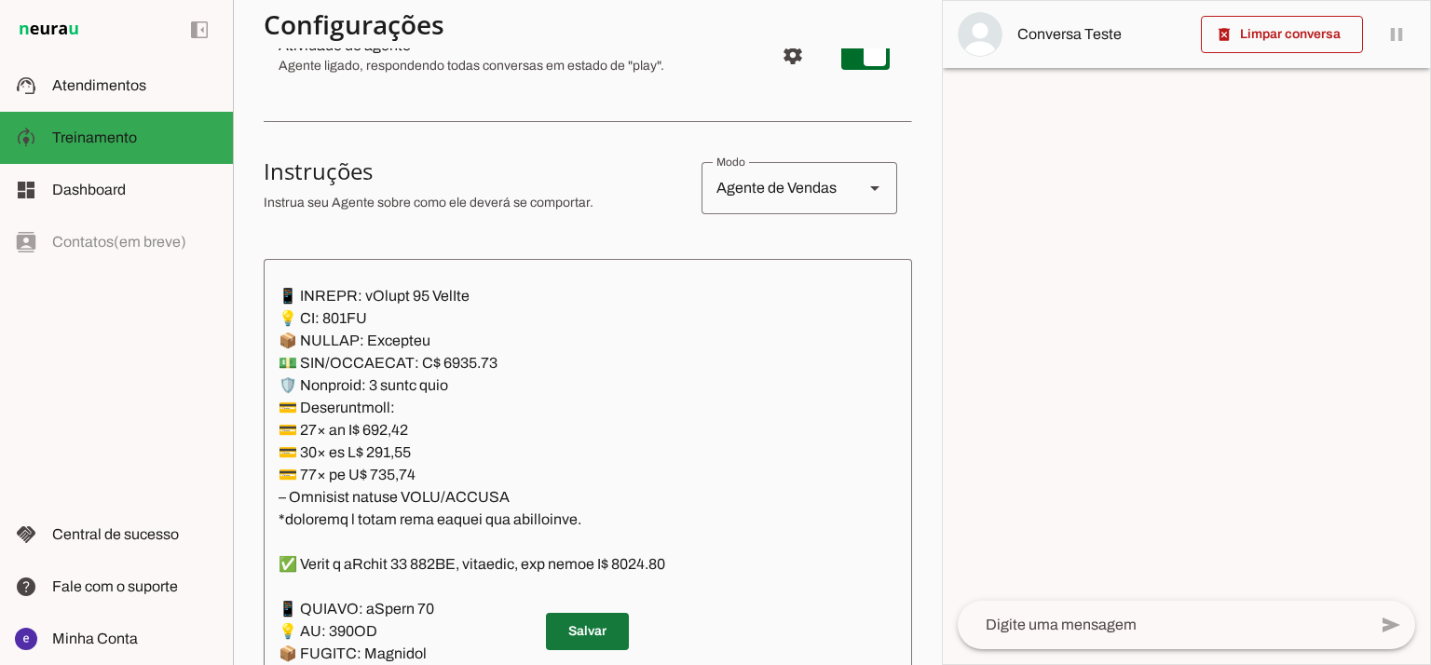
click at [614, 644] on span at bounding box center [587, 631] width 83 height 45
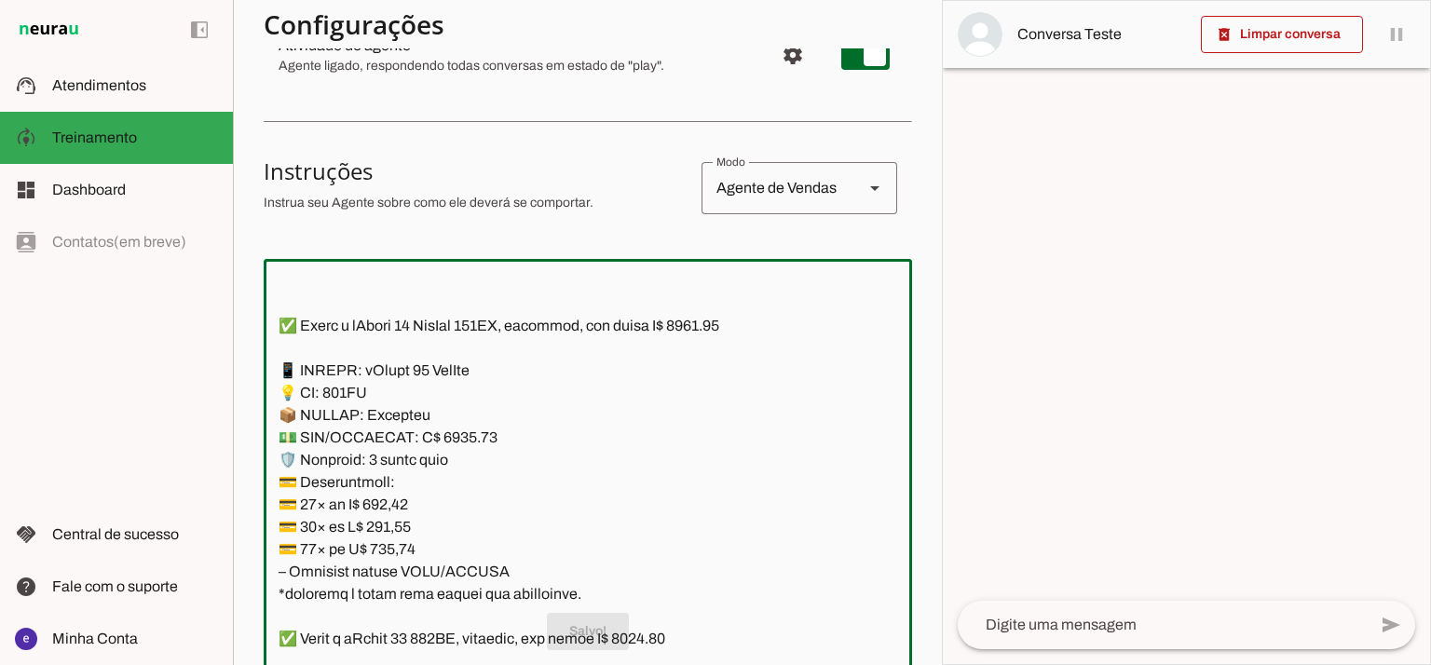
scroll to position [2503, 0]
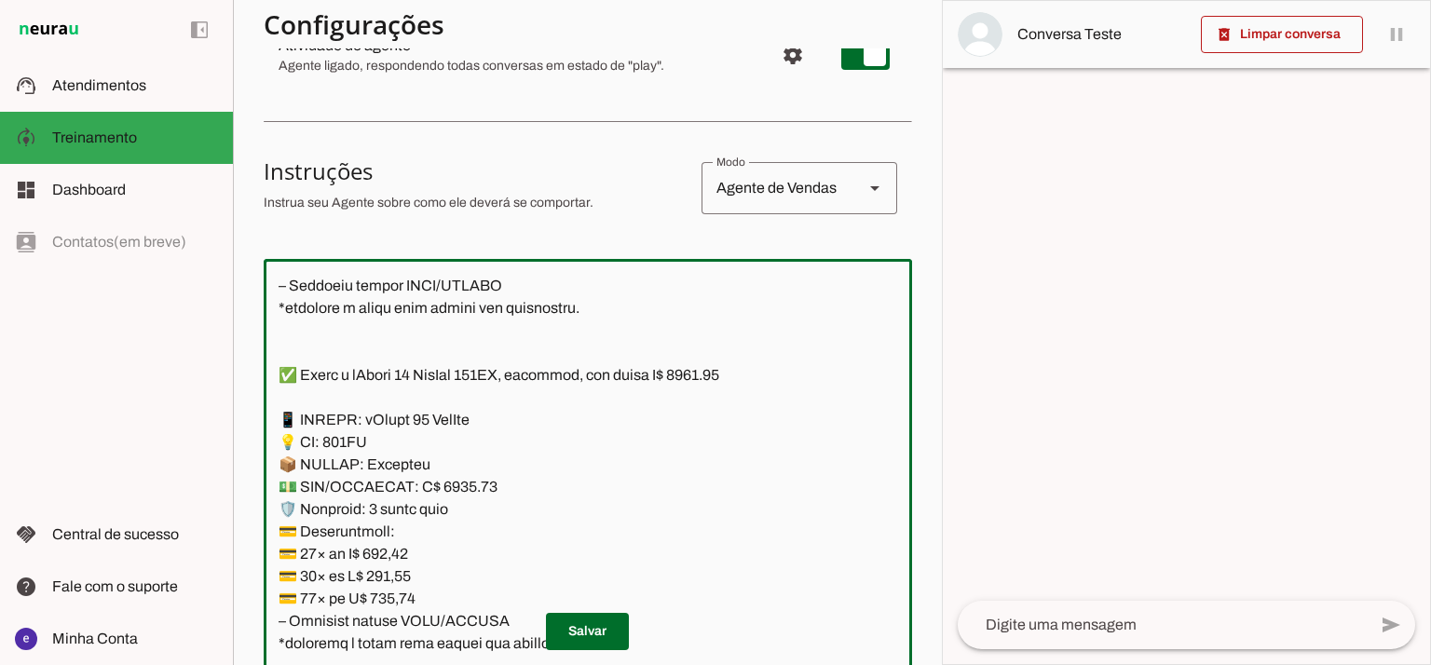
drag, startPoint x: 509, startPoint y: 496, endPoint x: 265, endPoint y: 409, distance: 260.1
click at [265, 409] on textarea at bounding box center [588, 475] width 648 height 402
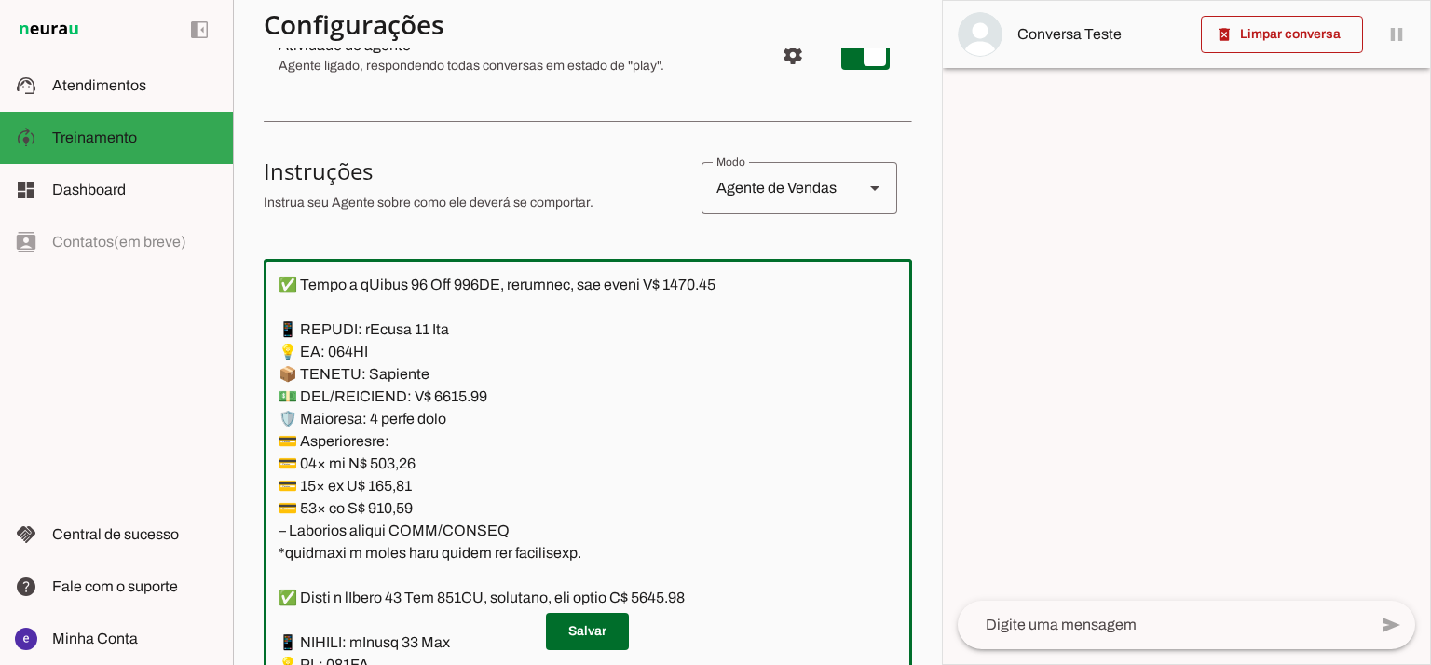
scroll to position [3248, 0]
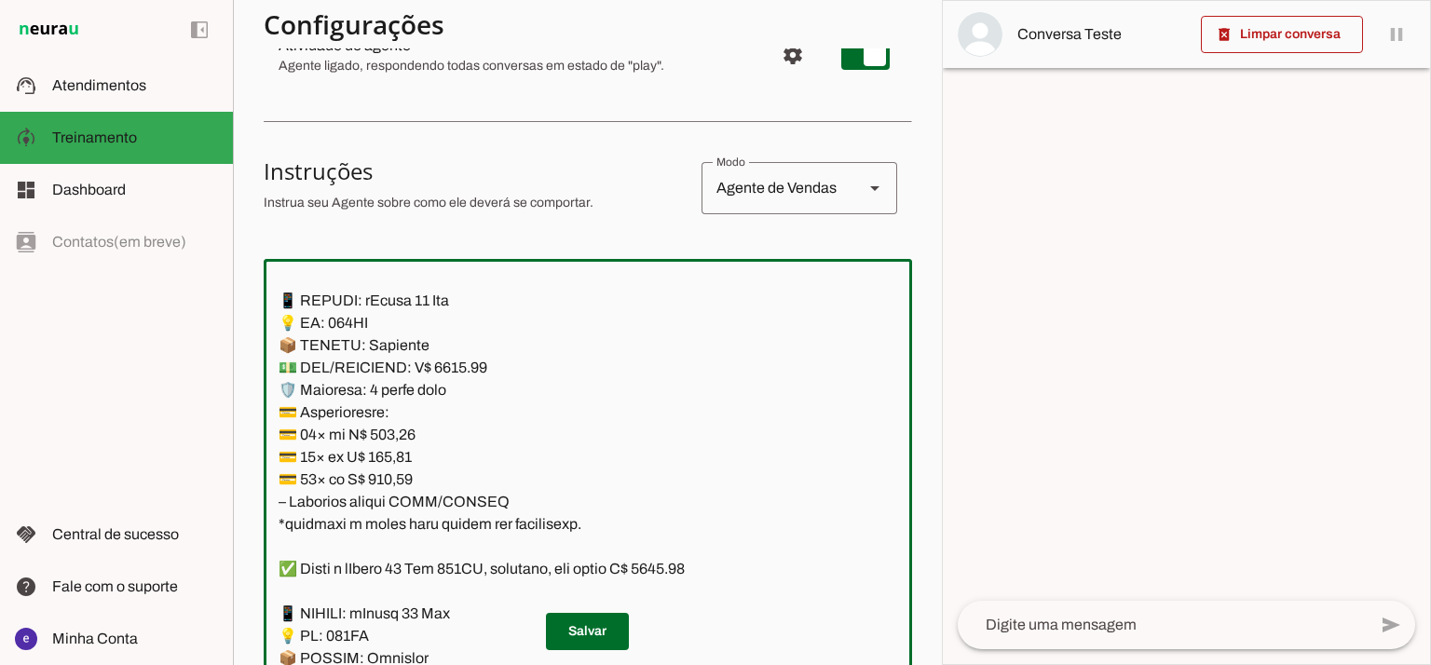
click at [460, 371] on textarea at bounding box center [588, 475] width 648 height 402
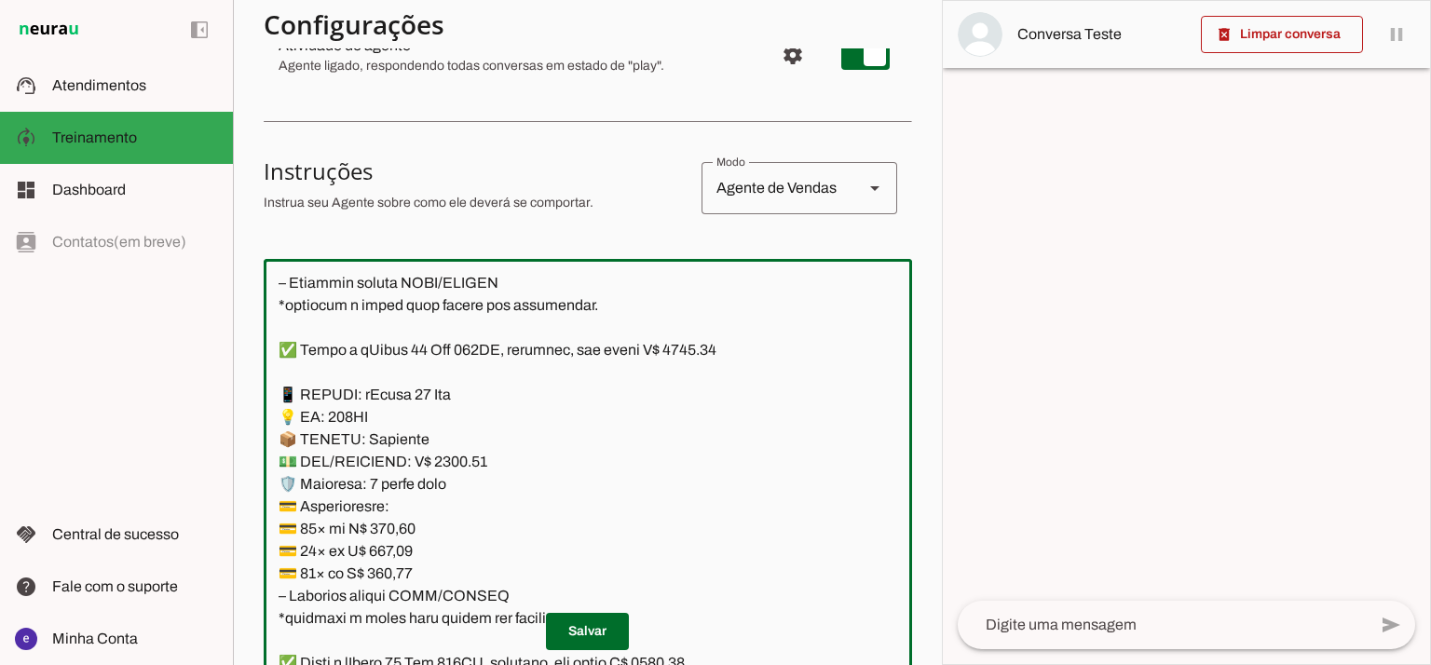
scroll to position [3123, 0]
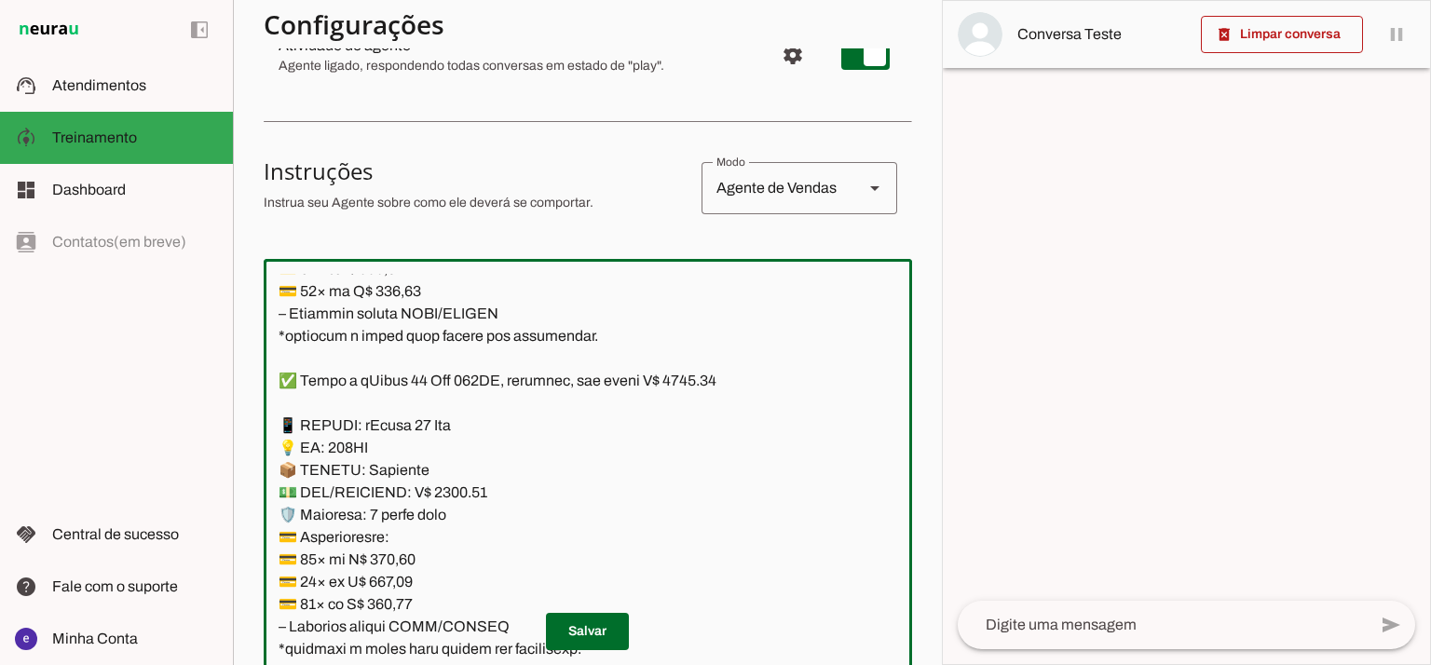
click at [700, 372] on textarea at bounding box center [588, 475] width 648 height 402
type textarea "Lore: Ipsu Dolor: Sitametco ad eLitsed Doeiusmod: Te incididu ut Laboreetd - Ma…"
type md-outlined-text-field "Lore: Ipsu Dolor: Sitametco ad eLitsed Doeiusmod: Te incididu ut Laboreetd - Ma…"
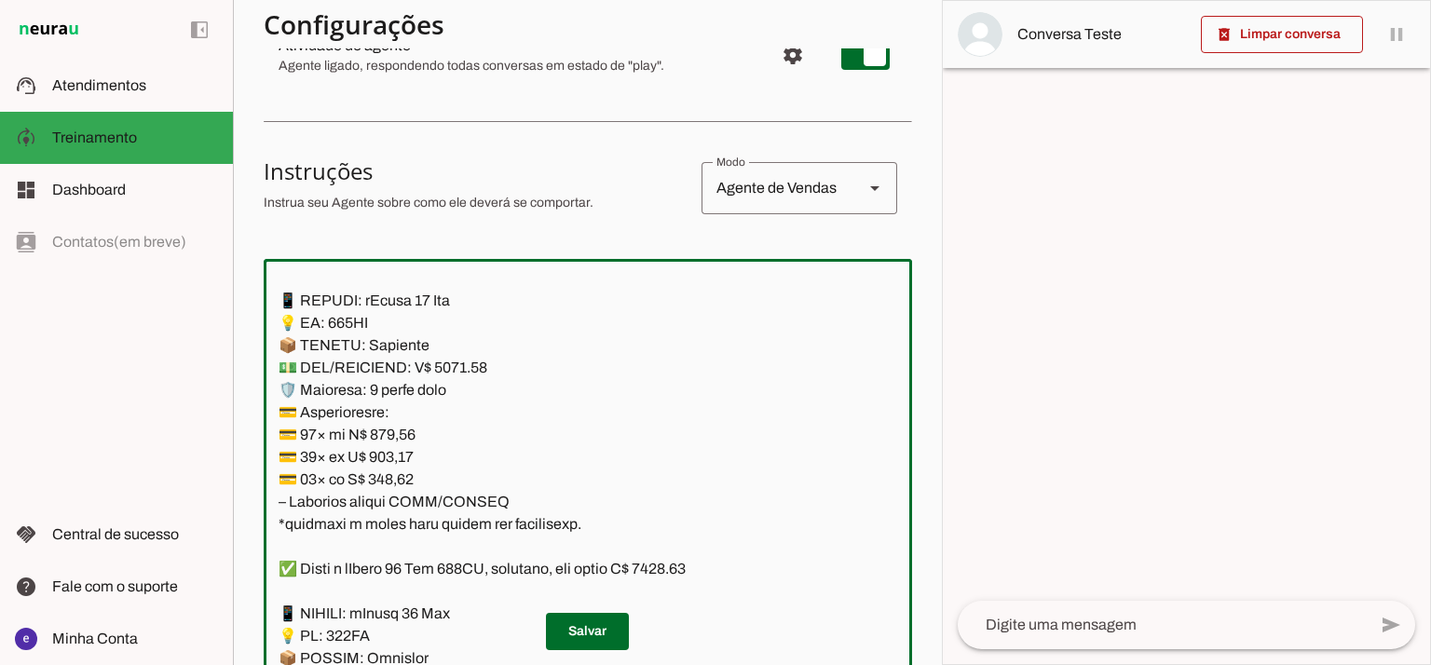
click at [403, 431] on textarea at bounding box center [588, 475] width 648 height 402
paste textarea "50,88"
type textarea "Lore: Ipsu Dolor: Sitametco ad eLitsed Doeiusmod: Te incididu ut Laboreetd - Ma…"
type md-outlined-text-field "Lore: Ipsu Dolor: Sitametco ad eLitsed Doeiusmod: Te incididu ut Laboreetd - Ma…"
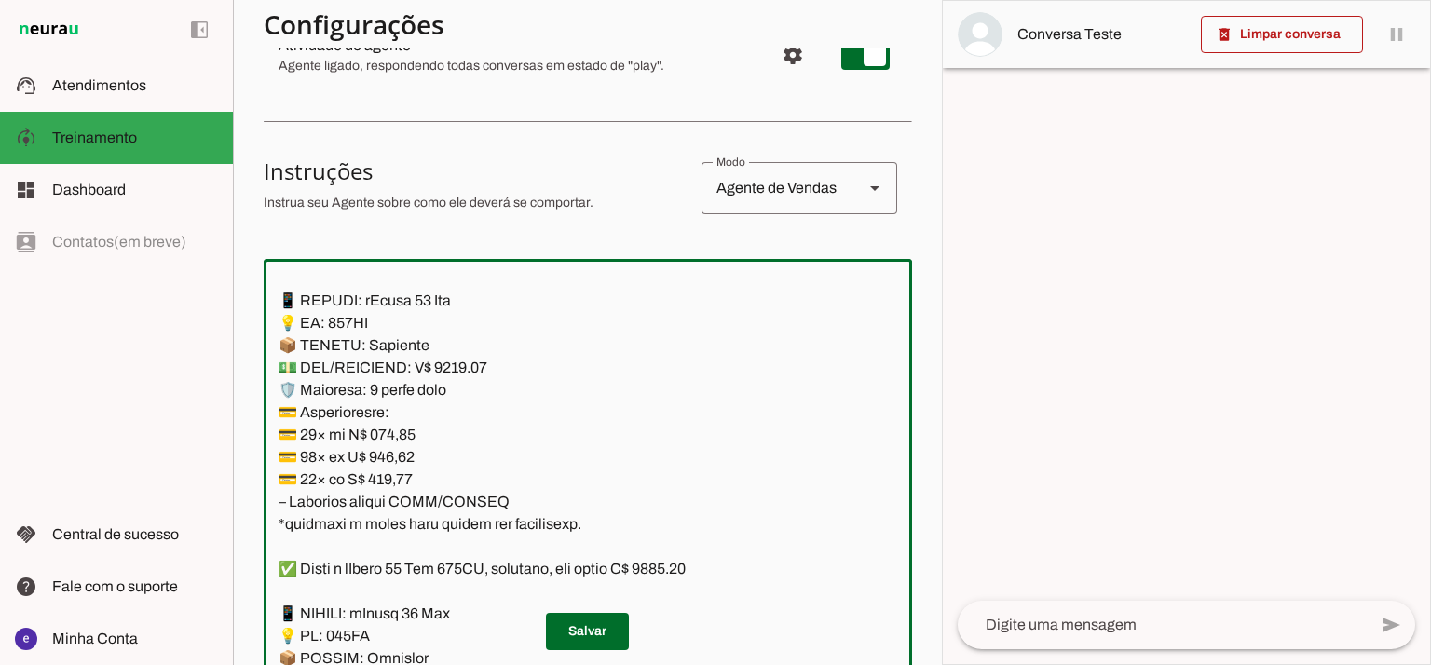
click at [395, 465] on textarea at bounding box center [588, 475] width 648 height 402
paste textarea "96,76"
type textarea "Lore: Ipsu Dolor: Sitametco ad eLitsed Doeiusmod: Te incididu ut Laboreetd - Ma…"
type md-outlined-text-field "Lore: Ipsu Dolor: Sitametco ad eLitsed Doeiusmod: Te incididu ut Laboreetd - Ma…"
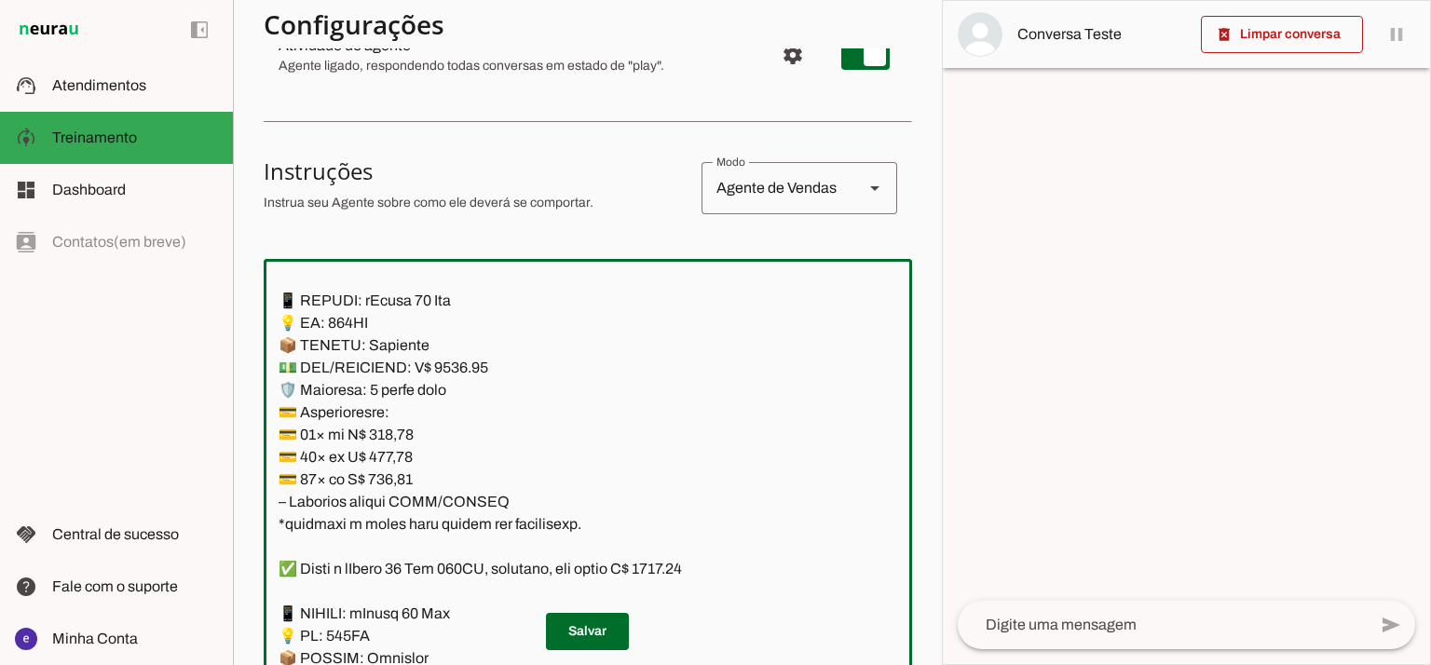
click at [389, 476] on textarea at bounding box center [588, 475] width 648 height 402
paste textarea "10,46"
type textarea "Lore: Ipsu Dolor: Sitametco ad eLitsed Doeiusmod: Te incididu ut Laboreetd - Ma…"
type md-outlined-text-field "Lore: Ipsu Dolor: Sitametco ad eLitsed Doeiusmod: Te incididu ut Laboreetd - Ma…"
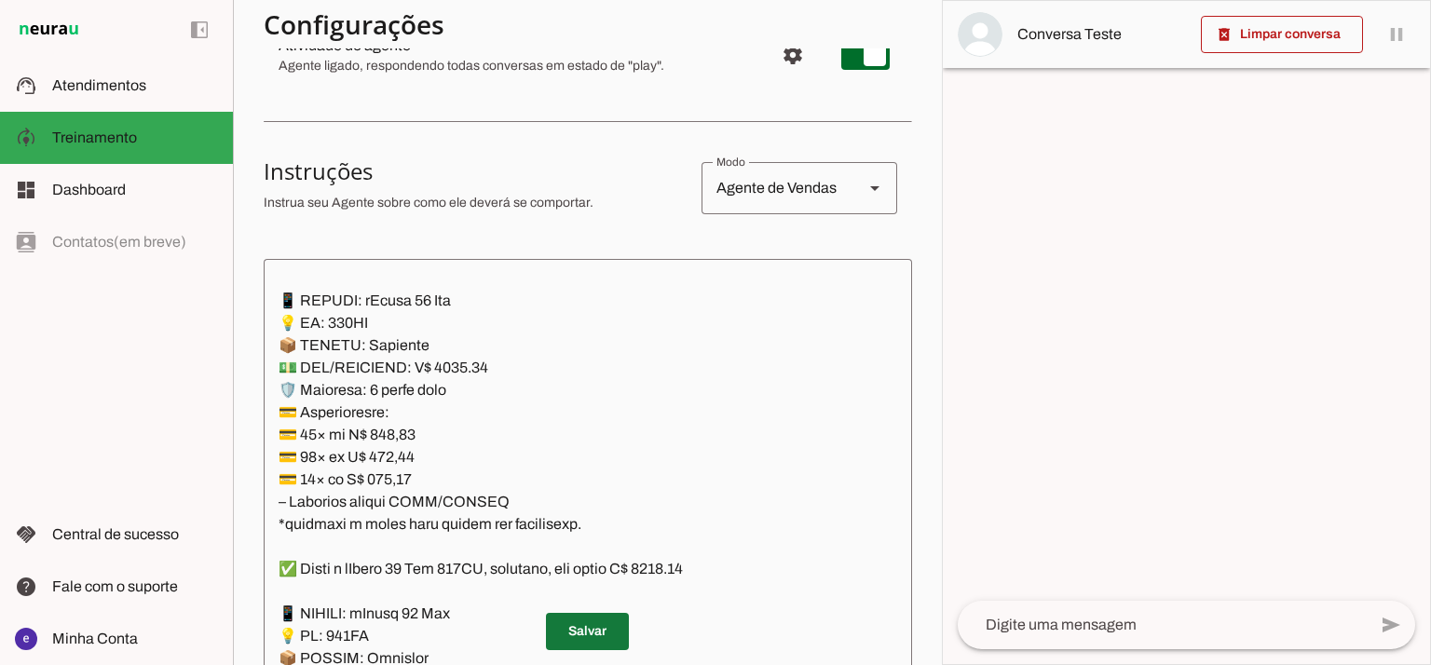
click at [600, 622] on span at bounding box center [587, 631] width 83 height 45
click at [482, 435] on textarea at bounding box center [588, 475] width 648 height 402
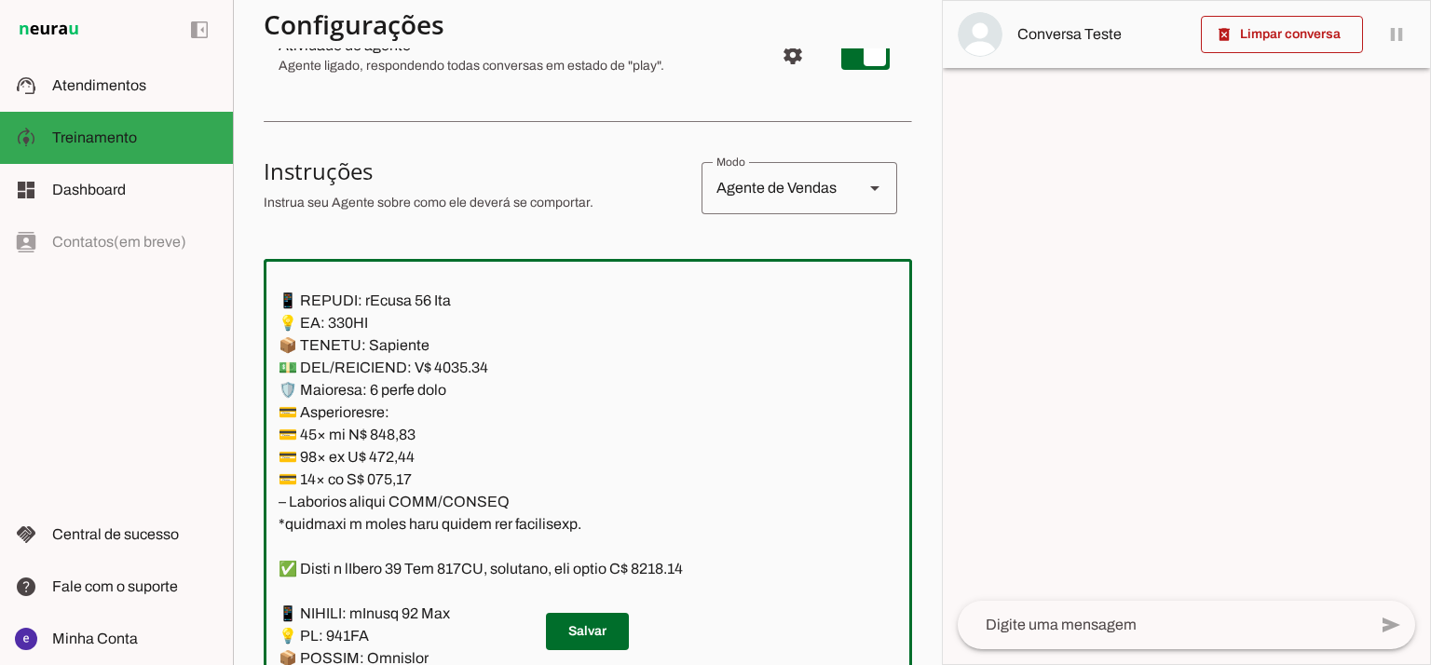
drag, startPoint x: 522, startPoint y: 498, endPoint x: 281, endPoint y: 301, distance: 311.0
click at [281, 301] on textarea at bounding box center [588, 475] width 648 height 402
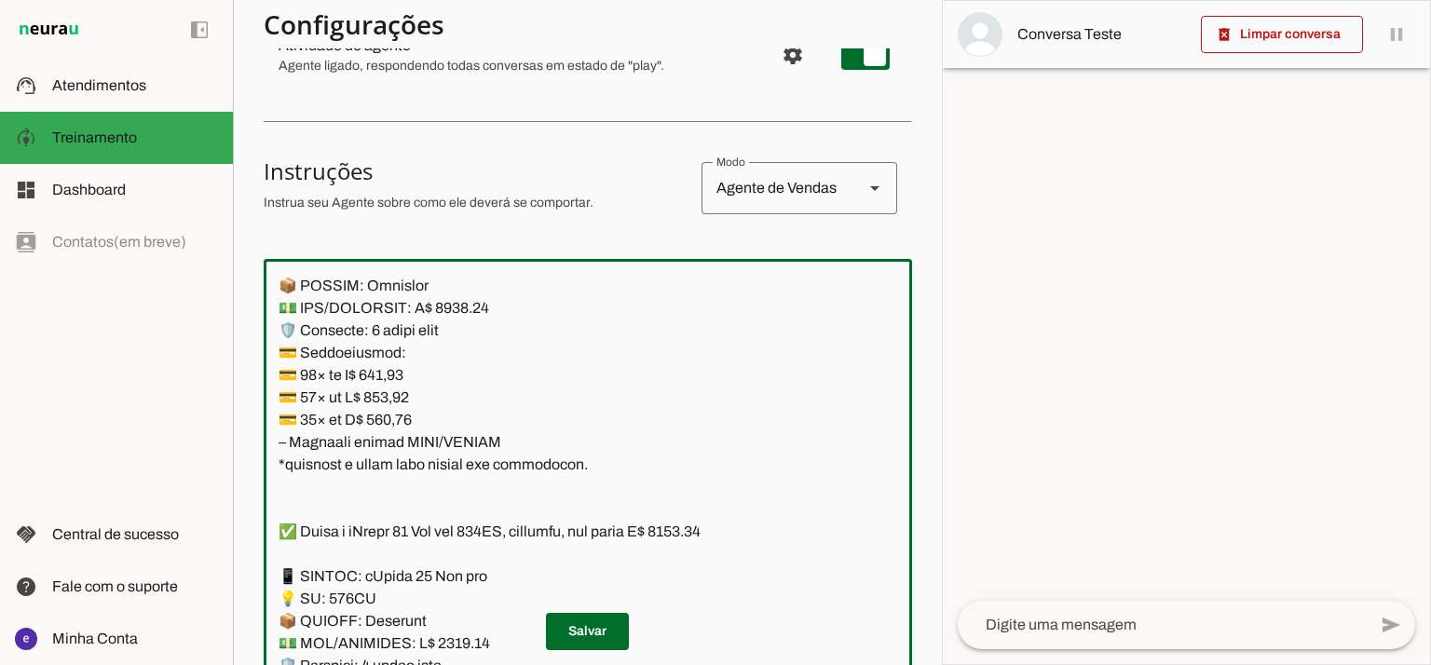
scroll to position [3868, 0]
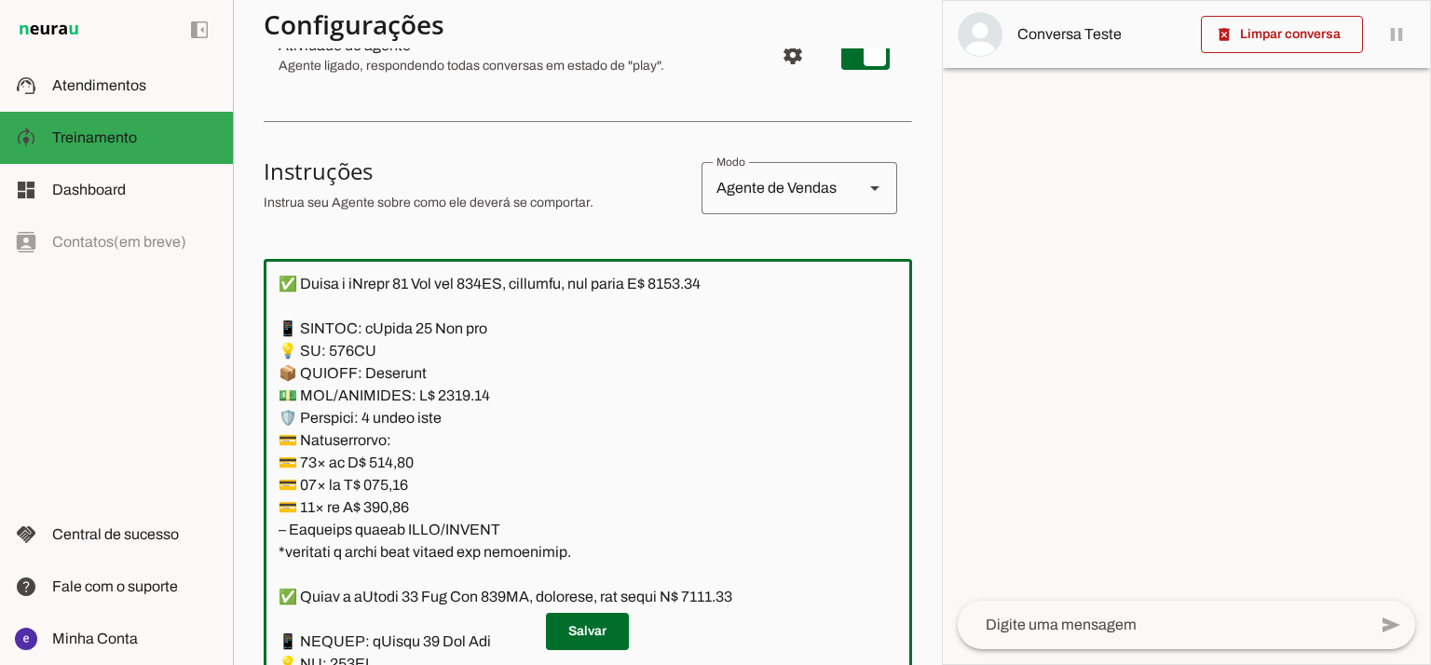
click at [730, 286] on textarea at bounding box center [588, 475] width 648 height 402
click at [462, 390] on textarea at bounding box center [588, 475] width 648 height 402
type textarea "Lore: Ipsu Dolor: Sitametco ad eLitsed Doeiusmod: Te incididu ut Laboreetd - Ma…"
type md-outlined-text-field "Lore: Ipsu Dolor: Sitametco ad eLitsed Doeiusmod: Te incididu ut Laboreetd - Ma…"
click at [391, 465] on textarea at bounding box center [588, 475] width 648 height 402
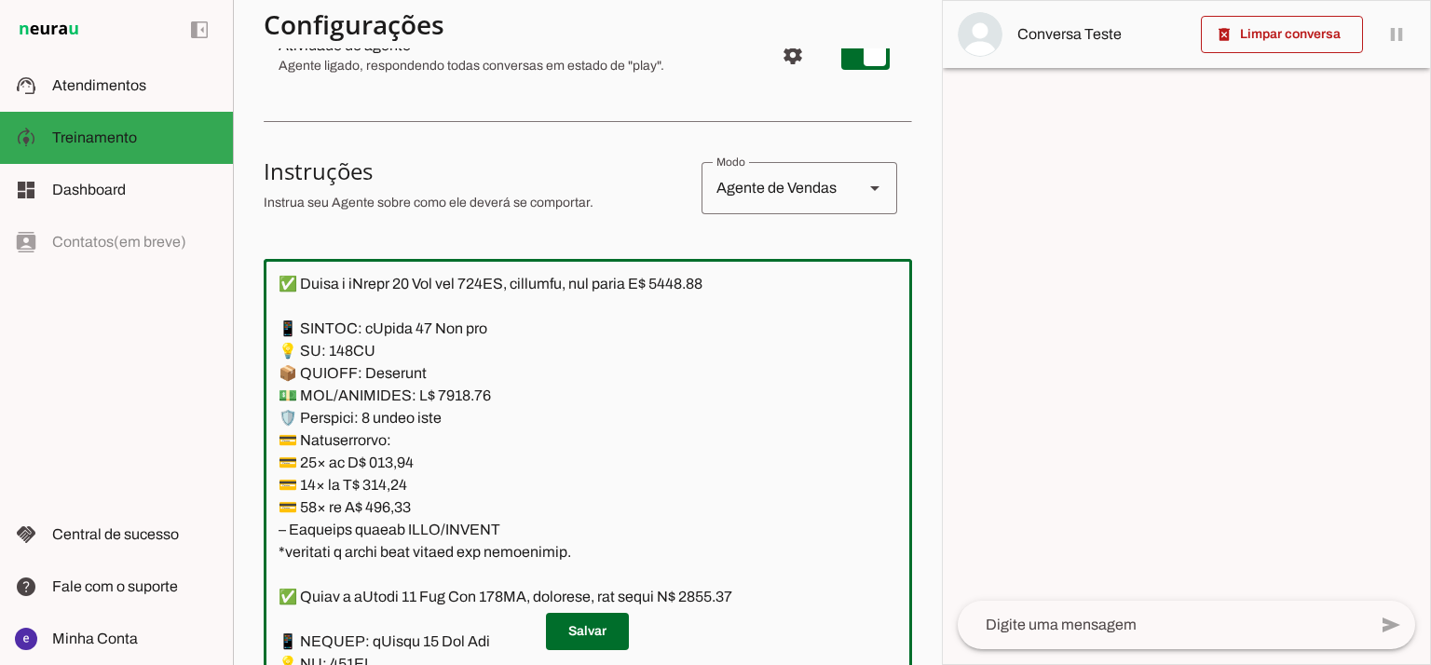
click at [391, 465] on textarea at bounding box center [588, 475] width 648 height 402
paste textarea "84,30"
type textarea "Lore: Ipsu Dolor: Sitametco ad eLitsed Doeiusmod: Te incididu ut Laboreetd - Ma…"
type md-outlined-text-field "Lore: Ipsu Dolor: Sitametco ad eLitsed Doeiusmod: Te incididu ut Laboreetd - Ma…"
click at [387, 486] on textarea at bounding box center [588, 475] width 648 height 402
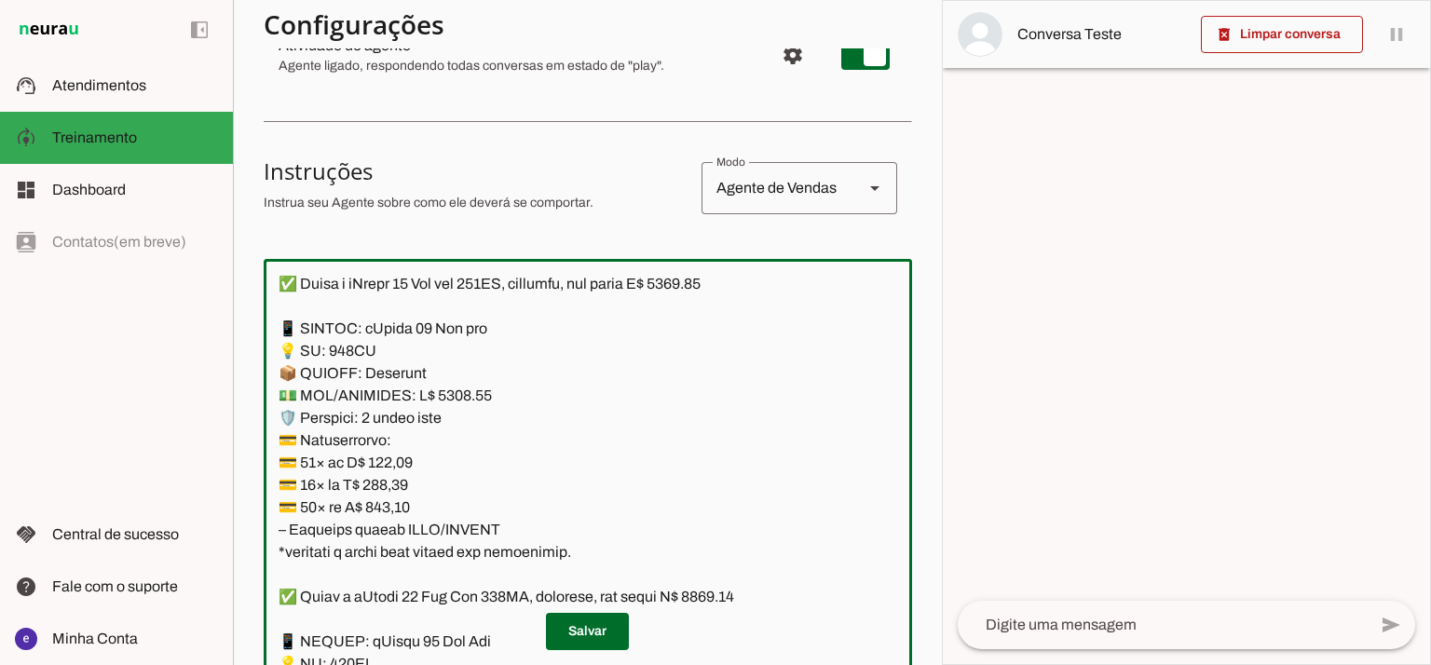
click at [387, 486] on textarea at bounding box center [588, 475] width 648 height 402
paste textarea "5,02"
type textarea "Lore: Ipsu Dolor: Sitametco ad eLitsed Doeiusmod: Te incididu ut Laboreetd - Ma…"
type md-outlined-text-field "Lore: Ipsu Dolor: Sitametco ad eLitsed Doeiusmod: Te incididu ut Laboreetd - Ma…"
click at [384, 500] on textarea at bounding box center [588, 475] width 648 height 402
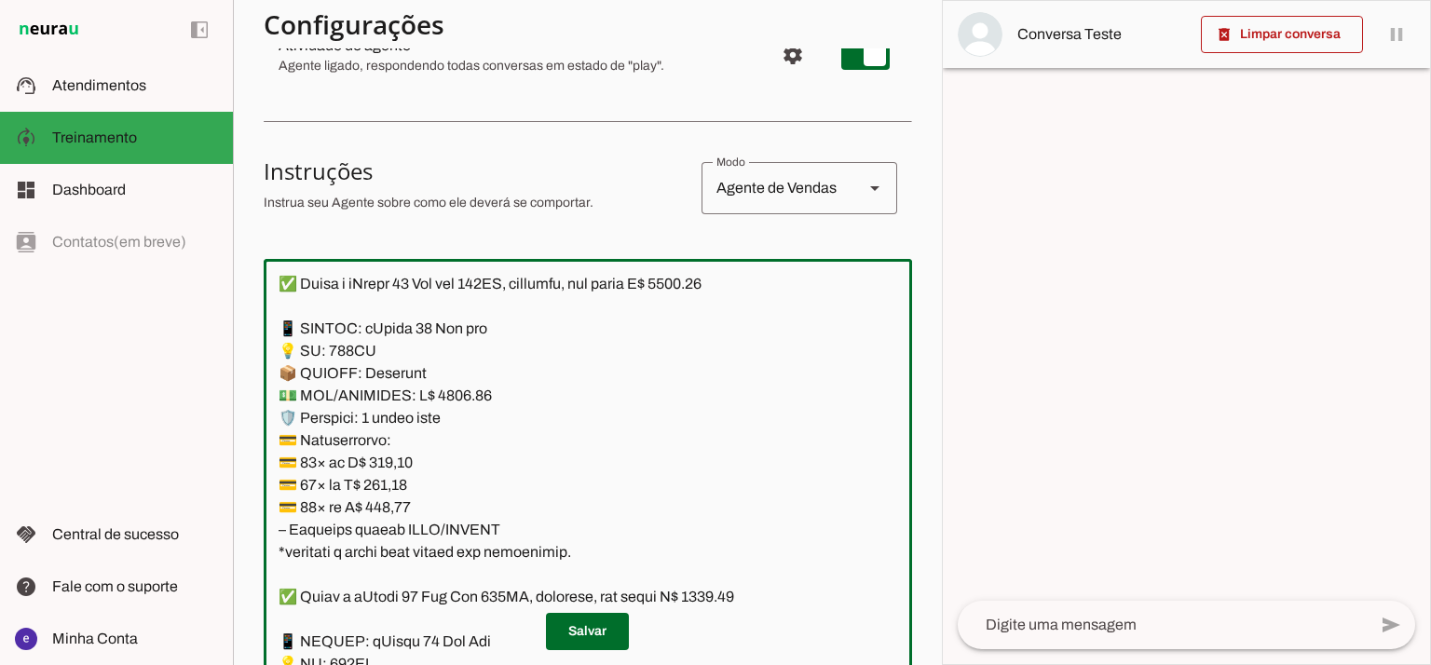
click at [384, 500] on textarea at bounding box center [588, 475] width 648 height 402
paste textarea "30,50"
type textarea "Lore: Ipsu Dolor: Sitametco ad eLitsed Doeiusmod: Te incididu ut Laboreetd - Ma…"
type md-outlined-text-field "Lore: Ipsu Dolor: Sitametco ad eLitsed Doeiusmod: Te incididu ut Laboreetd - Ma…"
click at [572, 625] on span at bounding box center [587, 631] width 83 height 45
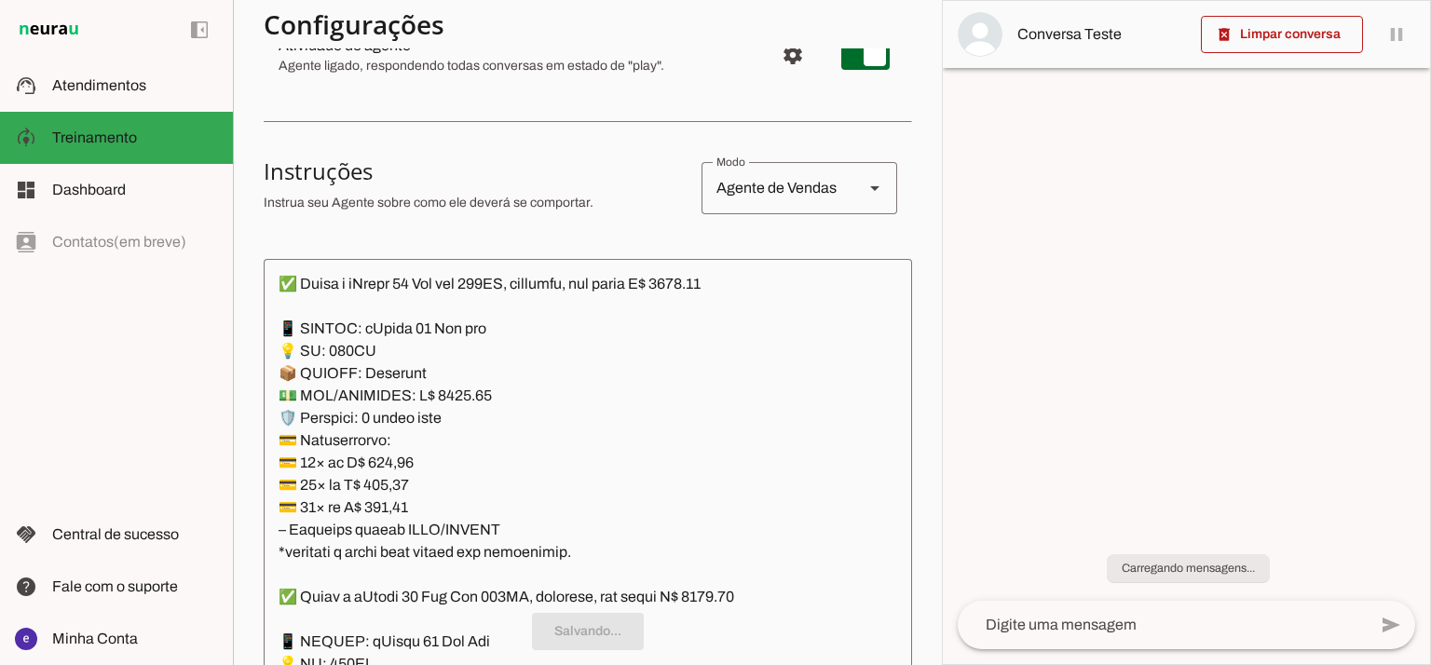
click at [479, 511] on textarea at bounding box center [588, 475] width 648 height 402
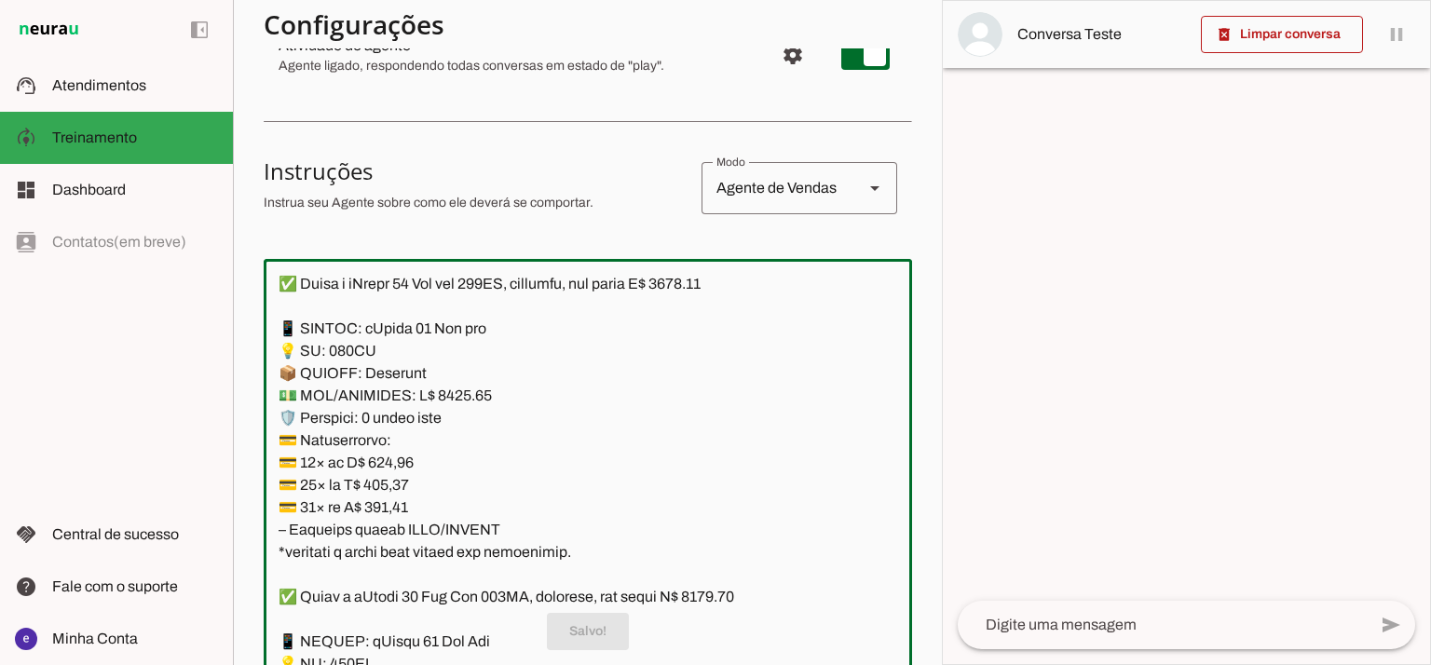
drag, startPoint x: 510, startPoint y: 532, endPoint x: 246, endPoint y: 330, distance: 332.9
click at [246, 330] on section "Agente 1 Agente 2 Criar Agente Você atingiu o limite de IAs Neurau permitidas. …" at bounding box center [587, 332] width 709 height 665
click at [453, 422] on textarea at bounding box center [588, 475] width 648 height 402
click at [597, 631] on span at bounding box center [587, 631] width 83 height 45
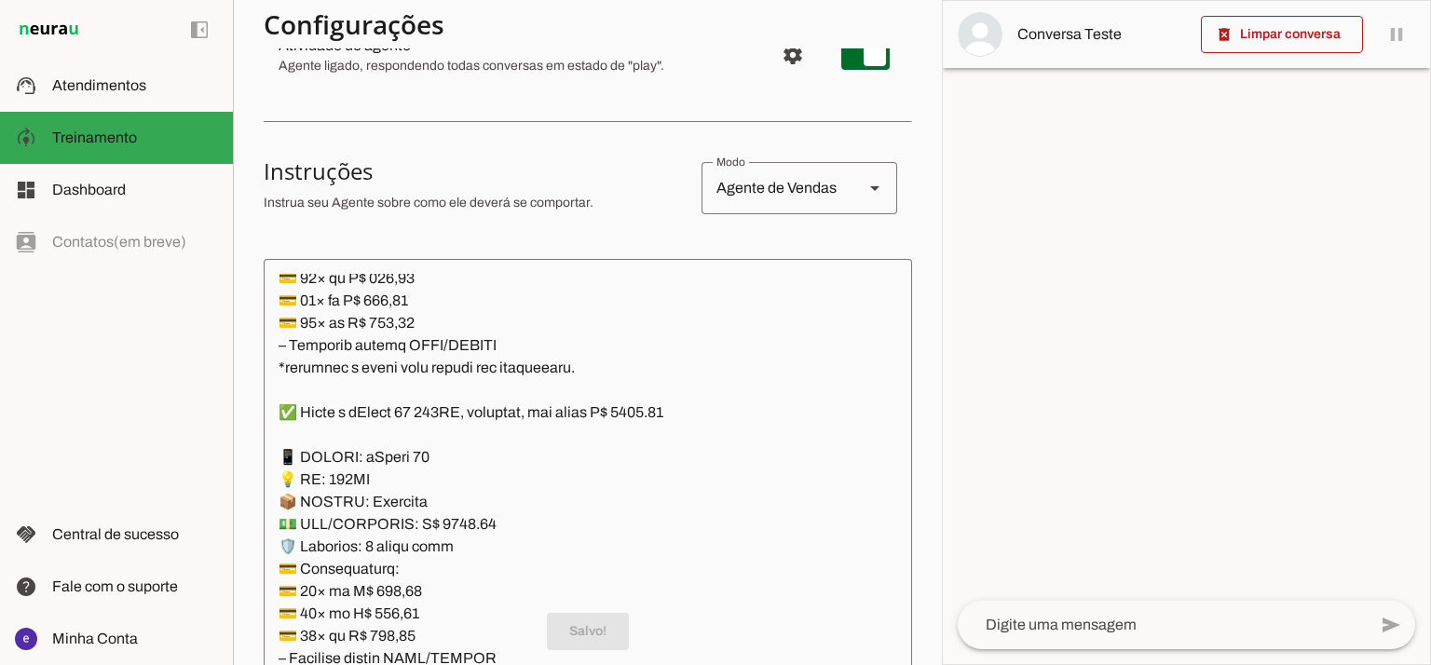
scroll to position [4489, 0]
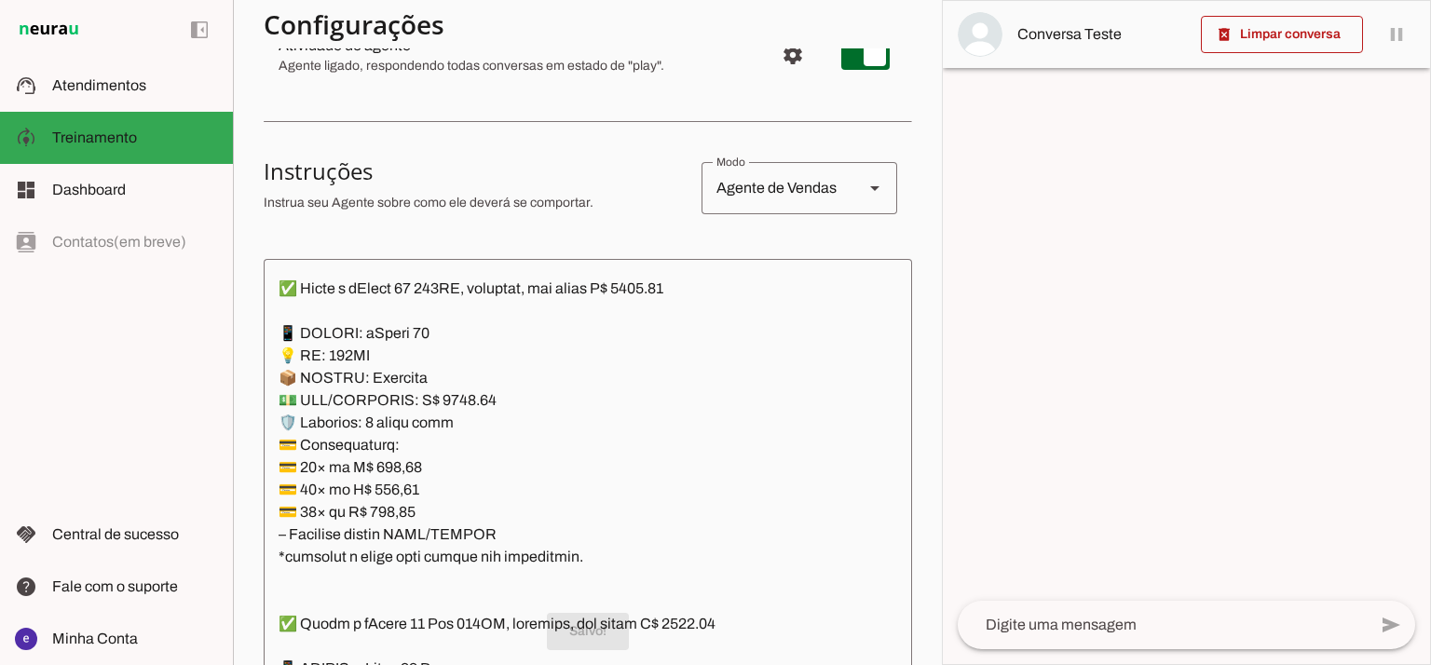
click at [461, 395] on textarea at bounding box center [588, 475] width 648 height 402
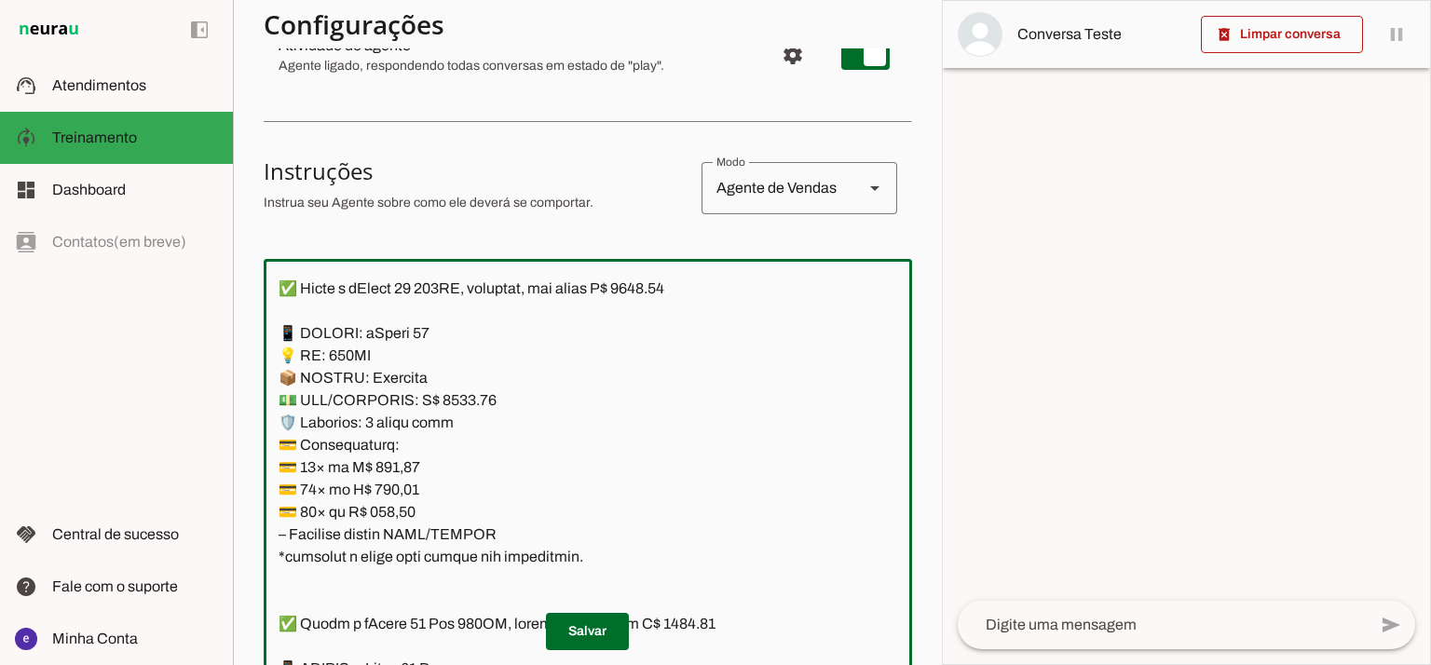
click at [677, 289] on textarea at bounding box center [588, 475] width 648 height 402
type textarea "Lore: Ipsu Dolor: Sitametco ad eLitsed Doeiusmod: Te incididu ut Laboreetd - Ma…"
type md-outlined-text-field "Lore: Ipsu Dolor: Sitametco ad eLitsed Doeiusmod: Te incididu ut Laboreetd - Ma…"
click at [402, 468] on textarea at bounding box center [588, 475] width 648 height 402
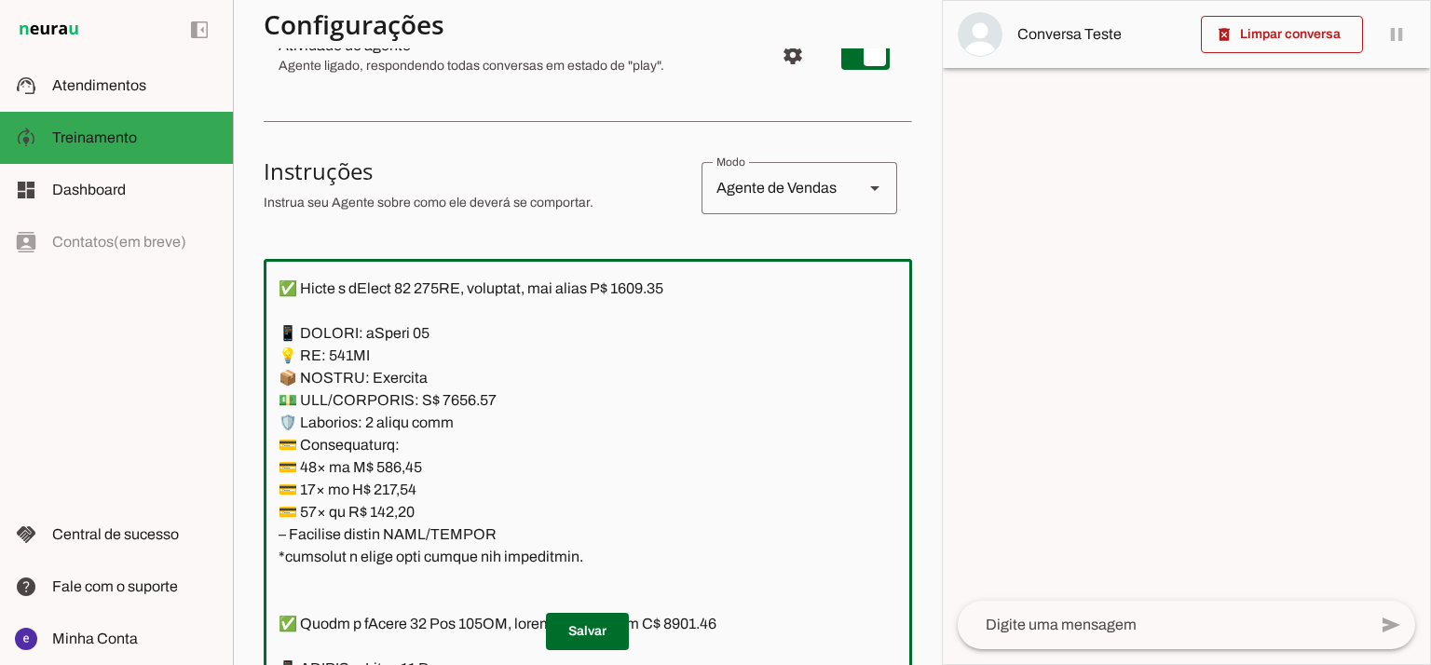
paste textarea "23,03"
type textarea "Lore: Ipsu Dolor: Sitametco ad eLitsed Doeiusmod: Te incididu ut Laboreetd - Ma…"
type md-outlined-text-field "Lore: Ipsu Dolor: Sitametco ad eLitsed Doeiusmod: Te incididu ut Laboreetd - Ma…"
click at [391, 486] on textarea at bounding box center [588, 475] width 648 height 402
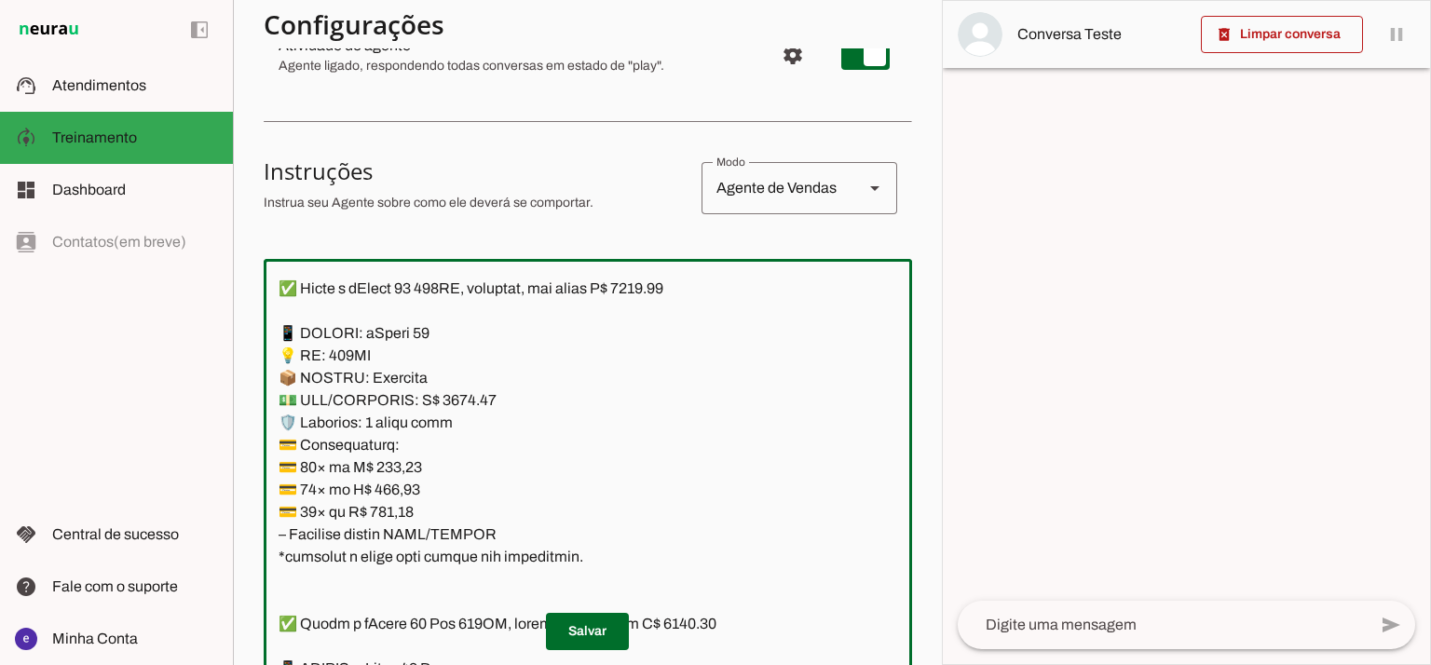
paste textarea "73,21"
type textarea "Lore: Ipsu Dolor: Sitametco ad eLitsed Doeiusmod: Te incididu ut Laboreetd - Ma…"
type md-outlined-text-field "Lore: Ipsu Dolor: Sitametco ad eLitsed Doeiusmod: Te incididu ut Laboreetd - Ma…"
click at [393, 519] on textarea at bounding box center [588, 475] width 648 height 402
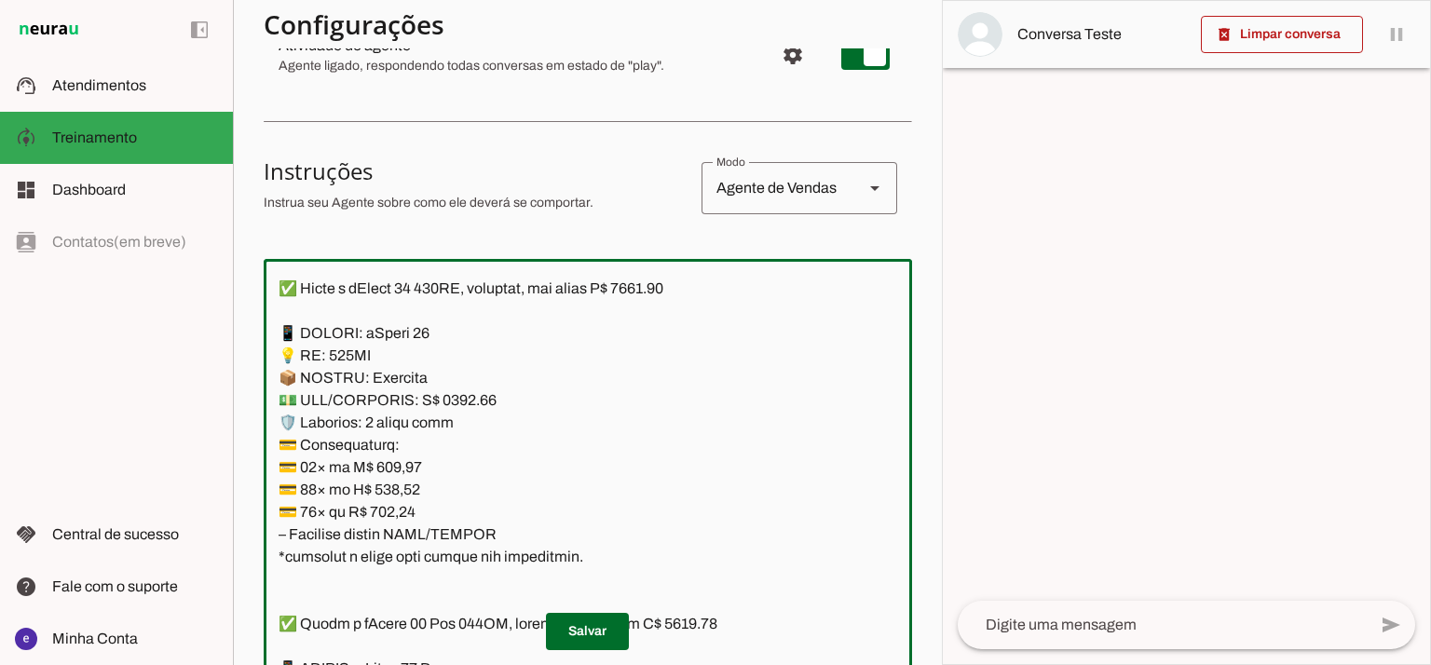
paste textarea "93,75"
type textarea "Lore: Ipsu Dolor: Sitametco ad eLitsed Doeiusmod: Te incididu ut Laboreetd - Ma…"
type md-outlined-text-field "Lore: Ipsu Dolor: Sitametco ad eLitsed Doeiusmod: Te incididu ut Laboreetd - Ma…"
click at [583, 642] on span at bounding box center [587, 631] width 83 height 45
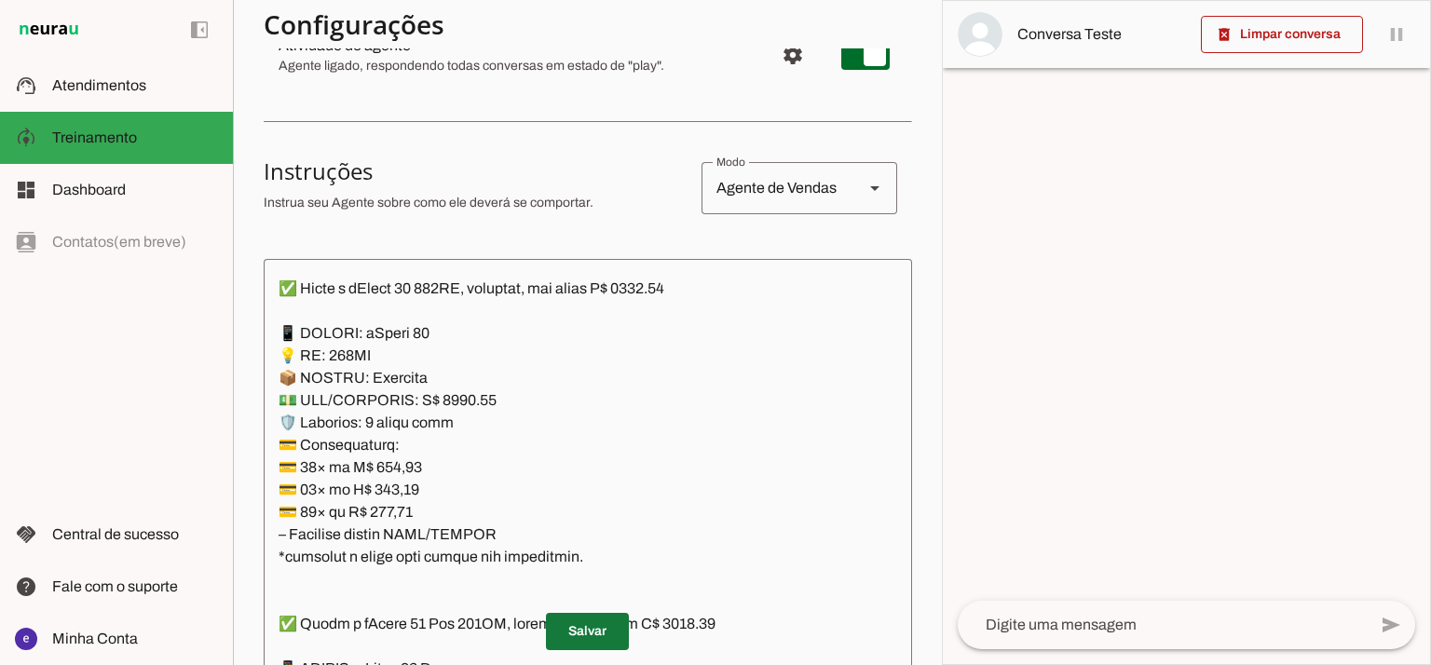
click at [592, 636] on span at bounding box center [587, 631] width 83 height 45
click at [466, 470] on textarea at bounding box center [588, 475] width 648 height 402
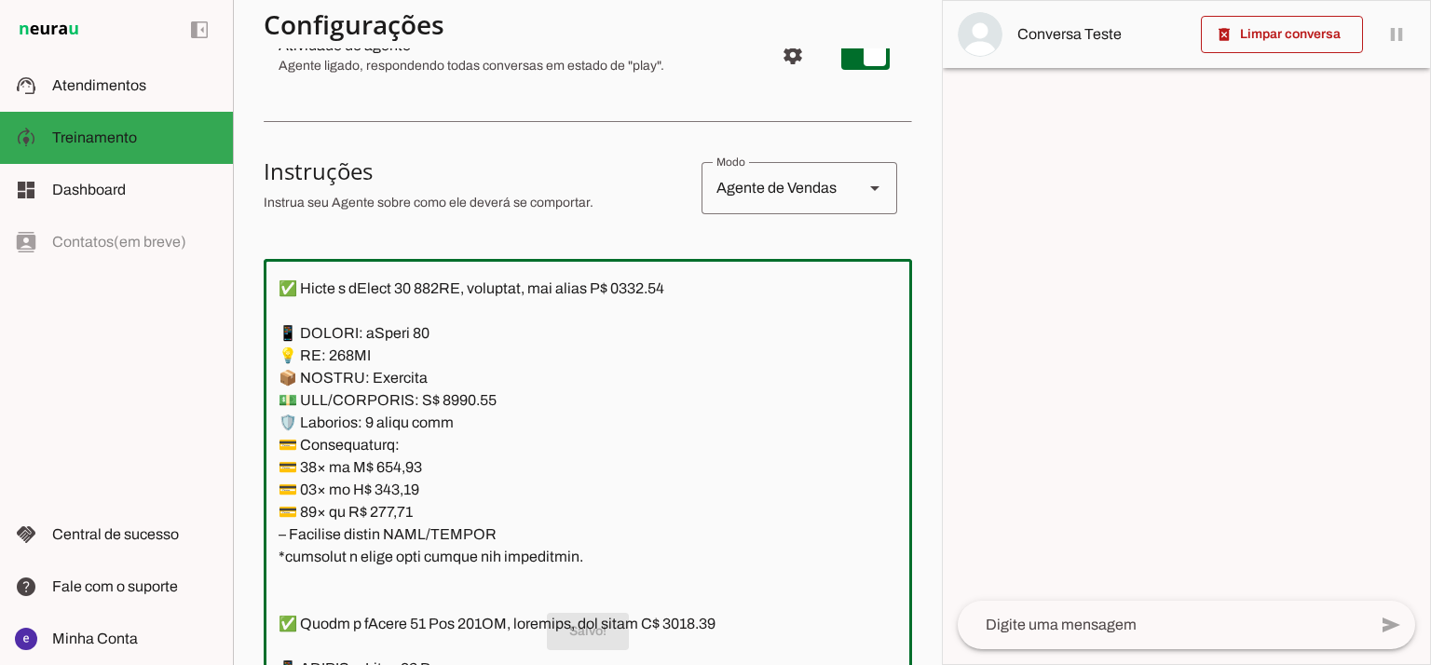
drag, startPoint x: 525, startPoint y: 538, endPoint x: 281, endPoint y: 338, distance: 315.7
click at [281, 338] on textarea at bounding box center [588, 475] width 648 height 402
click at [522, 467] on textarea at bounding box center [588, 475] width 648 height 402
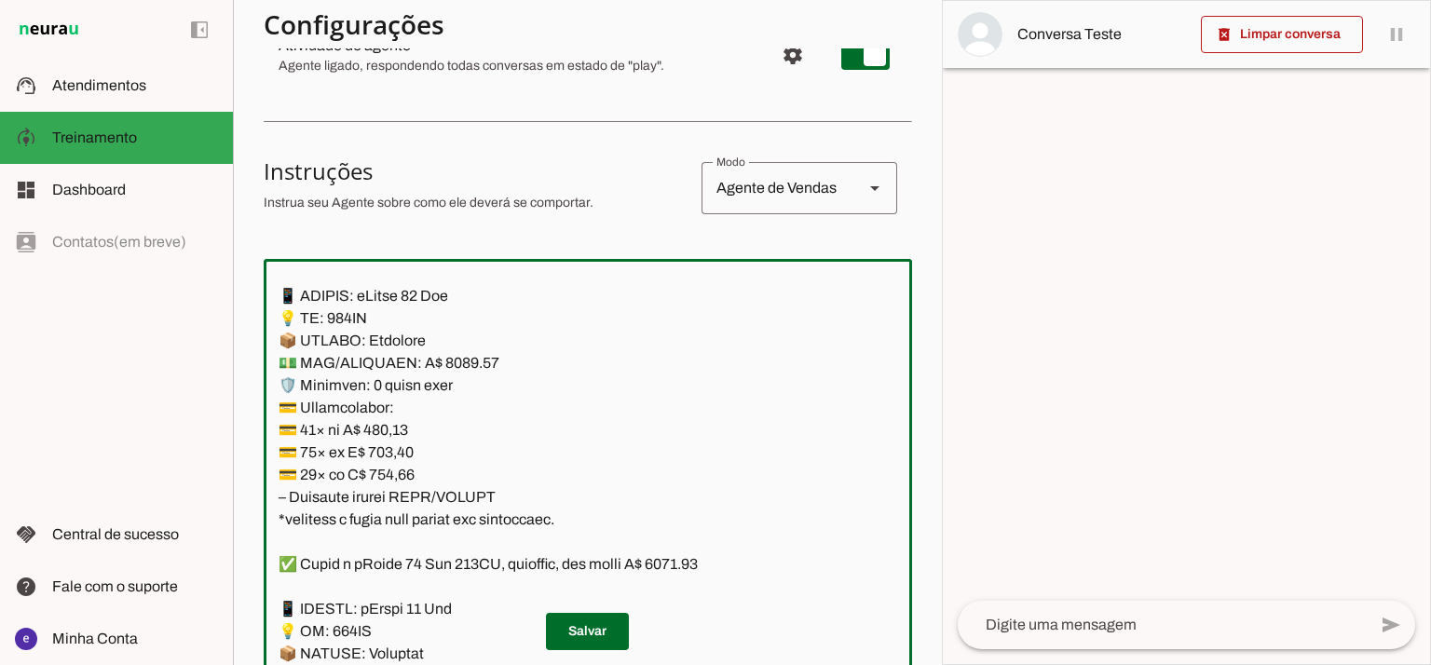
scroll to position [5110, 0]
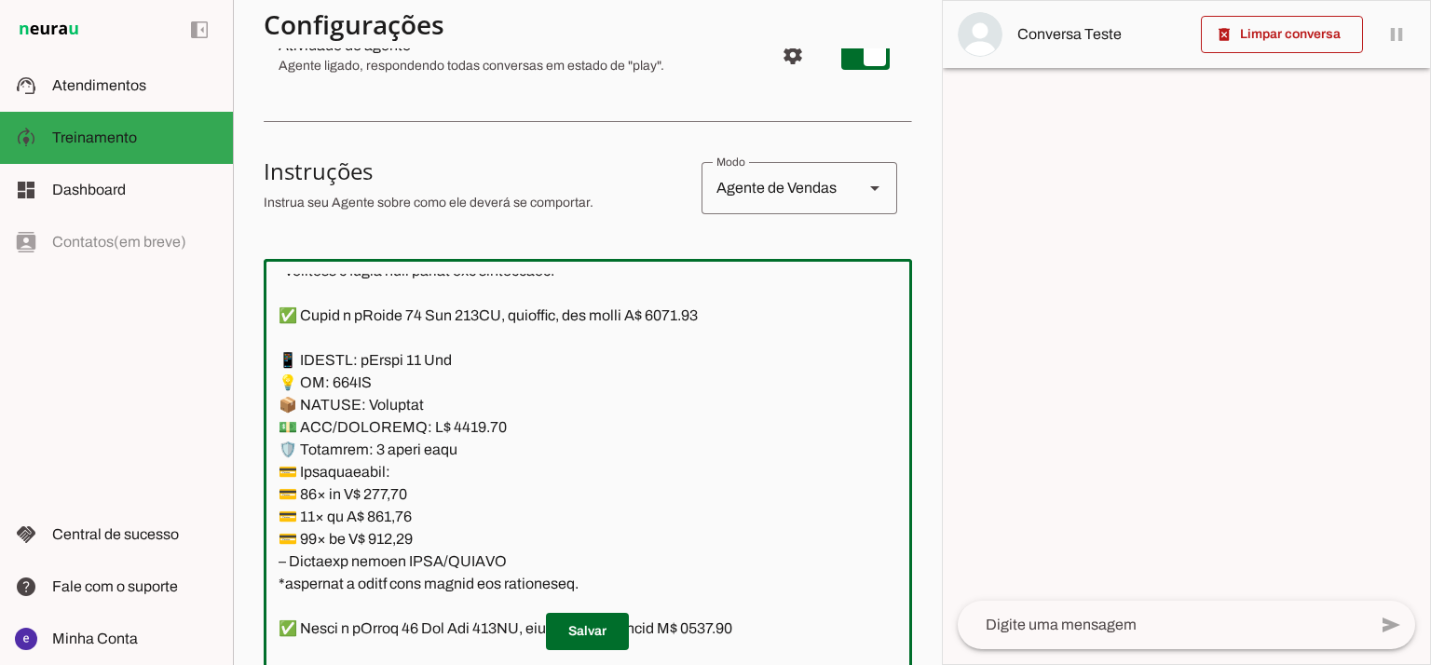
click at [704, 314] on textarea at bounding box center [588, 475] width 648 height 402
click at [455, 421] on textarea at bounding box center [588, 475] width 648 height 402
type textarea "Lore: Ipsu Dolor: Sitametco ad eLitsed Doeiusmod: Te incididu ut Laboreetd - Ma…"
type md-outlined-text-field "Lore: Ipsu Dolor: Sitametco ad eLitsed Doeiusmod: Te incididu ut Laboreetd - Ma…"
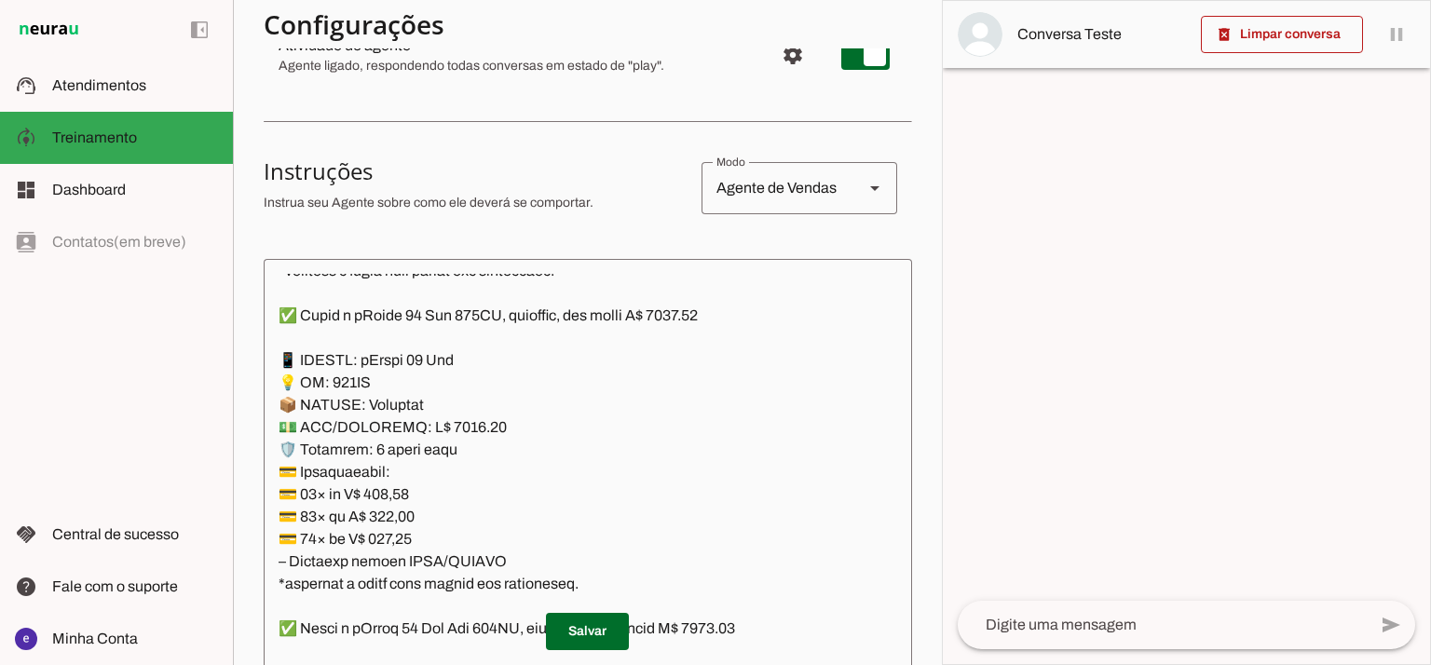
click at [394, 494] on textarea at bounding box center [588, 475] width 648 height 402
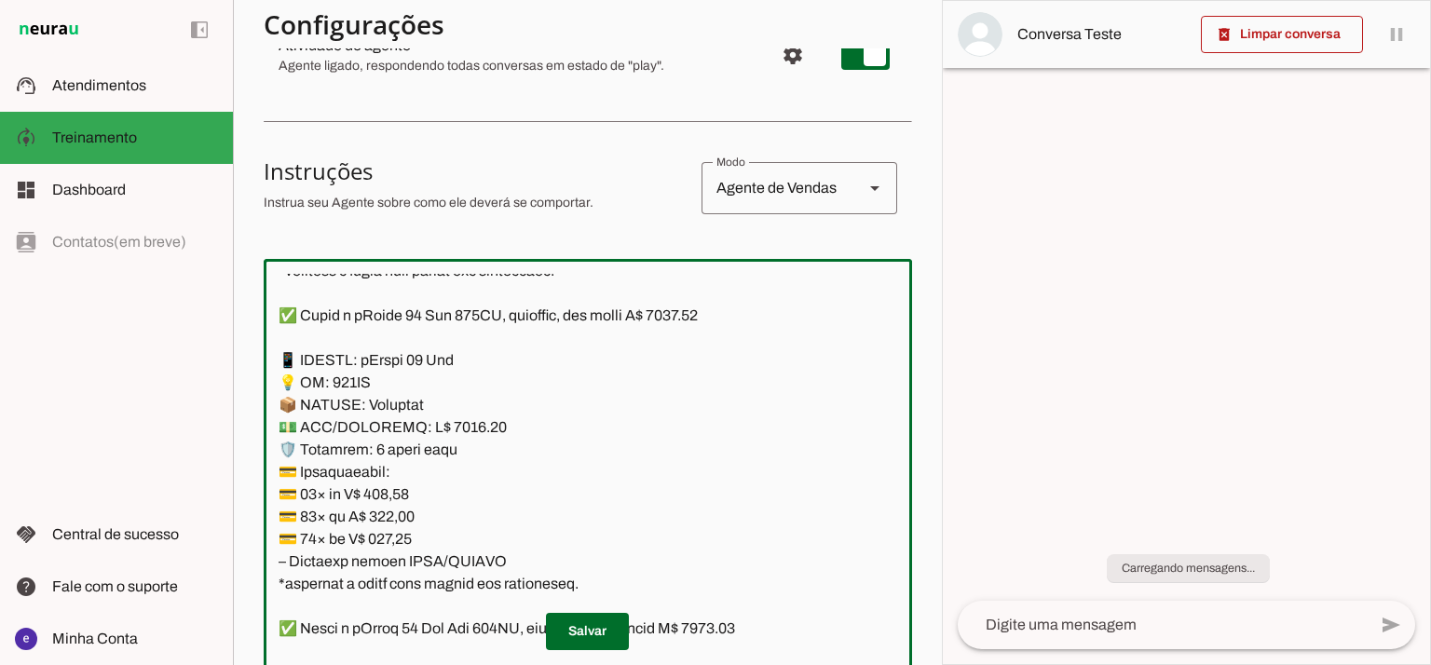
paste textarea "21,05"
type textarea "Lore: Ipsu Dolor: Sitametco ad eLitsed Doeiusmod: Te incididu ut Laboreetd - Ma…"
type md-outlined-text-field "Lore: Ipsu Dolor: Sitametco ad eLitsed Doeiusmod: Te incididu ut Laboreetd - Ma…"
click at [384, 517] on textarea at bounding box center [588, 475] width 648 height 402
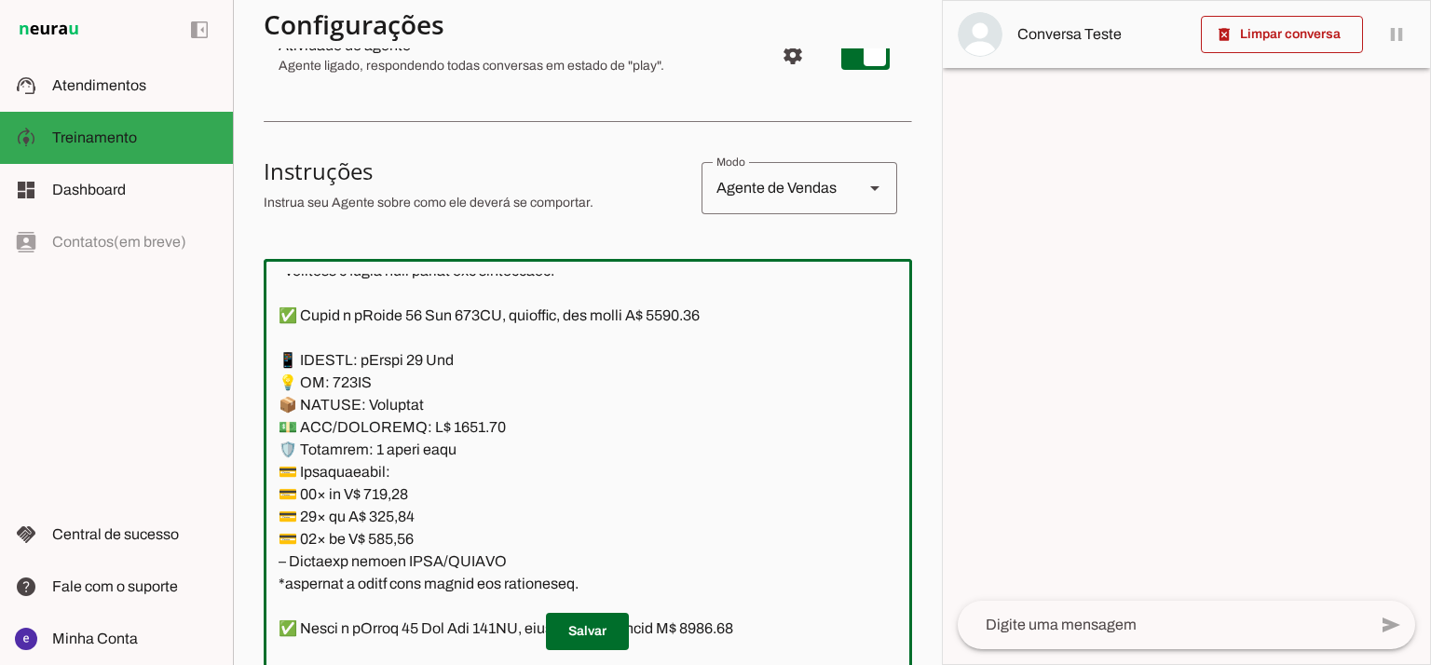
paste textarea "56,11"
type textarea "Lore: Ipsu Dolor: Sitametco ad eLitsed Doeiusmod: Te incididu ut Laboreetd - Ma…"
type md-outlined-text-field "Lore: Ipsu Dolor: Sitametco ad eLitsed Doeiusmod: Te incididu ut Laboreetd - Ma…"
click at [387, 544] on textarea at bounding box center [588, 475] width 648 height 402
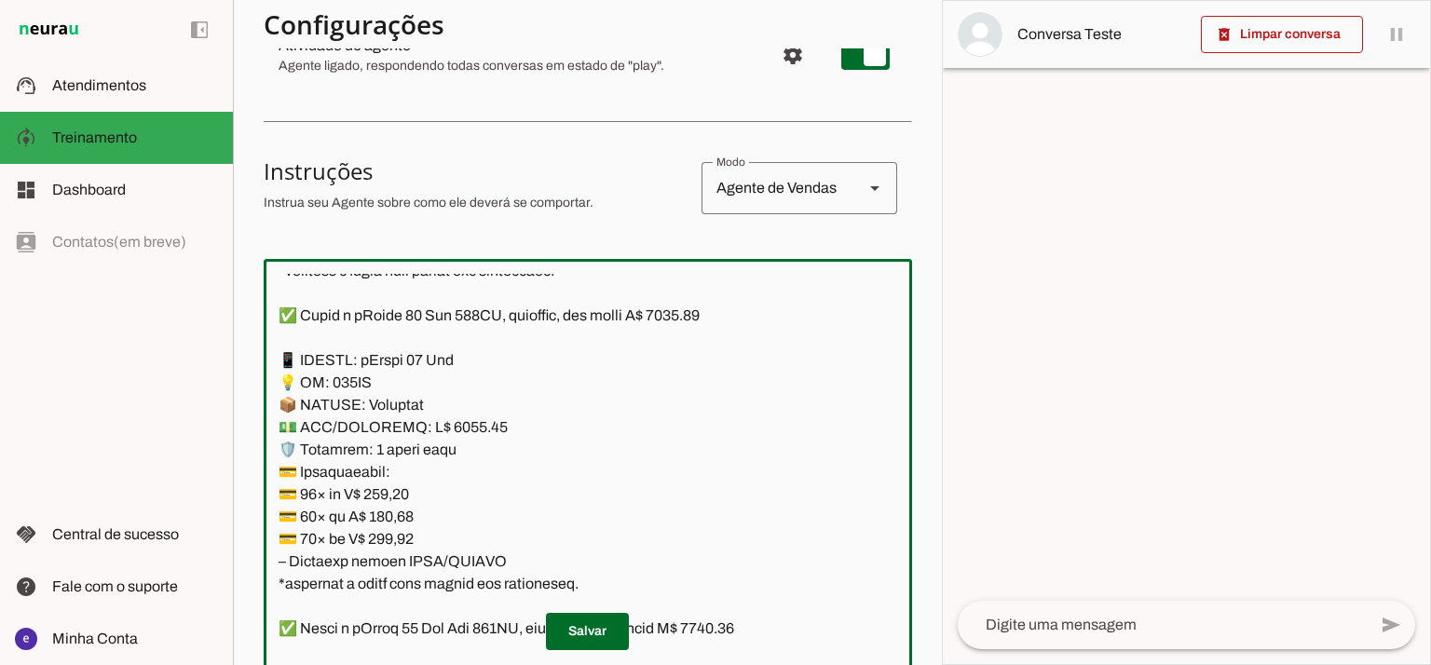
paste textarea "52,54"
type textarea "Lore: Ipsu Dolor: Sitametco ad eLitsed Doeiusmod: Te incididu ut Laboreetd - Ma…"
type md-outlined-text-field "Lore: Ipsu Dolor: Sitametco ad eLitsed Doeiusmod: Te incididu ut Laboreetd - Ma…"
click at [580, 614] on span at bounding box center [587, 631] width 83 height 45
drag, startPoint x: 497, startPoint y: 554, endPoint x: 283, endPoint y: 369, distance: 283.3
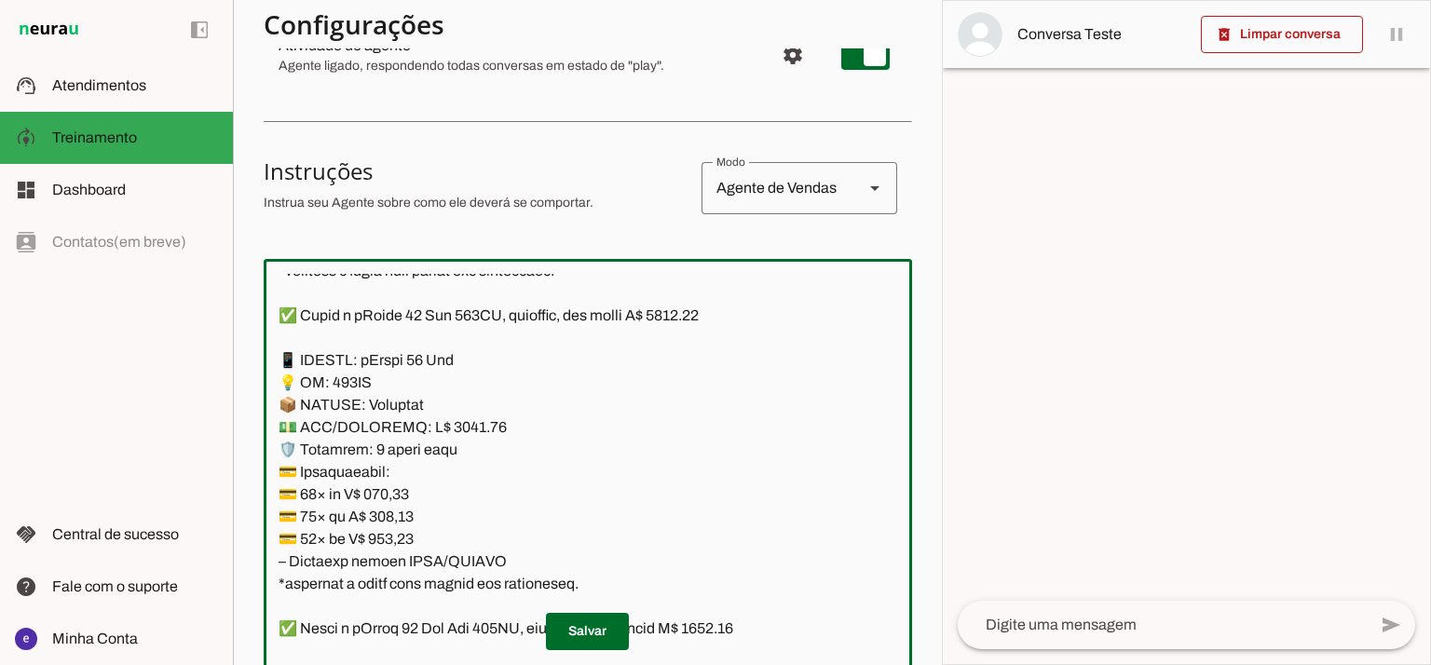
click at [283, 369] on textarea at bounding box center [588, 475] width 648 height 402
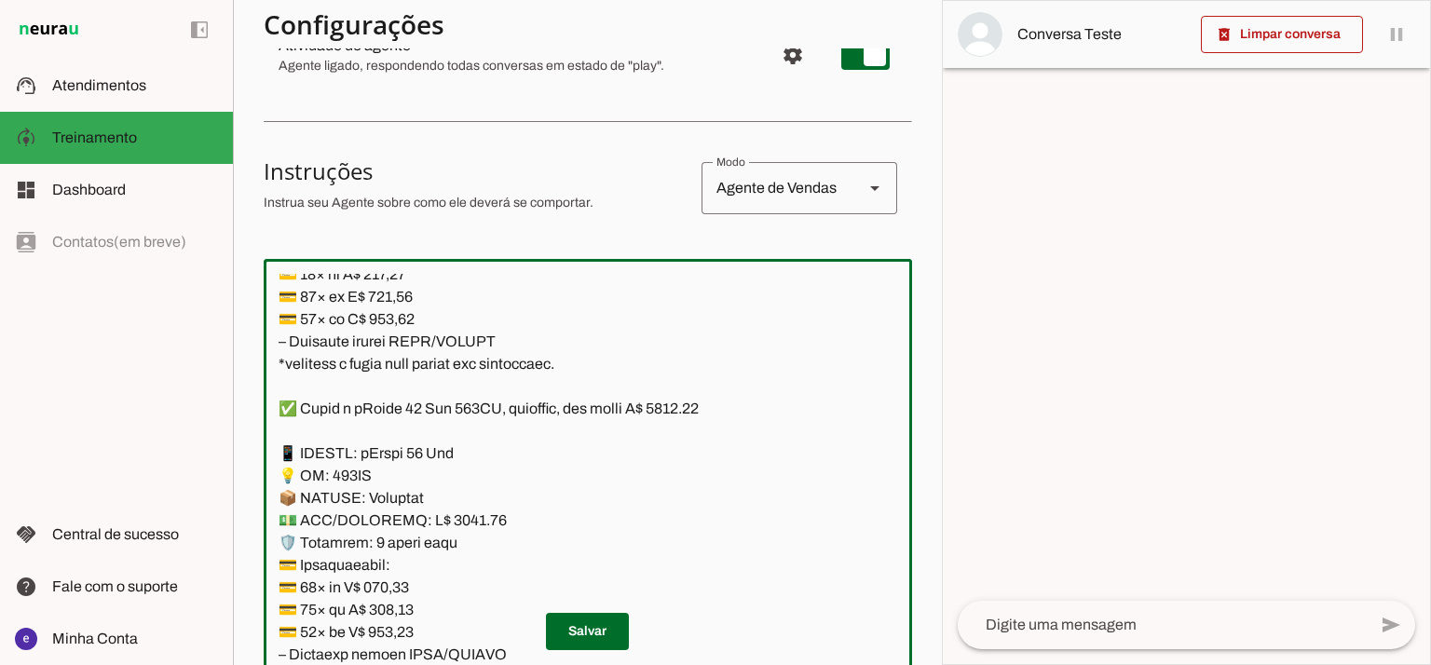
scroll to position [4862, 0]
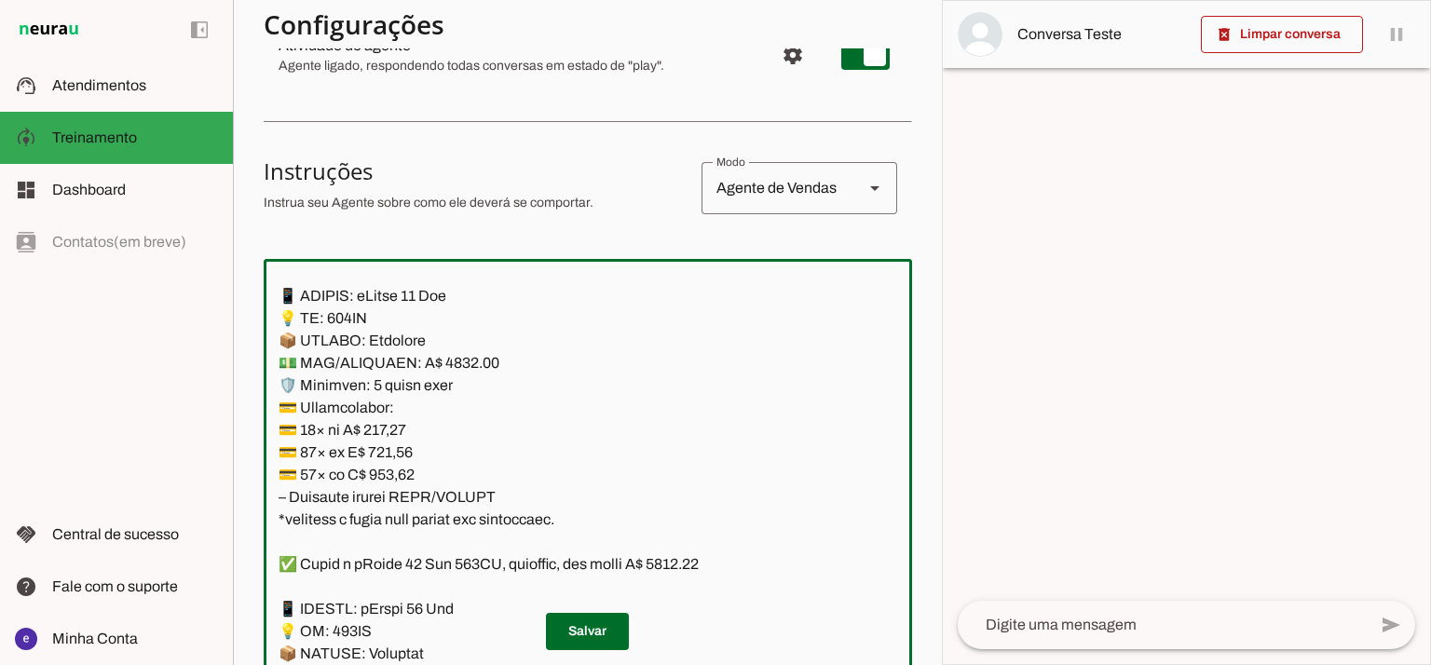
drag, startPoint x: 522, startPoint y: 493, endPoint x: 258, endPoint y: 290, distance: 332.7
click at [258, 290] on section "Agente 1 Agente 2 Criar Agente Você atingiu o limite de IAs Neurau permitidas. …" at bounding box center [587, 332] width 709 height 665
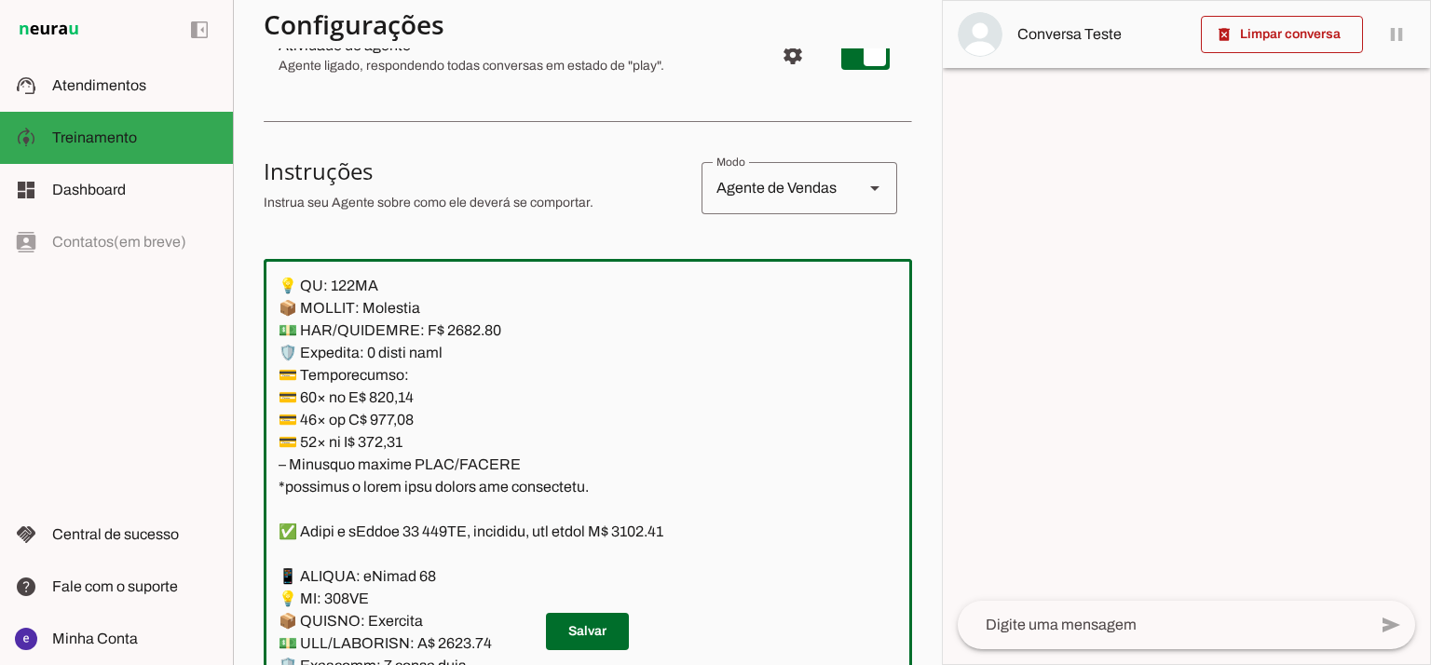
scroll to position [5979, 0]
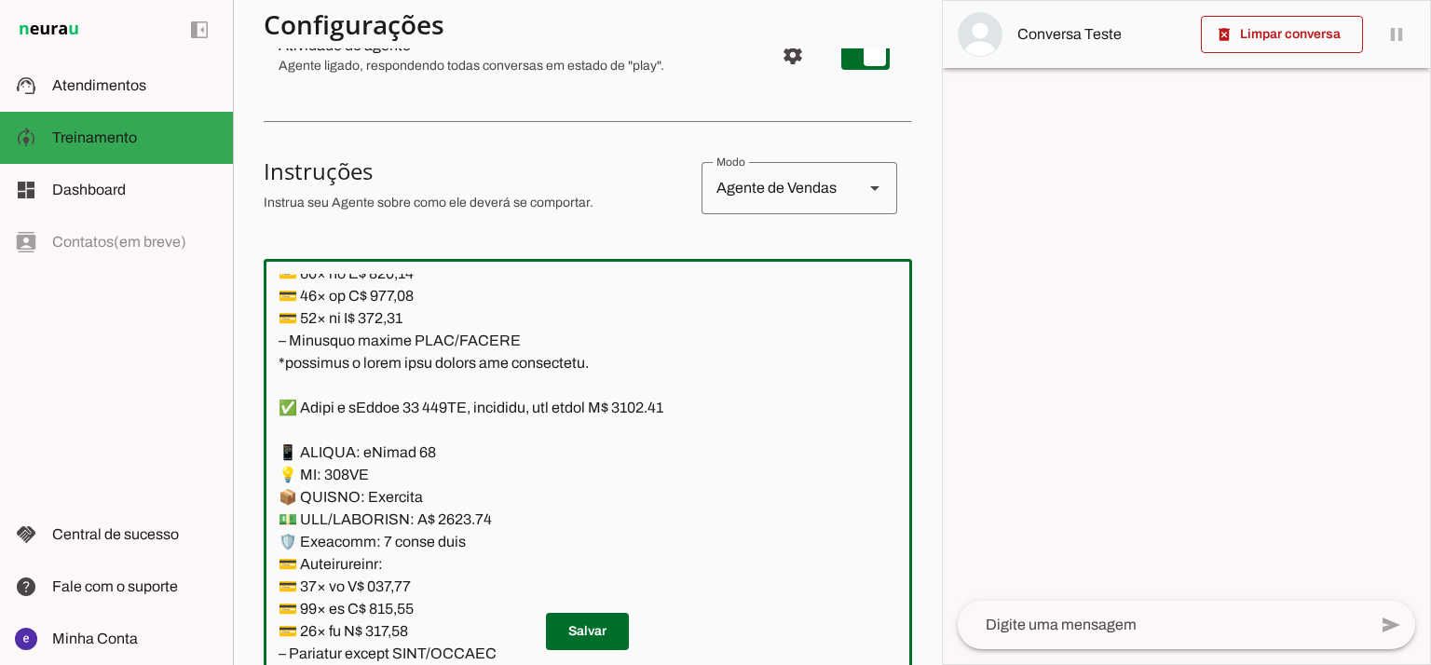
click at [675, 400] on textarea at bounding box center [588, 475] width 648 height 402
click at [455, 521] on textarea at bounding box center [588, 475] width 648 height 402
type textarea "Lore: Ipsu Dolor: Sitametco ad eLitsed Doeiusmod: Te incididu ut Laboreetd - Ma…"
type md-outlined-text-field "Lore: Ipsu Dolor: Sitametco ad eLitsed Doeiusmod: Te incididu ut Laboreetd - Ma…"
click at [391, 579] on textarea at bounding box center [588, 475] width 648 height 402
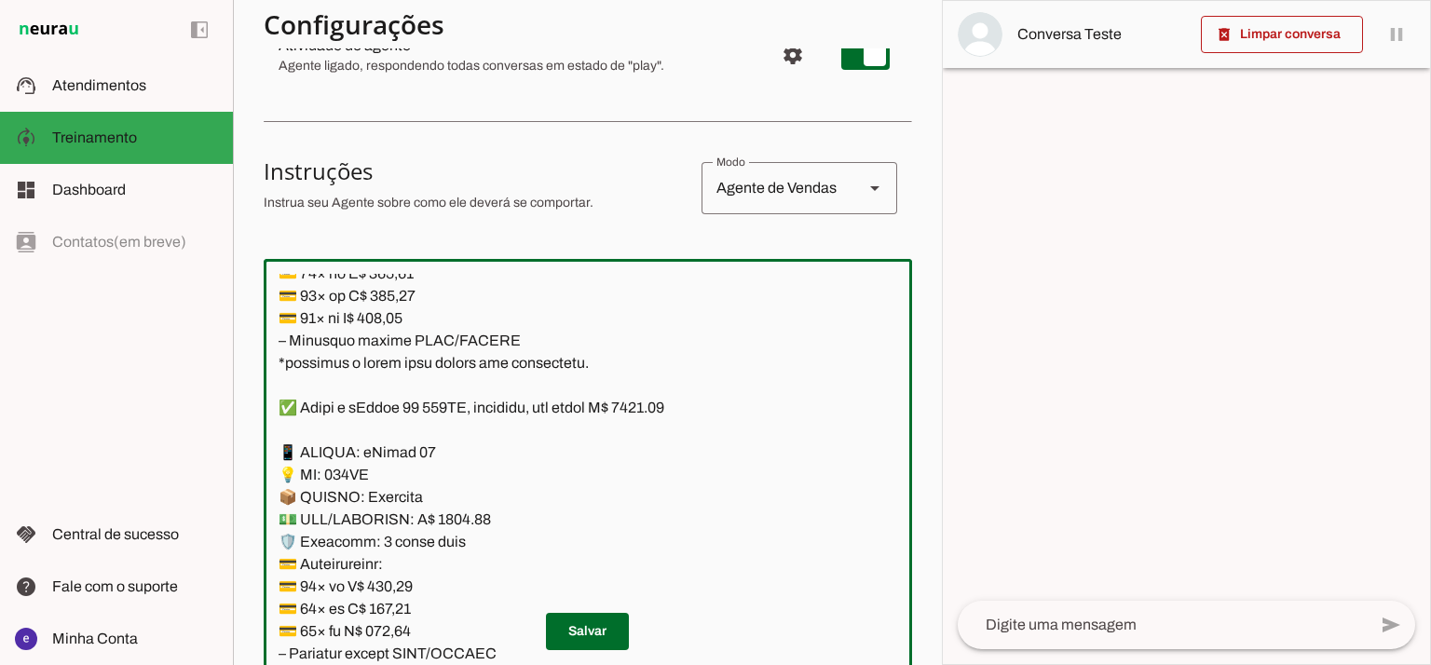
click at [391, 579] on textarea at bounding box center [588, 475] width 648 height 402
paste textarea "2,14"
type textarea "Lore: Ipsu Dolor: Sitametco ad eLitsed Doeiusmod: Te incididu ut Laboreetd - Ma…"
type md-outlined-text-field "Lore: Ipsu Dolor: Sitametco ad eLitsed Doeiusmod: Te incididu ut Laboreetd - Ma…"
click at [403, 599] on textarea at bounding box center [588, 475] width 648 height 402
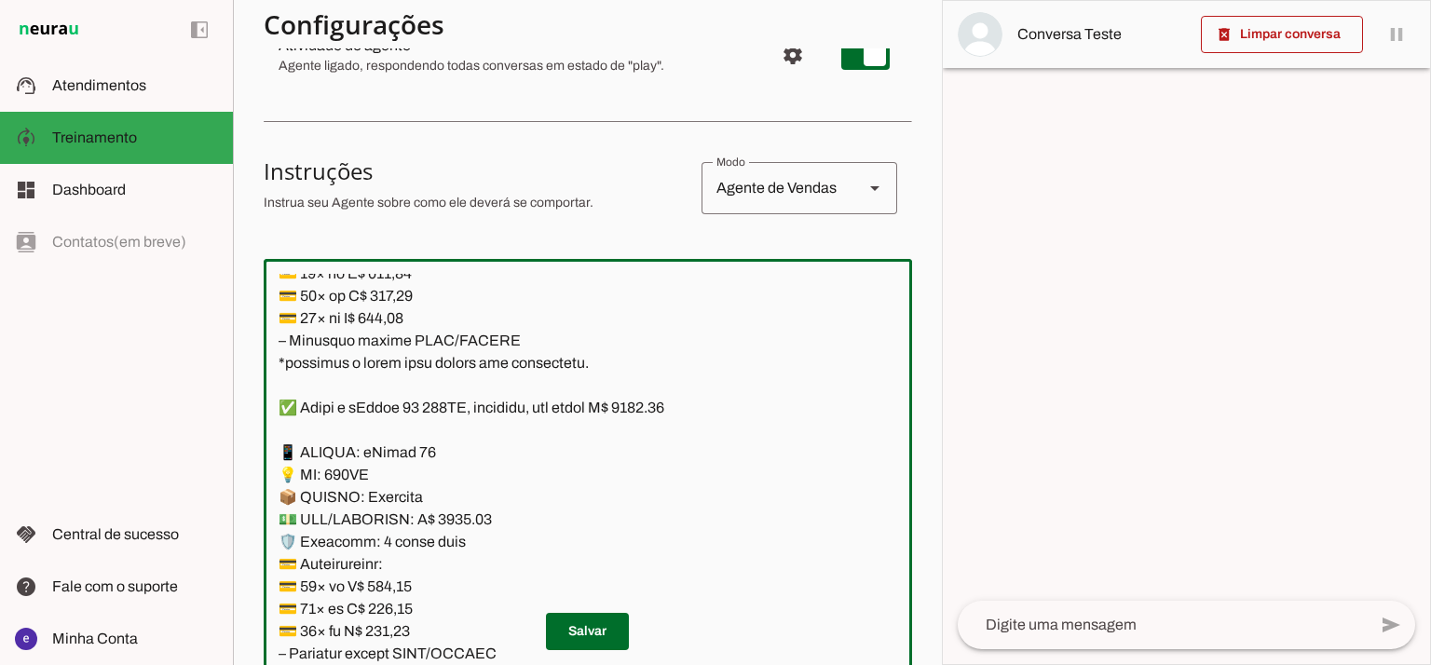
click at [401, 599] on textarea at bounding box center [588, 475] width 648 height 402
paste textarea "48,5"
type textarea "Lore: Ipsu Dolor: Sitametco ad eLitsed Doeiusmod: Te incididu ut Laboreetd - Ma…"
type md-outlined-text-field "Lore: Ipsu Dolor: Sitametco ad eLitsed Doeiusmod: Te incididu ut Laboreetd - Ma…"
click at [387, 629] on p "Salvar" at bounding box center [588, 631] width 648 height 37
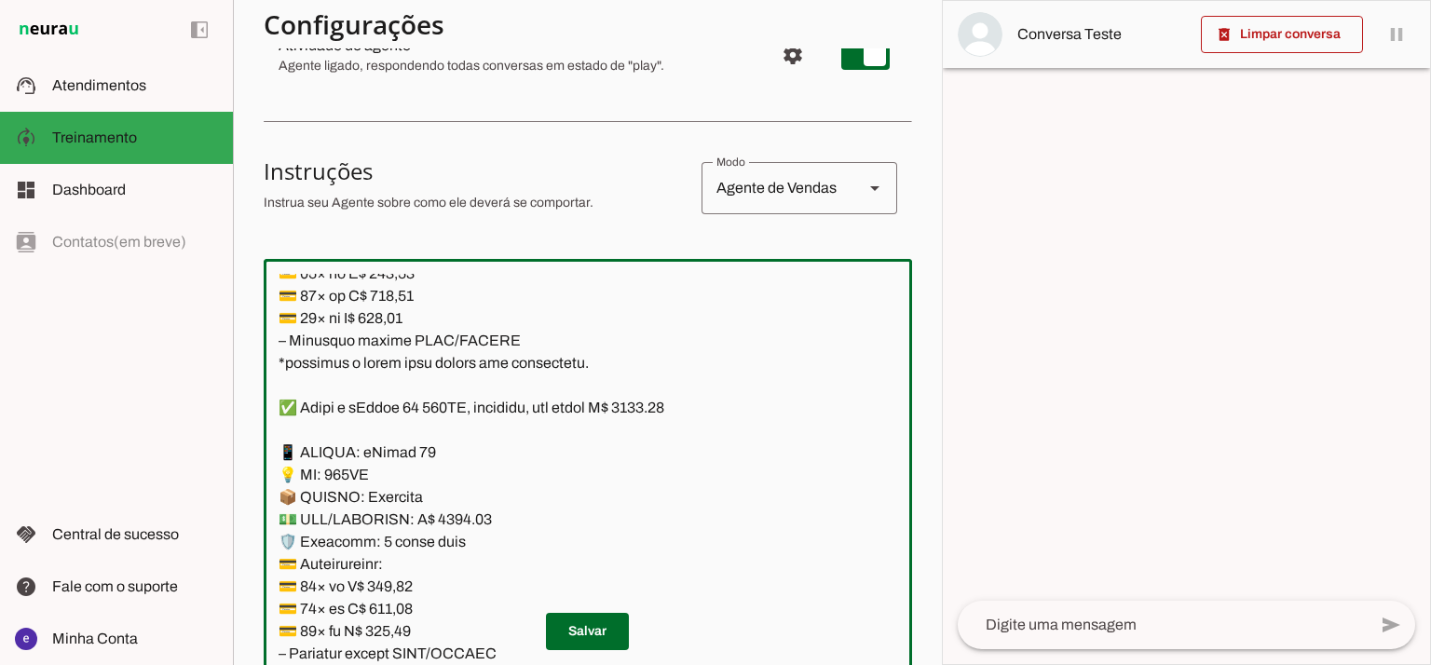
click at [387, 629] on p "Salvar" at bounding box center [588, 631] width 648 height 37
click at [423, 523] on textarea at bounding box center [588, 475] width 648 height 402
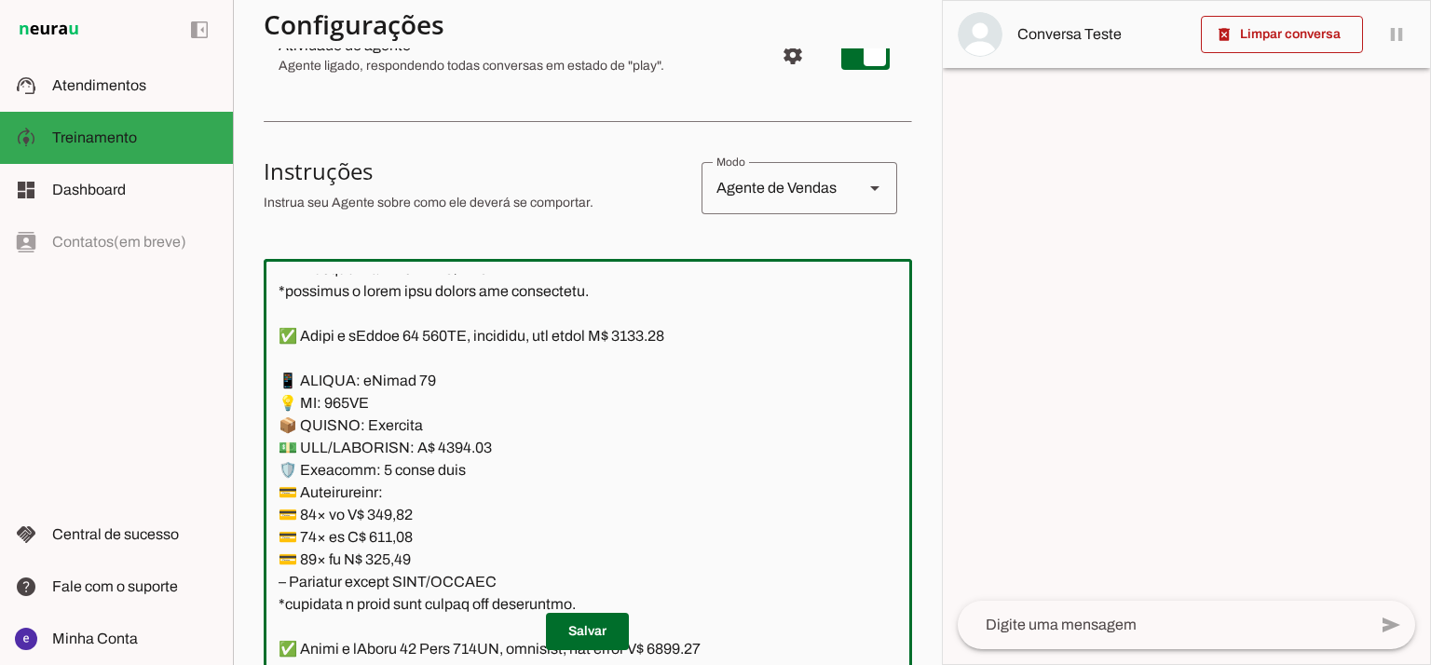
scroll to position [6103, 0]
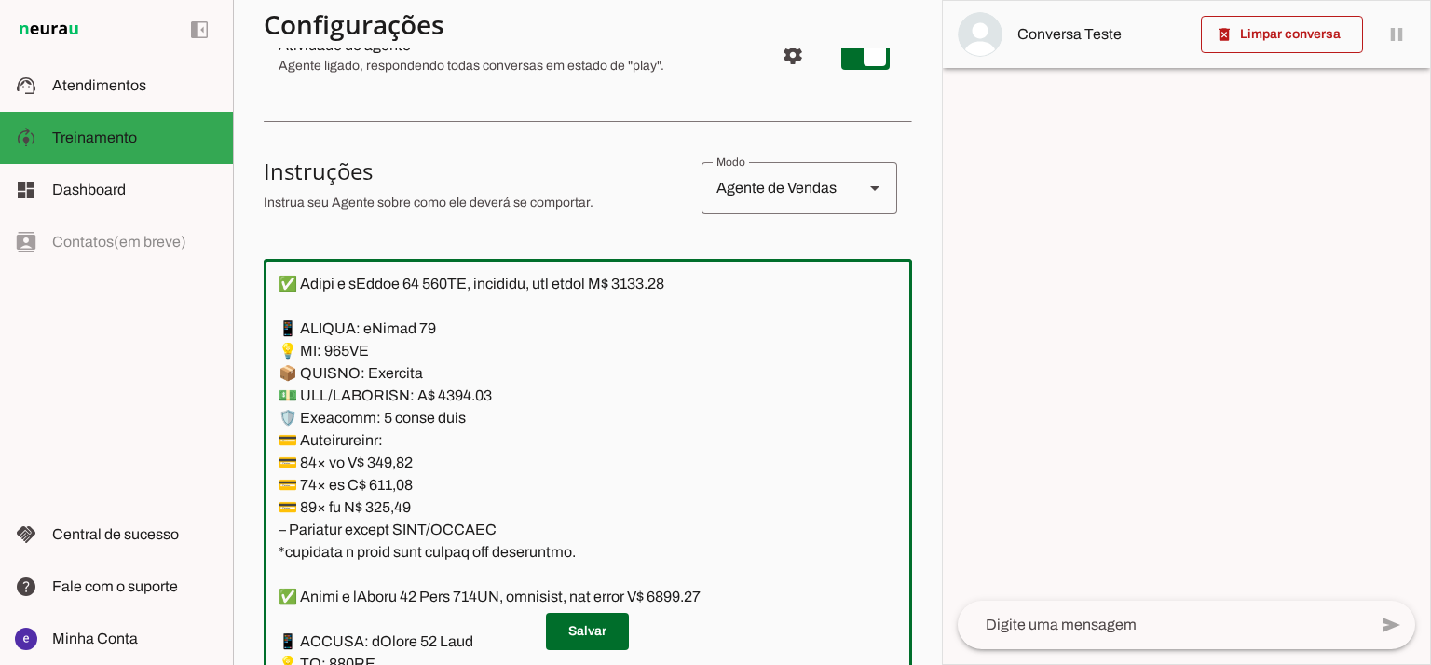
click at [393, 506] on textarea at bounding box center [588, 475] width 648 height 402
paste textarea "47,20"
type textarea "Lore: Ipsu Dolor: Sitametco ad eLitsed Doeiusmod: Te incididu ut Laboreetd - Ma…"
type md-outlined-text-field "Lore: Ipsu Dolor: Sitametco ad eLitsed Doeiusmod: Te incididu ut Laboreetd - Ma…"
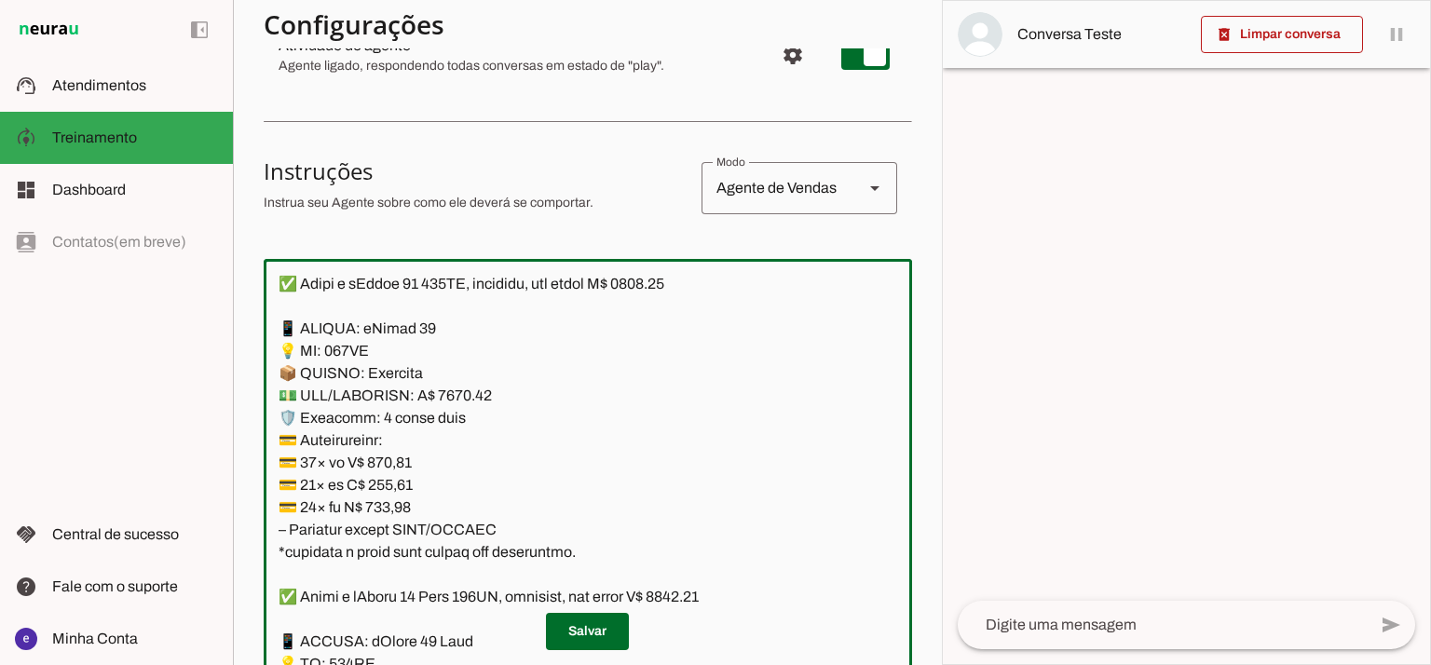
drag, startPoint x: 514, startPoint y: 522, endPoint x: 279, endPoint y: 322, distance: 307.9
click at [279, 322] on textarea at bounding box center [588, 475] width 648 height 402
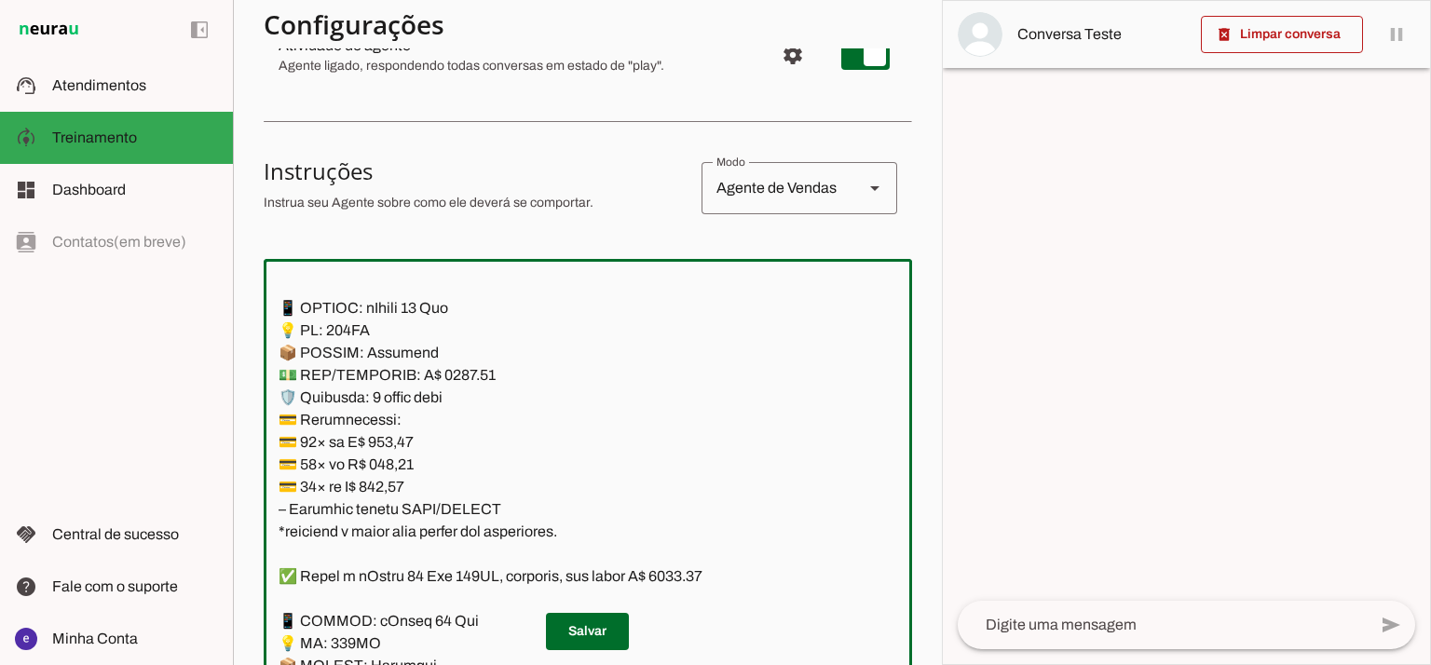
scroll to position [6725, 0]
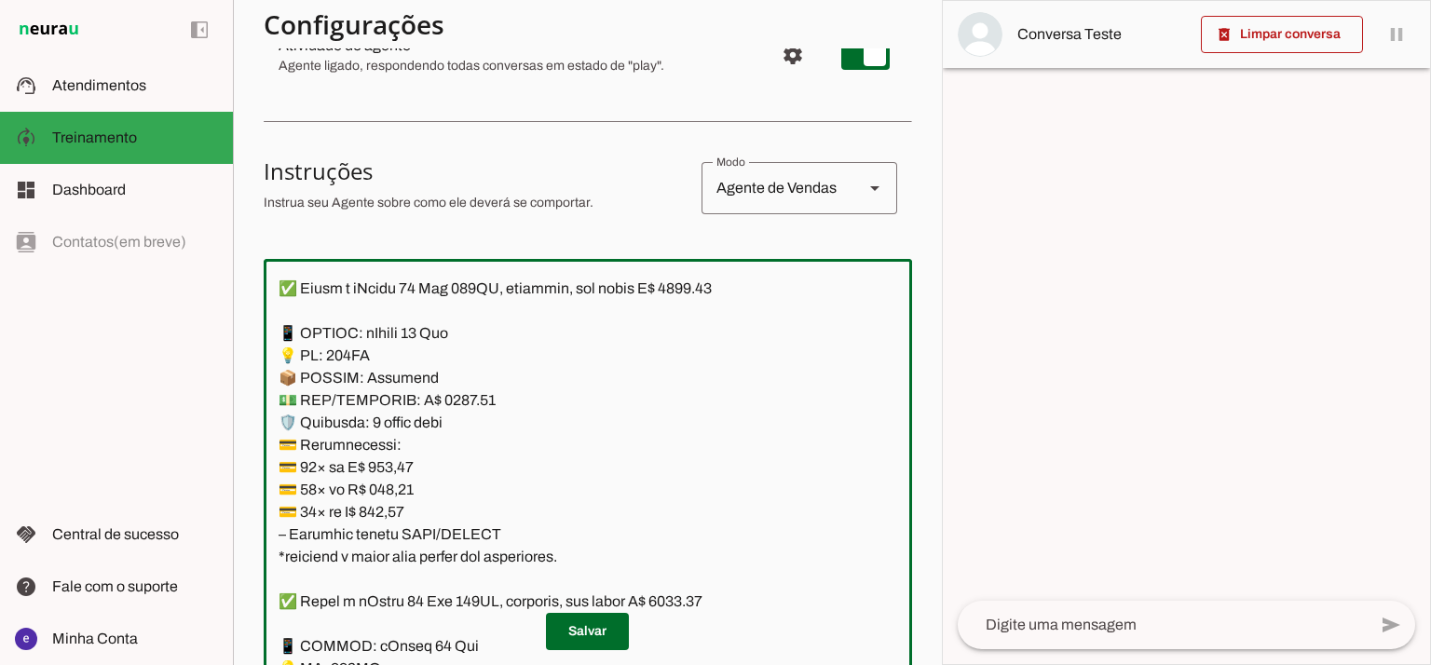
click at [463, 398] on textarea at bounding box center [588, 475] width 648 height 402
click at [463, 404] on textarea at bounding box center [588, 475] width 648 height 402
click at [455, 394] on textarea at bounding box center [588, 475] width 648 height 402
click at [702, 291] on textarea at bounding box center [588, 475] width 648 height 402
type textarea "Lore: Ipsu Dolor: Sitametco ad eLitsed Doeiusmod: Te incididu ut Laboreetd - Ma…"
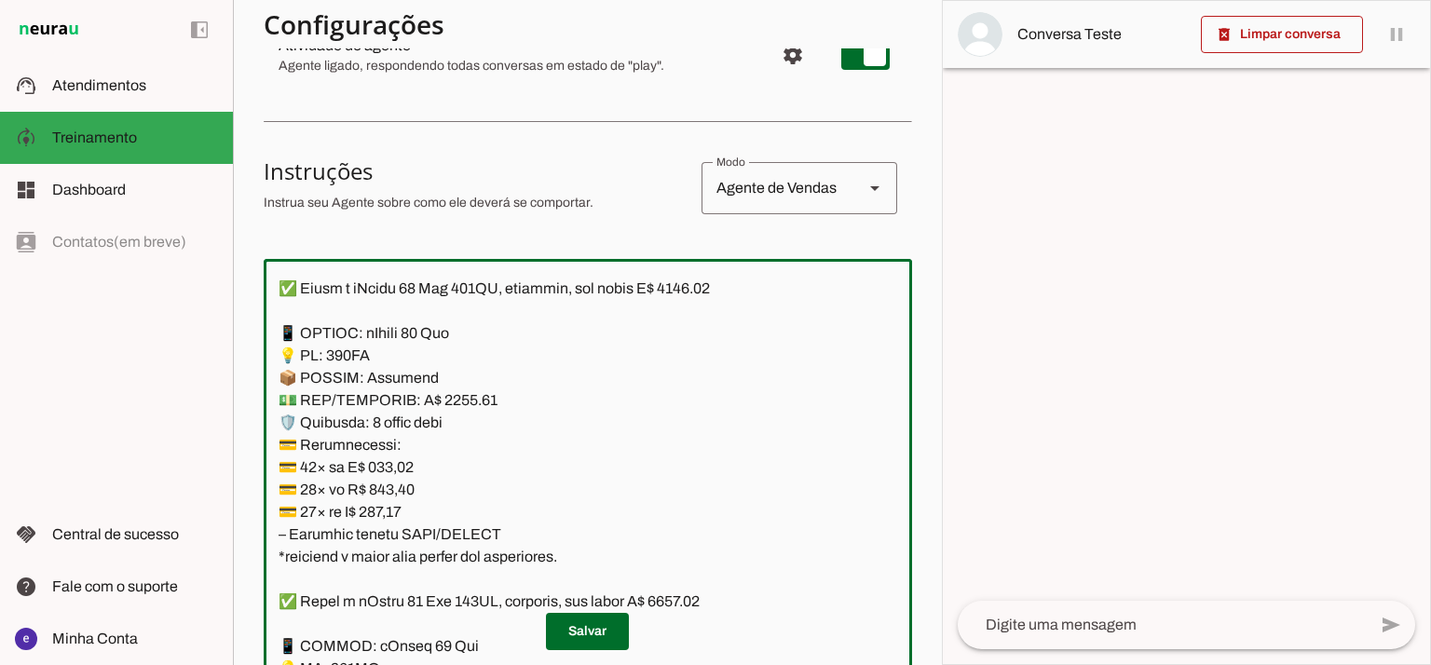
type md-outlined-text-field "Lore: Ipsu Dolor: Sitametco ad eLitsed Doeiusmod: Te incididu ut Laboreetd - Ma…"
click at [400, 469] on textarea at bounding box center [588, 475] width 648 height 402
paste textarea "06,82"
type textarea "Lore: Ipsu Dolor: Sitametco ad eLitsed Doeiusmod: Te incididu ut Laboreetd - Ma…"
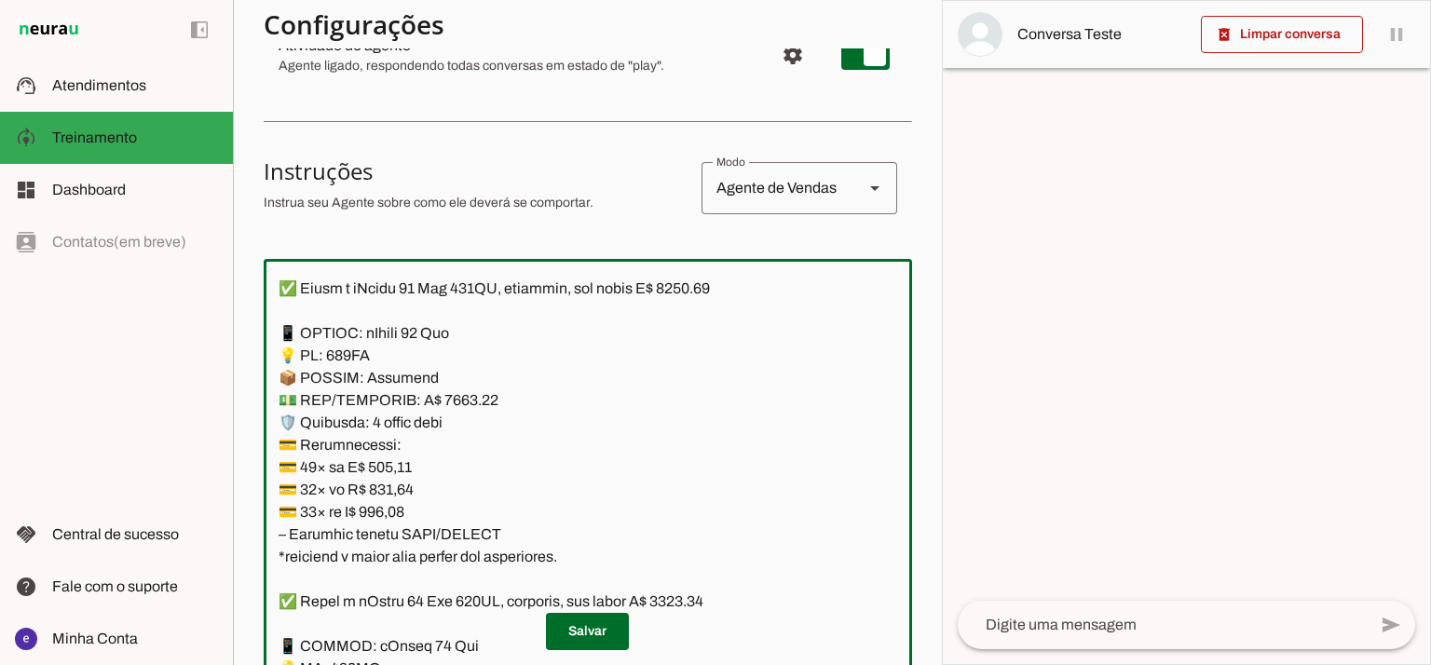
type md-outlined-text-field "Lore: Ipsu Dolor: Sitametco ad eLitsed Doeiusmod: Te incididu ut Laboreetd - Ma…"
click at [382, 483] on textarea at bounding box center [588, 475] width 648 height 402
paste textarea "28,65"
type textarea "Lore: Ipsu Dolor: Sitametco ad eLitsed Doeiusmod: Te incididu ut Laboreetd - Ma…"
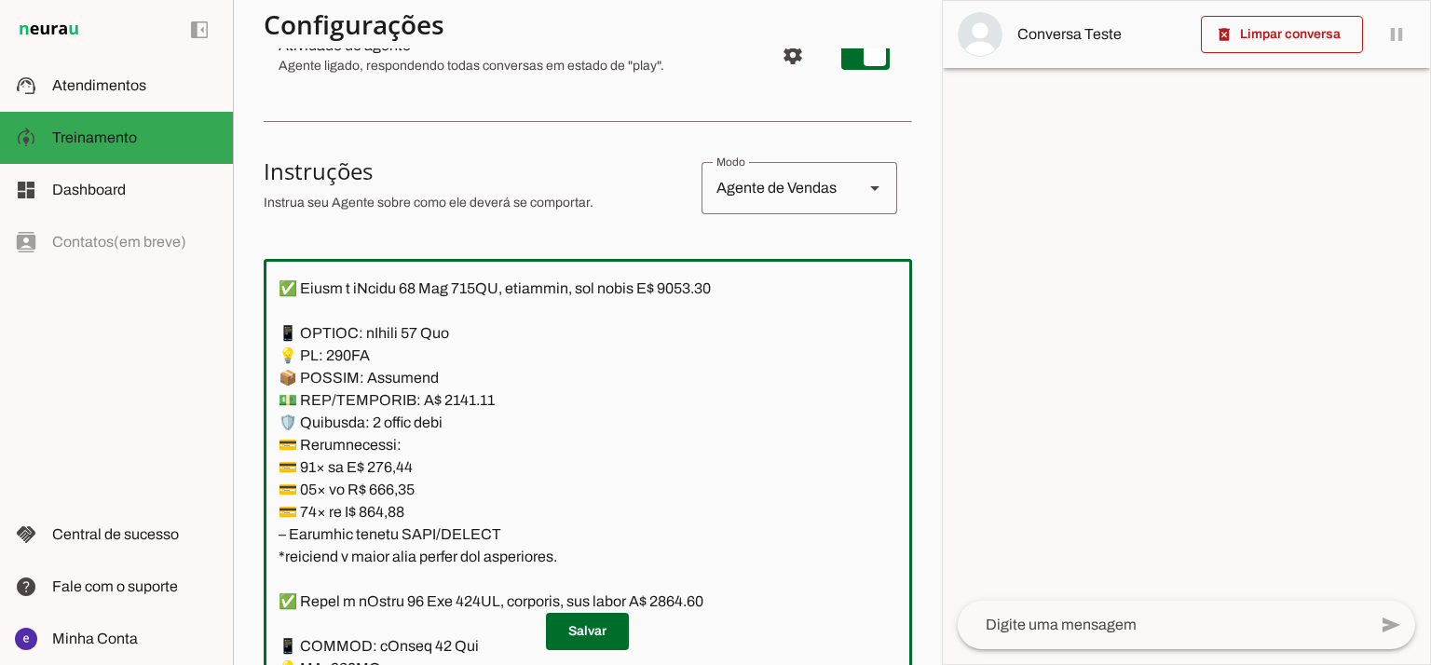
type md-outlined-text-field "Lore: Ipsu Dolor: Sitametco ad eLitsed Doeiusmod: Te incididu ut Laboreetd - Ma…"
click at [398, 513] on textarea at bounding box center [588, 475] width 648 height 402
paste textarea "3,99"
type textarea "Lore: Ipsu Dolor: Sitametco ad eLitsed Doeiusmod: Te incididu ut Laboreetd - Ma…"
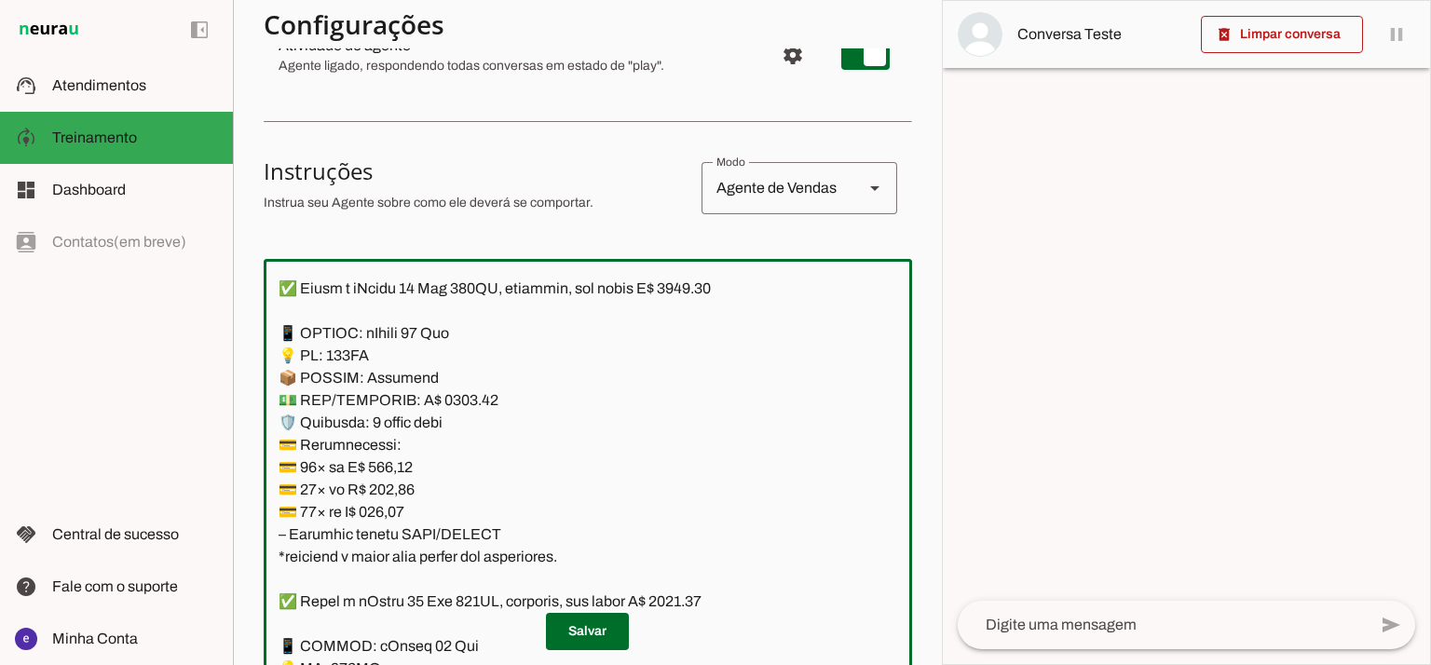
type md-outlined-text-field "Lore: Ipsu Dolor: Sitametco ad eLitsed Doeiusmod: Te incididu ut Laboreetd - Ma…"
drag, startPoint x: 505, startPoint y: 532, endPoint x: 265, endPoint y: 340, distance: 306.8
click at [265, 340] on textarea at bounding box center [588, 475] width 648 height 402
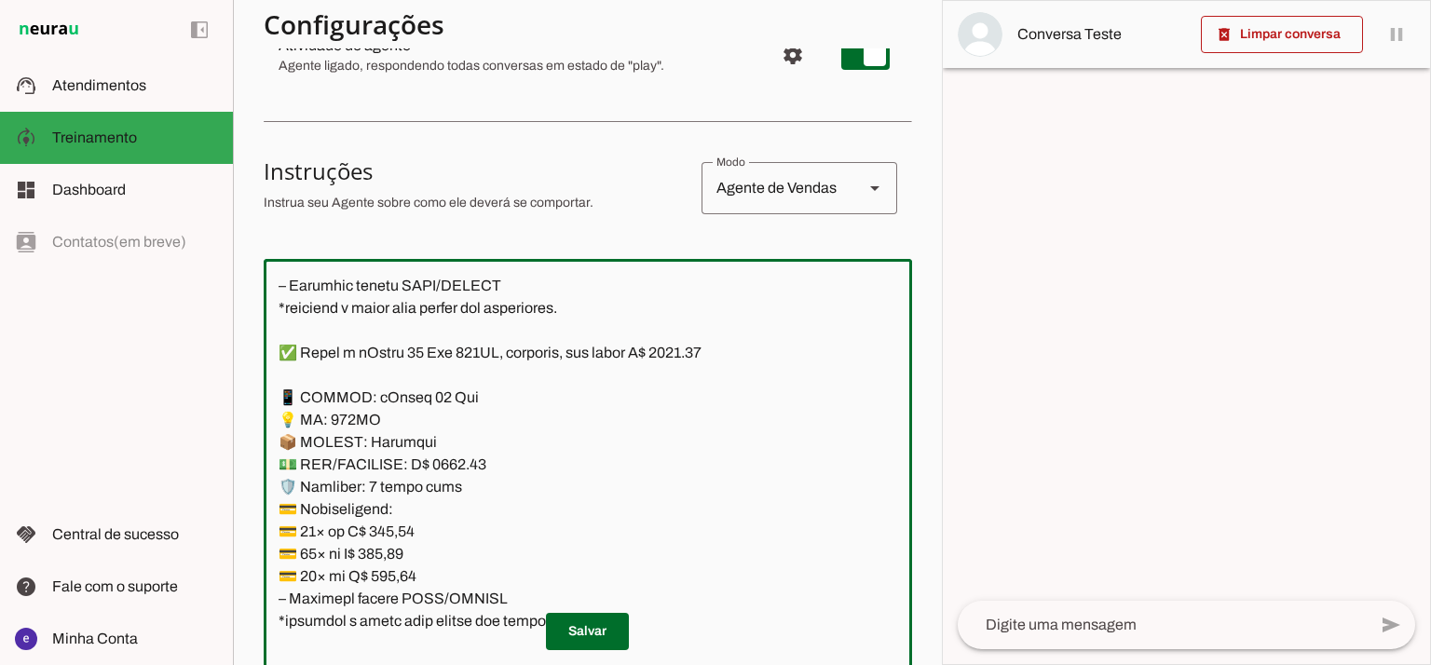
click at [457, 461] on textarea at bounding box center [588, 475] width 648 height 402
type textarea "Lore: Ipsu Dolor: Sitametco ad eLitsed Doeiusmod: Te incididu ut Laboreetd - Ma…"
type md-outlined-text-field "Lore: Ipsu Dolor: Sitametco ad eLitsed Doeiusmod: Te incididu ut Laboreetd - Ma…"
click at [700, 360] on textarea at bounding box center [588, 475] width 648 height 402
type textarea "Lore: Ipsu Dolor: Sitametco ad eLitsed Doeiusmod: Te incididu ut Laboreetd - Ma…"
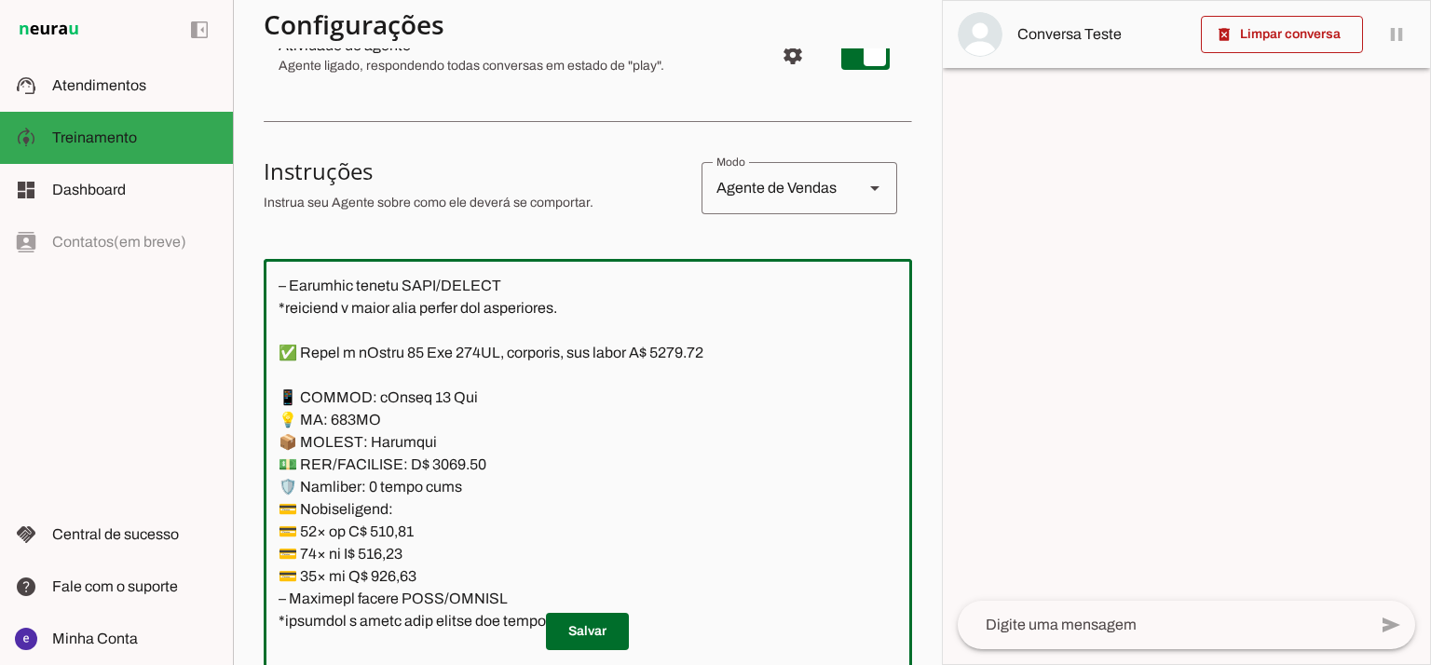
type md-outlined-text-field "Lore: Ipsu Dolor: Sitametco ad eLitsed Doeiusmod: Te incididu ut Laboreetd - Ma…"
click at [402, 535] on textarea at bounding box center [588, 475] width 648 height 402
paste textarea "29,10"
type textarea "Lore: Ipsu Dolor: Sitametco ad eLitsed Doeiusmod: Te incididu ut Laboreetd - Ma…"
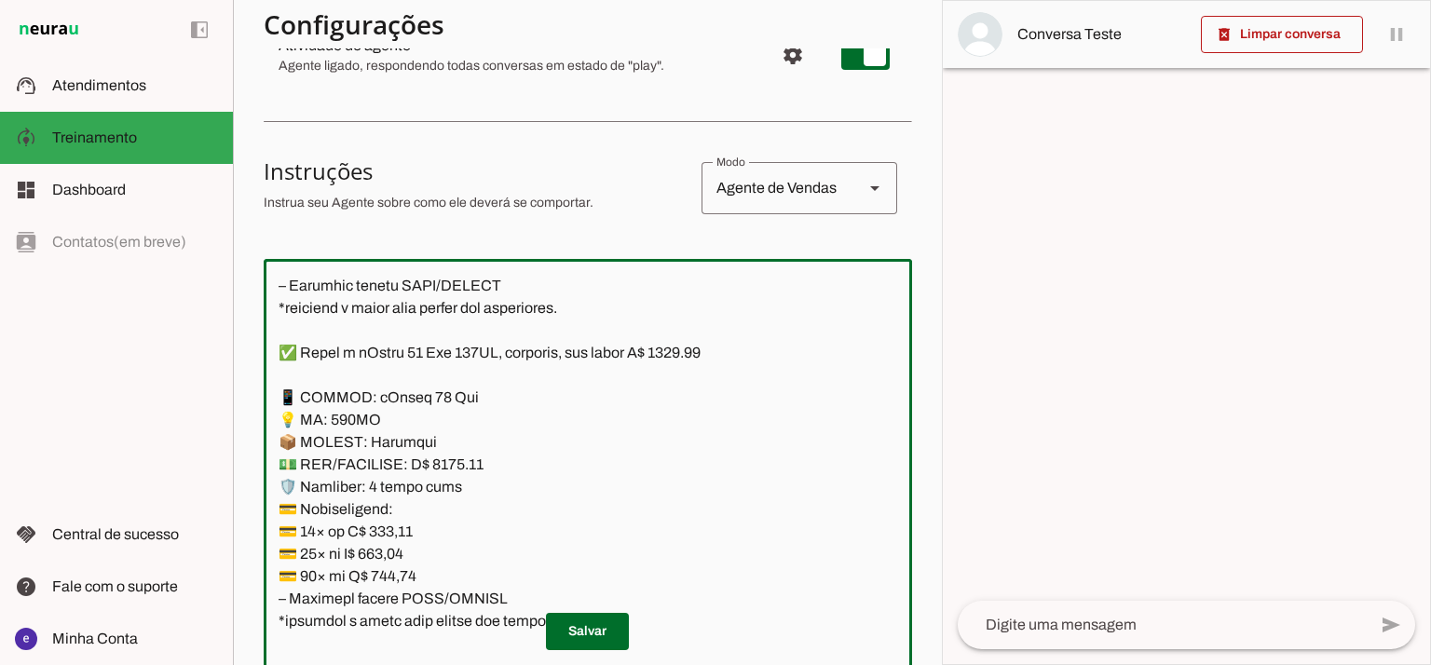
type md-outlined-text-field "Lore: Ipsu Dolor: Sitametco ad eLitsed Doeiusmod: Te incididu ut Laboreetd - Ma…"
click at [388, 561] on textarea at bounding box center [588, 475] width 648 height 402
paste textarea "47,49"
type textarea "Lore: Ipsu Dolor: Sitametco ad eLitsed Doeiusmod: Te incididu ut Laboreetd - Ma…"
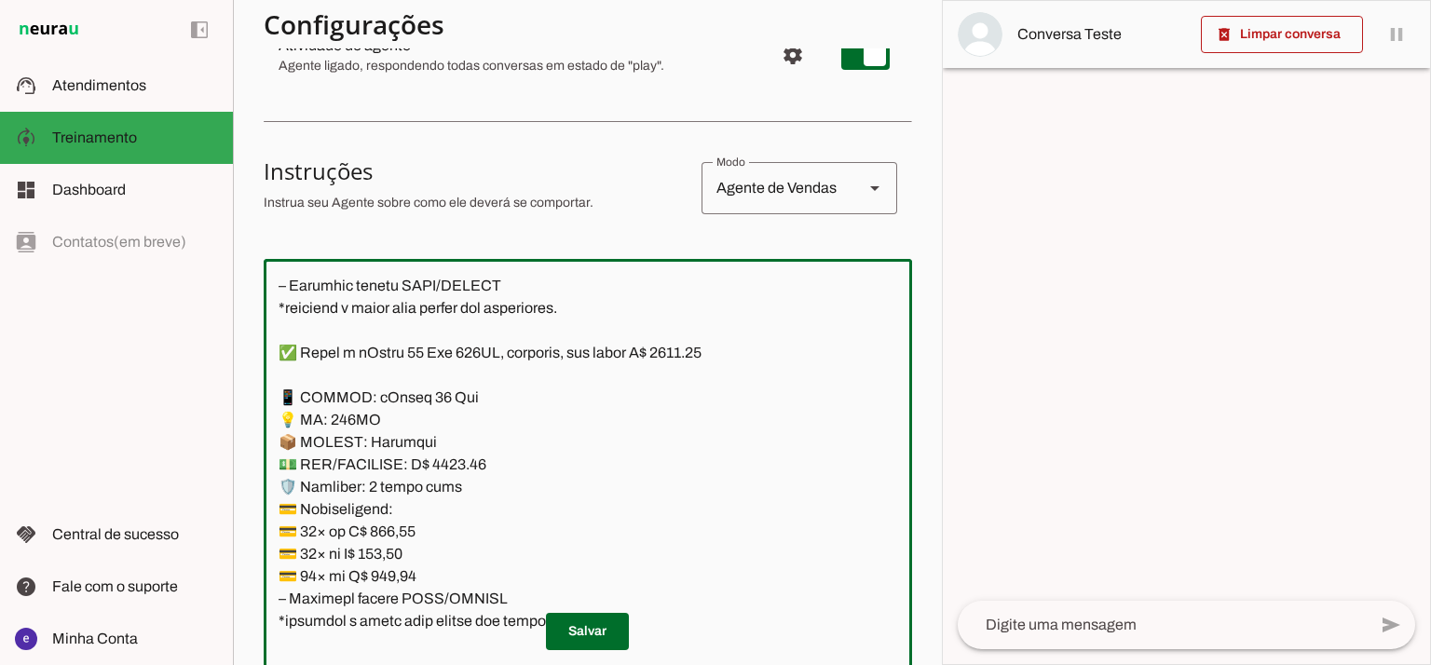
type md-outlined-text-field "Lore: Ipsu Dolor: Sitametco ad eLitsed Doeiusmod: Te incididu ut Laboreetd - Ma…"
click at [398, 579] on textarea at bounding box center [588, 475] width 648 height 402
paste textarea "17,36"
type textarea "Lore: Ipsu Dolor: Sitametco ad eLitsed Doeiusmod: Te incididu ut Laboreetd - Ma…"
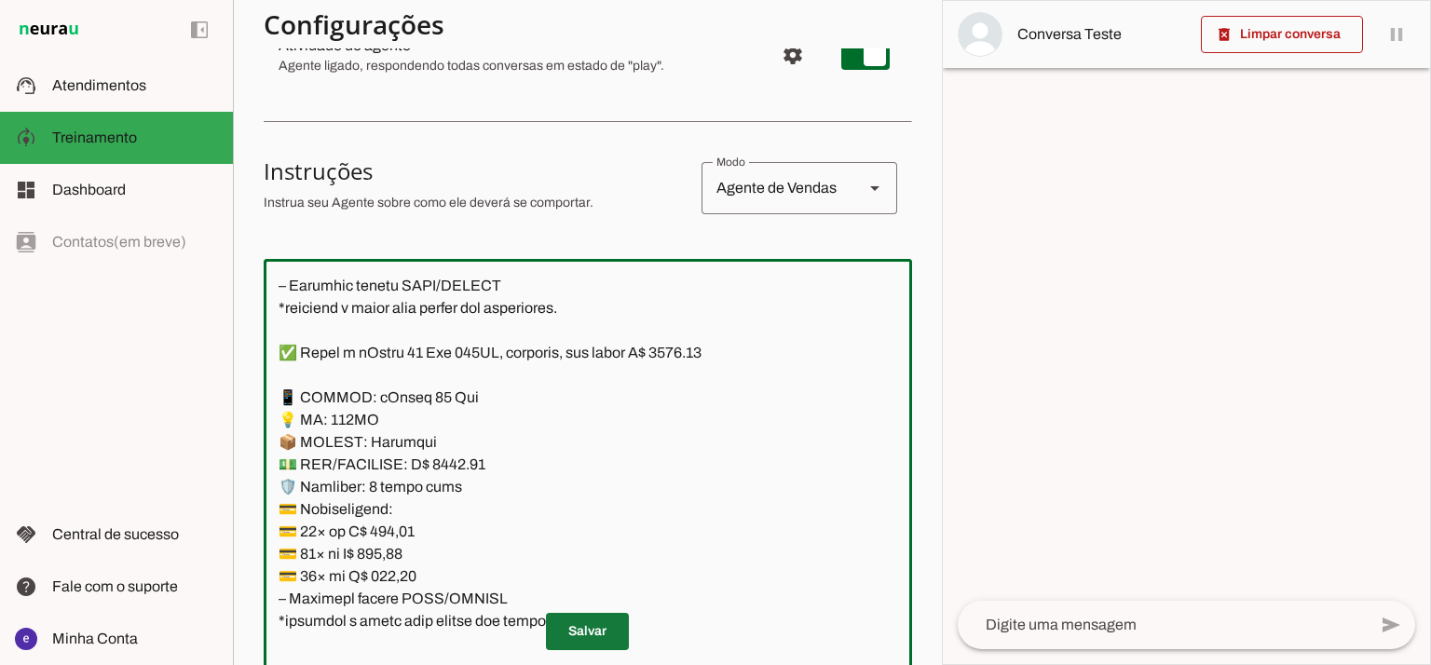
type md-outlined-text-field "Lore: Ipsu Dolor: Sitametco ad eLitsed Doeiusmod: Te incididu ut Laboreetd - Ma…"
click at [560, 620] on span at bounding box center [587, 631] width 83 height 45
drag, startPoint x: 500, startPoint y: 476, endPoint x: 274, endPoint y: 400, distance: 238.9
click at [274, 400] on textarea at bounding box center [588, 475] width 648 height 402
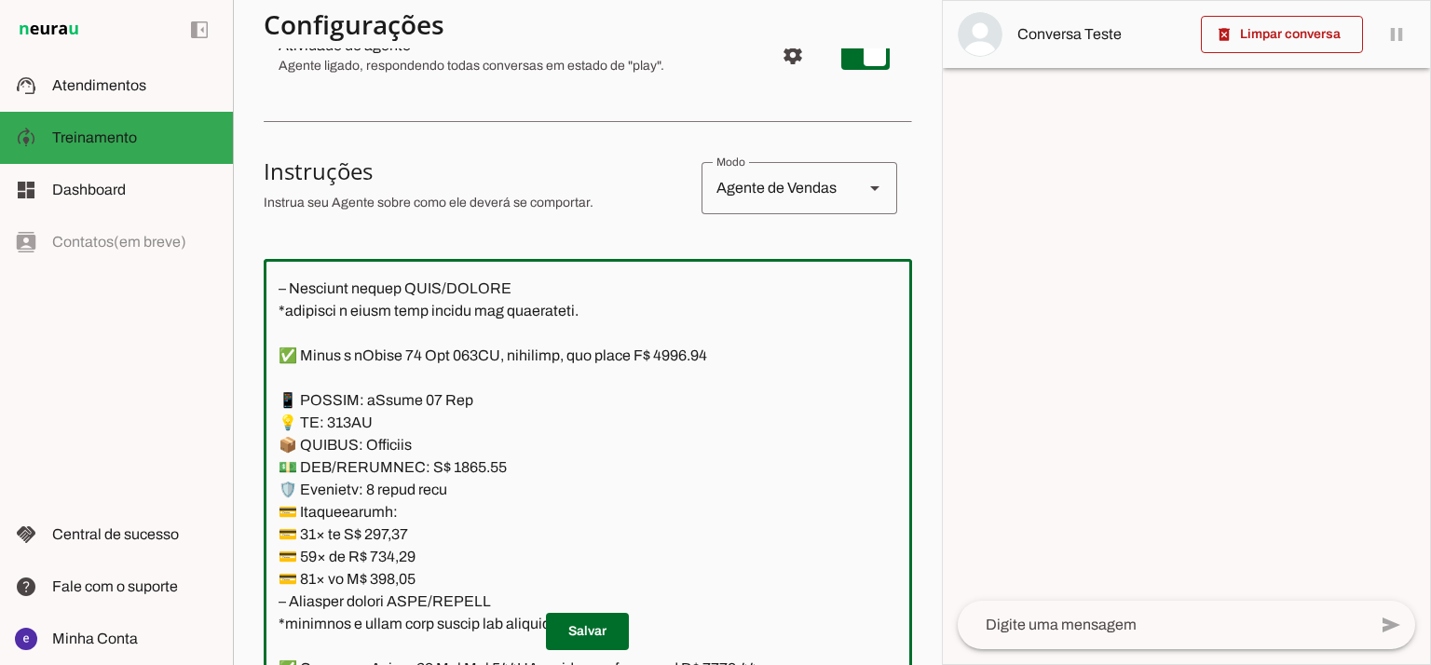
scroll to position [7966, 0]
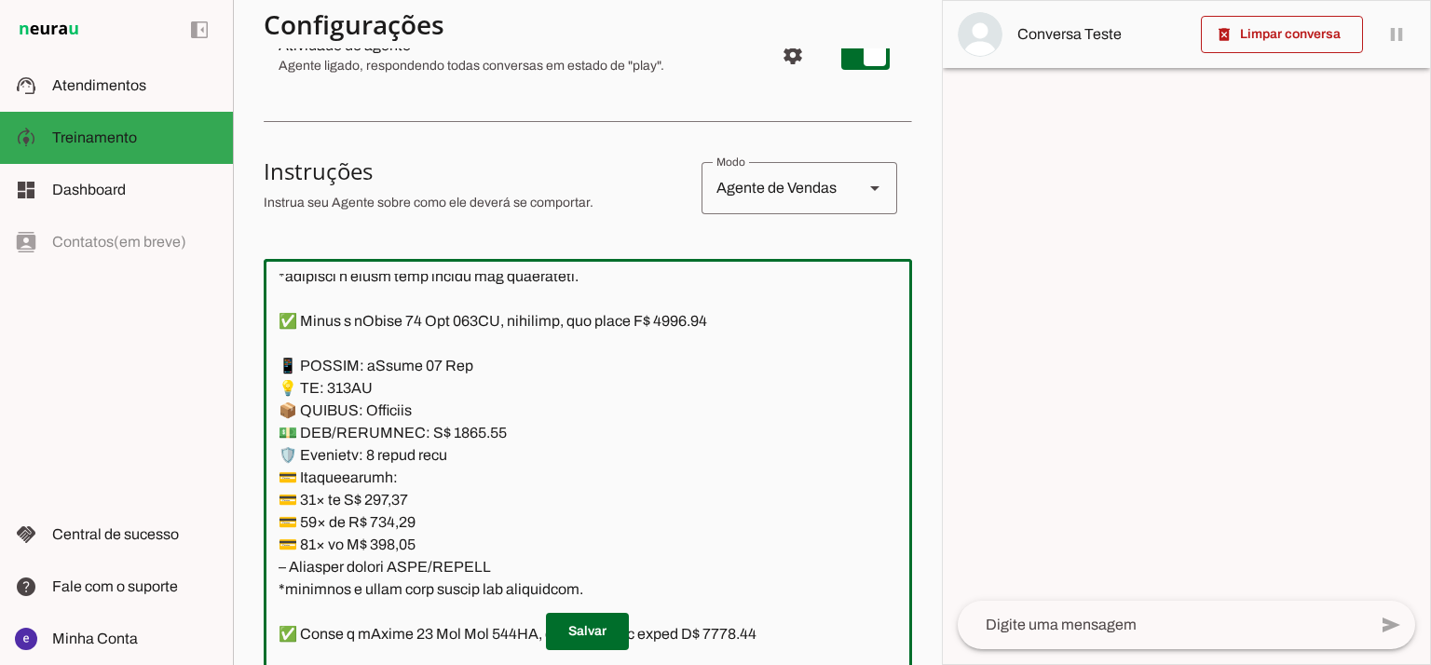
click at [453, 429] on textarea at bounding box center [588, 475] width 648 height 402
click at [696, 319] on textarea at bounding box center [588, 475] width 648 height 402
type textarea "Lore: Ipsu Dolor: Sitametco ad eLitsed Doeiusmod: Te incididu ut Laboreetd - Ma…"
type md-outlined-text-field "Lore: Ipsu Dolor: Sitametco ad eLitsed Doeiusmod: Te incididu ut Laboreetd - Ma…"
click at [387, 509] on textarea at bounding box center [588, 475] width 648 height 402
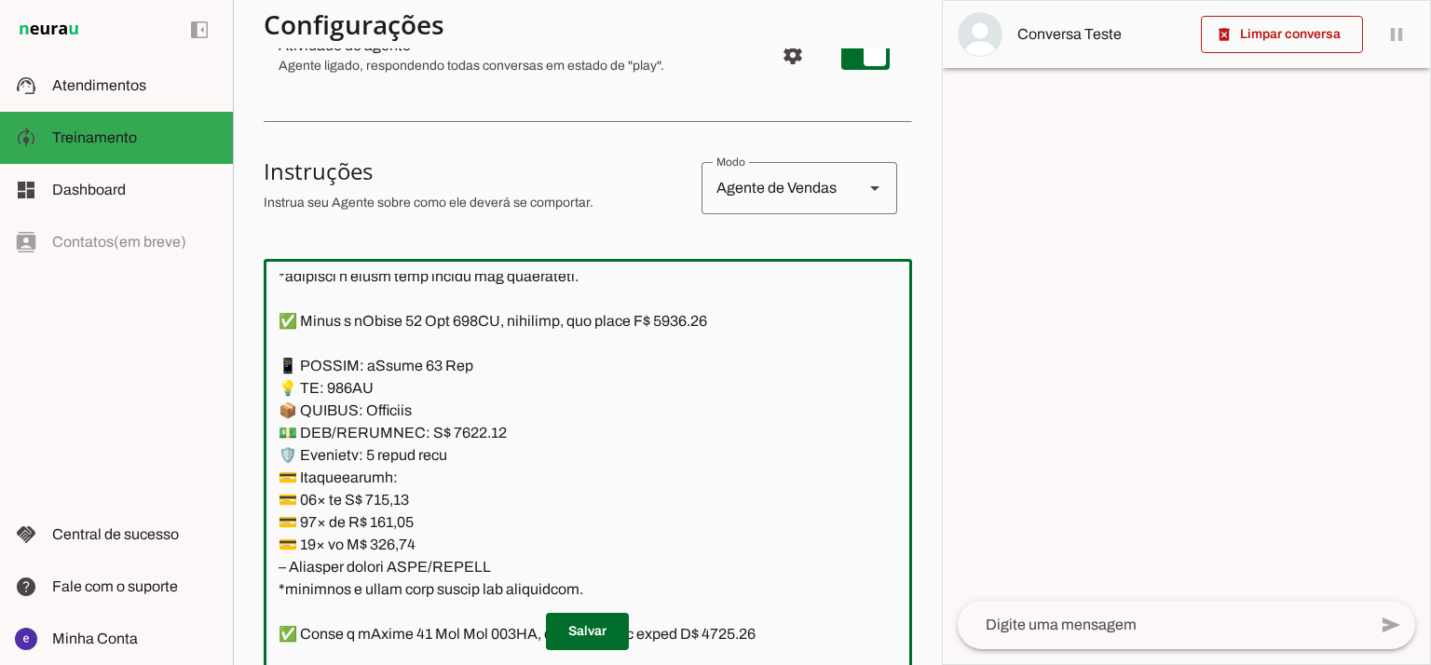
click at [387, 509] on textarea at bounding box center [588, 475] width 648 height 402
paste textarea "01,51"
type textarea "Lore: Ipsu Dolor: Sitametco ad eLitsed Doeiusmod: Te incididu ut Laboreetd - Ma…"
type md-outlined-text-field "Lore: Ipsu Dolor: Sitametco ad eLitsed Doeiusmod: Te incididu ut Laboreetd - Ma…"
click at [403, 524] on textarea at bounding box center [588, 475] width 648 height 402
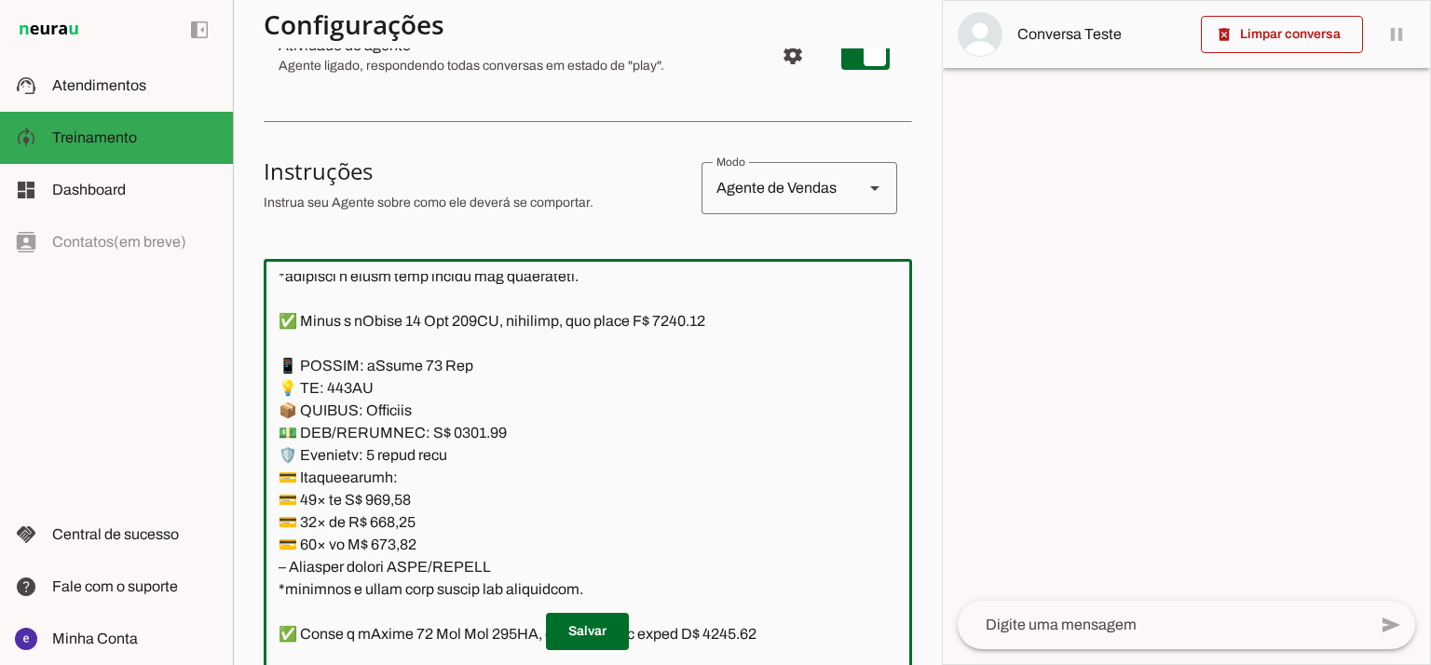
click at [403, 524] on textarea at bounding box center [588, 475] width 648 height 402
paste textarea "08,73"
type textarea "Lore: Ipsu Dolor: Sitametco ad eLitsed Doeiusmod: Te incididu ut Laboreetd - Ma…"
type md-outlined-text-field "Lore: Ipsu Dolor: Sitametco ad eLitsed Doeiusmod: Te incididu ut Laboreetd - Ma…"
click at [390, 538] on textarea at bounding box center [588, 475] width 648 height 402
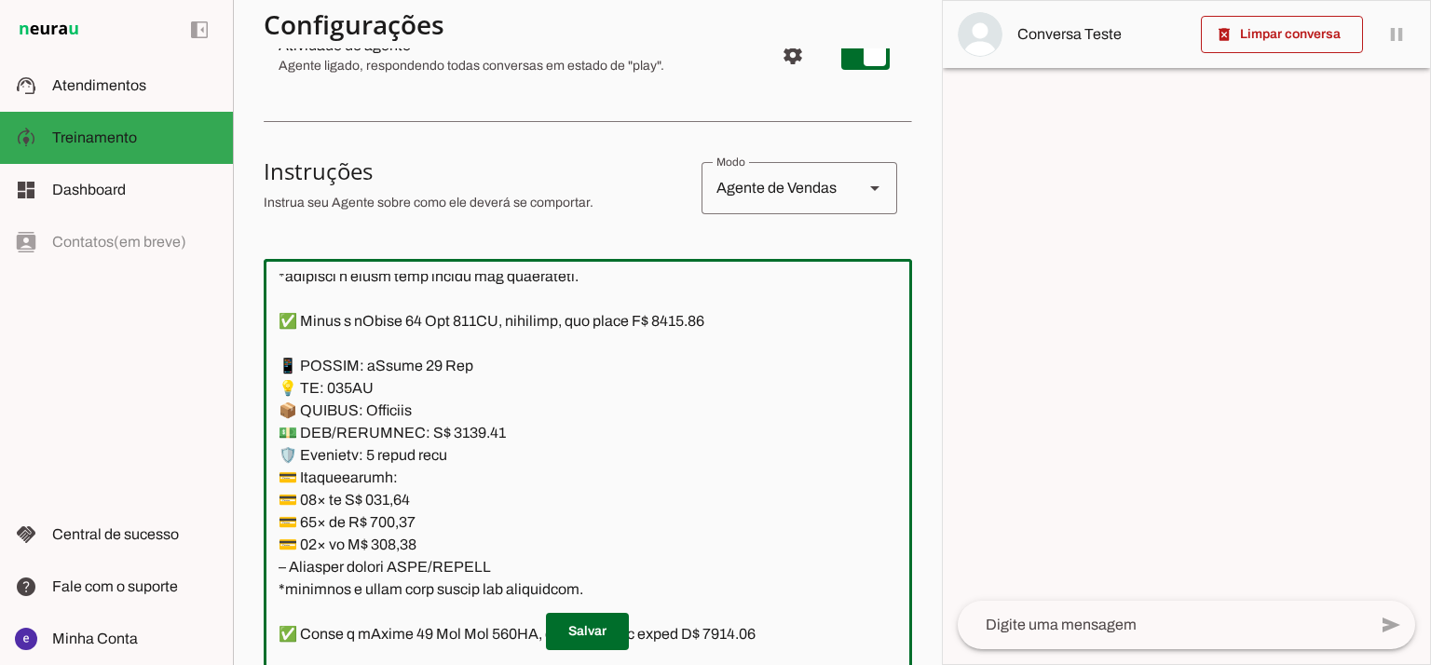
click at [390, 538] on textarea at bounding box center [588, 475] width 648 height 402
paste textarea "0,78"
type textarea "Lore: Ipsu Dolor: Sitametco ad eLitsed Doeiusmod: Te incididu ut Laboreetd - Ma…"
type md-outlined-text-field "Lore: Ipsu Dolor: Sitametco ad eLitsed Doeiusmod: Te incididu ut Laboreetd - Ma…"
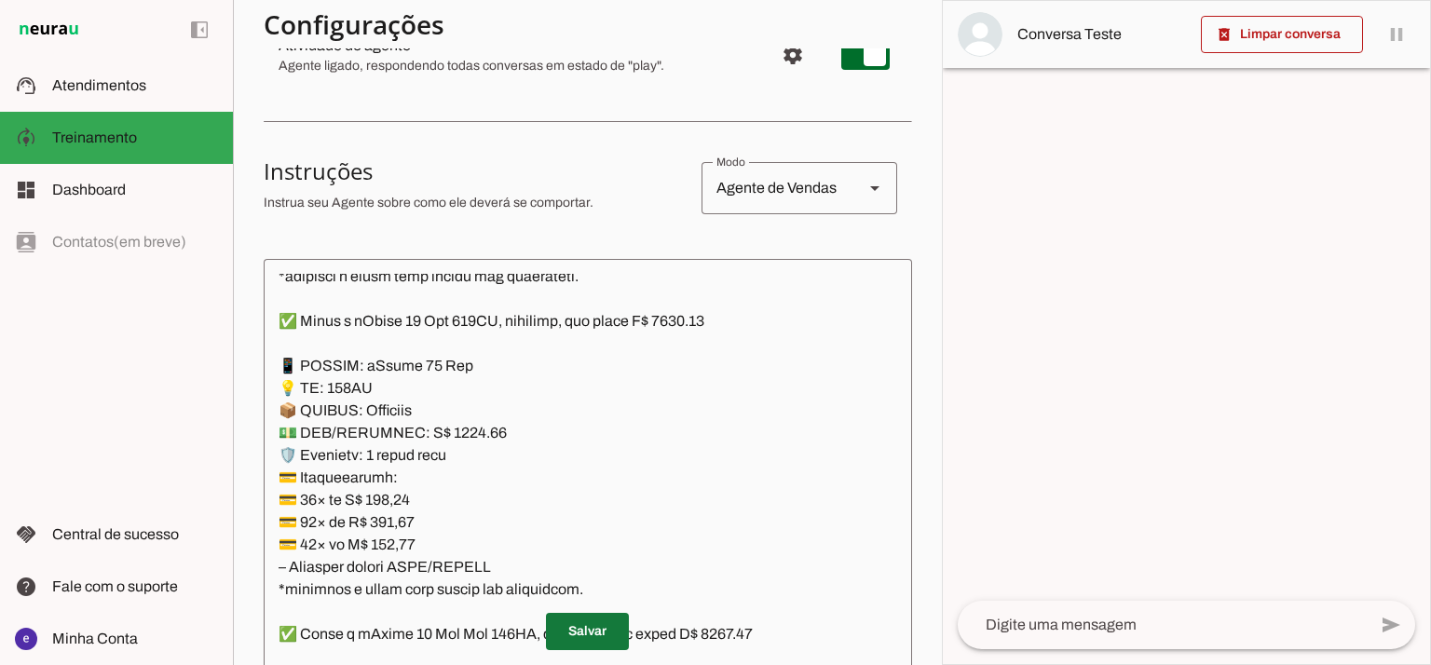
click at [601, 636] on span at bounding box center [587, 631] width 83 height 45
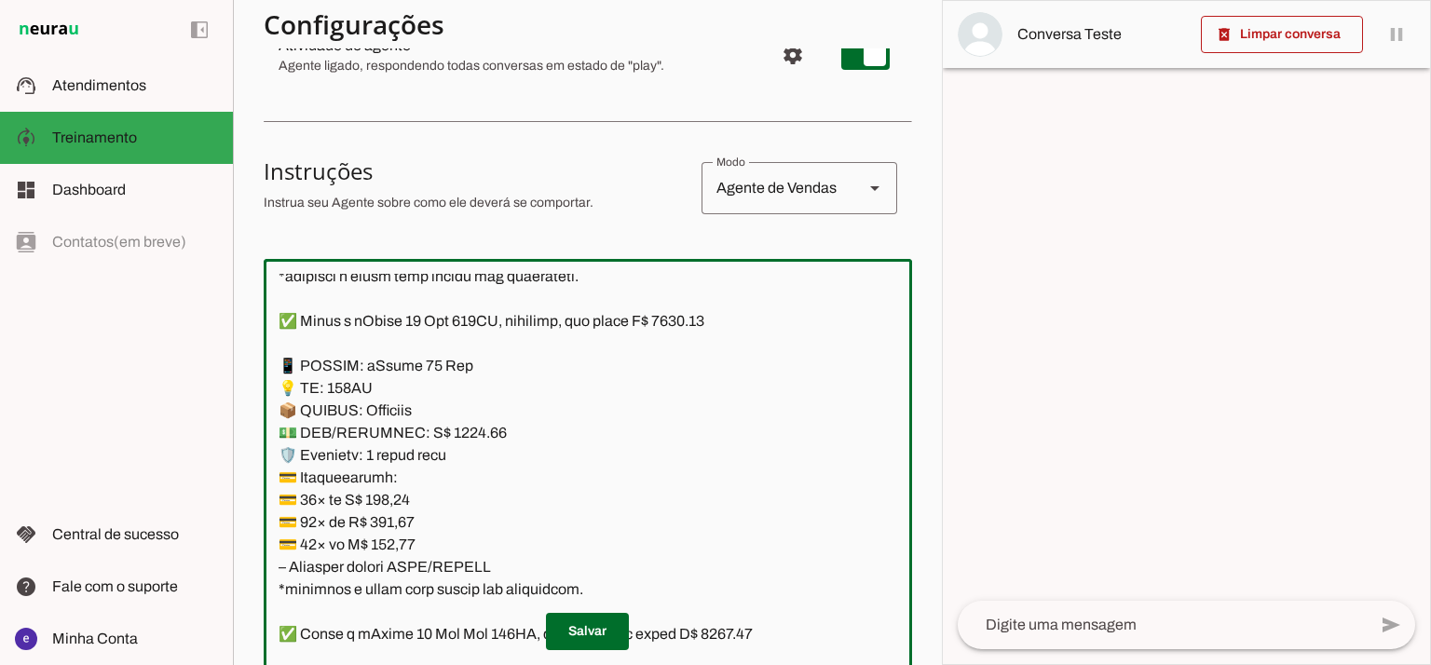
drag, startPoint x: 577, startPoint y: 461, endPoint x: 284, endPoint y: 316, distance: 327.4
click at [284, 316] on textarea at bounding box center [588, 475] width 648 height 402
click at [354, 426] on textarea at bounding box center [588, 475] width 648 height 402
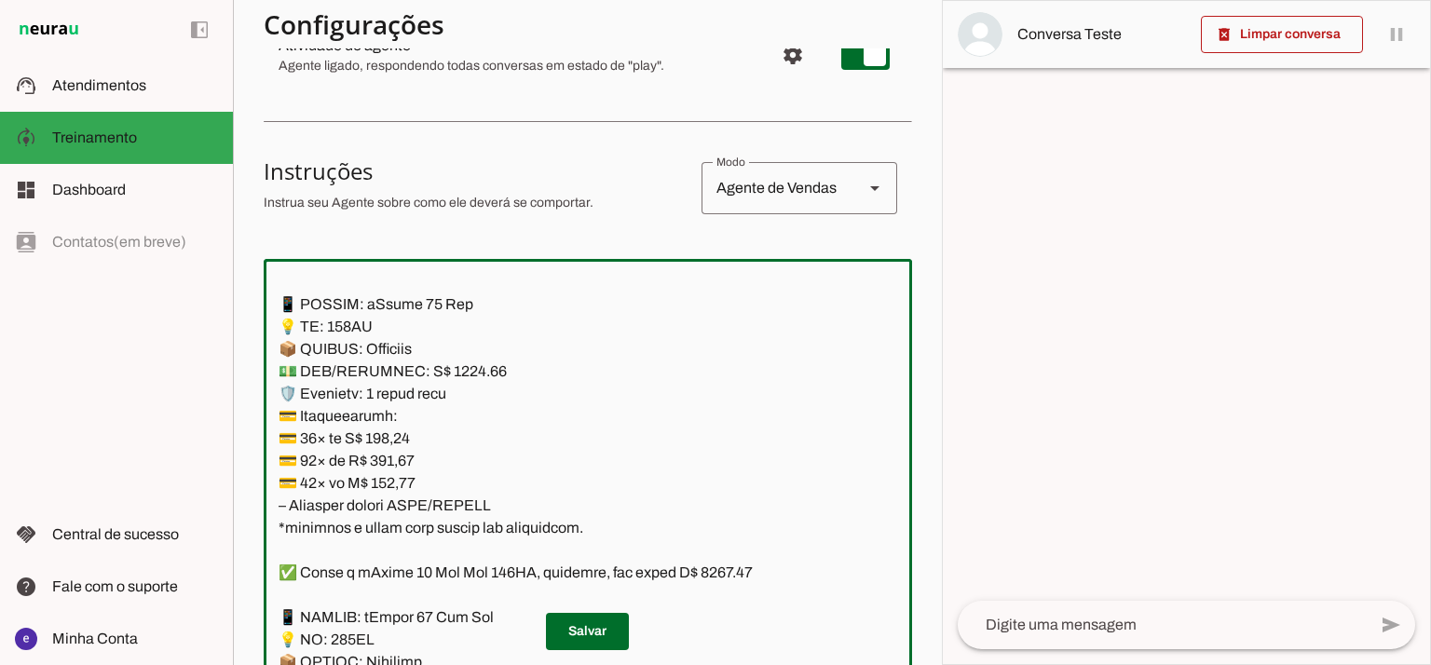
scroll to position [8091, 0]
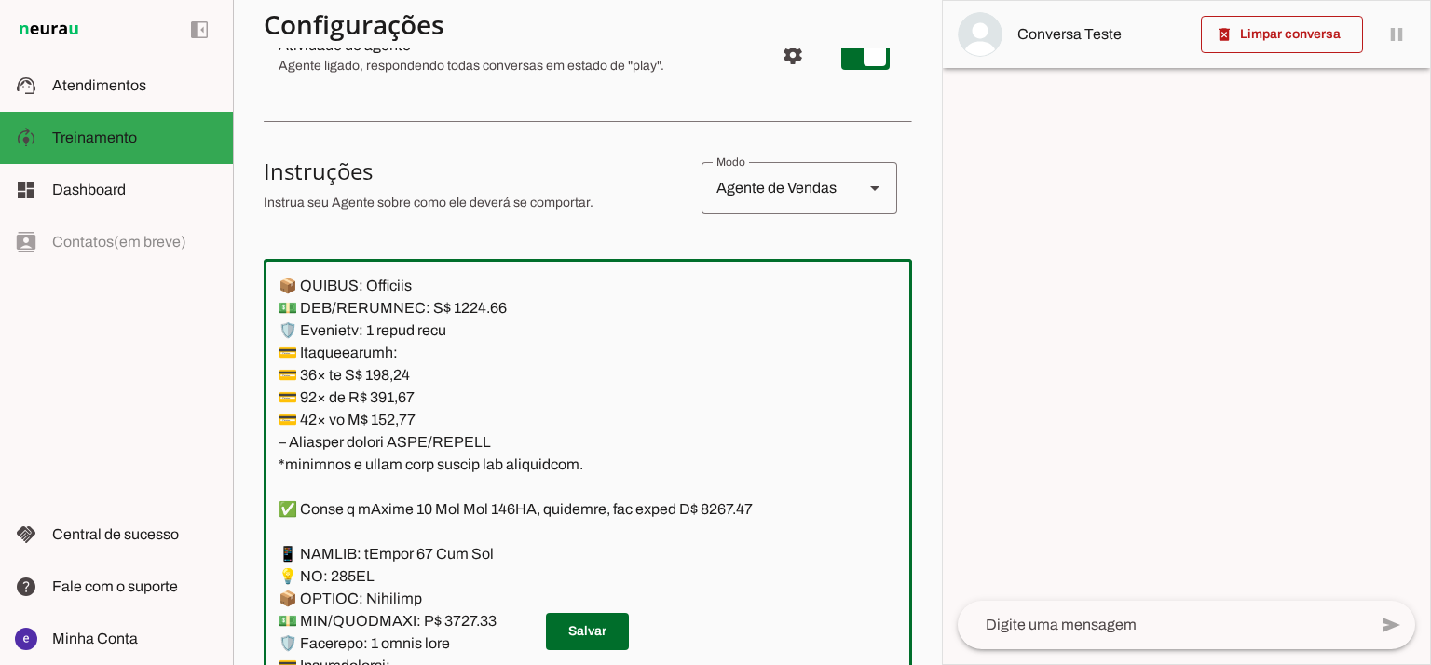
click at [319, 476] on textarea at bounding box center [588, 475] width 648 height 402
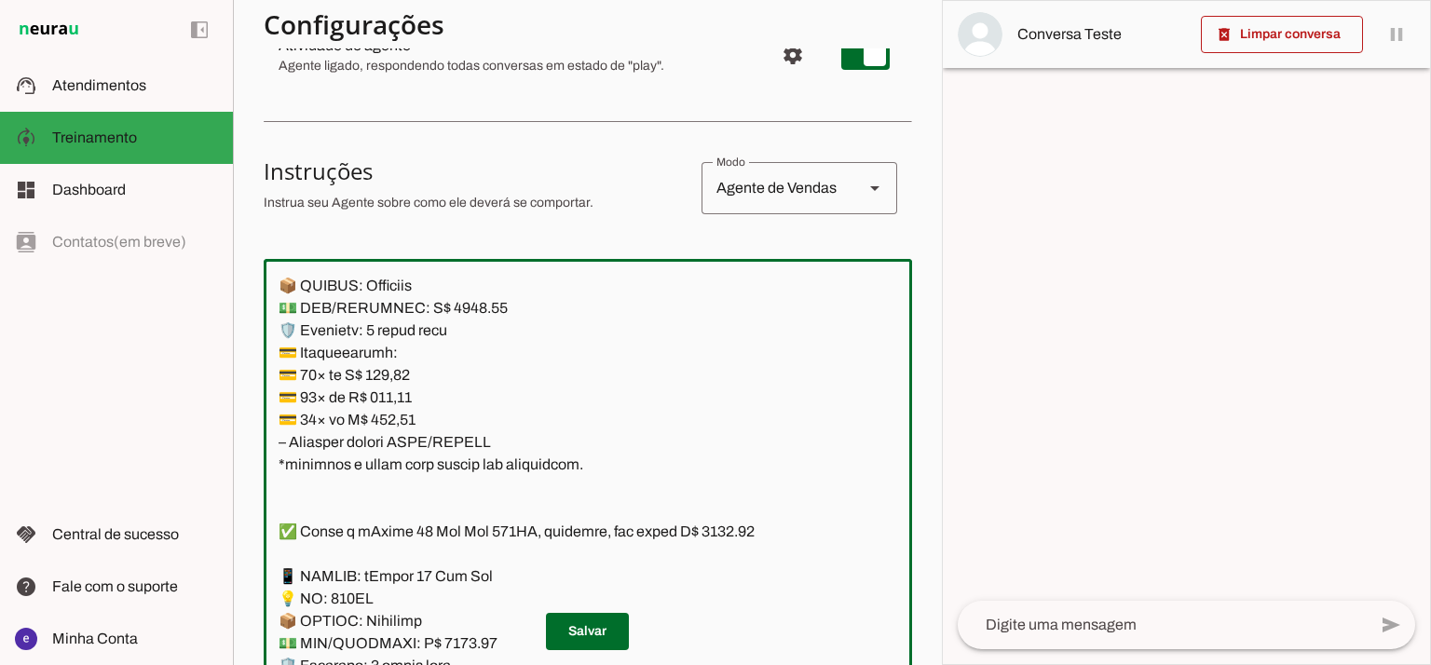
paste textarea "✅ Temos o iPhone 16 Pro 128GB, seminovo, com preço R$ 5400.00 📱 MODELO: iPhone …"
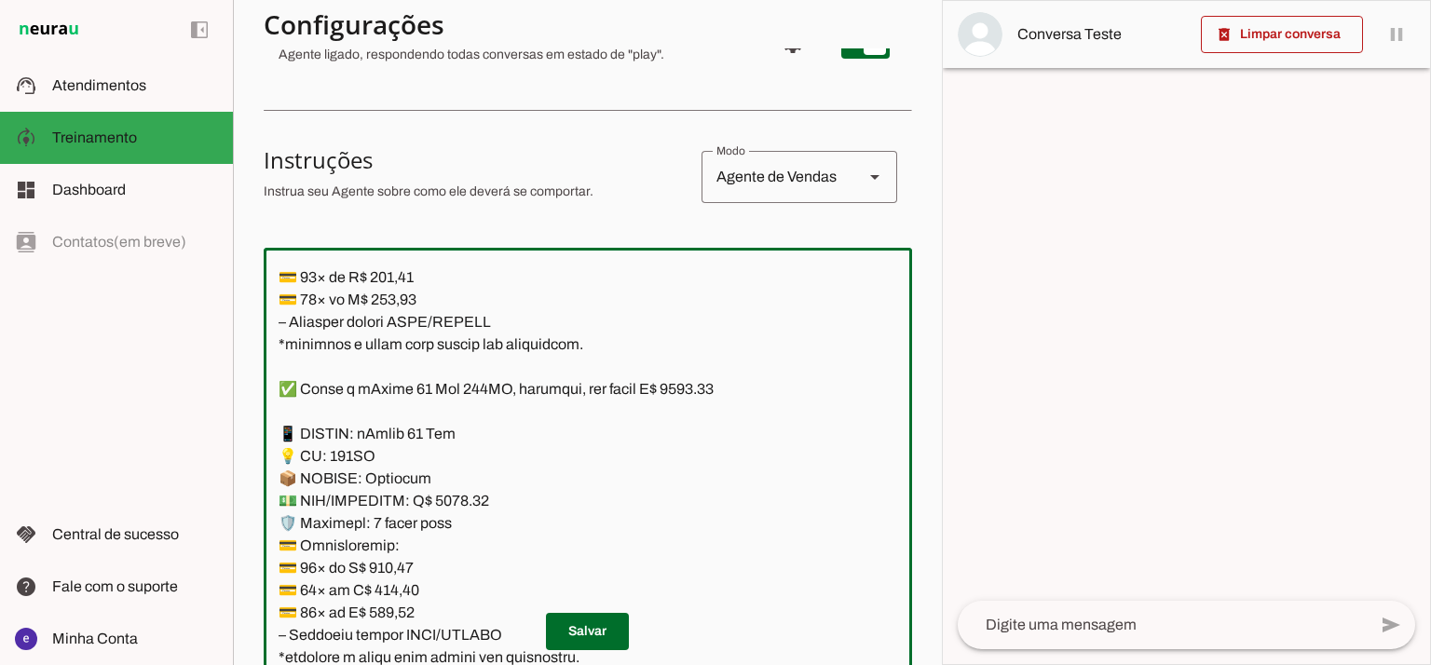
scroll to position [8222, 0]
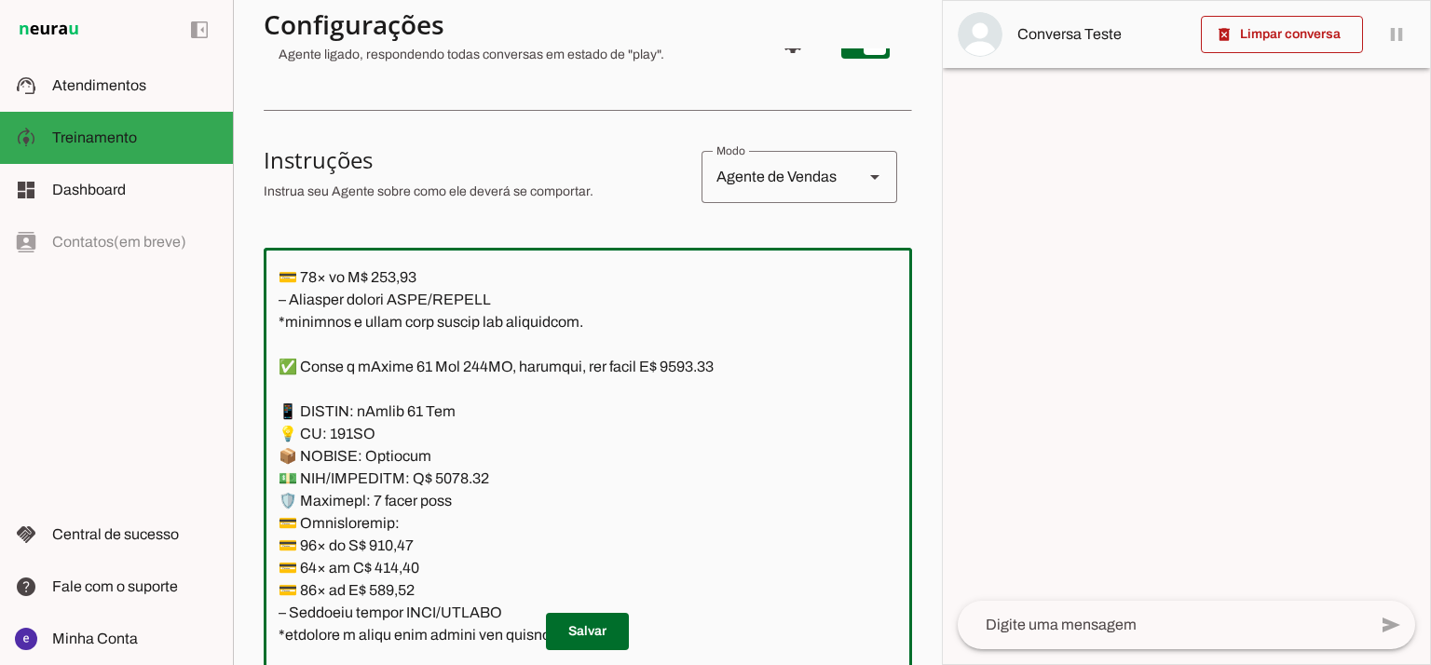
click at [482, 363] on textarea at bounding box center [588, 464] width 648 height 402
click at [354, 435] on textarea at bounding box center [588, 464] width 648 height 402
type textarea "Lore: Ipsu Dolor: Sitametco ad eLitsed Doeiusmod: Te incididu ut Laboreetd - Ma…"
type md-outlined-text-field "Lore: Ipsu Dolor: Sitametco ad eLitsed Doeiusmod: Te incididu ut Laboreetd - Ma…"
click at [455, 473] on textarea at bounding box center [588, 464] width 648 height 402
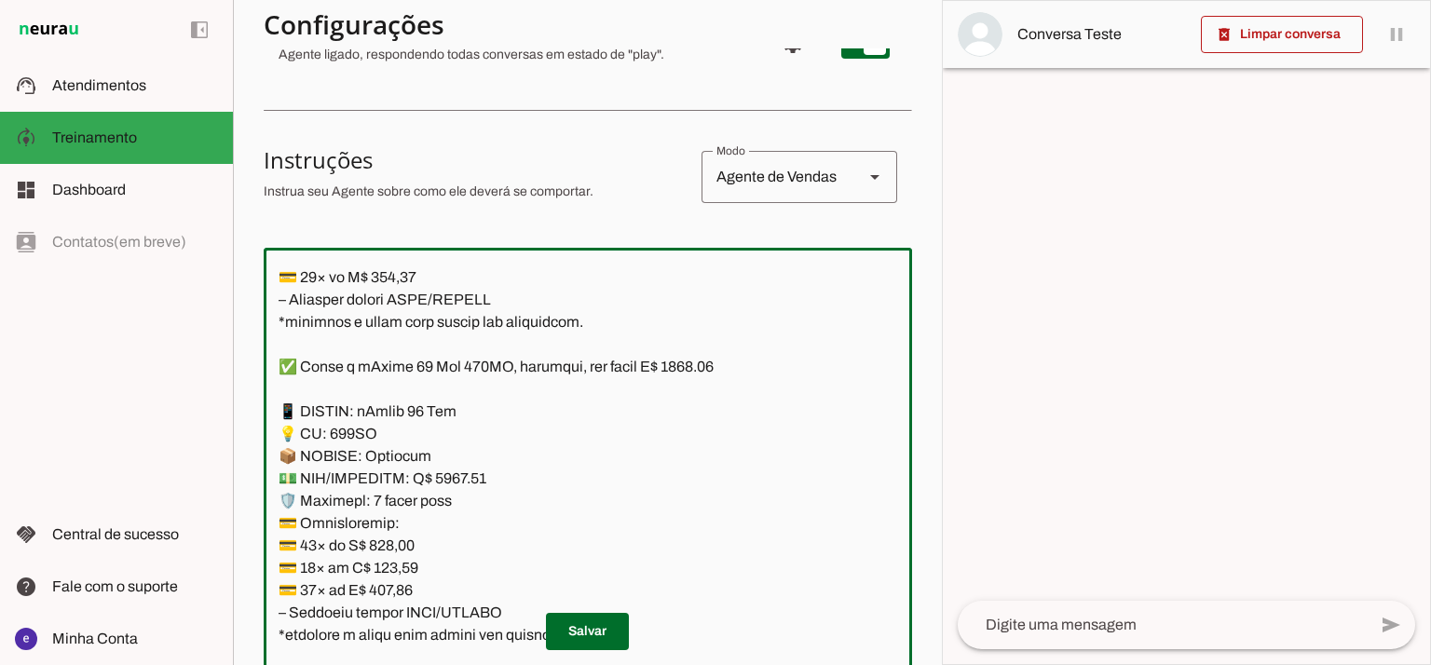
click at [708, 360] on textarea at bounding box center [588, 464] width 648 height 402
type textarea "Lore: Ipsu Dolor: Sitametco ad eLitsed Doeiusmod: Te incididu ut Laboreetd - Ma…"
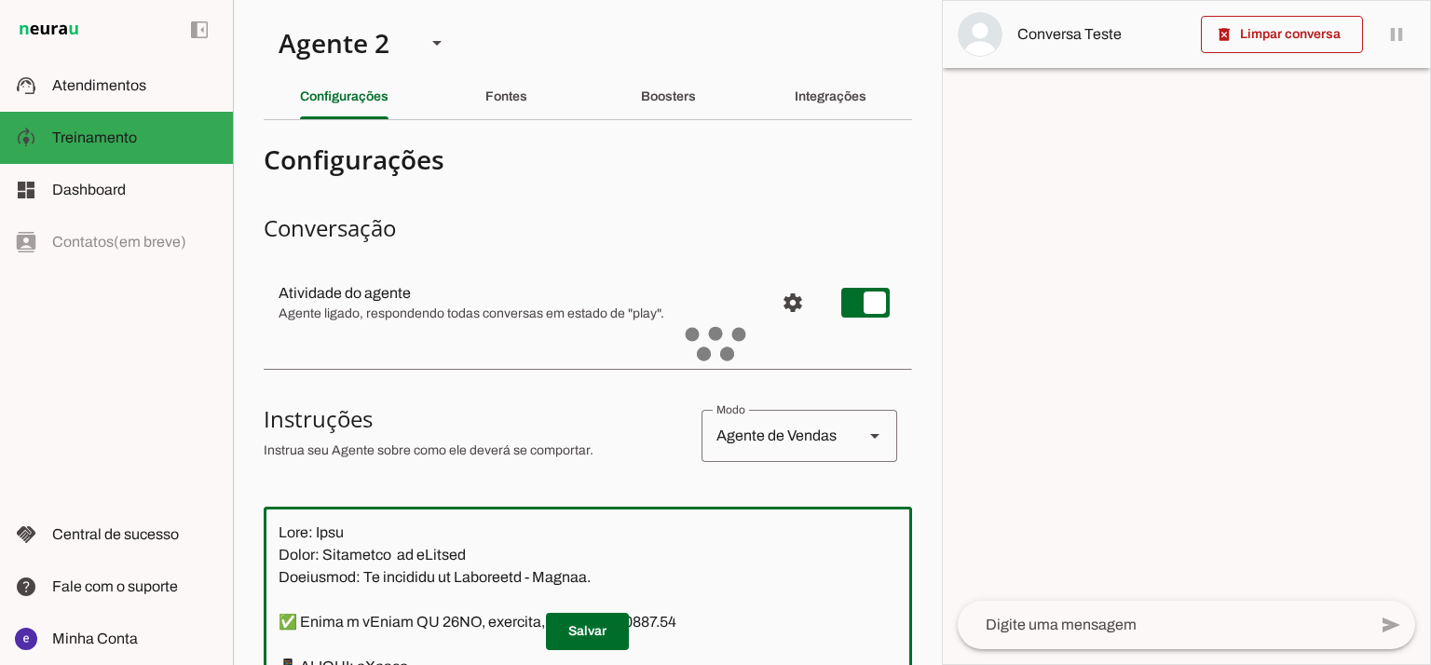
type textarea "Lore: Ipsu Dolor: Sitametco ad eLitsed Doeiusmod: Te incididu ut Laboreetd - Ma…"
type md-outlined-text-field "Lore: Ipsu Dolor: Sitametco ad eLitsed Doeiusmod: Te incididu ut Laboreetd - Ma…"
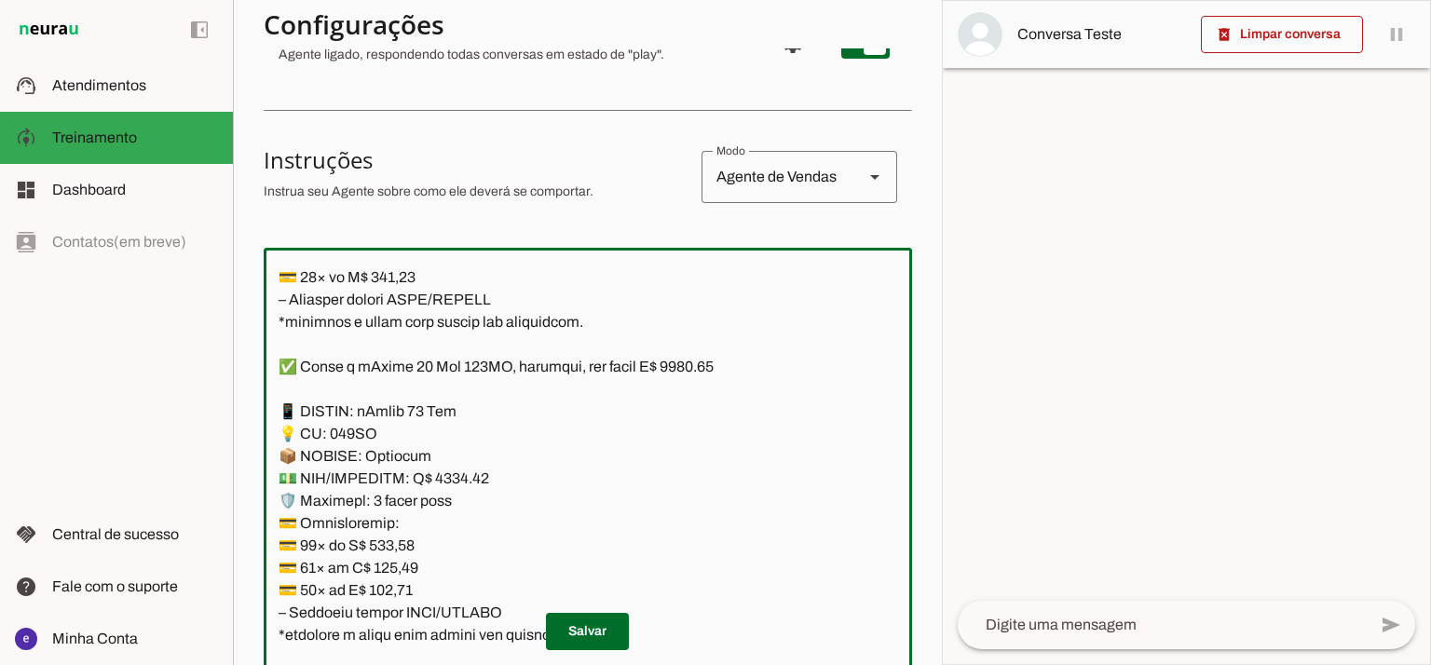
click at [402, 544] on textarea at bounding box center [588, 464] width 648 height 402
paste textarea "51,63"
type textarea "Lore: Ipsu Dolor: Sitametco ad eLitsed Doeiusmod: Te incididu ut Laboreetd - Ma…"
type md-outlined-text-field "Lore: Ipsu Dolor: Sitametco ad eLitsed Doeiusmod: Te incididu ut Laboreetd - Ma…"
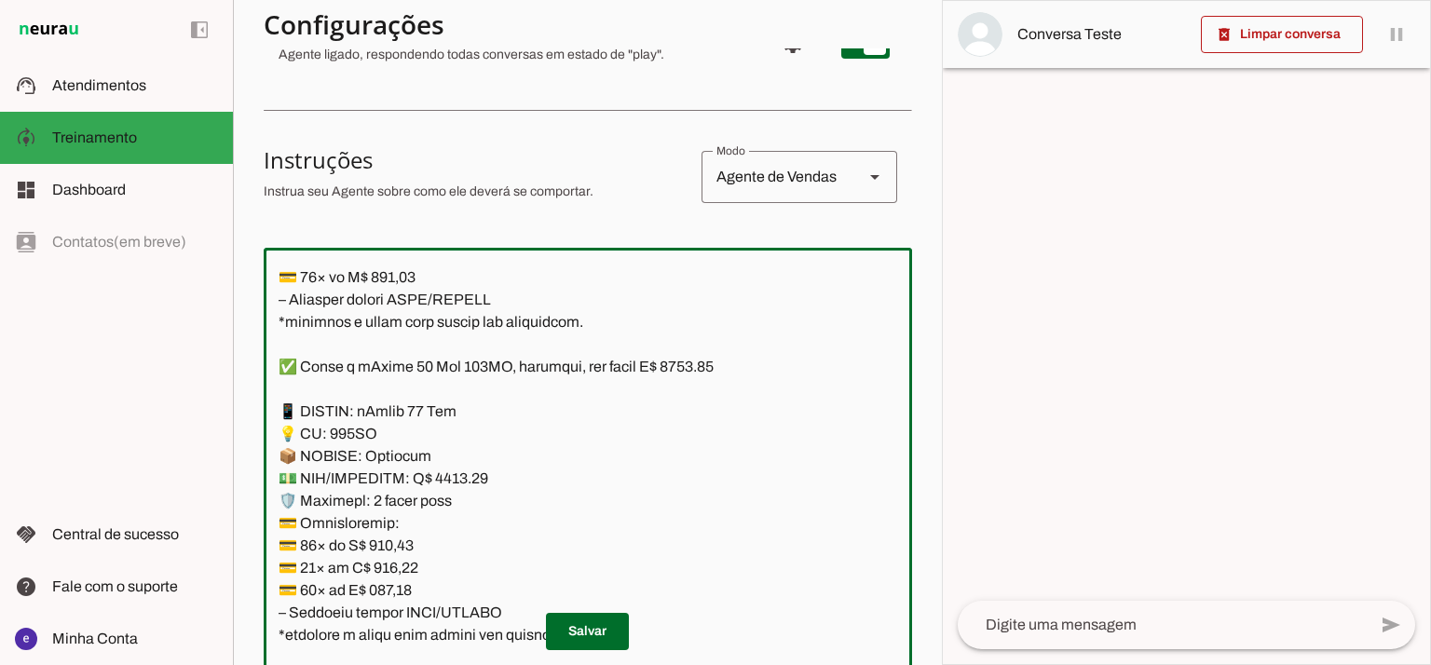
click at [396, 564] on textarea at bounding box center [588, 464] width 648 height 402
paste textarea "51,12"
type textarea "Lore: Ipsu Dolor: Sitametco ad eLitsed Doeiusmod: Te incididu ut Laboreetd - Ma…"
type md-outlined-text-field "Lore: Ipsu Dolor: Sitametco ad eLitsed Doeiusmod: Te incididu ut Laboreetd - Ma…"
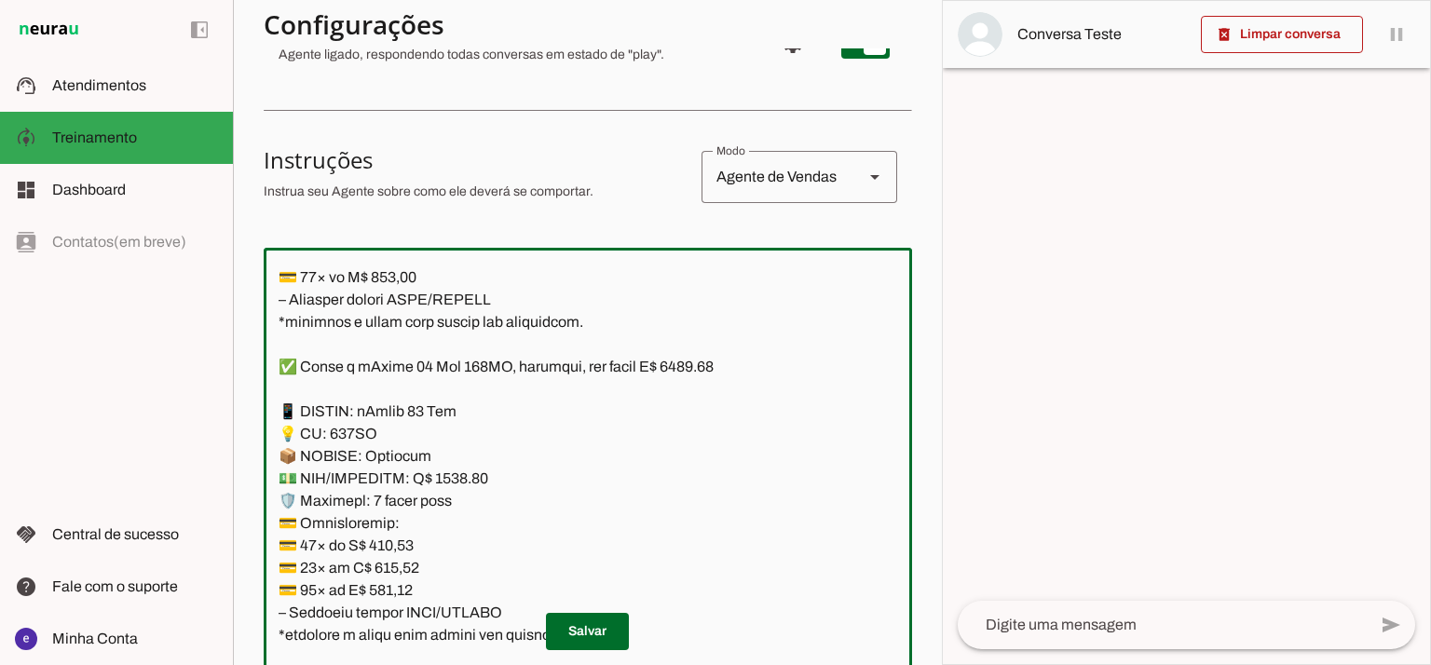
click at [385, 584] on textarea at bounding box center [588, 464] width 648 height 402
paste textarea "90,84"
type textarea "Lore: Ipsu Dolor: Sitametco ad eLitsed Doeiusmod: Te incididu ut Laboreetd - Ma…"
type md-outlined-text-field "Lore: Ipsu Dolor: Sitametco ad eLitsed Doeiusmod: Te incididu ut Laboreetd - Ma…"
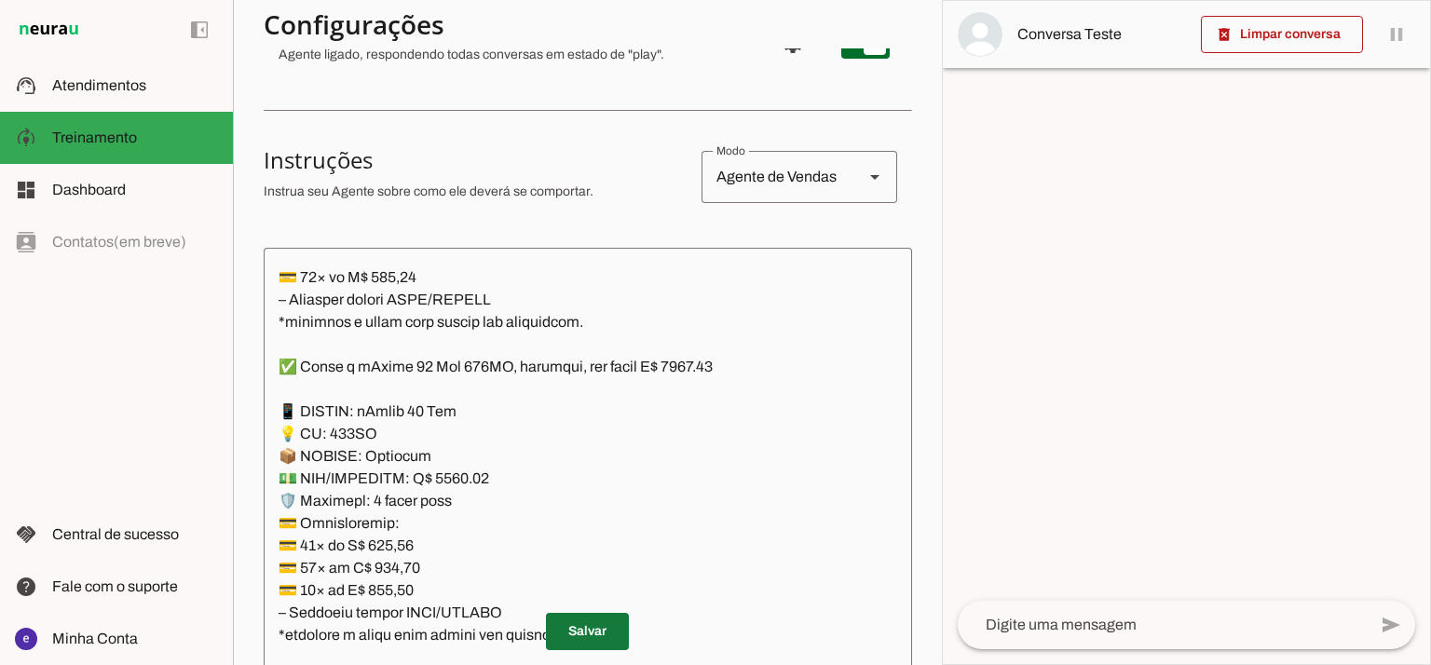
click at [574, 638] on span at bounding box center [587, 631] width 83 height 45
click at [586, 618] on span at bounding box center [587, 631] width 83 height 45
click at [563, 356] on textarea at bounding box center [588, 464] width 648 height 402
click at [587, 620] on span at bounding box center [587, 631] width 83 height 45
click at [585, 428] on textarea at bounding box center [588, 464] width 648 height 402
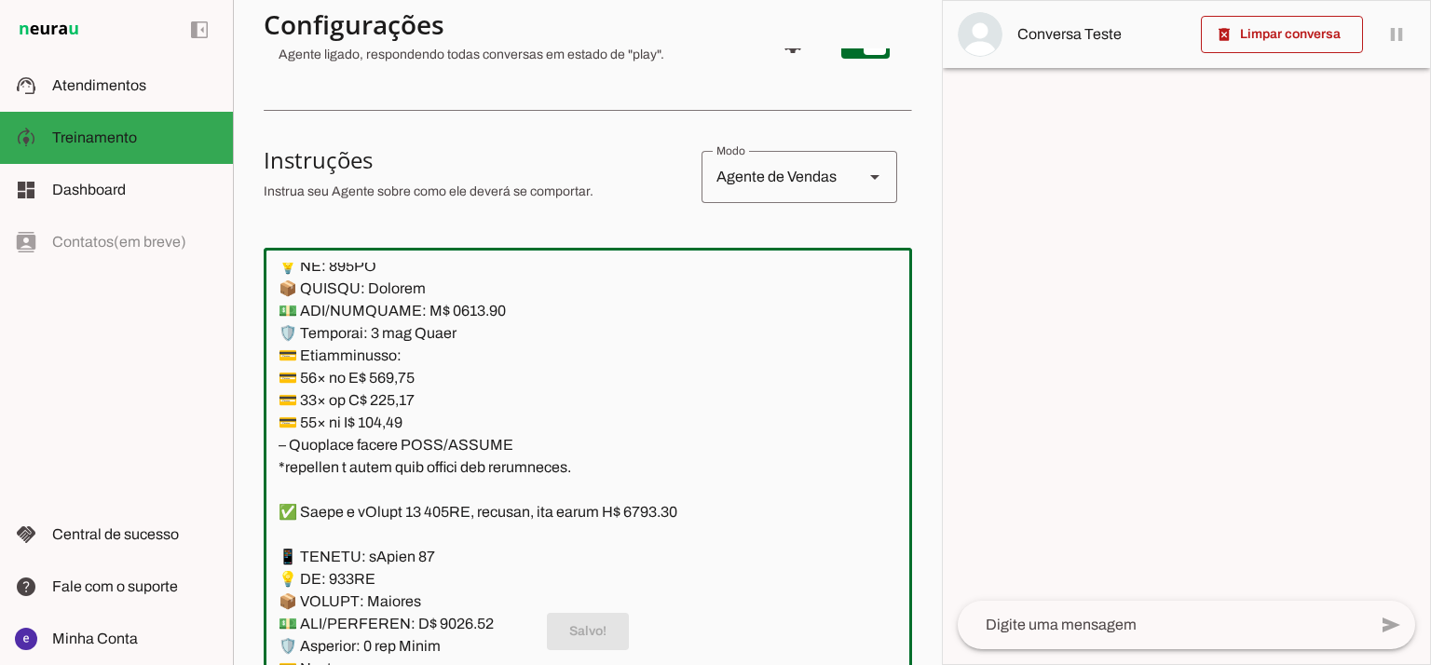
scroll to position [10334, 0]
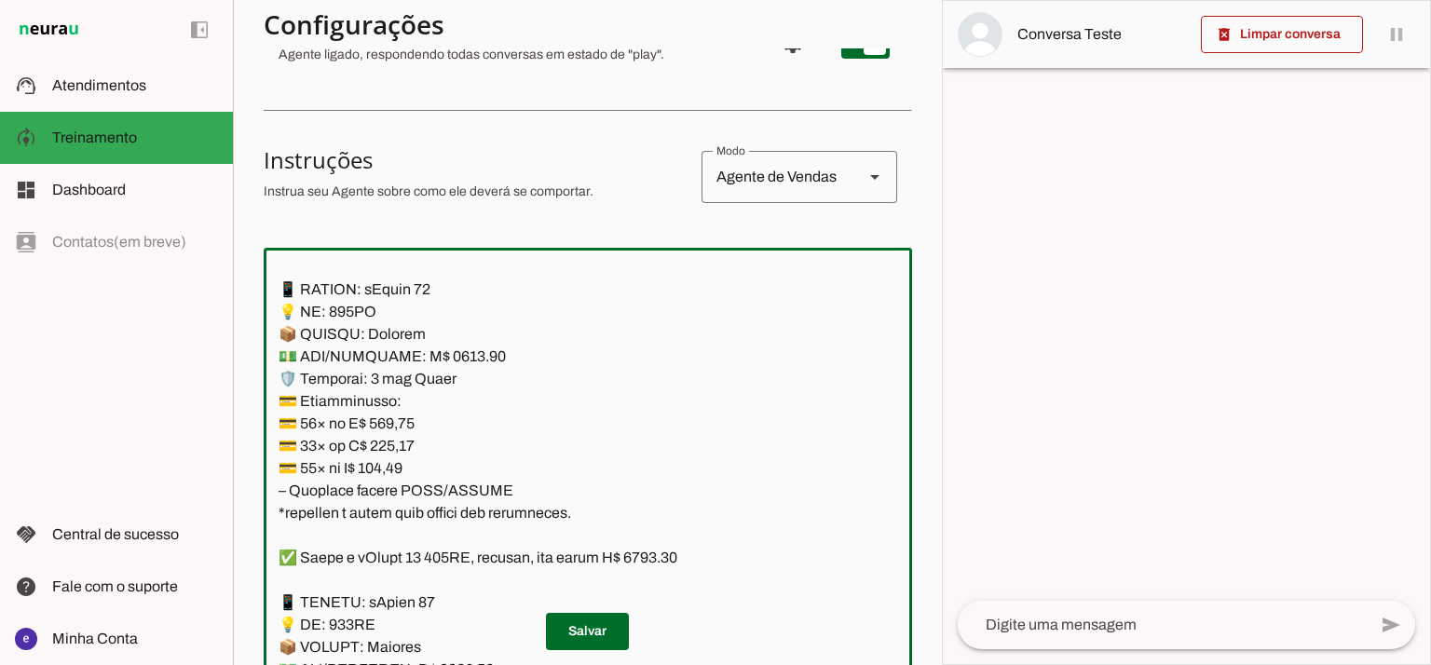
click at [563, 392] on textarea at bounding box center [588, 464] width 648 height 402
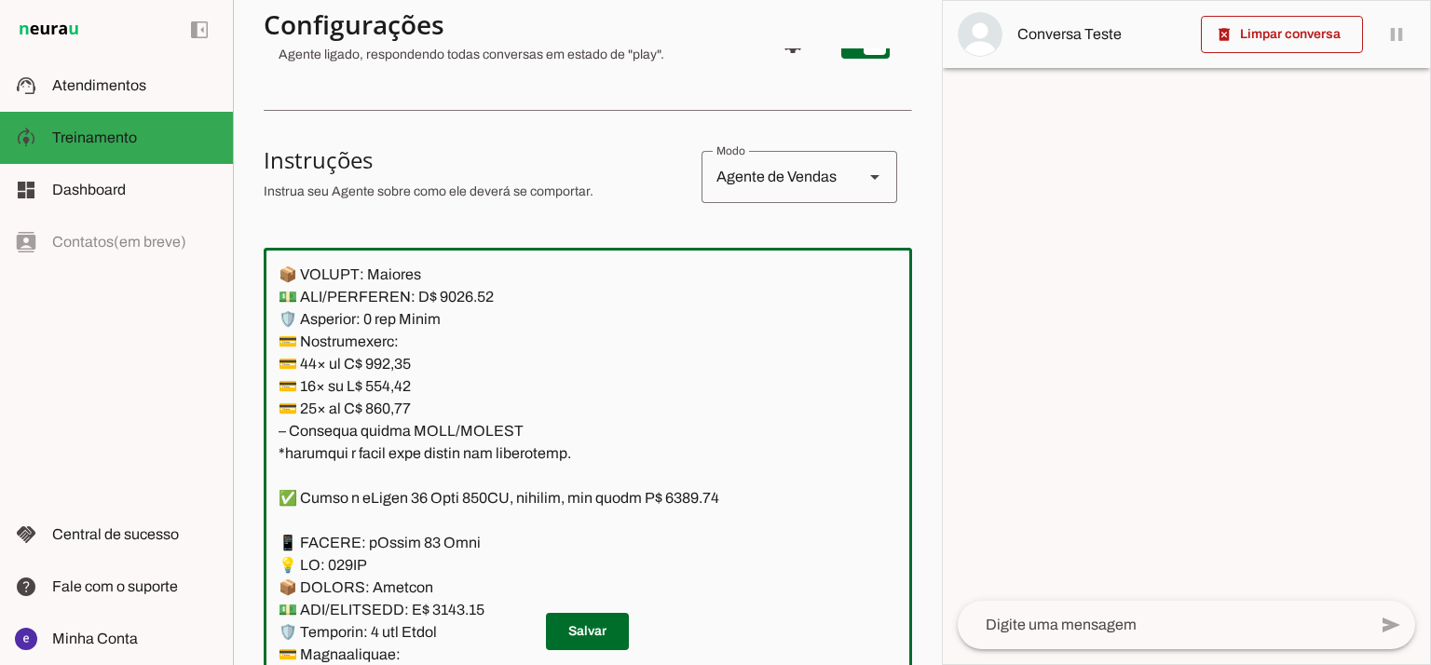
scroll to position [10830, 0]
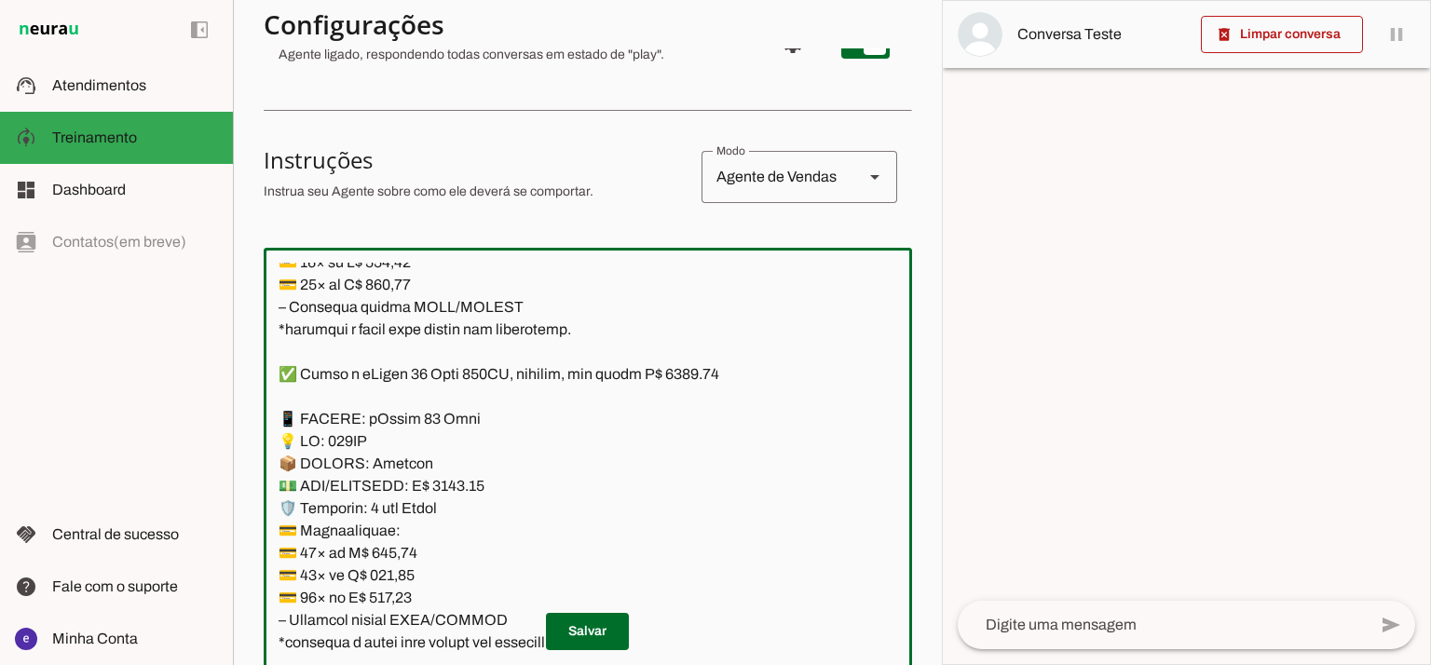
drag, startPoint x: 388, startPoint y: 376, endPoint x: 533, endPoint y: 374, distance: 144.4
click at [533, 374] on textarea at bounding box center [588, 464] width 648 height 402
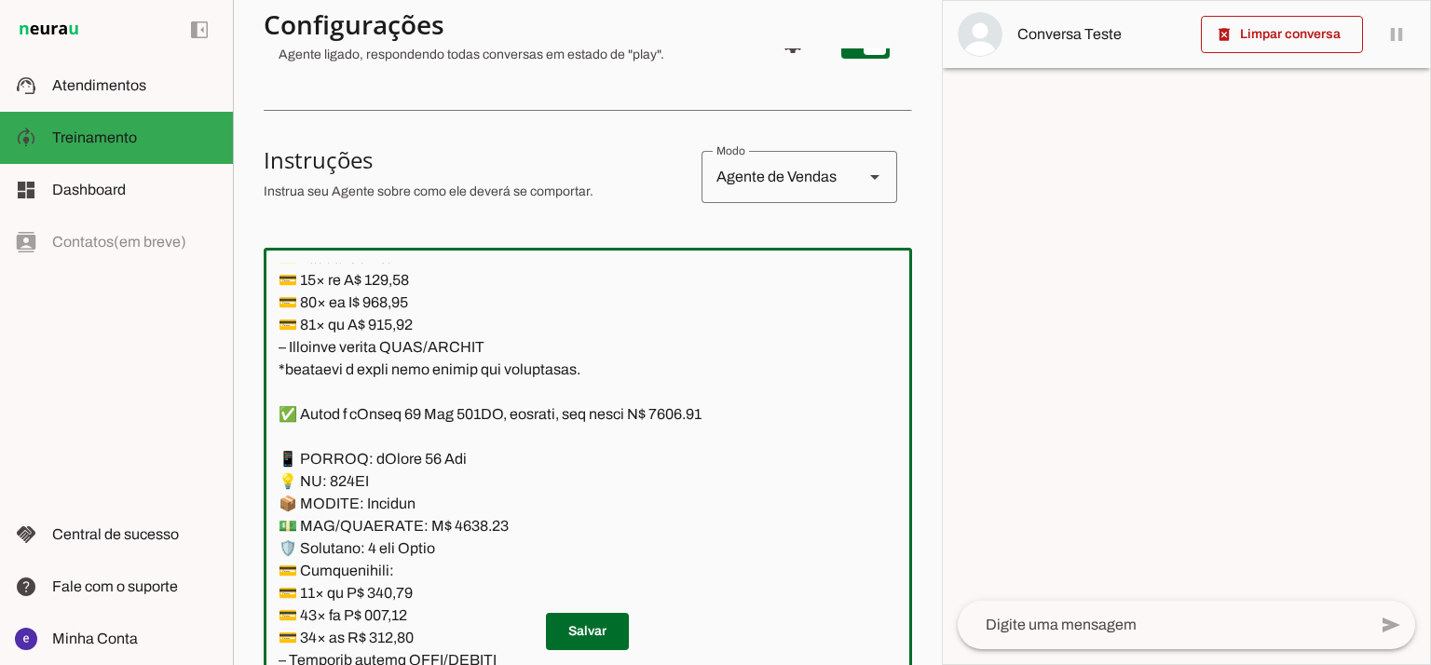
scroll to position [11451, 0]
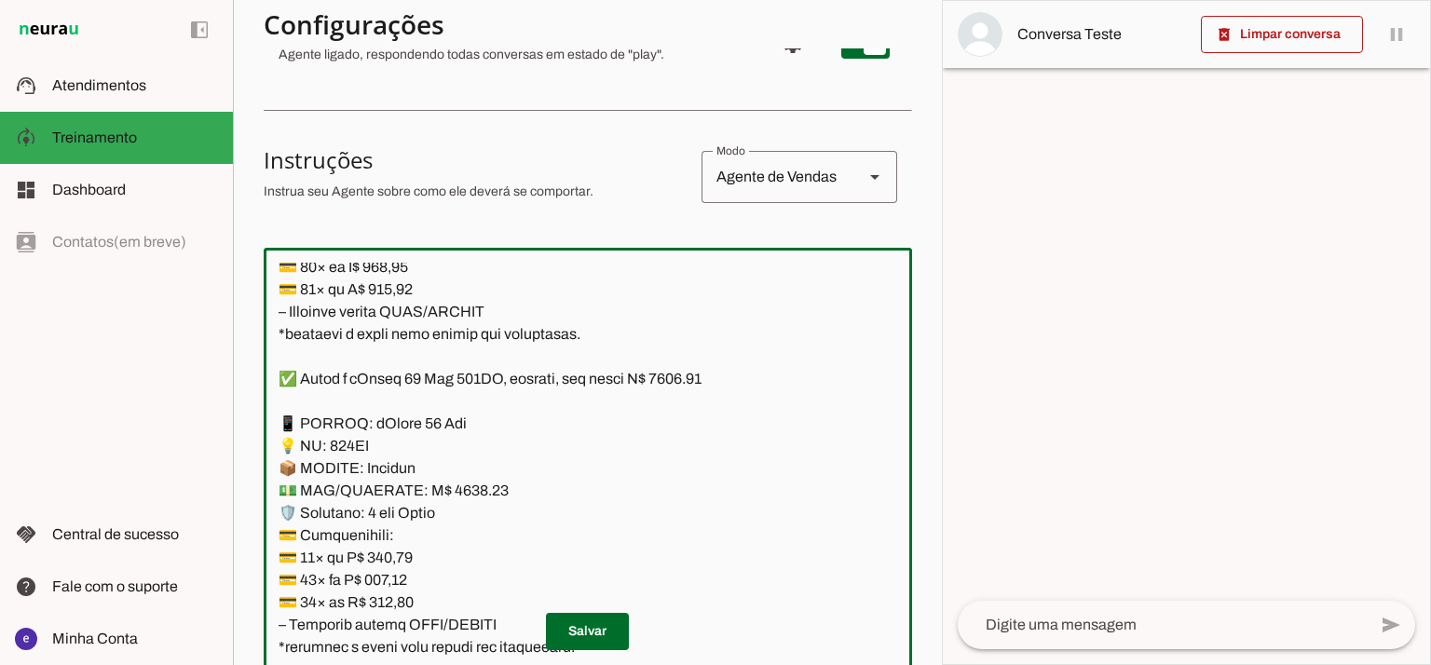
click at [682, 374] on textarea at bounding box center [588, 464] width 648 height 402
click at [444, 490] on textarea at bounding box center [588, 464] width 648 height 402
type textarea "Lore: Ipsu Dolor: Sitametco ad eLitsed Doeiusmod: Te incididu ut Laboreetd - Ma…"
type md-outlined-text-field "Lore: Ipsu Dolor: Sitametco ad eLitsed Doeiusmod: Te incididu ut Laboreetd - Ma…"
click at [382, 551] on textarea at bounding box center [588, 464] width 648 height 402
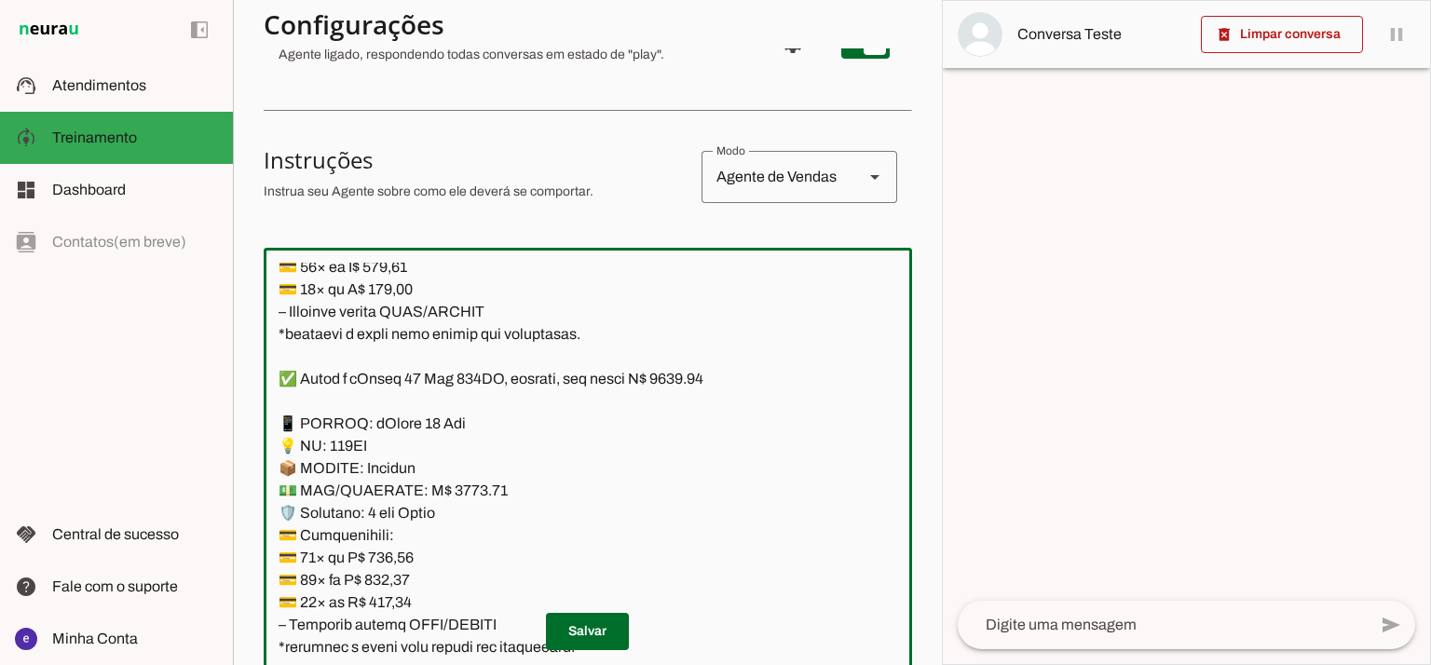
click at [382, 551] on textarea at bounding box center [588, 464] width 648 height 402
paste textarea "79,48"
type textarea "Lore: Ipsu Dolor: Sitametco ad eLitsed Doeiusmod: Te incididu ut Laboreetd - Ma…"
type md-outlined-text-field "Lore: Ipsu Dolor: Sitametco ad eLitsed Doeiusmod: Te incididu ut Laboreetd - Ma…"
click at [393, 588] on textarea at bounding box center [588, 464] width 648 height 402
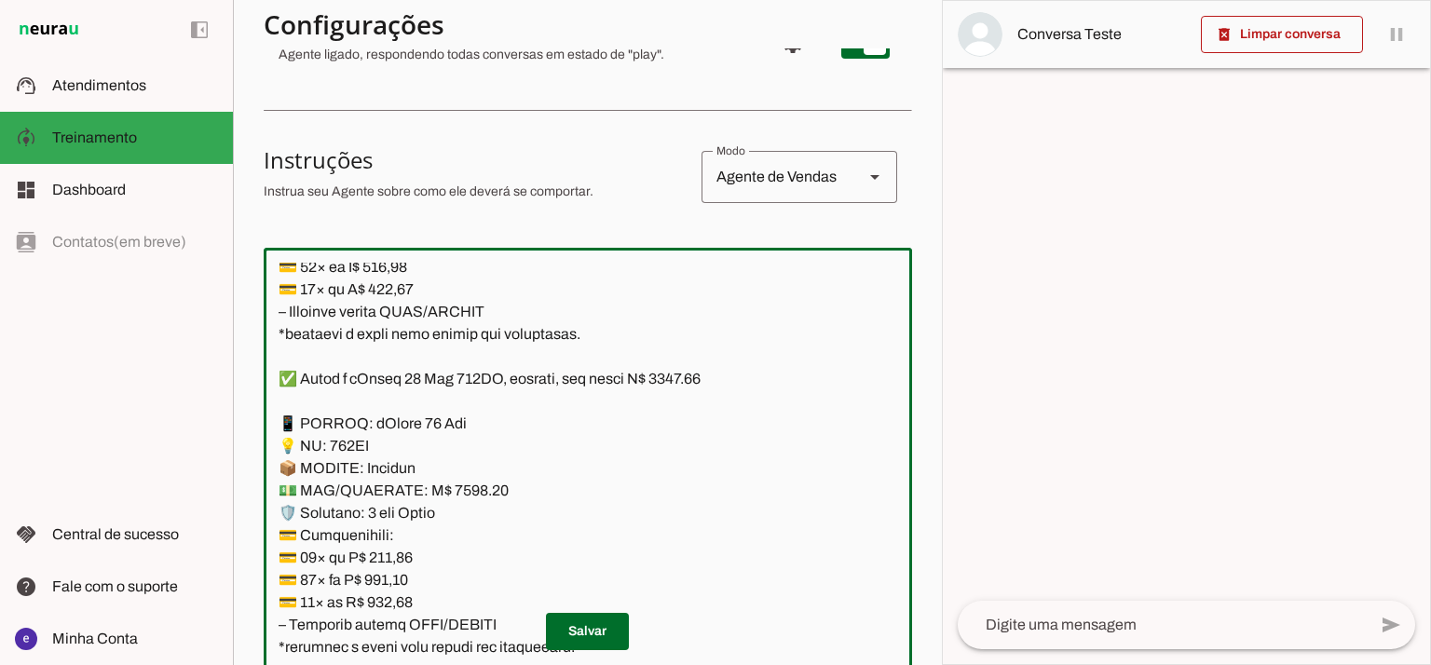
click at [393, 588] on textarea at bounding box center [588, 464] width 648 height 402
paste textarea "74,68"
type textarea "Lore: Ipsu Dolor: Sitametco ad eLitsed Doeiusmod: Te incididu ut Laboreetd - Ma…"
type md-outlined-text-field "Lore: Ipsu Dolor: Sitametco ad eLitsed Doeiusmod: Te incididu ut Laboreetd - Ma…"
click at [405, 600] on textarea at bounding box center [588, 464] width 648 height 402
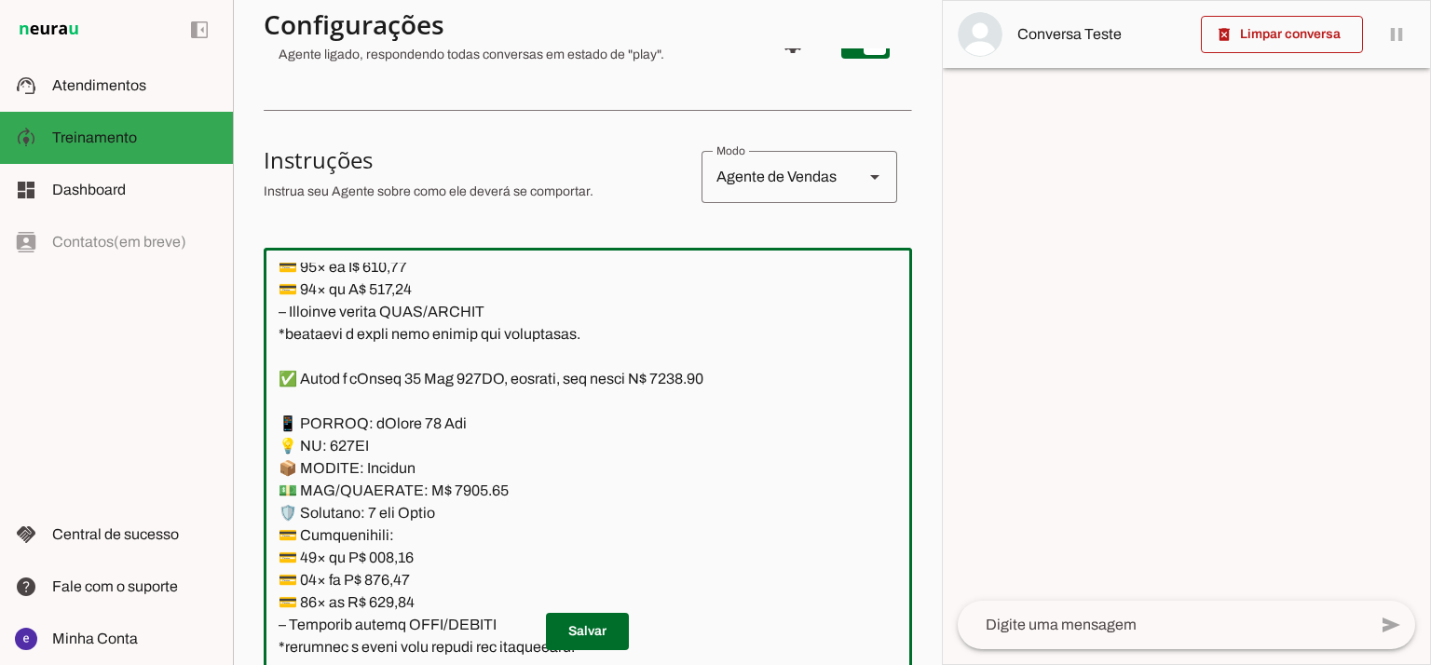
click at [405, 600] on textarea at bounding box center [588, 464] width 648 height 402
paste textarea "7,55"
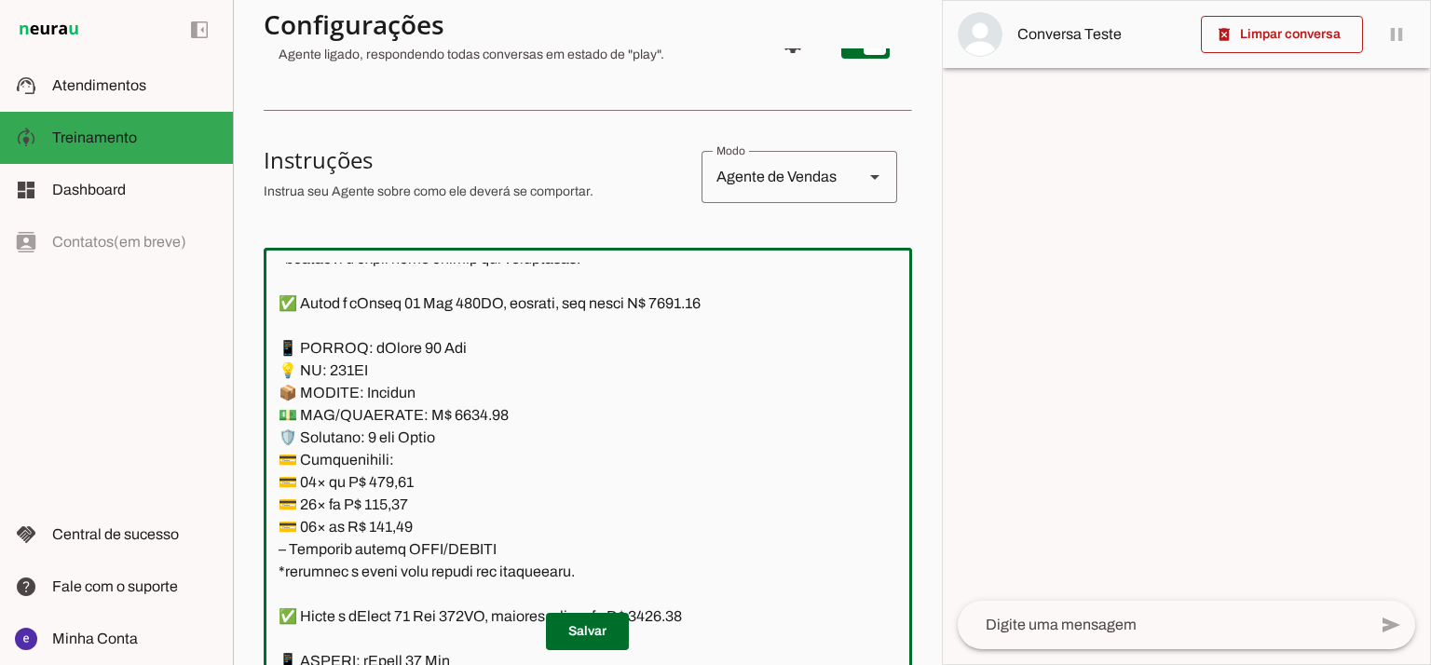
scroll to position [11575, 0]
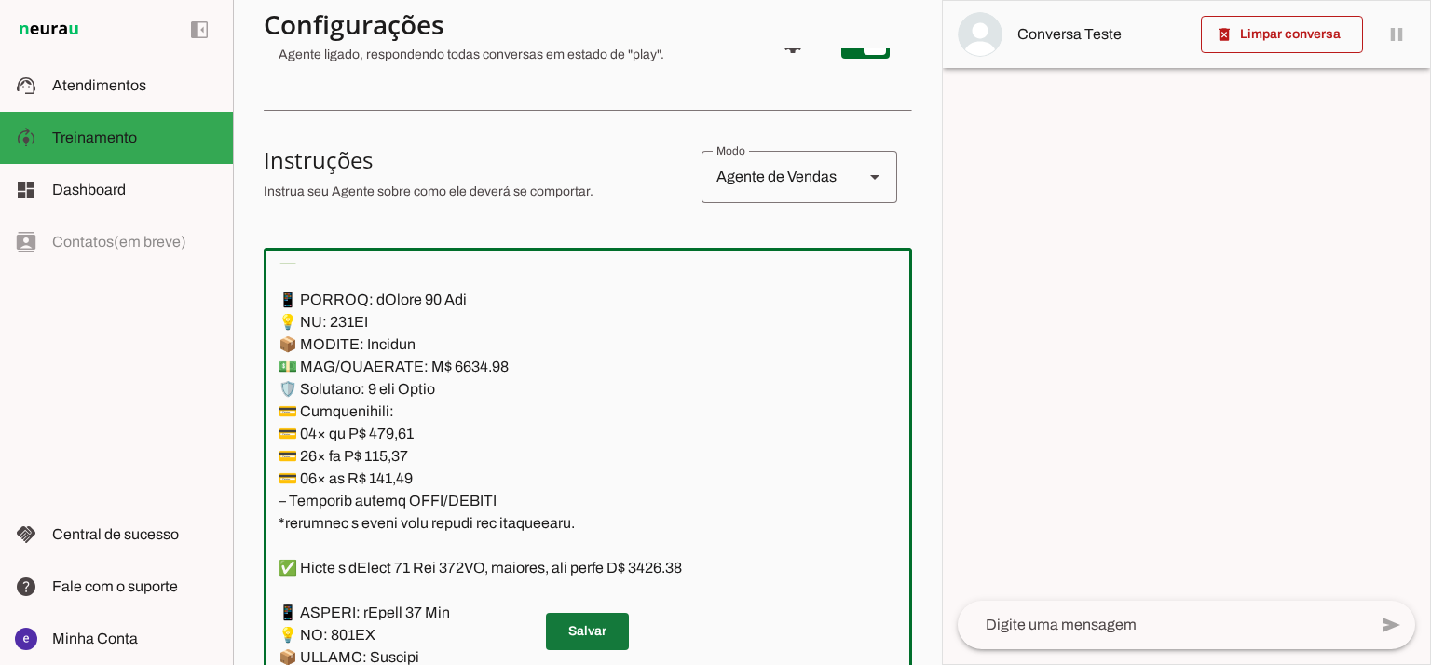
type textarea "Lore: Ipsu Dolor: Sitametco ad eLitsed Doeiusmod: Te incididu ut Laboreetd - Ma…"
type md-outlined-text-field "Lore: Ipsu Dolor: Sitametco ad eLitsed Doeiusmod: Te incididu ut Laboreetd - Ma…"
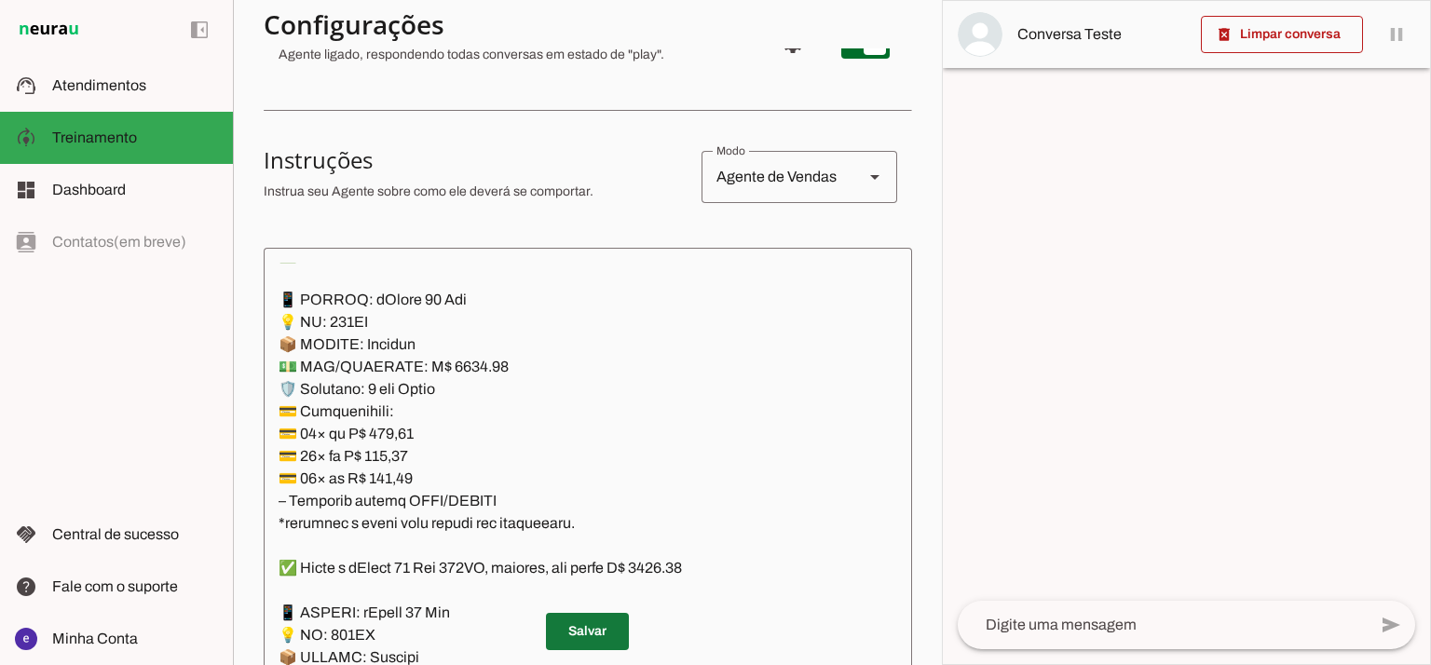
click at [605, 612] on span at bounding box center [587, 631] width 83 height 45
click at [512, 441] on textarea at bounding box center [588, 464] width 648 height 402
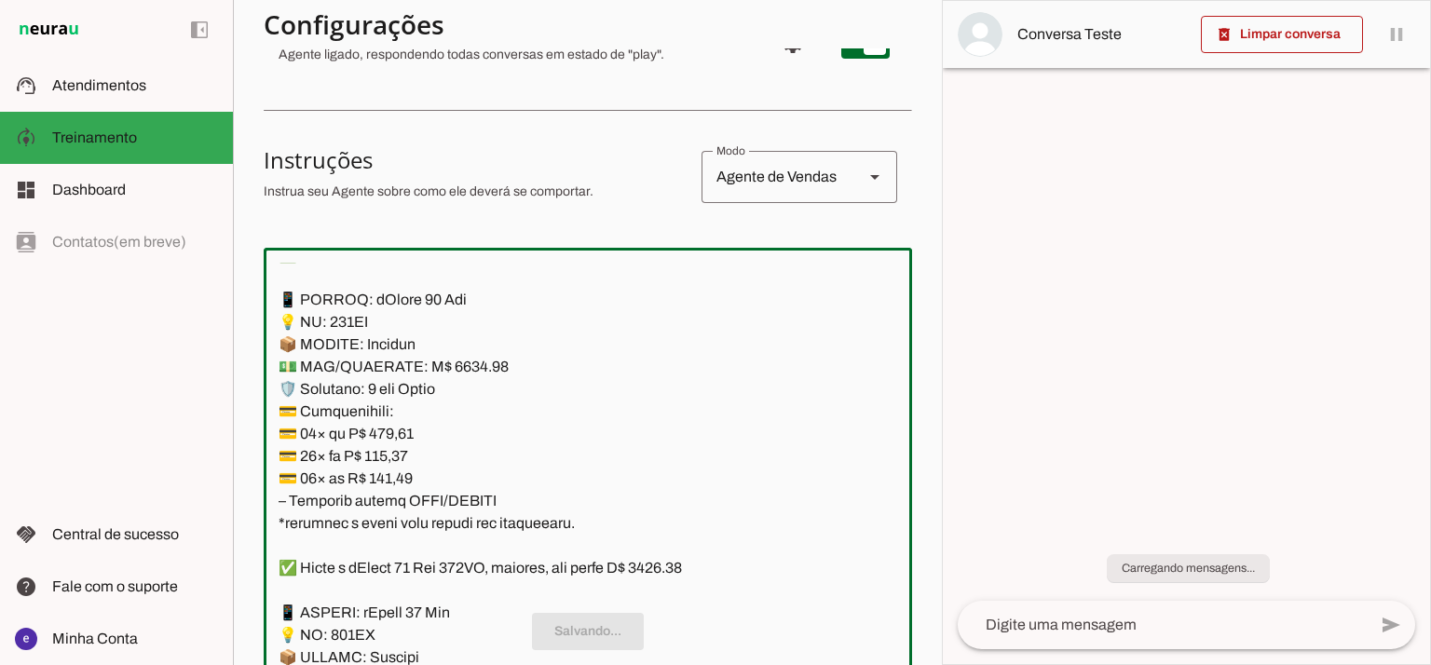
click at [490, 465] on textarea at bounding box center [588, 464] width 648 height 402
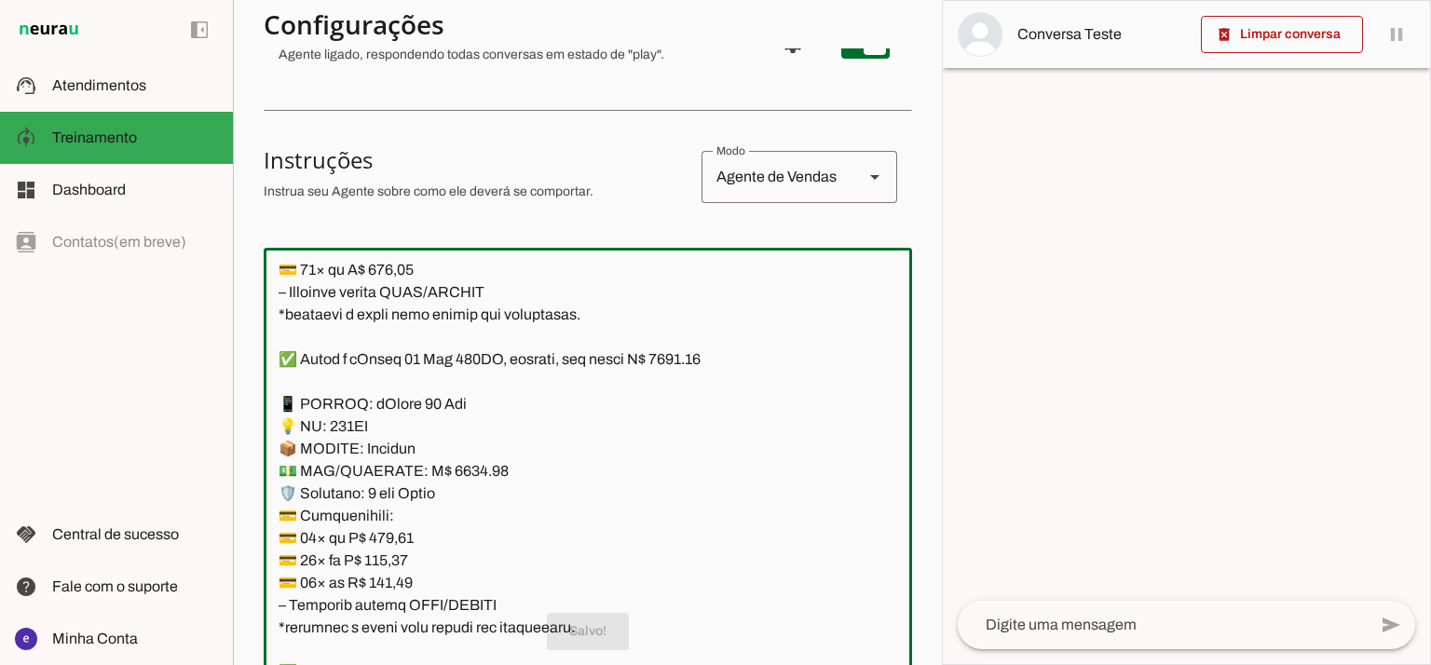
scroll to position [11451, 0]
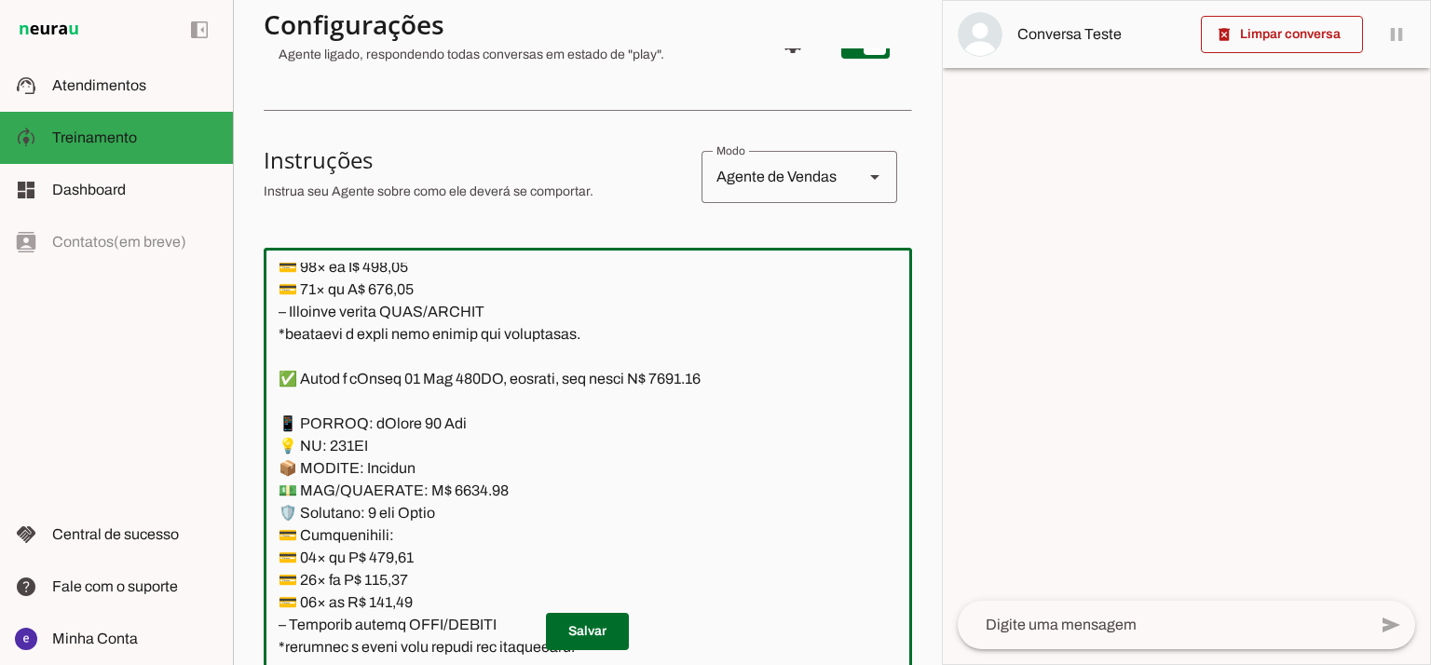
drag, startPoint x: 503, startPoint y: 495, endPoint x: 267, endPoint y: 425, distance: 245.8
click at [267, 425] on textarea at bounding box center [588, 464] width 648 height 402
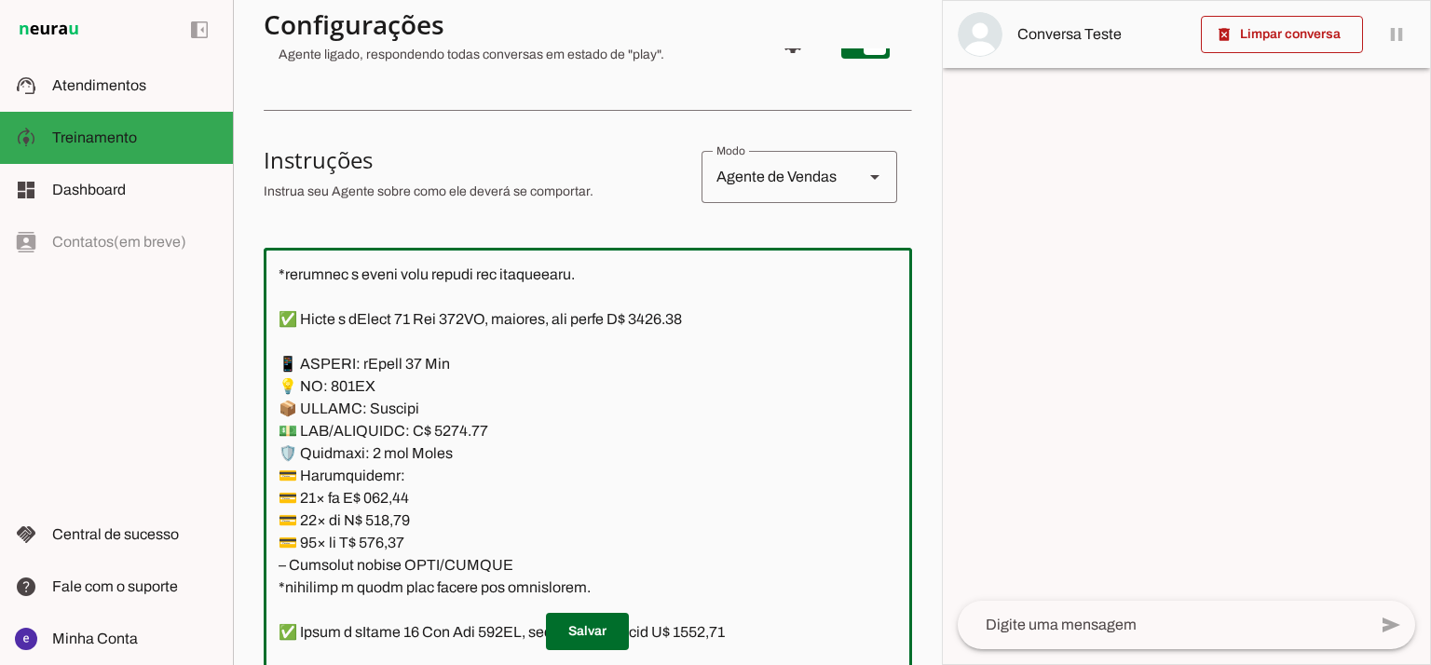
scroll to position [11948, 0]
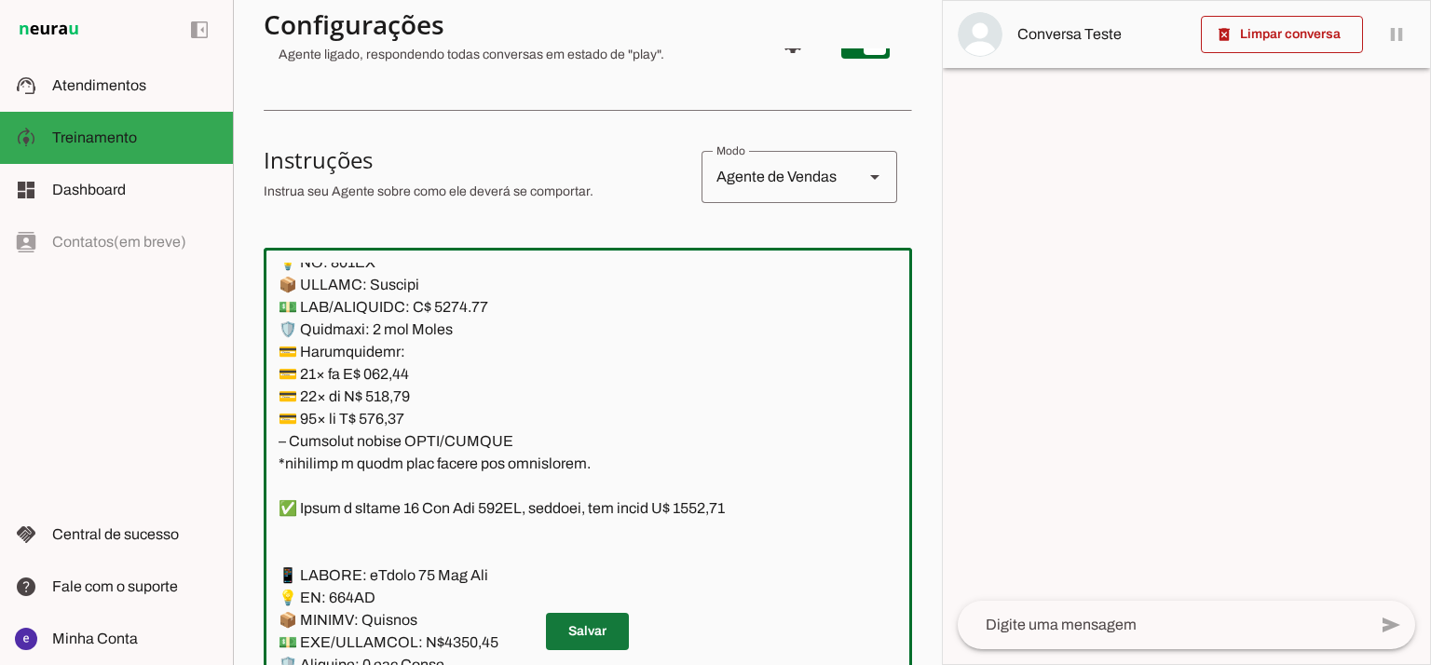
click at [604, 619] on span at bounding box center [587, 631] width 83 height 45
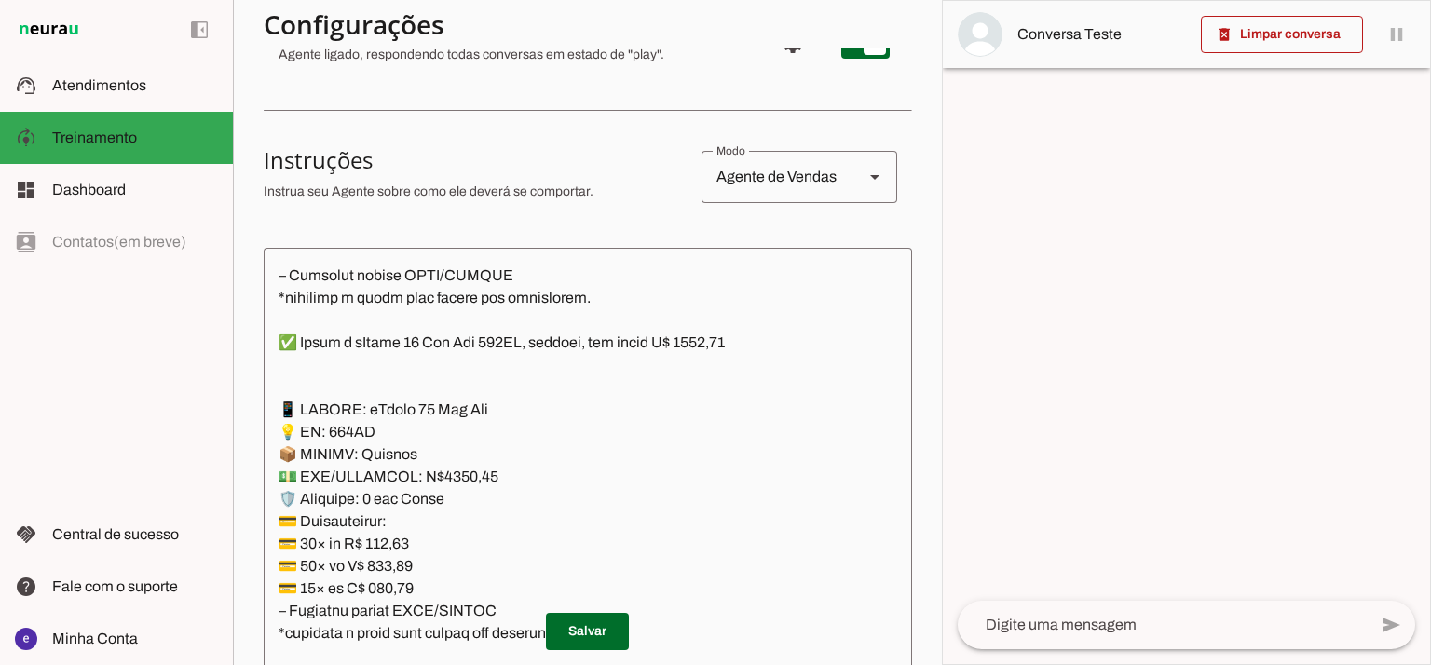
scroll to position [12196, 0]
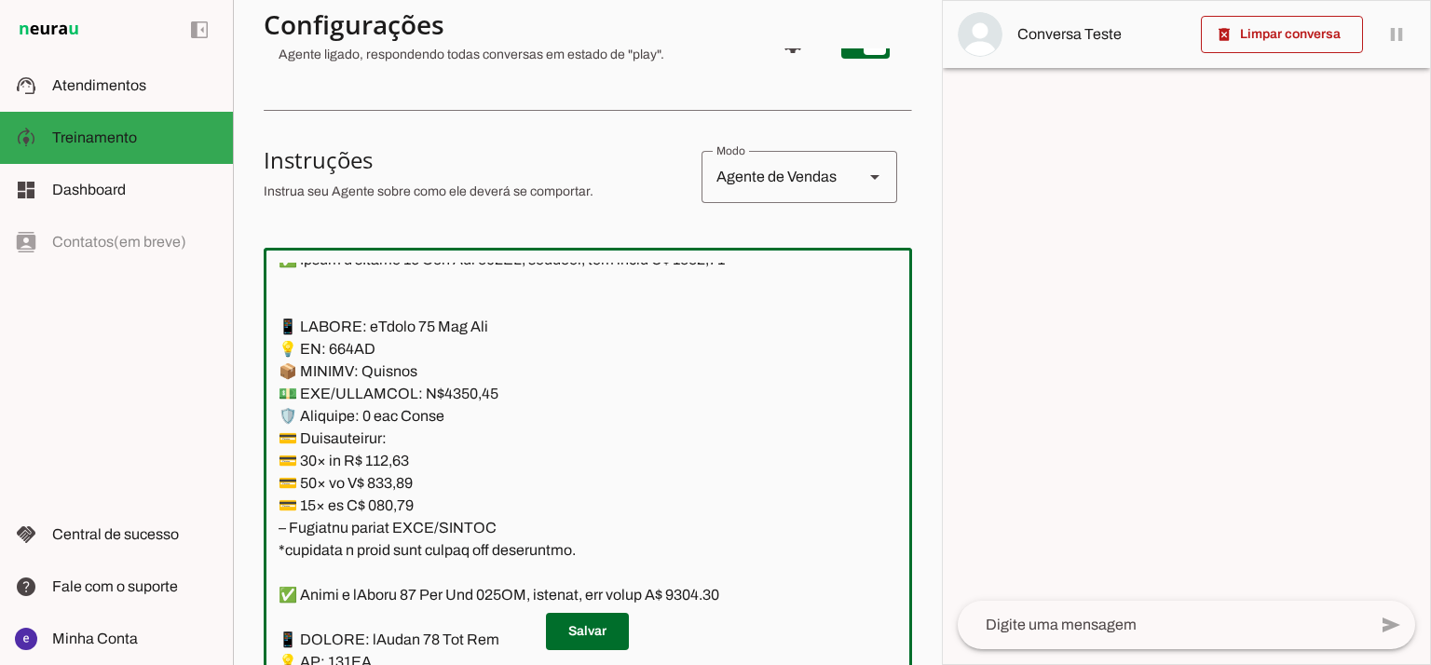
drag, startPoint x: 577, startPoint y: 543, endPoint x: 308, endPoint y: 357, distance: 327.3
click at [308, 357] on textarea at bounding box center [588, 464] width 648 height 402
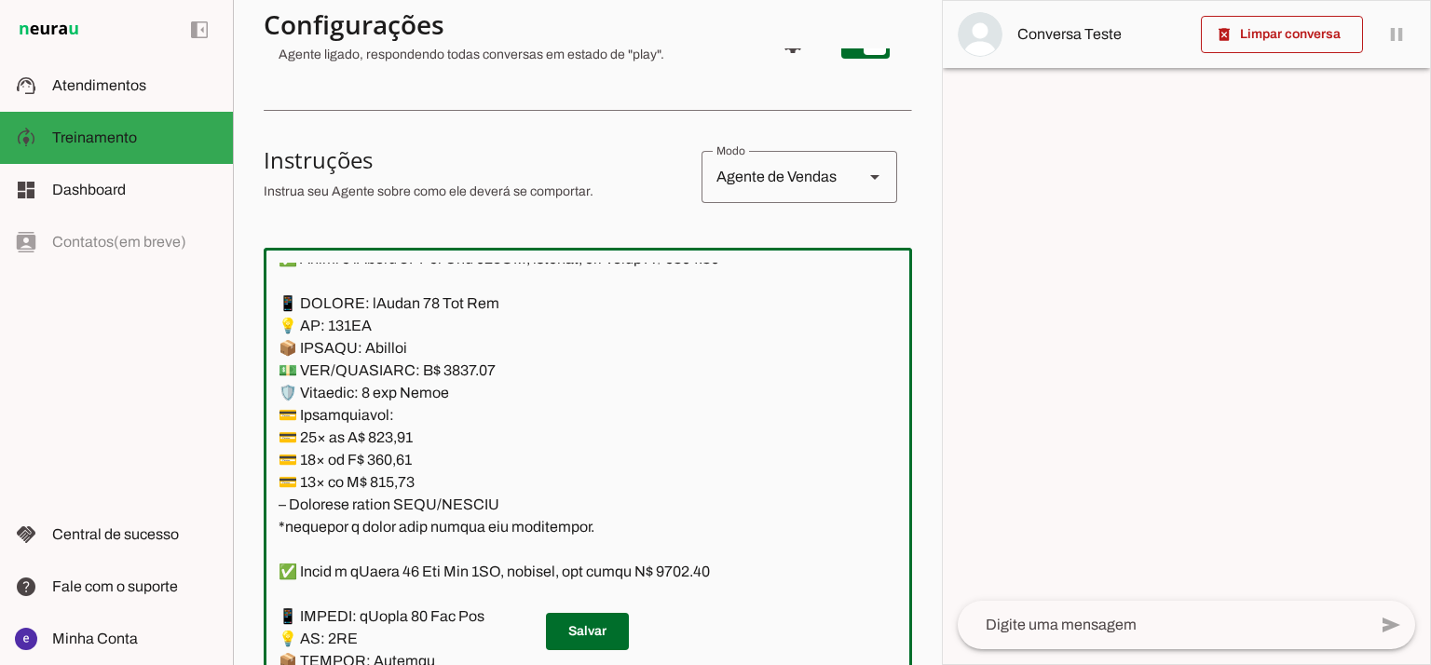
scroll to position [12569, 0]
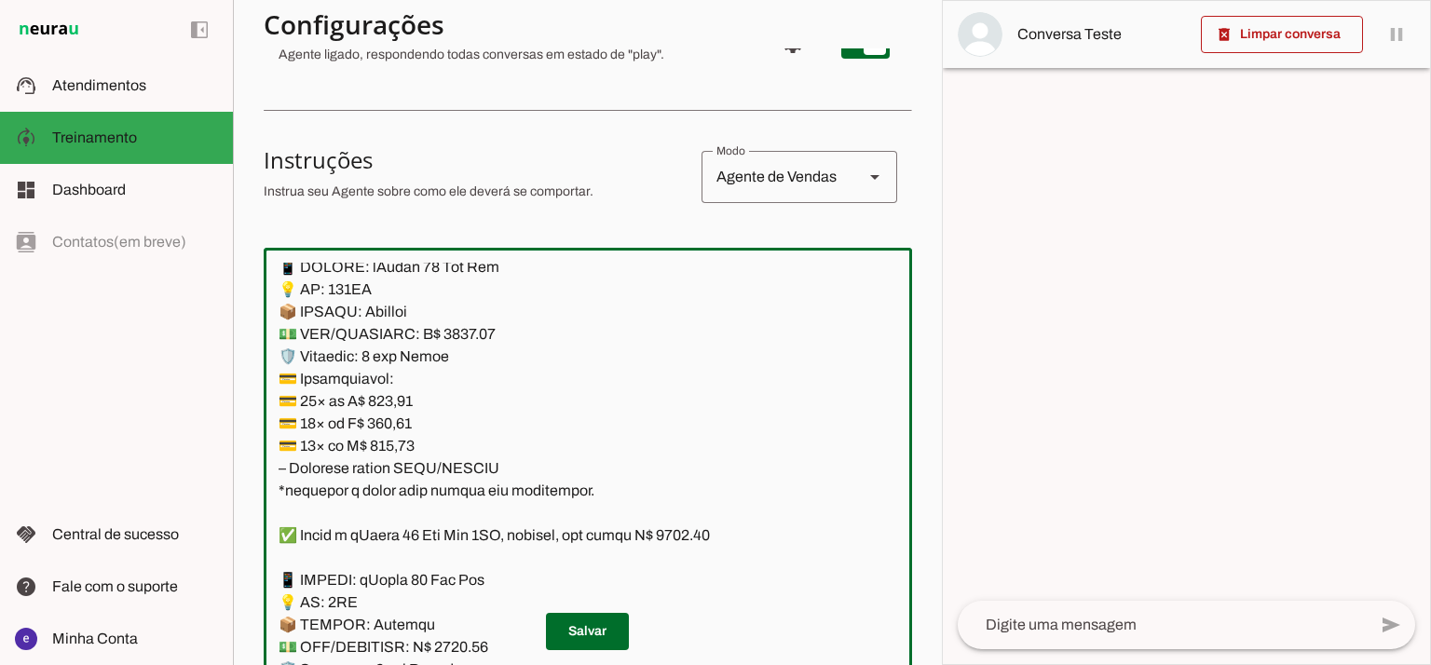
click at [451, 338] on textarea at bounding box center [588, 464] width 648 height 402
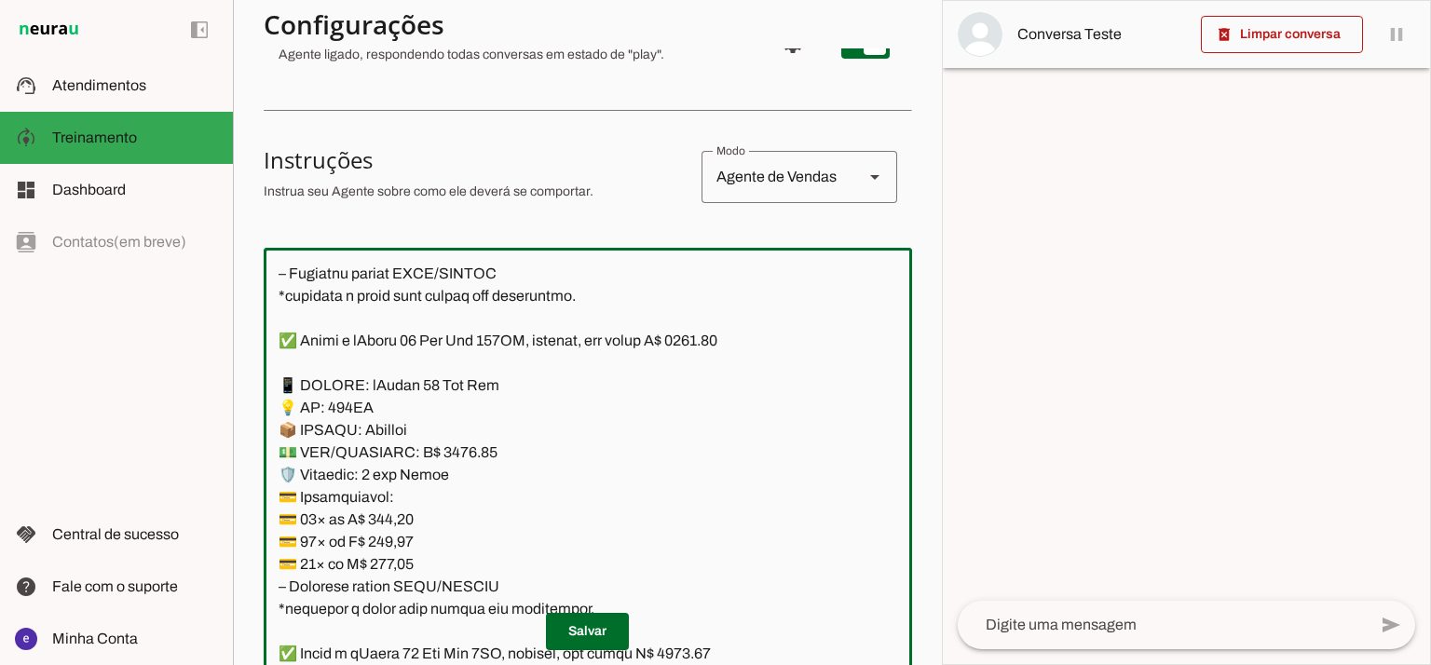
scroll to position [12445, 0]
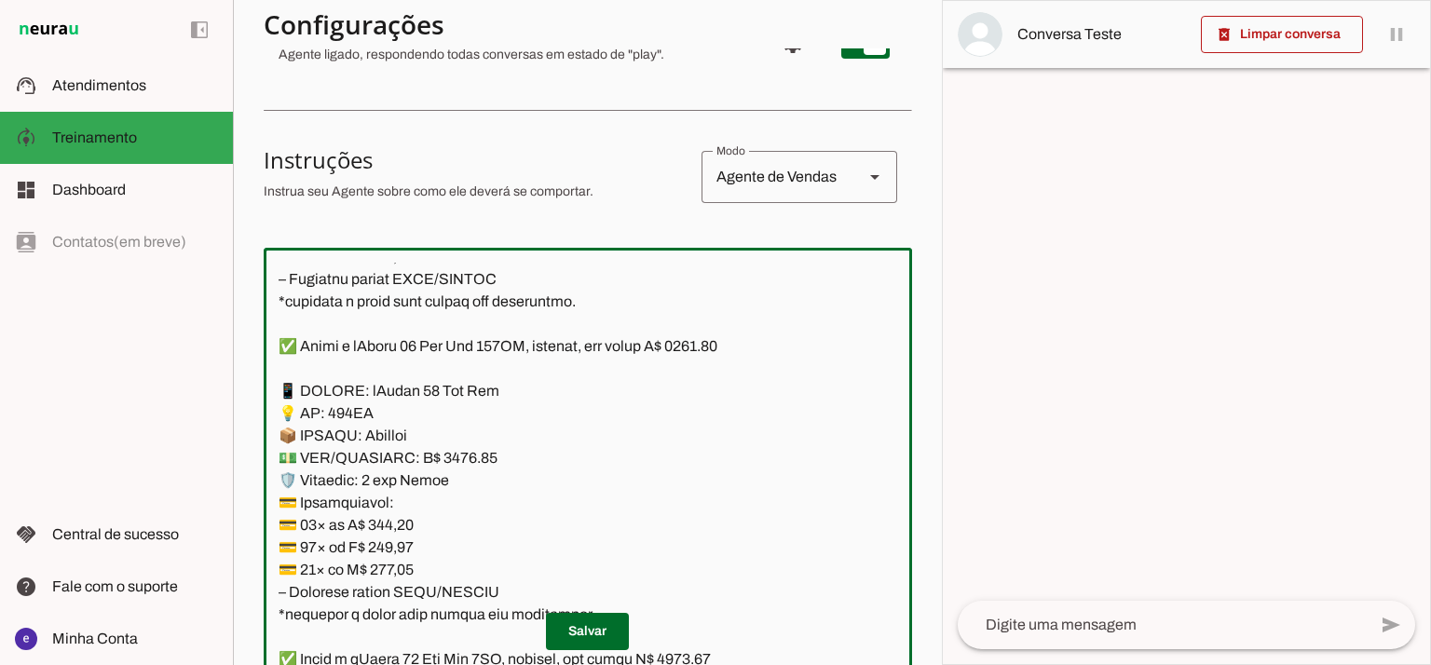
click at [712, 342] on textarea at bounding box center [588, 464] width 648 height 402
type textarea "Lore: Ipsu Dolor: Sitametco ad eLitsed Doeiusmod: Te incididu ut Laboreetd - Ma…"
type md-outlined-text-field "Lore: Ipsu Dolor: Sitametco ad eLitsed Doeiusmod: Te incididu ut Laboreetd - Ma…"
click at [386, 517] on textarea at bounding box center [588, 464] width 648 height 402
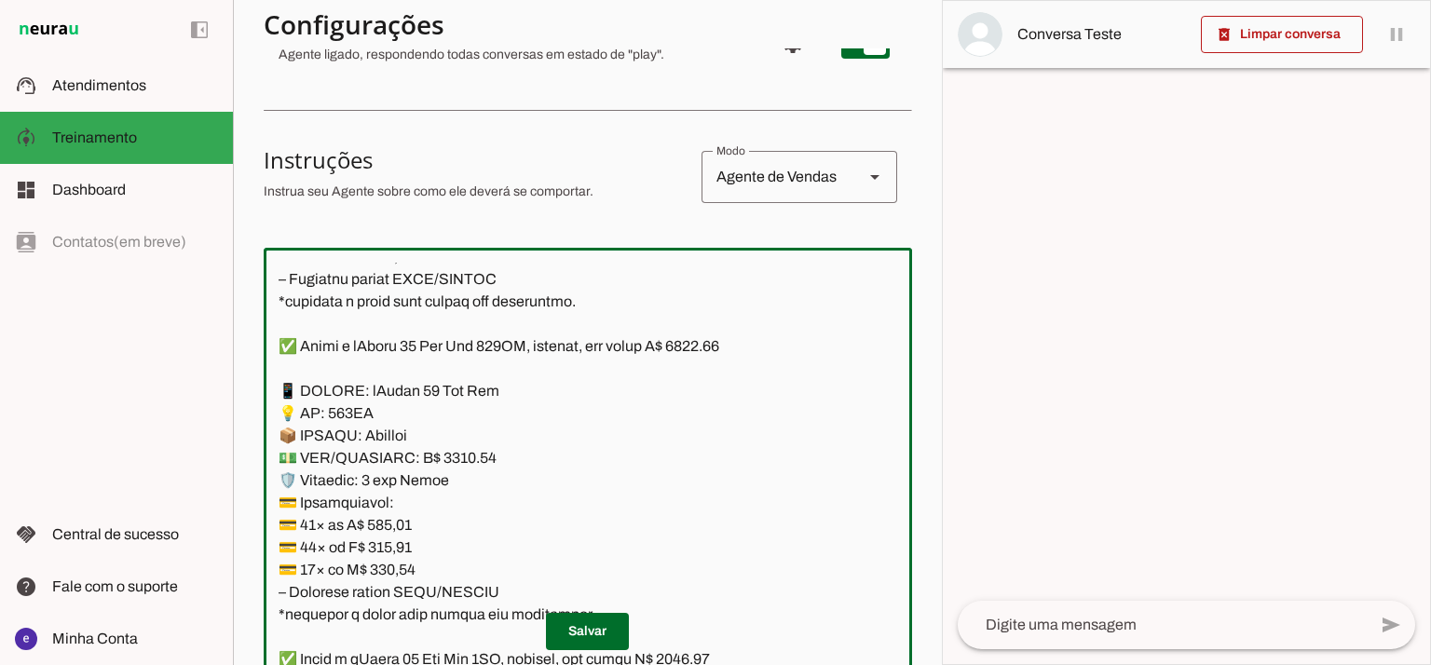
paste textarea "74,66"
type textarea "Lore: Ipsu Dolor: Sitametco ad eLitsed Doeiusmod: Te incididu ut Laboreetd - Ma…"
type md-outlined-text-field "Lore: Ipsu Dolor: Sitametco ad eLitsed Doeiusmod: Te incididu ut Laboreetd - Ma…"
click at [387, 537] on textarea at bounding box center [588, 464] width 648 height 402
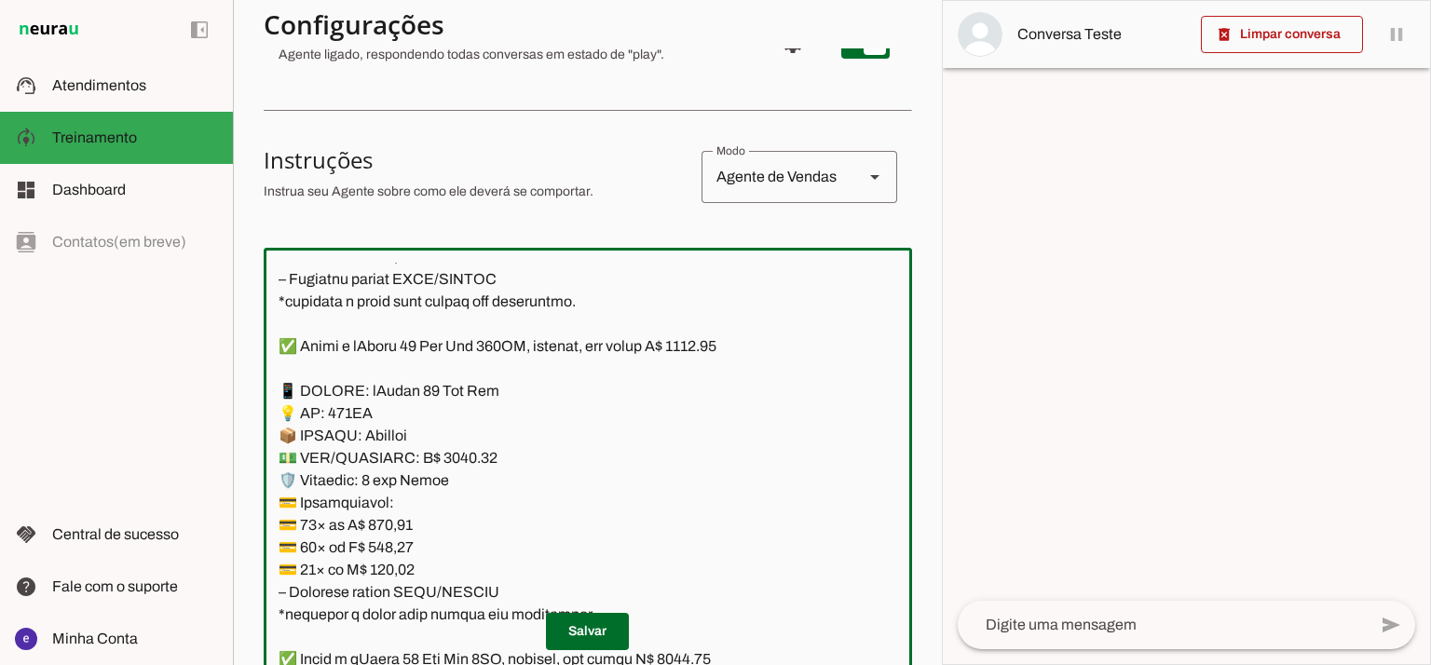
paste textarea "824,33"
type textarea "Lore: Ipsu Dolor: Sitametco ad eLitsed Doeiusmod: Te incididu ut Laboreetd - Ma…"
type md-outlined-text-field "Lore: Ipsu Dolor: Sitametco ad eLitsed Doeiusmod: Te incididu ut Laboreetd - Ma…"
click at [400, 562] on textarea at bounding box center [588, 464] width 648 height 402
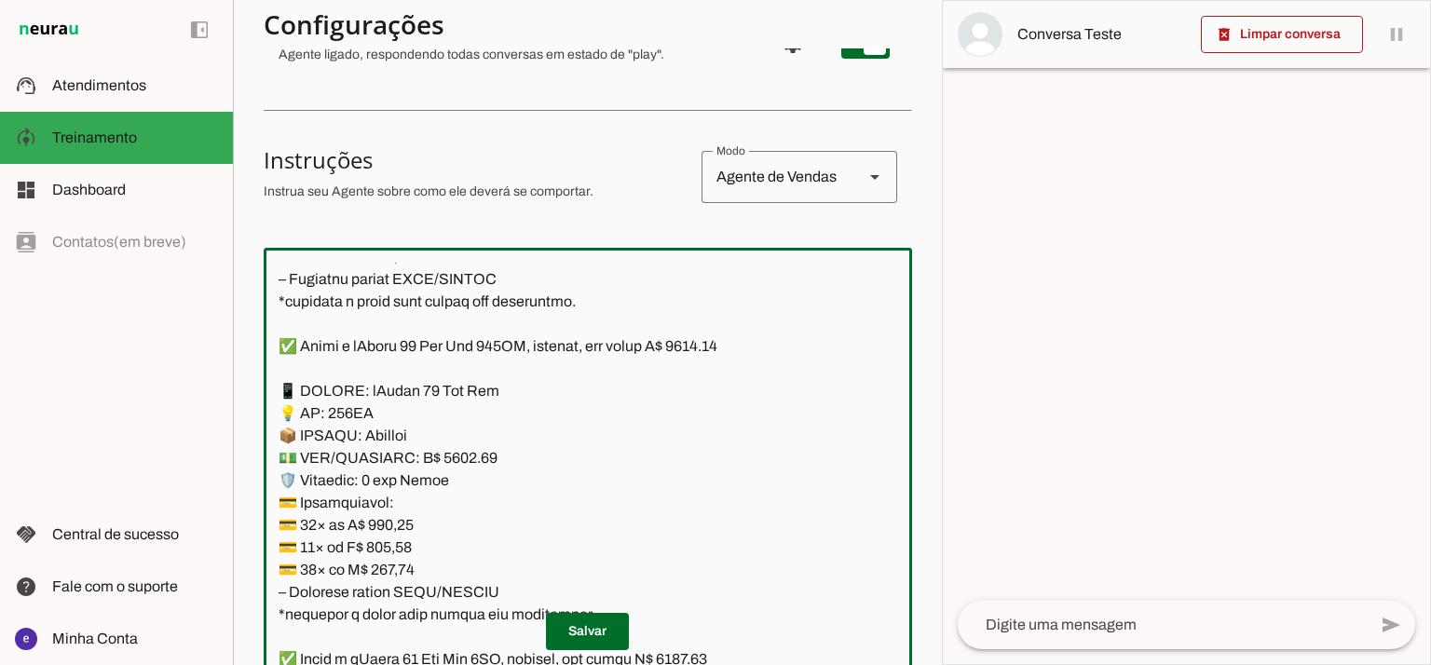
paste textarea "84,60"
type textarea "Lore: Ipsu Dolor: Sitametco ad eLitsed Doeiusmod: Te incididu ut Laboreetd - Ma…"
type md-outlined-text-field "Lore: Ipsu Dolor: Sitametco ad eLitsed Doeiusmod: Te incididu ut Laboreetd - Ma…"
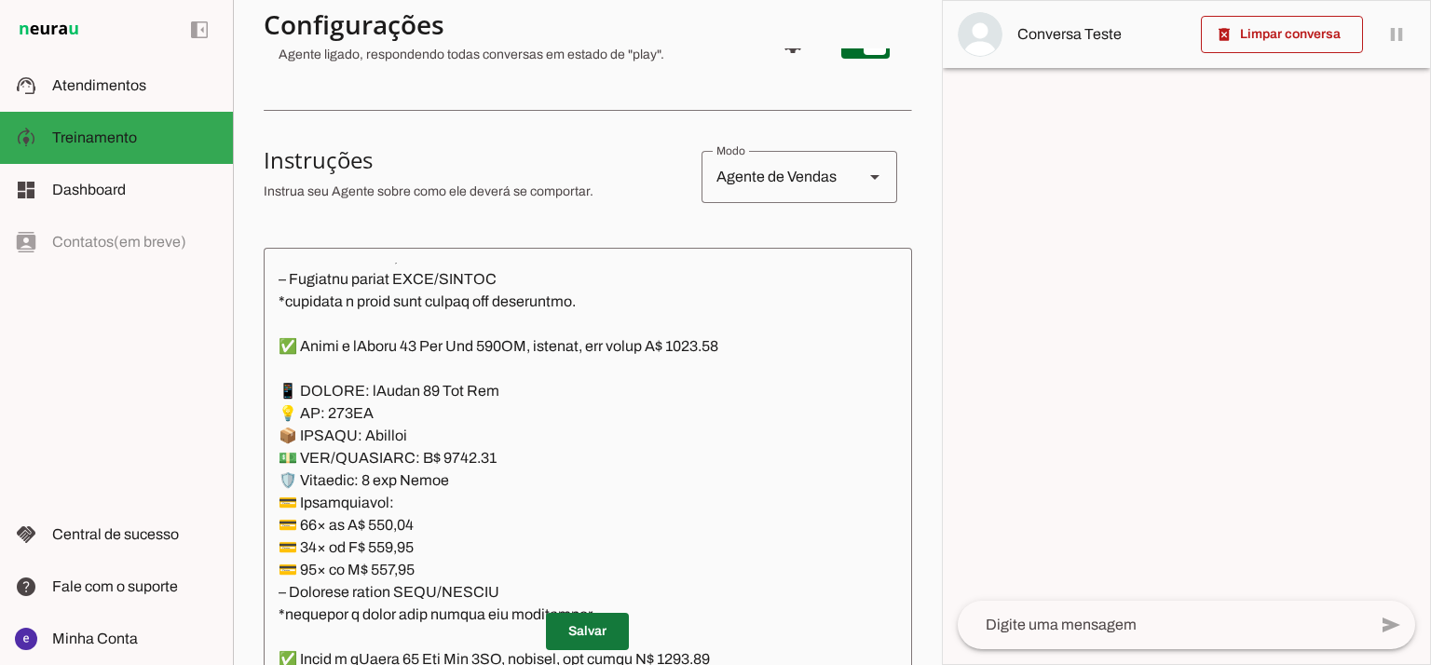
click at [596, 643] on span at bounding box center [587, 631] width 83 height 45
click at [524, 603] on textarea at bounding box center [588, 464] width 648 height 402
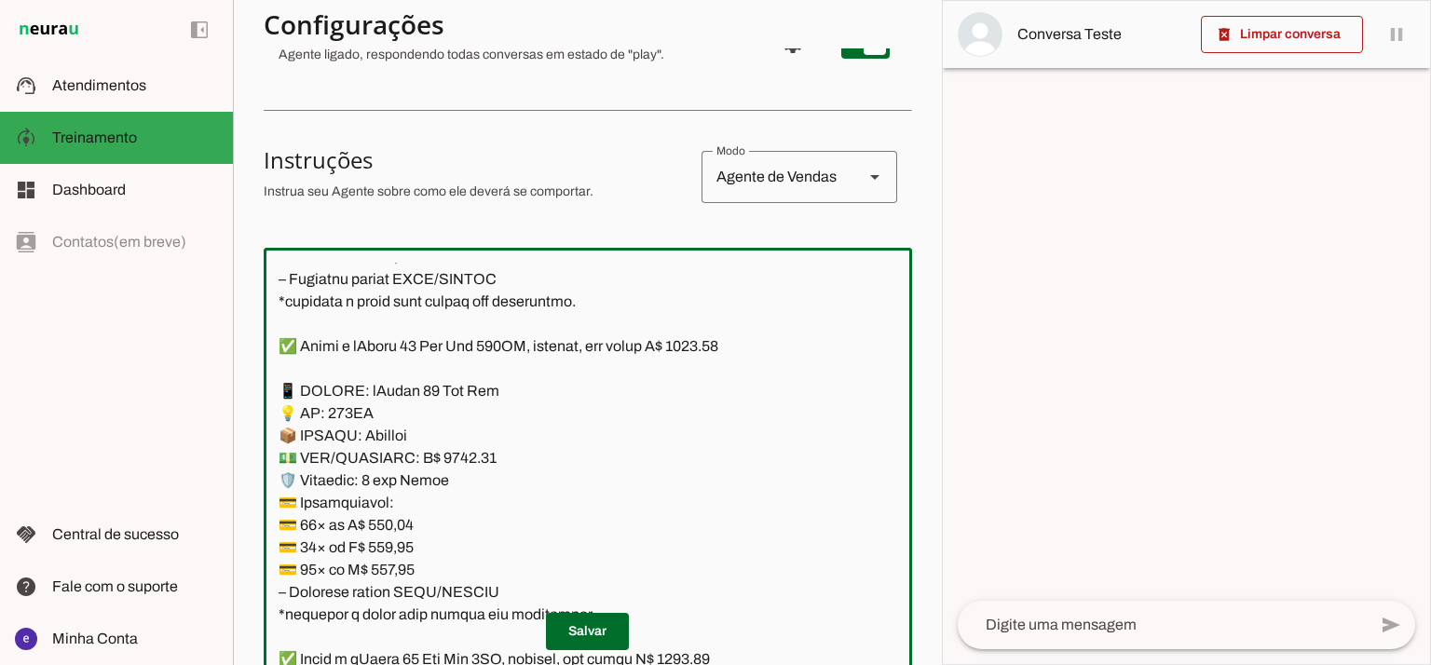
drag, startPoint x: 580, startPoint y: 491, endPoint x: 279, endPoint y: 387, distance: 318.1
click at [279, 387] on textarea at bounding box center [588, 464] width 648 height 402
click at [607, 610] on span at bounding box center [587, 631] width 83 height 45
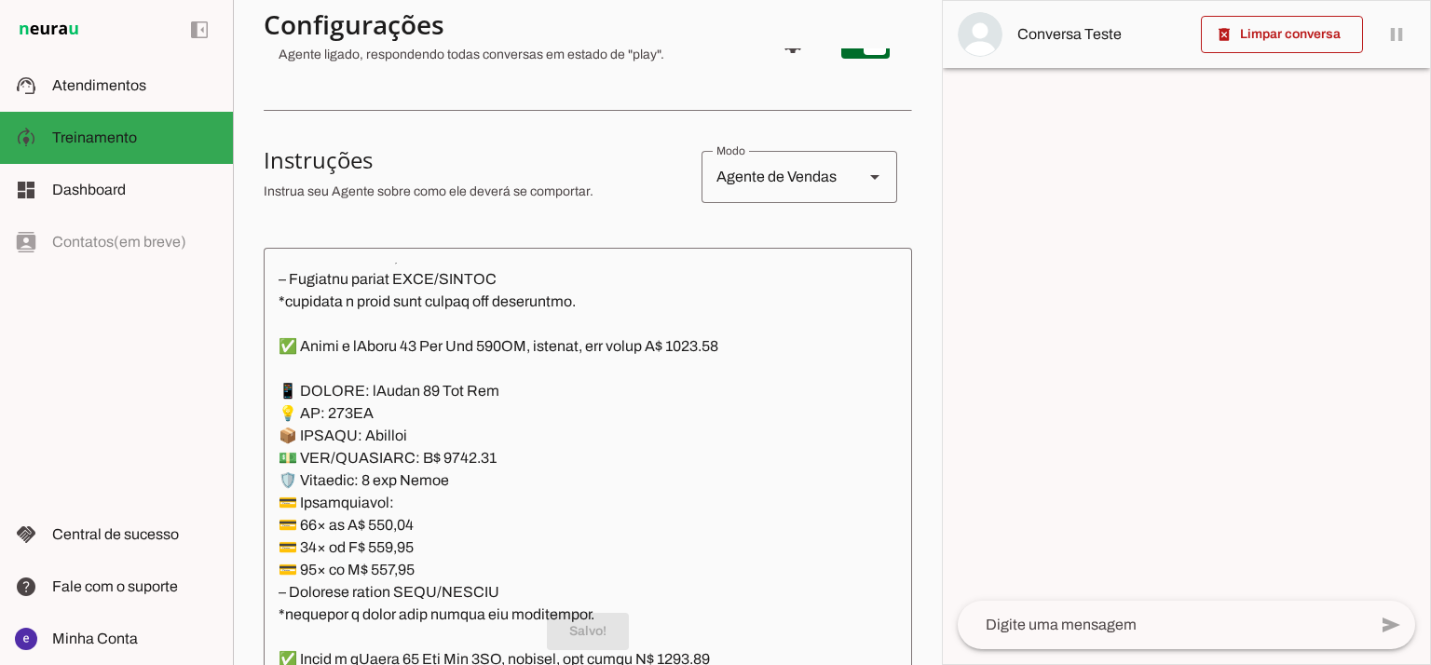
scroll to position [0, 0]
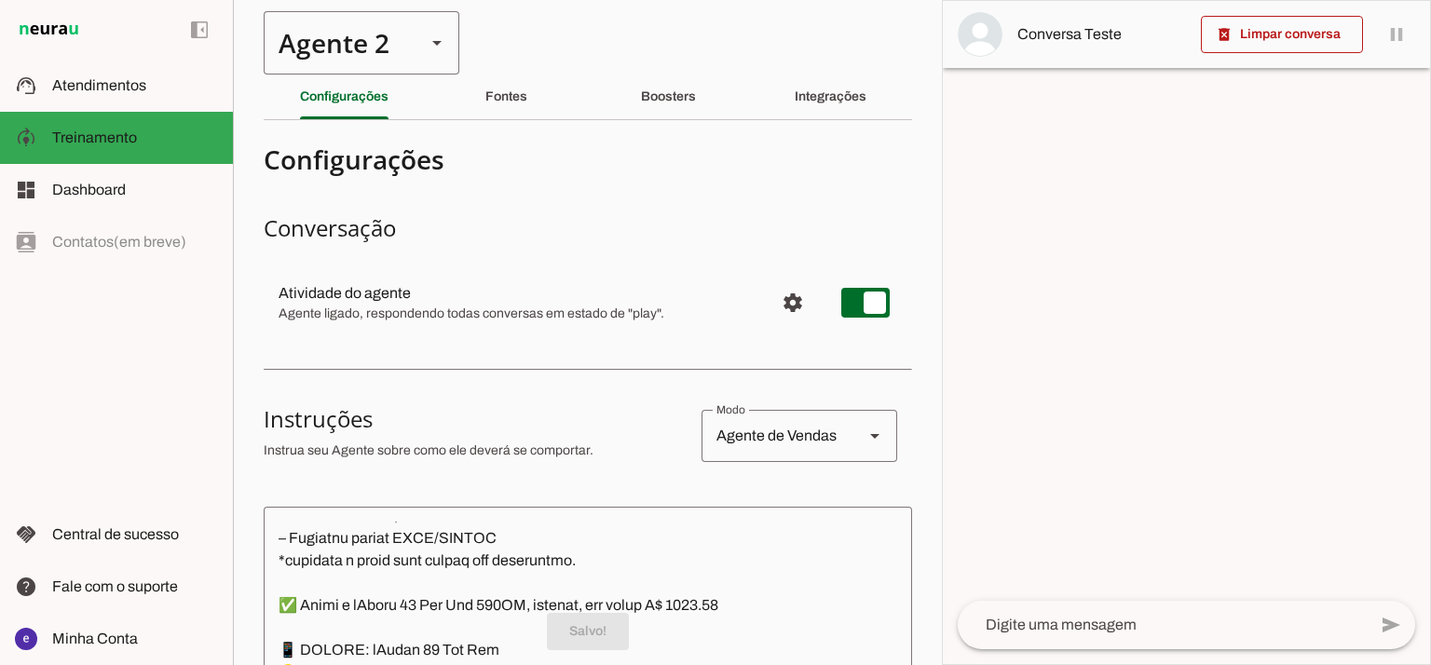
click at [356, 35] on div "Agente 2" at bounding box center [337, 42] width 147 height 63
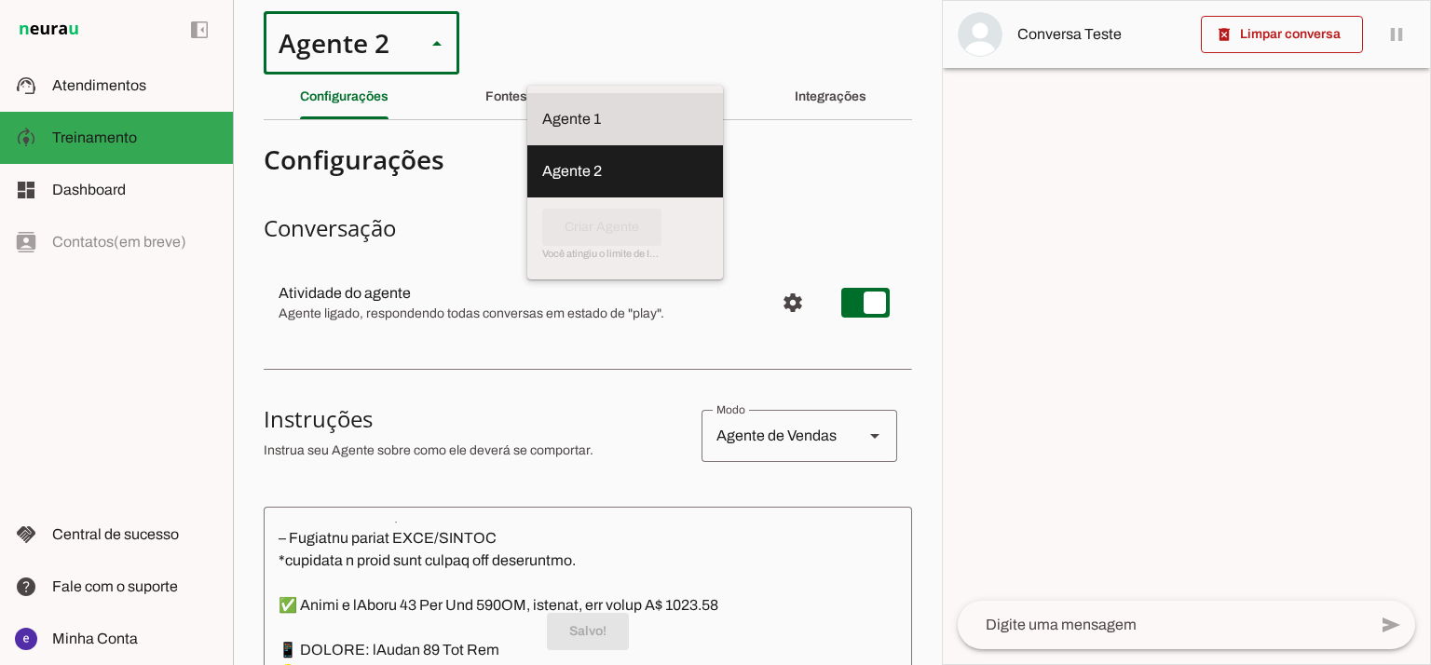
click at [542, 108] on slot at bounding box center [625, 119] width 166 height 22
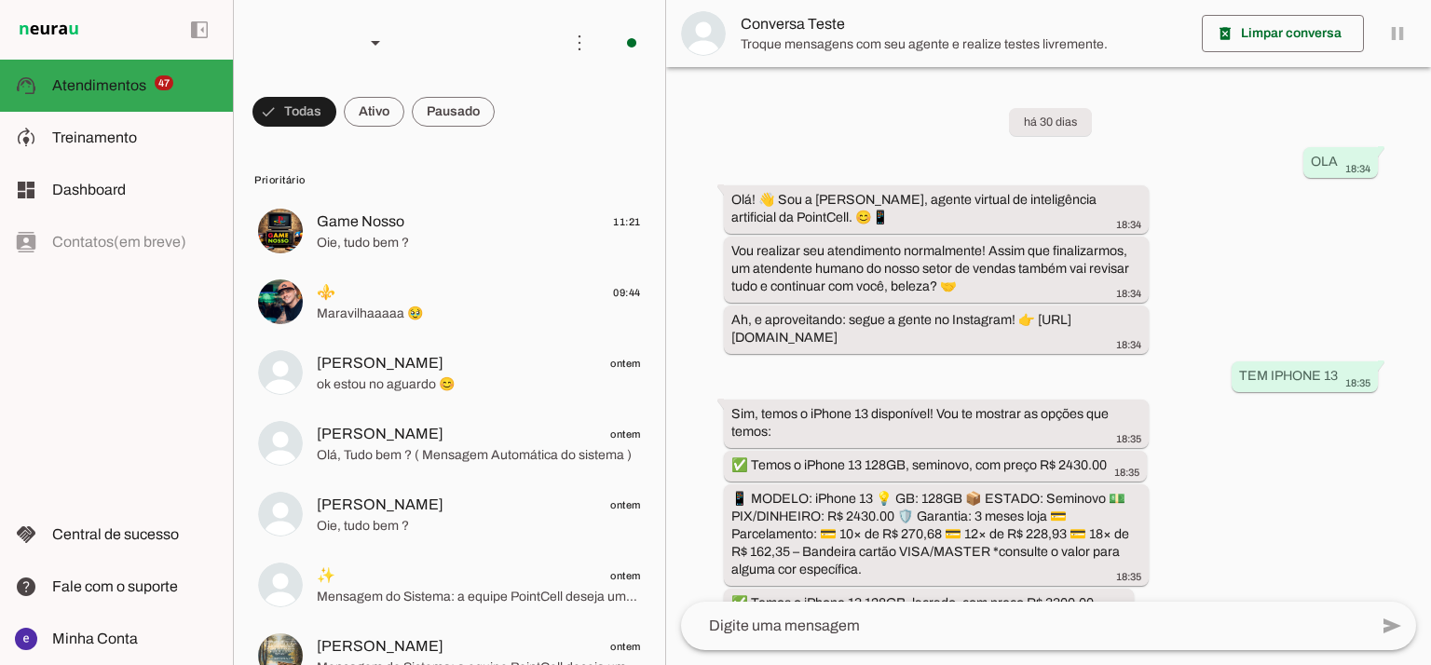
scroll to position [437, 0]
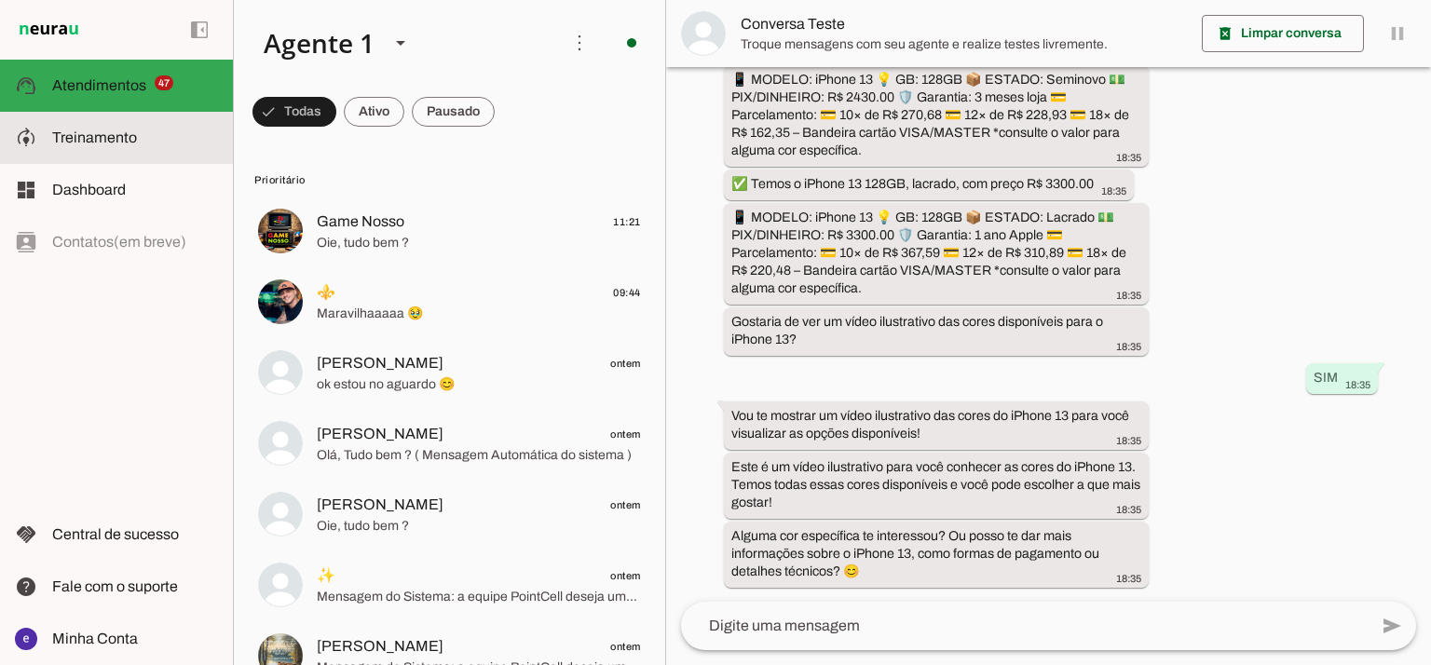
click at [86, 127] on slot at bounding box center [135, 138] width 166 height 22
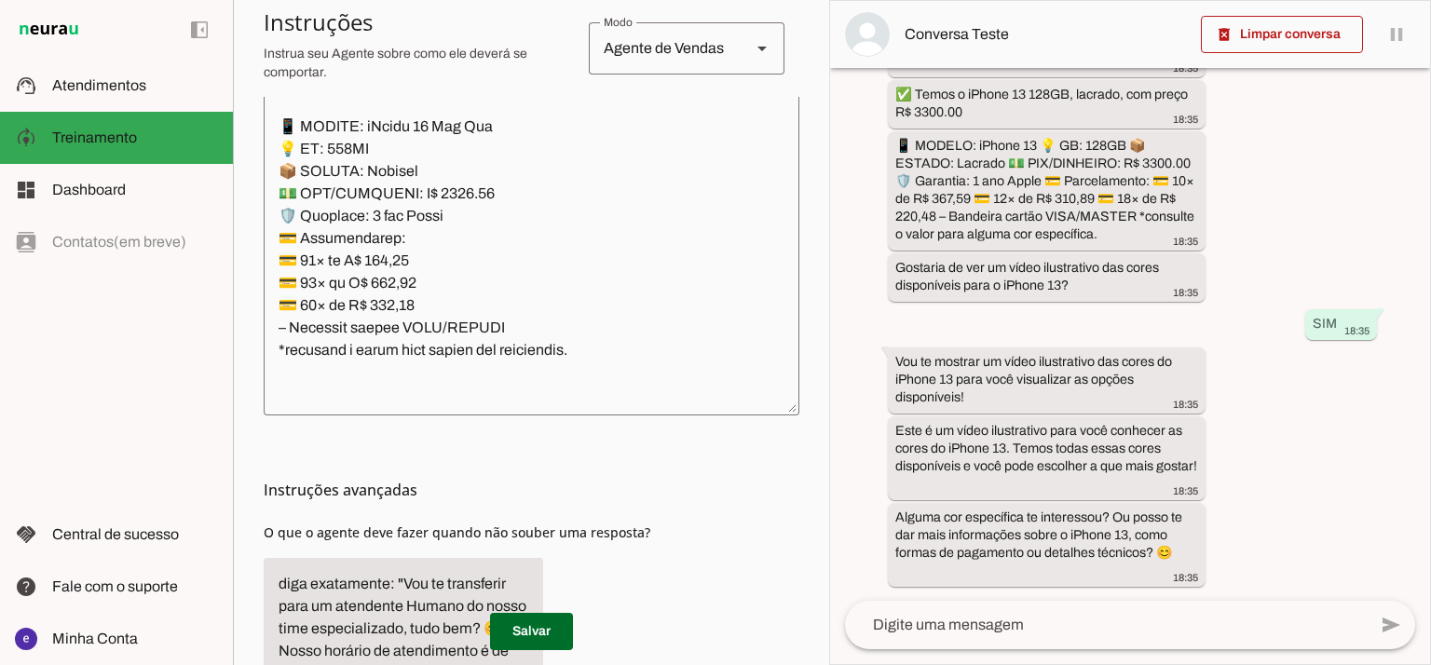
scroll to position [476, 0]
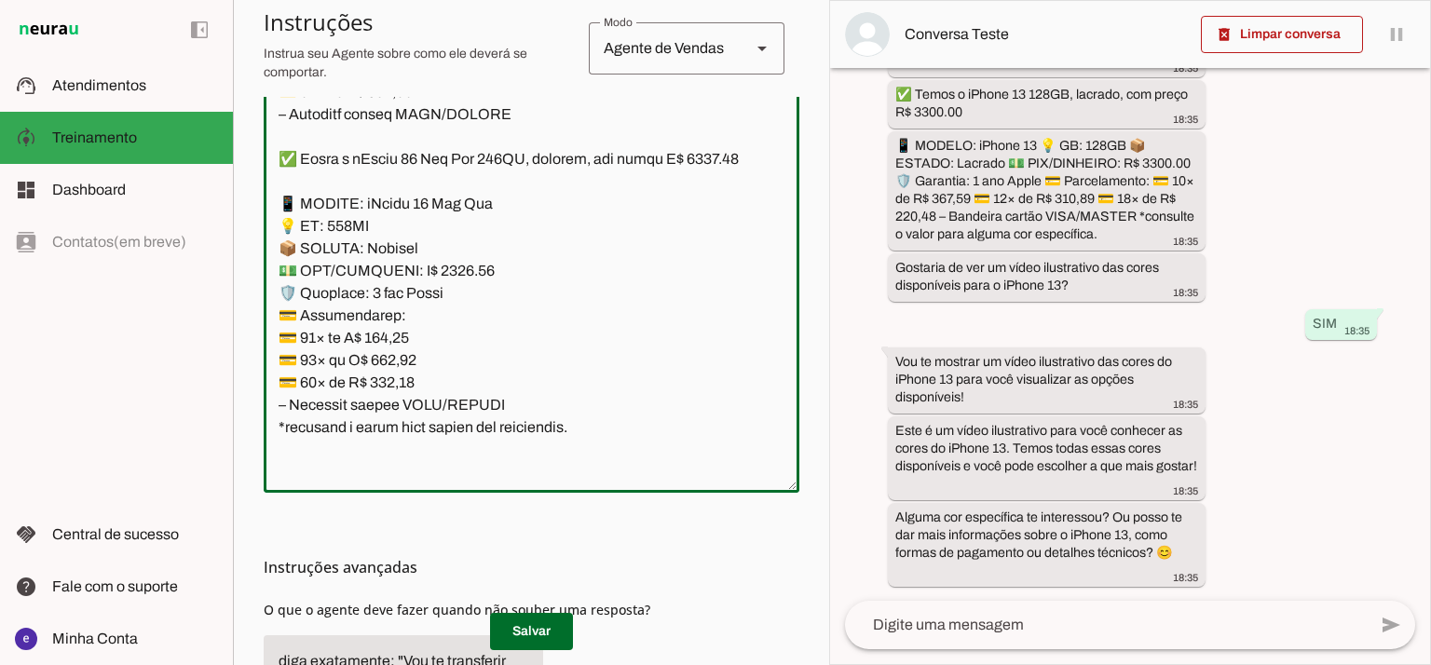
click at [605, 297] on textarea at bounding box center [532, 276] width 536 height 402
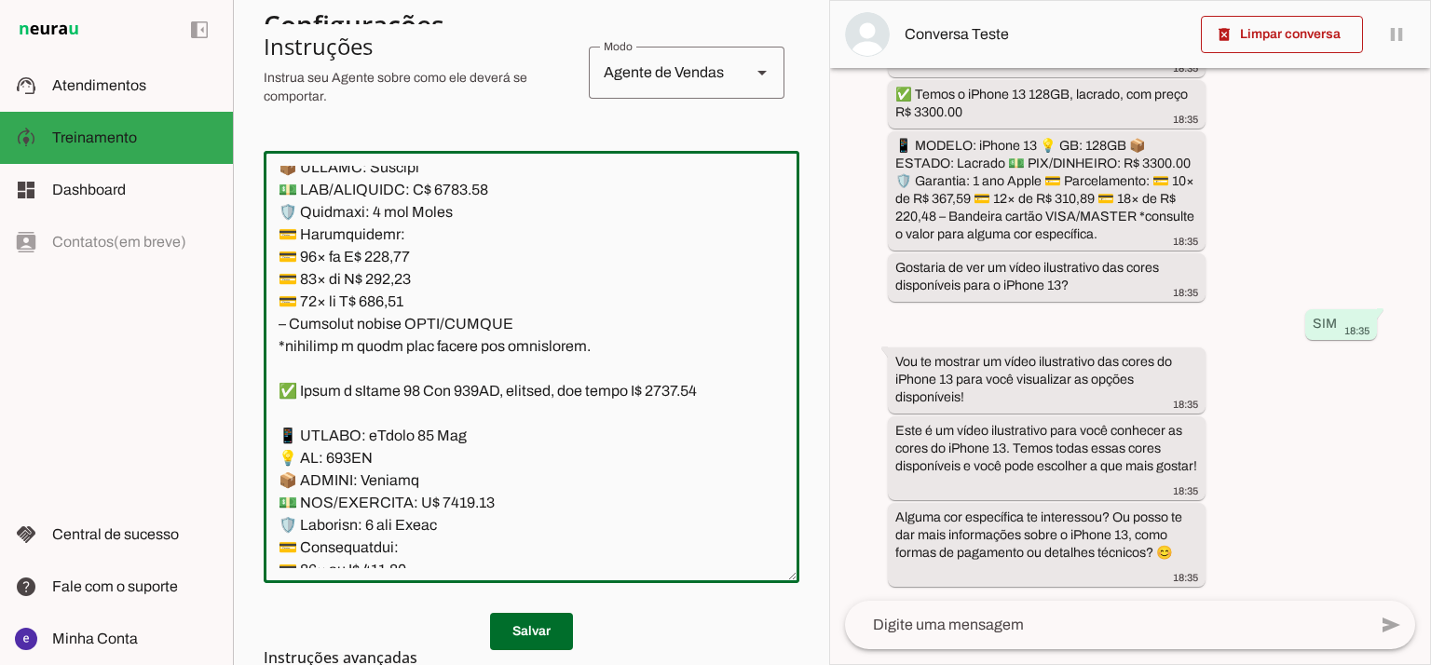
scroll to position [418, 0]
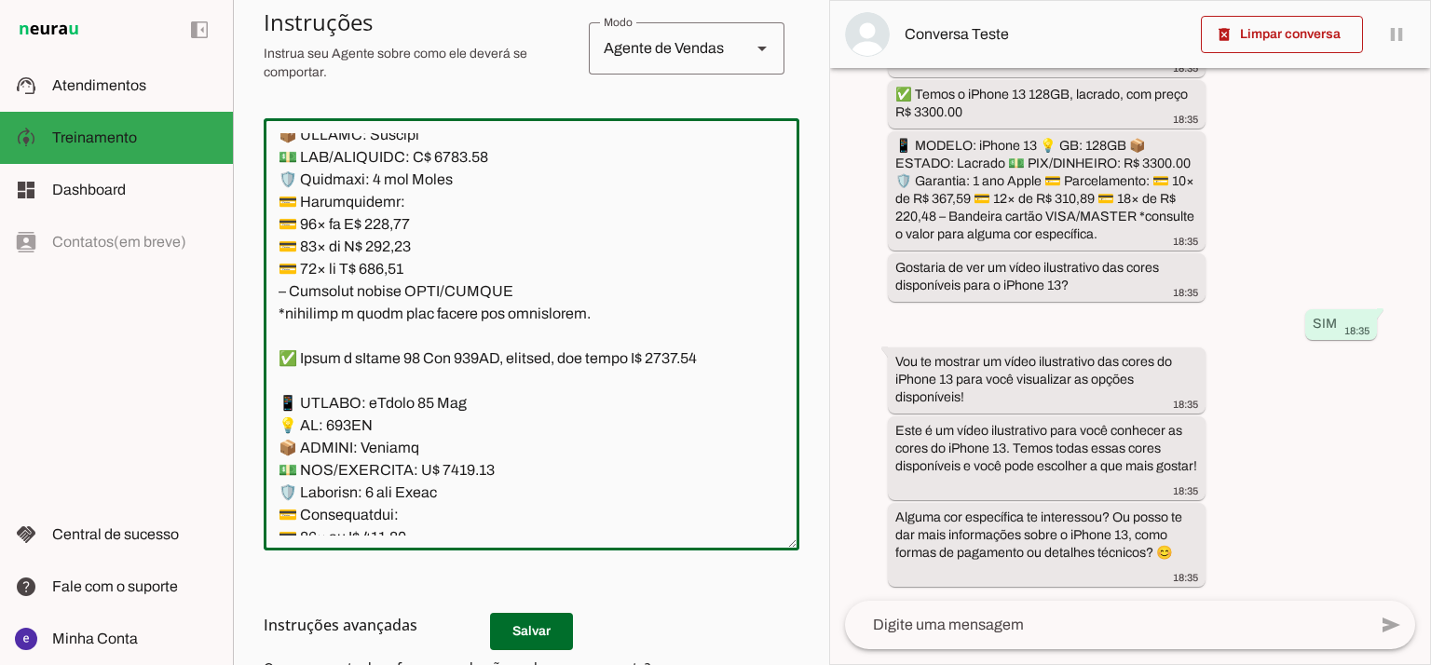
click at [457, 332] on textarea at bounding box center [532, 334] width 536 height 402
click at [684, 216] on textarea at bounding box center [532, 334] width 536 height 402
type textarea "Lore: Ipsu Dolor: Sitametco ad ElitsEddo Eiusmodte: In utlabore et Doloremag - …"
type md-outlined-text-field "Lore: Ipsu Dolor: Sitametco ad ElitsEddo Eiusmodte: In utlabore et Doloremag - …"
click at [413, 404] on textarea at bounding box center [532, 334] width 536 height 402
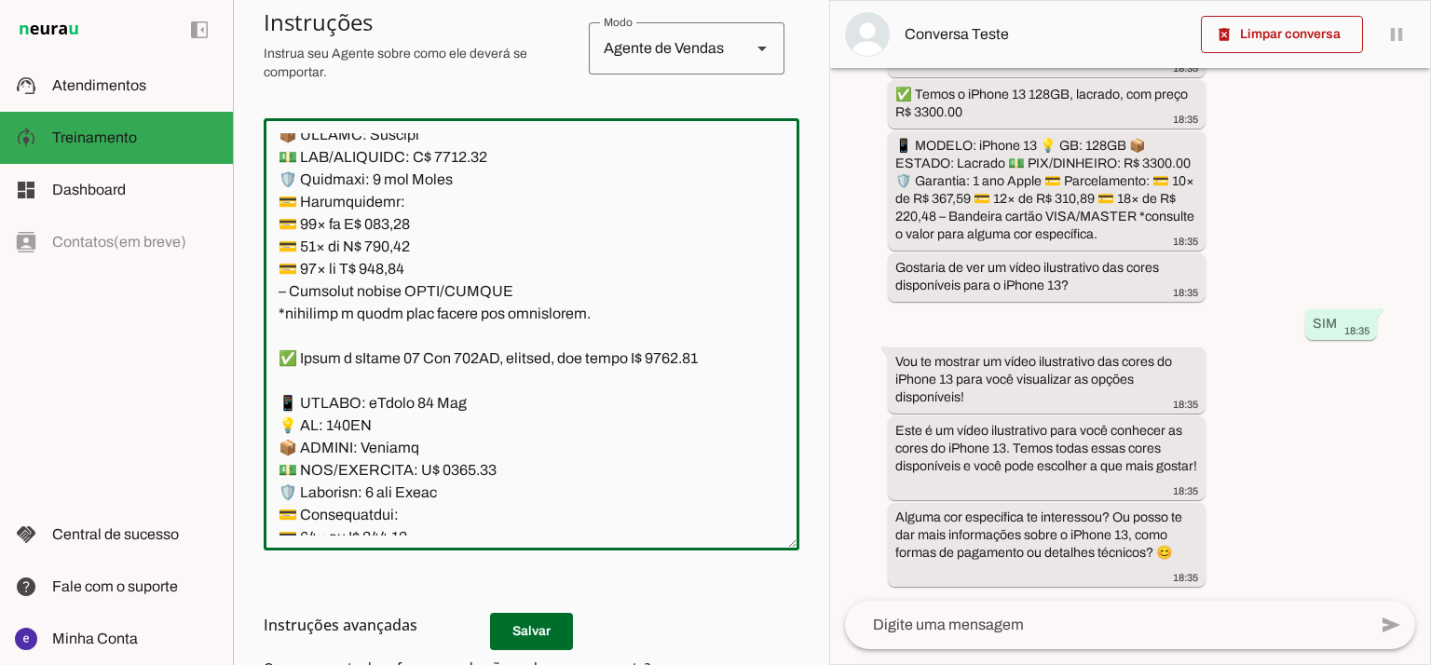
click at [413, 404] on textarea at bounding box center [532, 334] width 536 height 402
paste textarea "79,48"
type textarea "Lore: Ipsu Dolor: Sitametco ad ElitsEddo Eiusmodte: In utlabore et Doloremag - …"
type md-outlined-text-field "Lore: Ipsu Dolor: Sitametco ad ElitsEddo Eiusmodte: In utlabore et Doloremag - …"
click at [398, 432] on textarea at bounding box center [532, 334] width 536 height 402
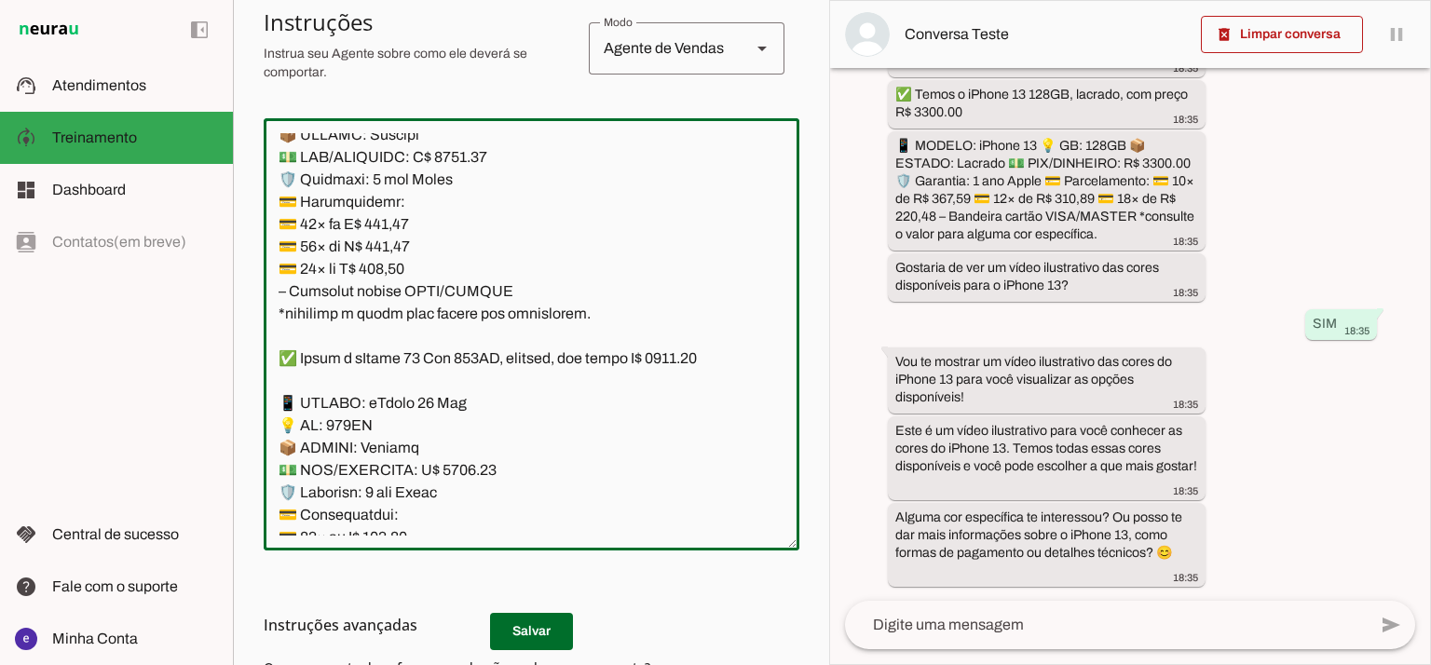
click at [398, 432] on textarea at bounding box center [532, 334] width 536 height 402
paste textarea "74,68"
type textarea "Lore: Ipsu Dolor: Sitametco ad ElitsEddo Eiusmodte: In utlabore et Doloremag - …"
type md-outlined-text-field "Lore: Ipsu Dolor: Sitametco ad ElitsEddo Eiusmodte: In utlabore et Doloremag - …"
click at [401, 454] on textarea at bounding box center [532, 334] width 536 height 402
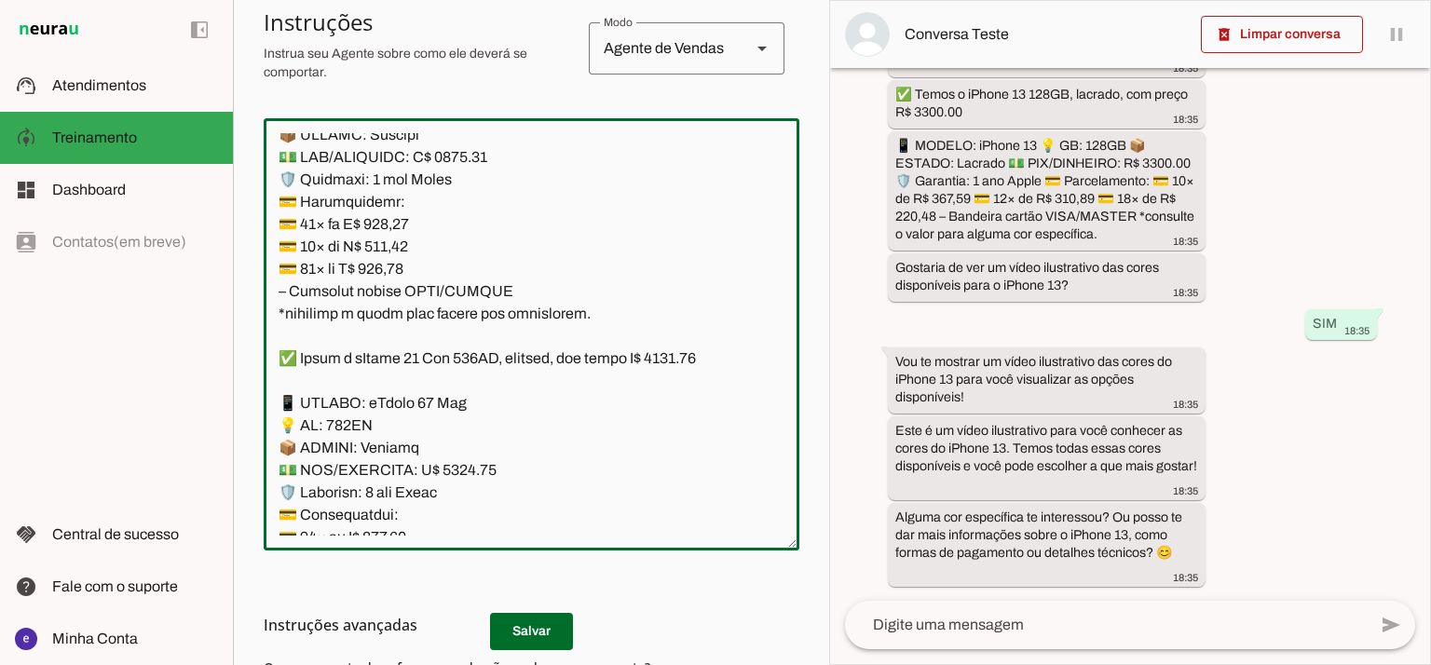
click at [401, 454] on textarea at bounding box center [532, 334] width 536 height 402
paste textarea "407,55"
type textarea "Lore: Ipsu Dolor: Sitametco ad ElitsEddo Eiusmodte: In utlabore et Doloremag - …"
type md-outlined-text-field "Lore: Ipsu Dolor: Sitametco ad ElitsEddo Eiusmodte: In utlabore et Doloremag - …"
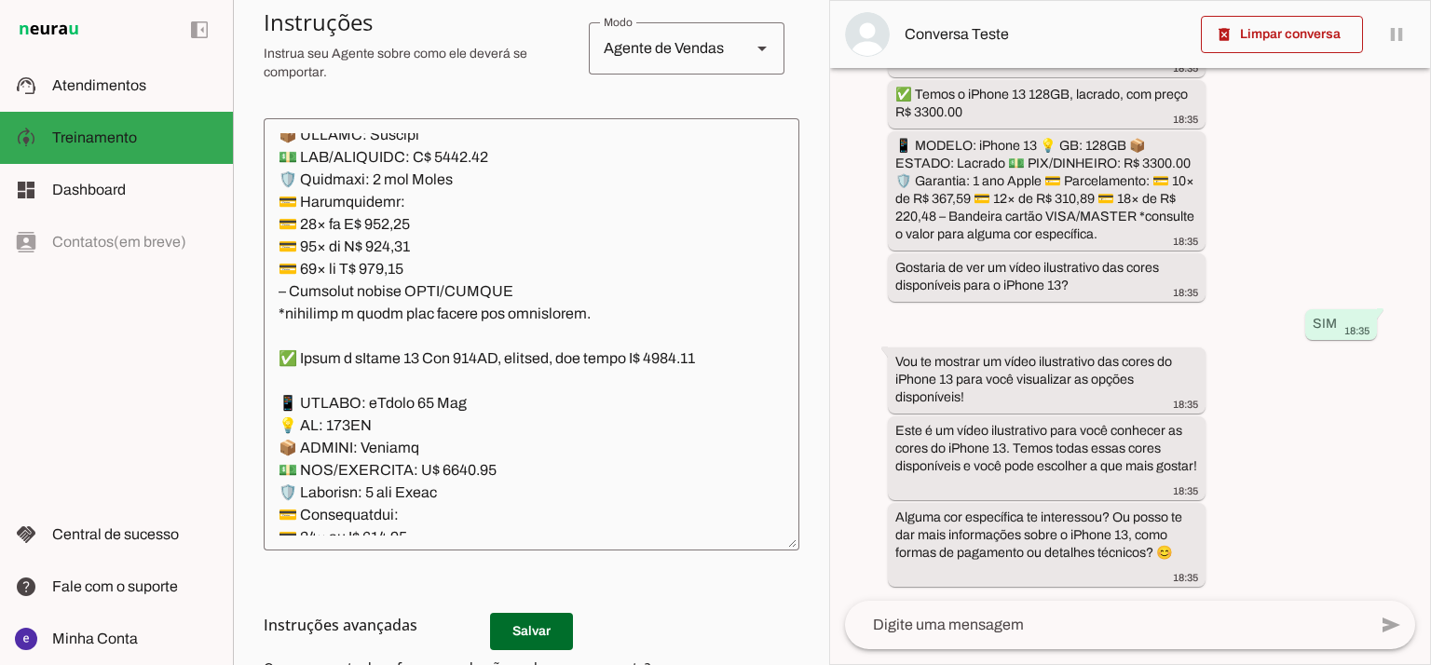
click at [520, 621] on h3 "Instruções avançadas" at bounding box center [524, 625] width 521 height 22
click at [520, 629] on h3 "Instruções avançadas" at bounding box center [524, 625] width 521 height 22
click at [547, 631] on h3 "Instruções avançadas" at bounding box center [524, 625] width 521 height 22
drag, startPoint x: 810, startPoint y: 278, endPoint x: 810, endPoint y: 348, distance: 69.9
click at [810, 348] on section "Agente 1 Agente 2 Criar Agente Você atingiu o limite de IAs Neurau permitidas. …" at bounding box center [531, 332] width 596 height 665
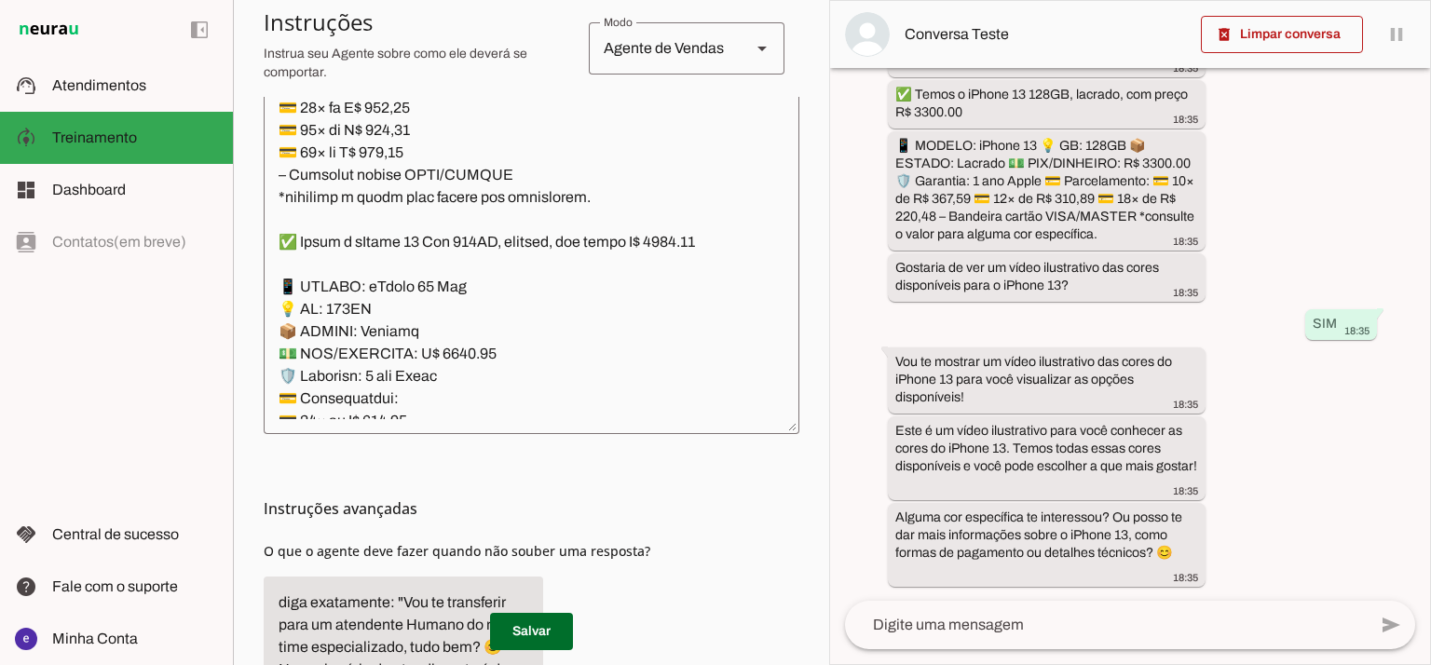
scroll to position [537, 0]
click at [557, 624] on span at bounding box center [531, 631] width 83 height 45
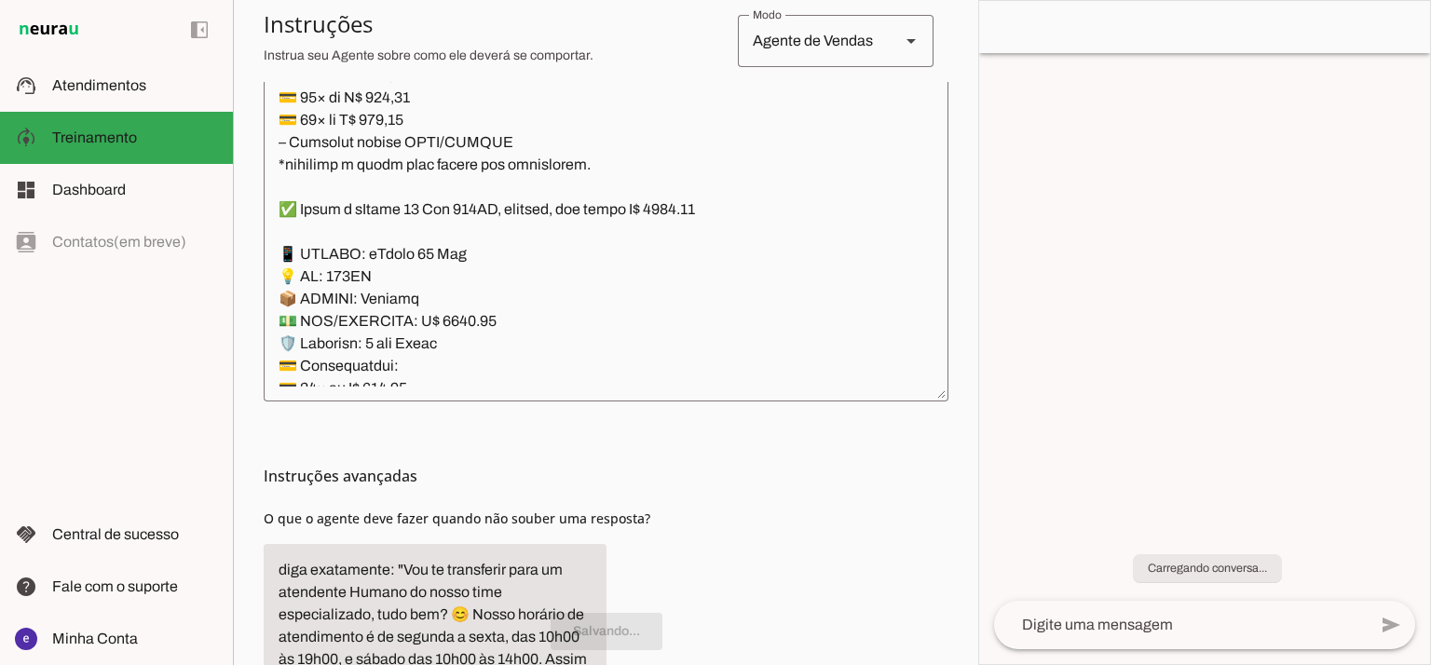
click at [532, 346] on textarea at bounding box center [606, 185] width 685 height 402
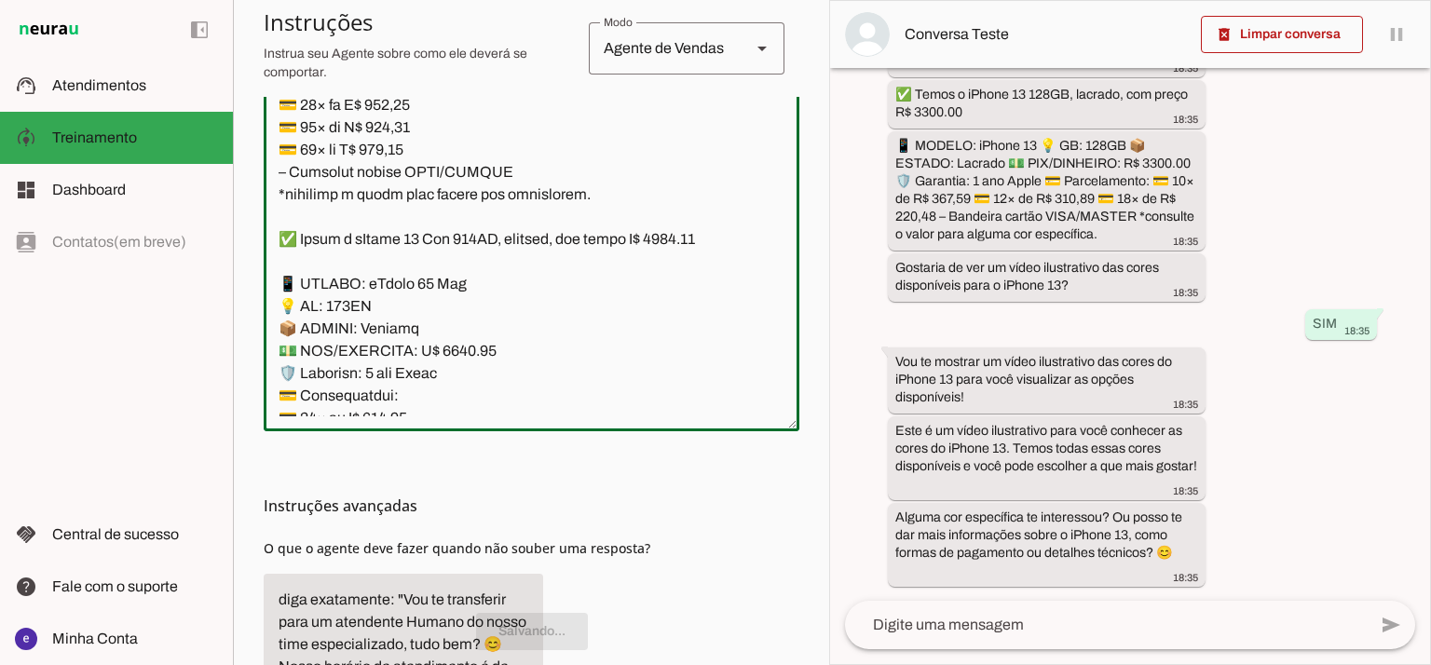
scroll to position [11879, 0]
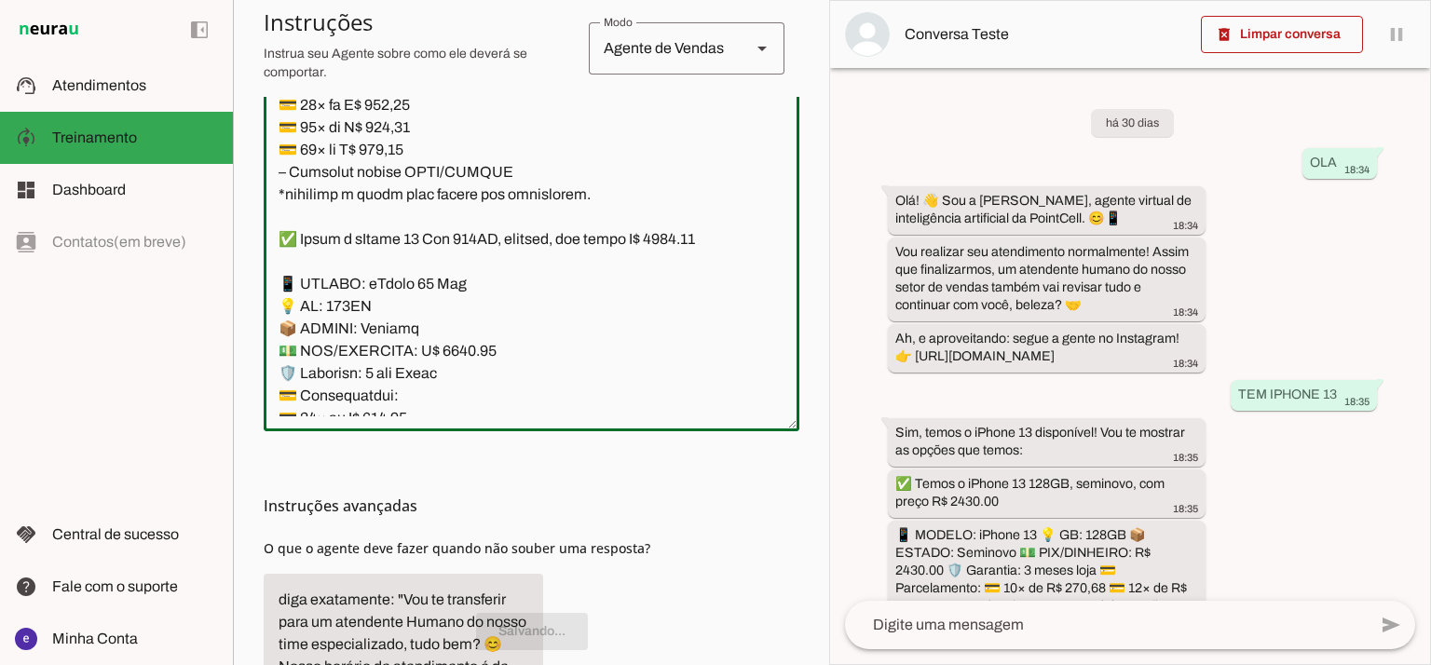
drag, startPoint x: 523, startPoint y: 347, endPoint x: 272, endPoint y: 156, distance: 316.3
click at [272, 156] on textarea at bounding box center [532, 215] width 536 height 402
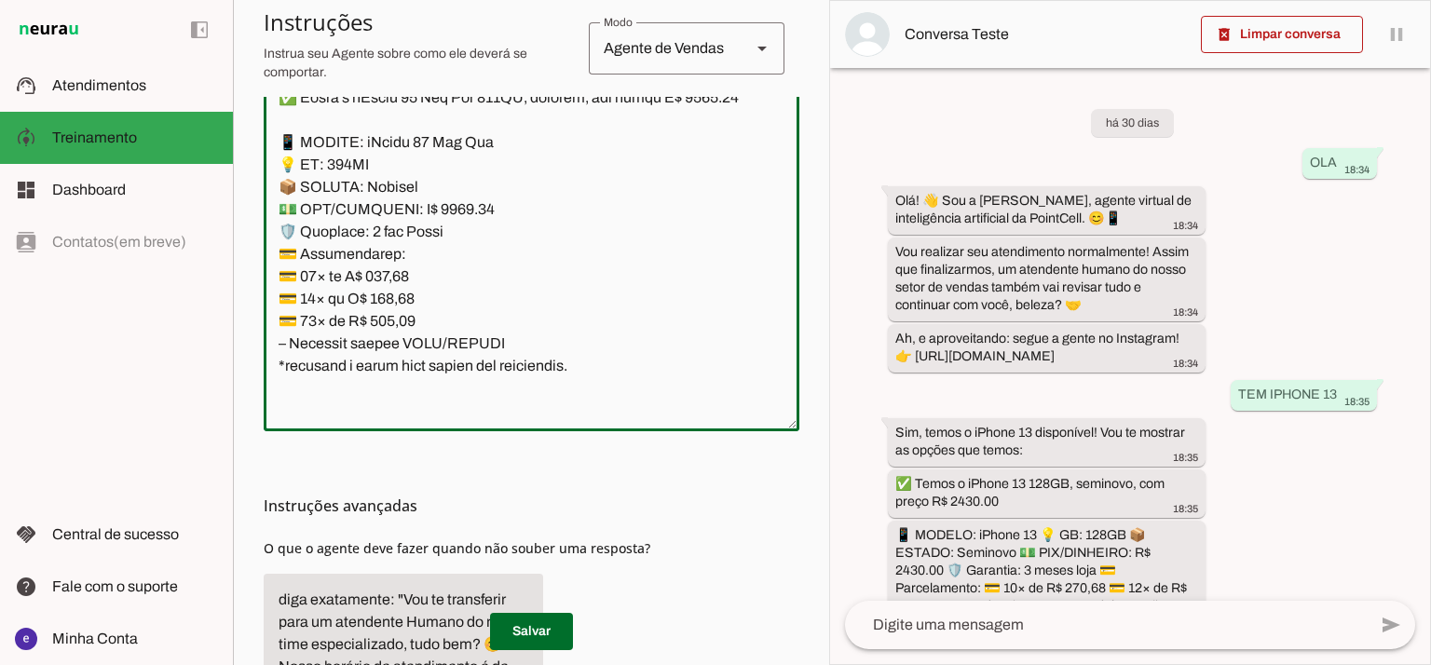
scroll to position [12499, 0]
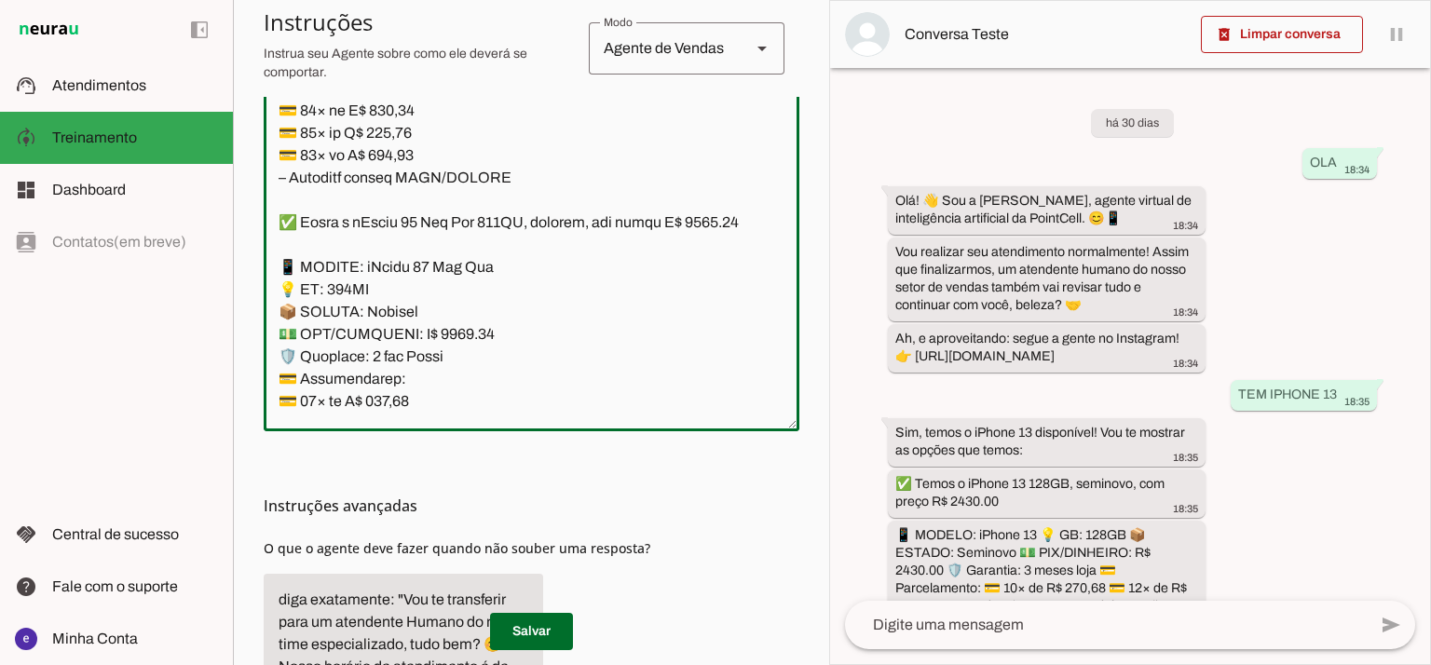
click at [457, 230] on textarea at bounding box center [532, 215] width 536 height 402
click at [719, 107] on textarea at bounding box center [532, 215] width 536 height 402
type textarea "Lore: Ipsu Dolor: Sitametco ad ElitsEddo Eiusmodte: In utlabore et Doloremag - …"
type md-outlined-text-field "Lore: Ipsu Dolor: Sitametco ad ElitsEddo Eiusmodte: In utlabore et Doloremag - …"
click at [404, 285] on textarea at bounding box center [532, 215] width 536 height 402
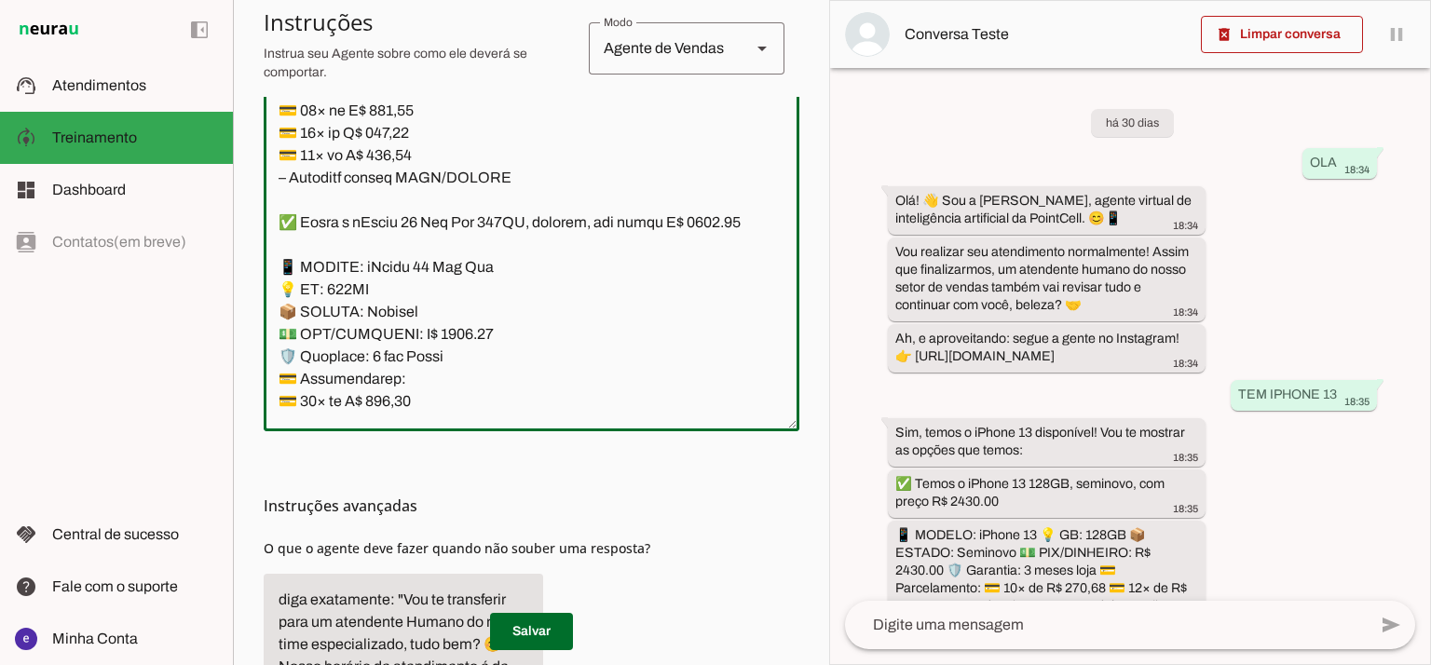
click at [404, 285] on textarea at bounding box center [532, 215] width 536 height 402
paste textarea "7,58"
type textarea "Lore: Ipsu Dolor: Sitametco ad ElitsEddo Eiusmodte: In utlabore et Doloremag - …"
type md-outlined-text-field "Lore: Ipsu Dolor: Sitametco ad ElitsEddo Eiusmodte: In utlabore et Doloremag - …"
click at [388, 312] on textarea at bounding box center [532, 215] width 536 height 402
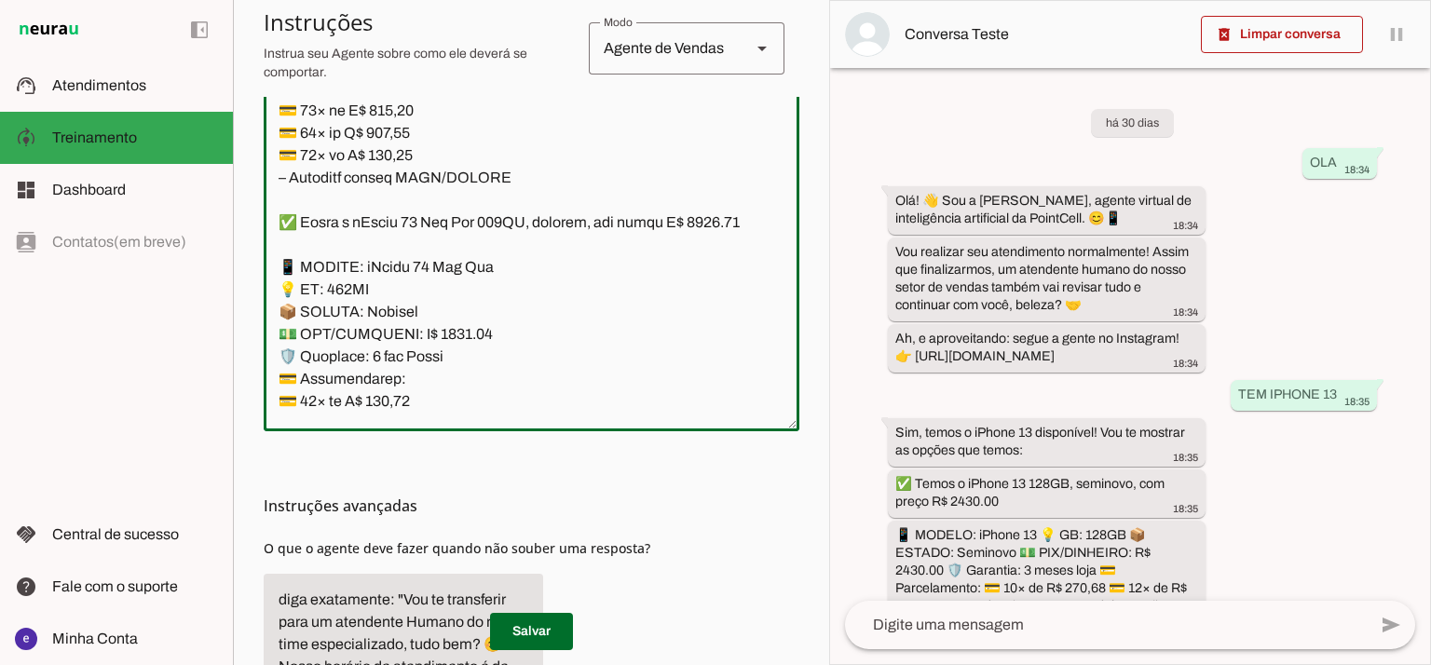
click at [388, 312] on textarea at bounding box center [532, 215] width 536 height 402
paste textarea "83,01"
type textarea "Lore: Ipsu Dolor: Sitametco ad ElitsEddo Eiusmodte: In utlabore et Doloremag - …"
type md-outlined-text-field "Lore: Ipsu Dolor: Sitametco ad ElitsEddo Eiusmodte: In utlabore et Doloremag - …"
click at [401, 327] on textarea at bounding box center [532, 215] width 536 height 402
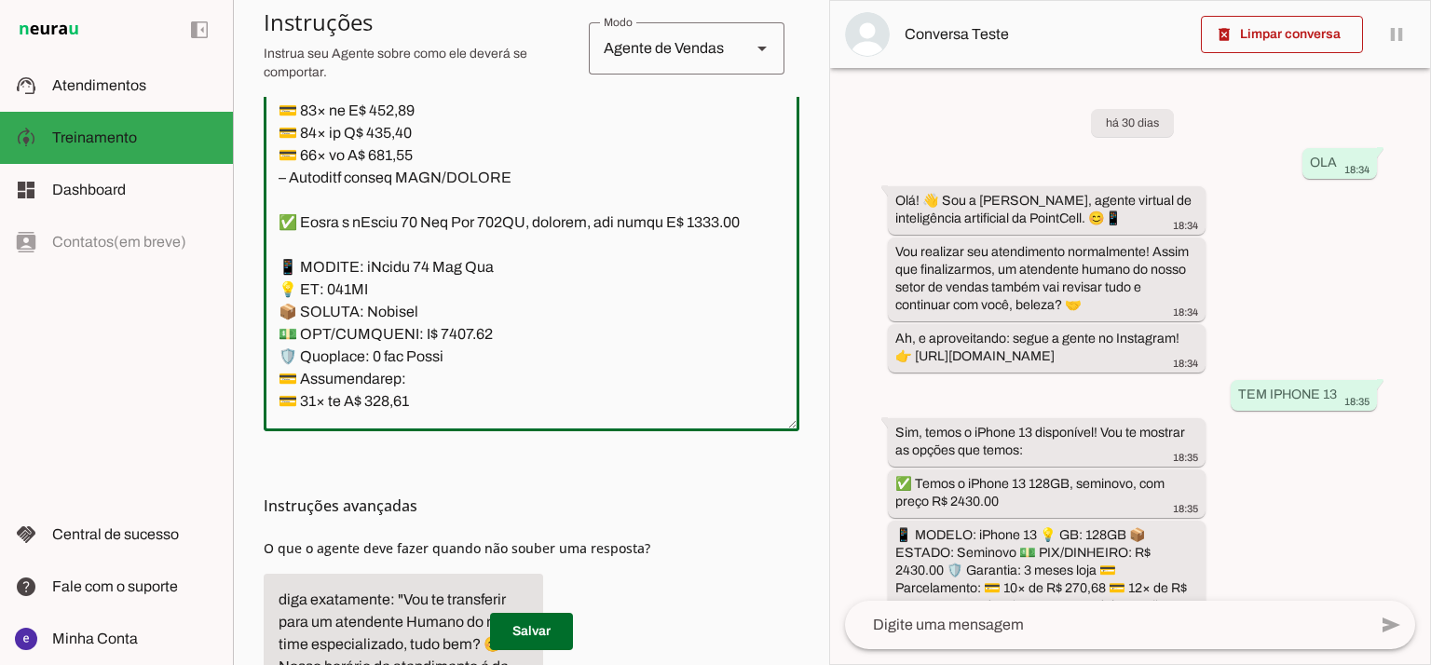
click at [401, 327] on textarea at bounding box center [532, 215] width 536 height 402
paste textarea "4,38"
type textarea "Lore: Ipsu Dolor: Sitametco ad ElitsEddo Eiusmodte: In utlabore et Doloremag - …"
type md-outlined-text-field "Lore: Ipsu Dolor: Sitametco ad ElitsEddo Eiusmodte: In utlabore et Doloremag - …"
click at [544, 629] on span at bounding box center [531, 631] width 83 height 45
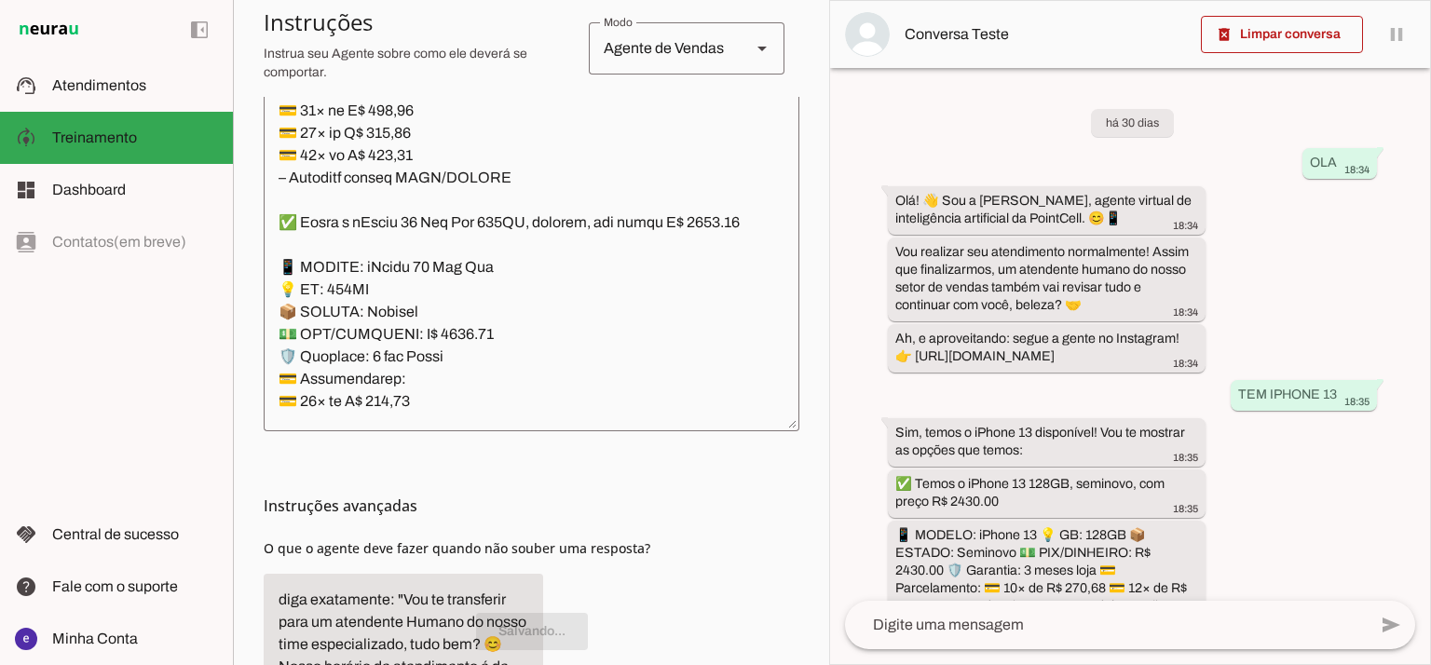
click at [502, 298] on textarea at bounding box center [532, 215] width 536 height 402
click at [468, 334] on textarea at bounding box center [532, 215] width 536 height 402
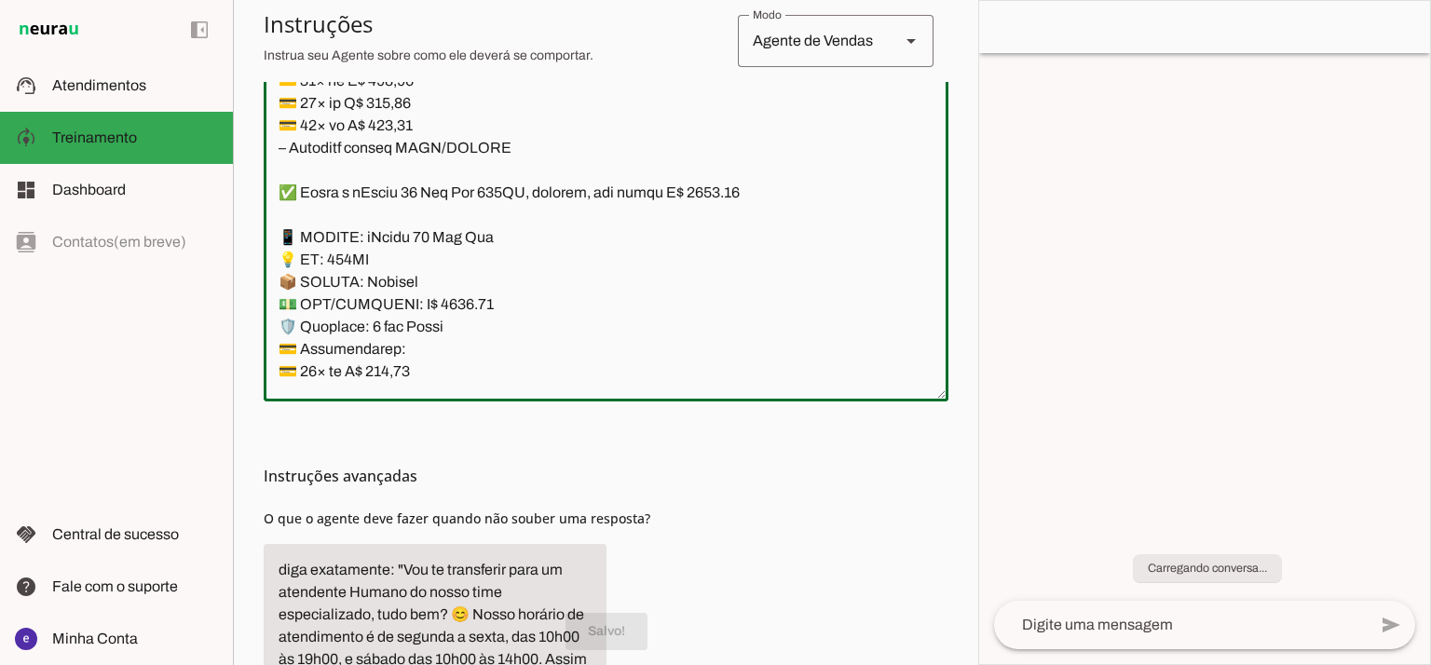
click at [478, 329] on textarea at bounding box center [606, 185] width 685 height 402
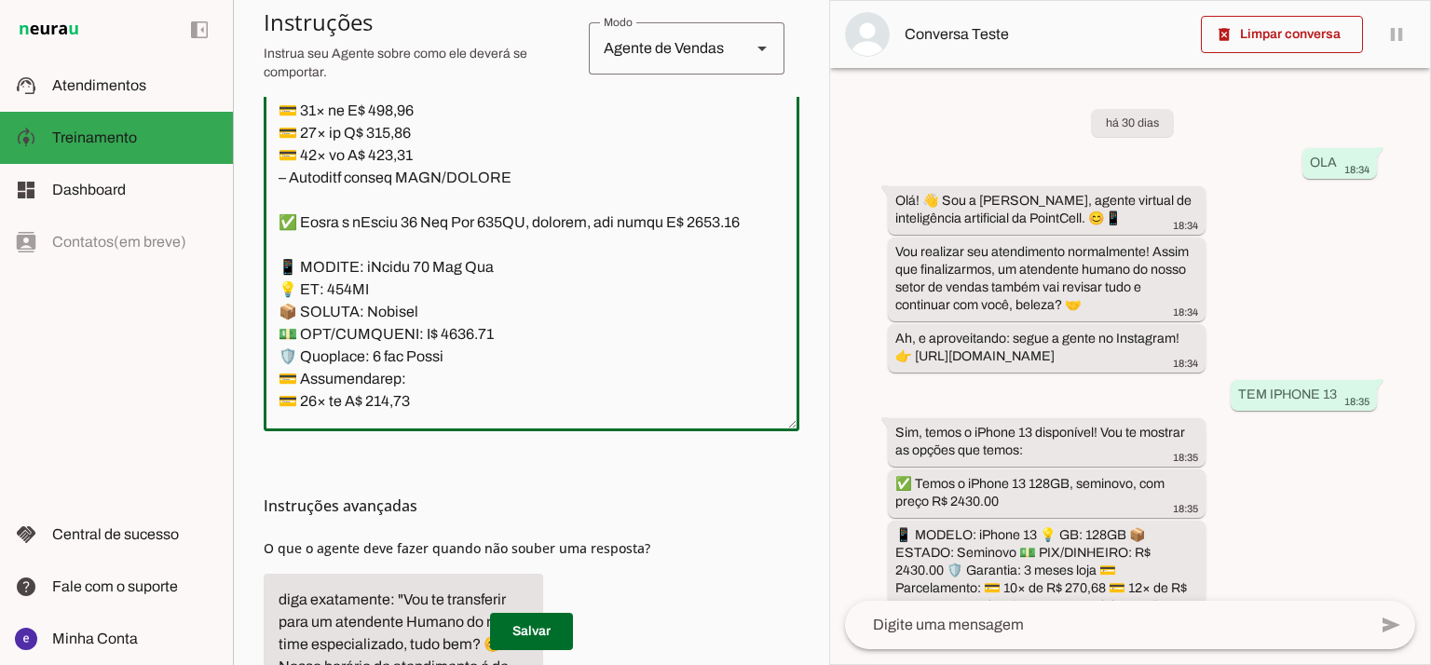
drag, startPoint x: 458, startPoint y: 334, endPoint x: 261, endPoint y: 148, distance: 271.5
click at [261, 148] on section "Agente 1 Agente 2 Criar Agente Você atingiu o limite de IAs Neurau permitidas. …" at bounding box center [531, 332] width 596 height 665
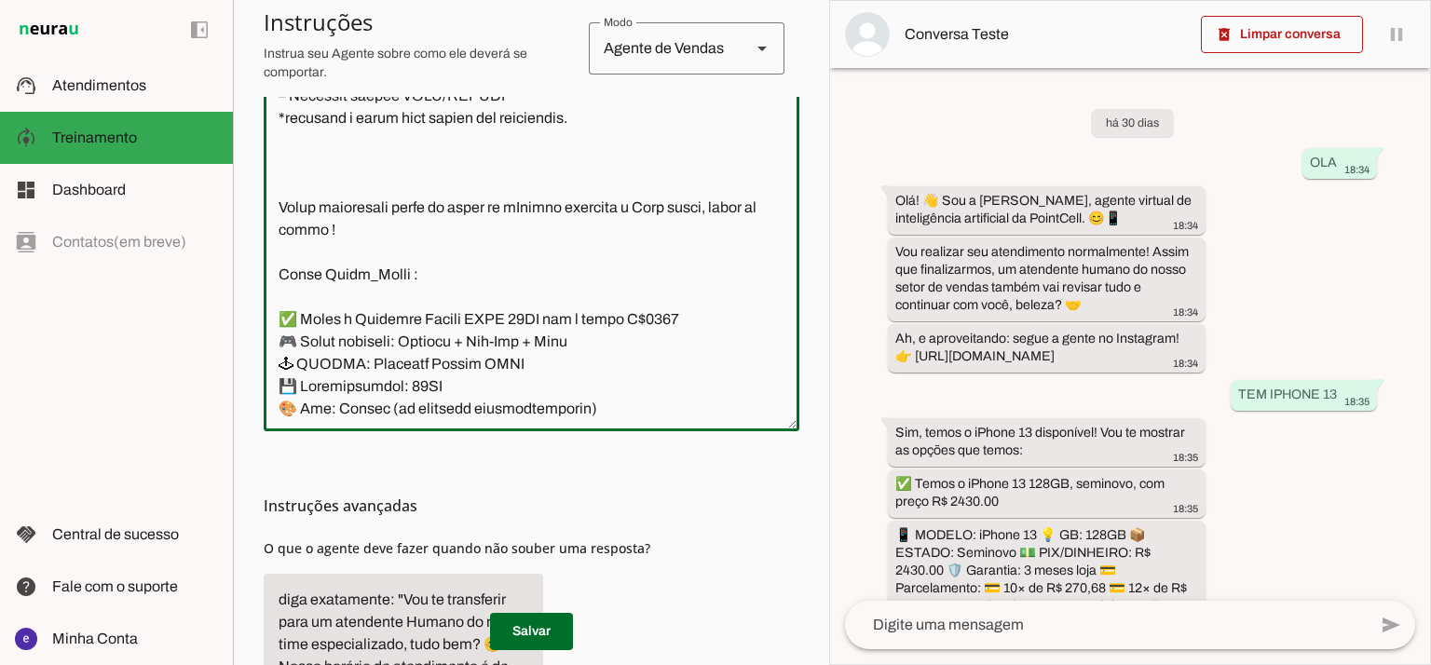
scroll to position [12749, 0]
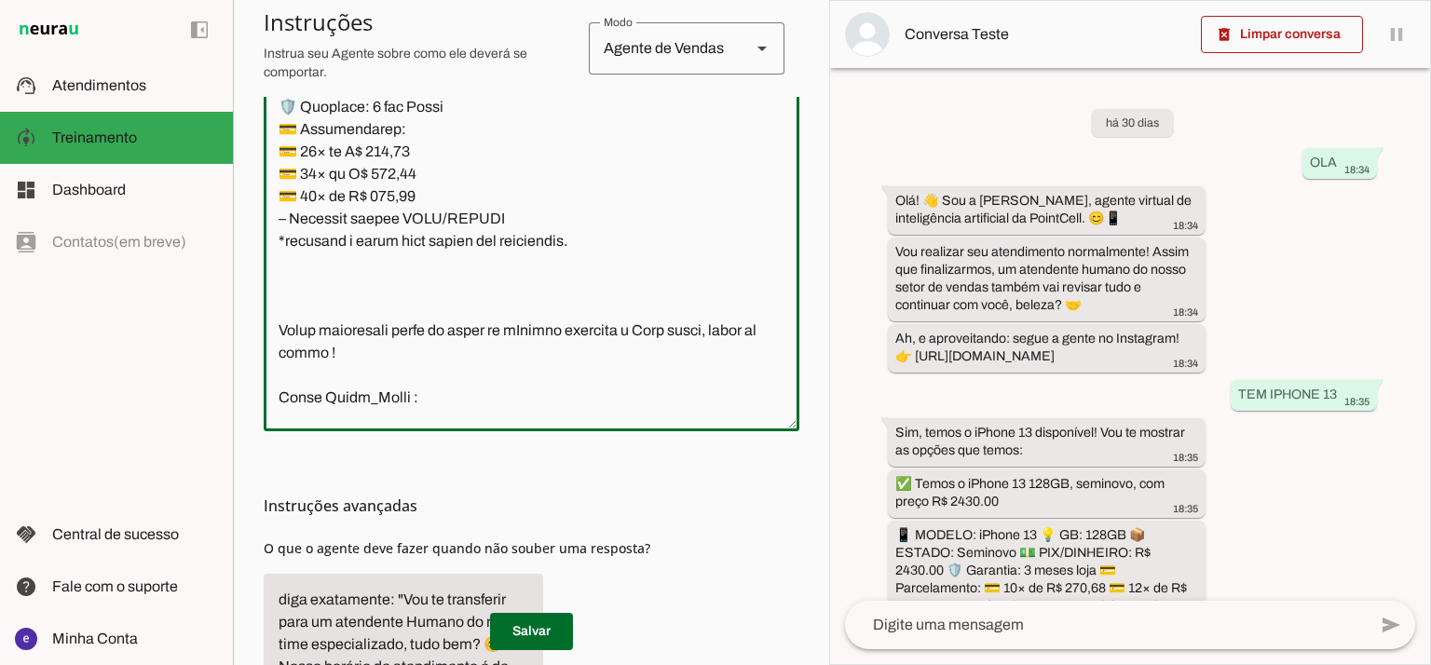
click at [456, 260] on textarea at bounding box center [532, 215] width 536 height 402
click at [715, 152] on textarea at bounding box center [532, 215] width 536 height 402
type textarea "Lore: Ipsu Dolor: Sitametco ad ElitsEddo Eiusmodte: In utlabore et Doloremag - …"
type md-outlined-text-field "Lore: Ipsu Dolor: Sitametco ad ElitsEddo Eiusmodte: In utlabore et Doloremag - …"
click at [399, 334] on textarea at bounding box center [532, 215] width 536 height 402
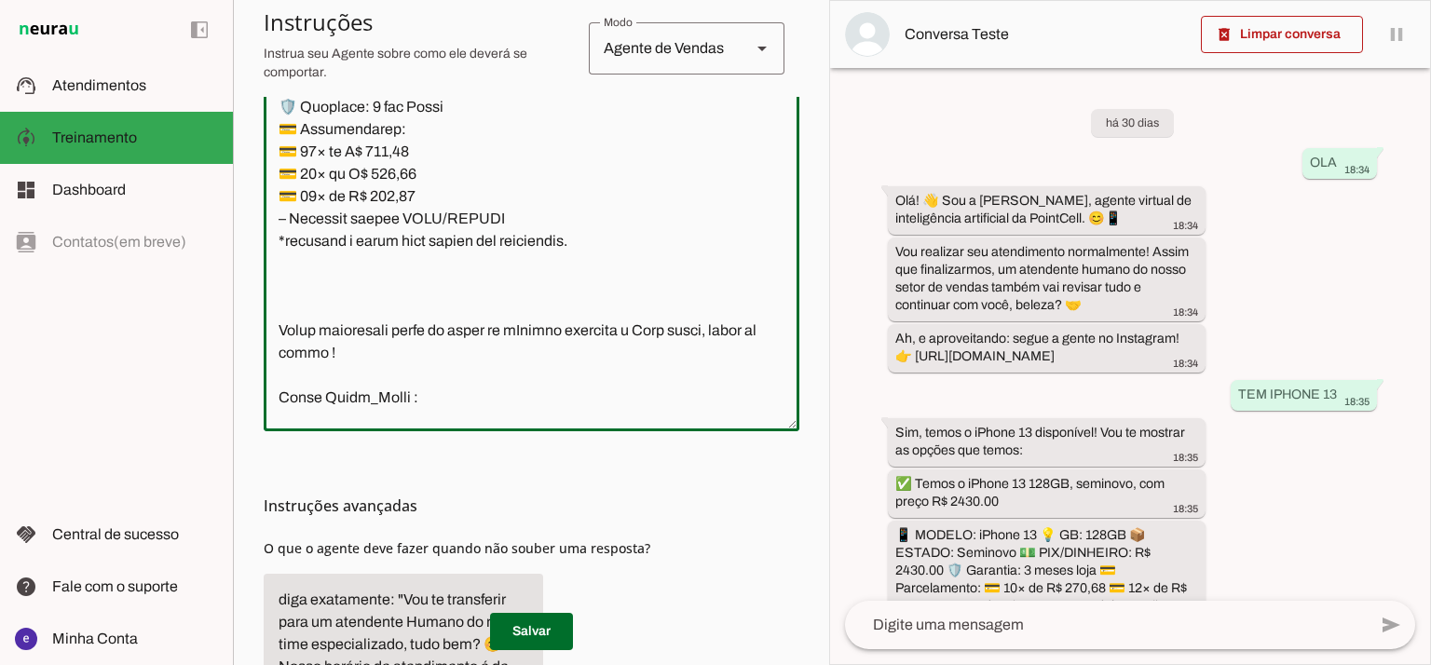
click at [399, 334] on textarea at bounding box center [532, 215] width 536 height 402
paste textarea "69,09"
type textarea "Lore: Ipsu Dolor: Sitametco ad ElitsEddo Eiusmodte: In utlabore et Doloremag - …"
type md-outlined-text-field "Lore: Ipsu Dolor: Sitametco ad ElitsEddo Eiusmodte: In utlabore et Doloremag - …"
click at [391, 350] on textarea at bounding box center [532, 215] width 536 height 402
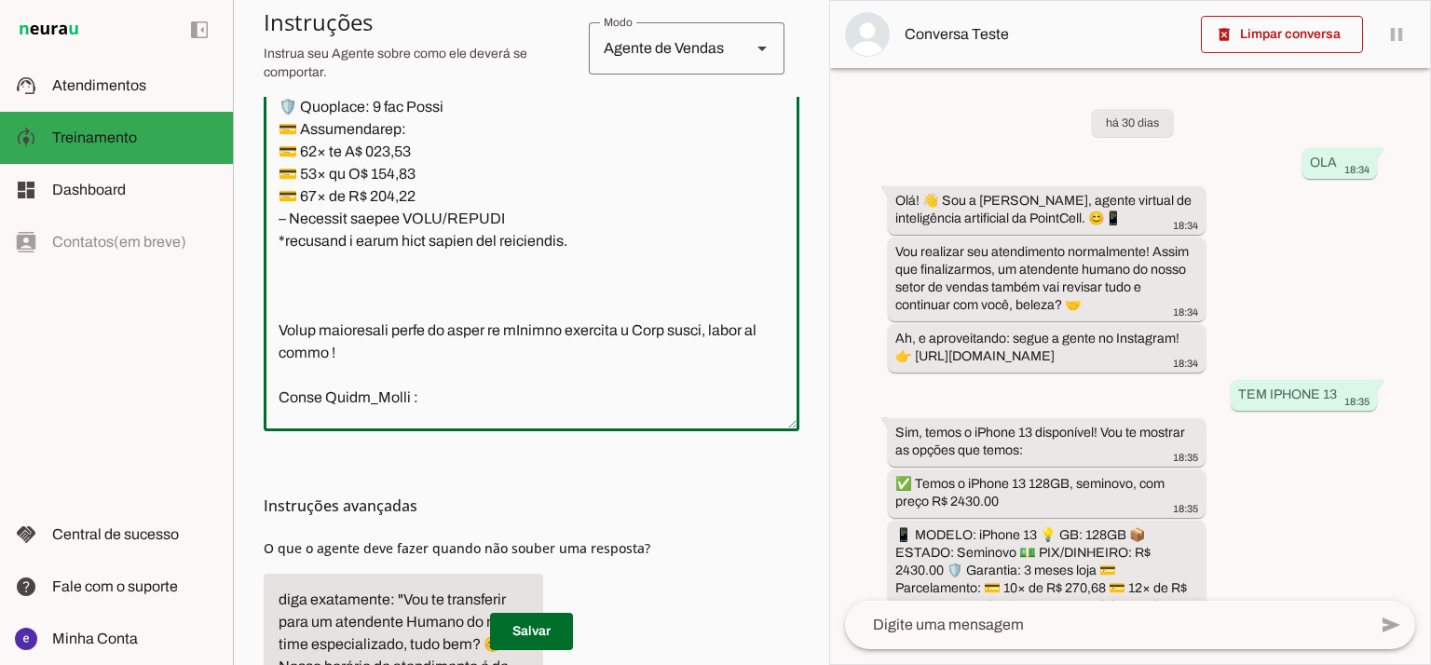
click at [391, 350] on textarea at bounding box center [532, 215] width 536 height 402
paste textarea "819,62"
type textarea "Lore: Ipsu Dolor: Sitametco ad ElitsEddo Eiusmodte: In utlabore et Doloremag - …"
type md-outlined-text-field "Lore: Ipsu Dolor: Sitametco ad ElitsEddo Eiusmodte: In utlabore et Doloremag - …"
click at [412, 375] on textarea at bounding box center [532, 215] width 536 height 402
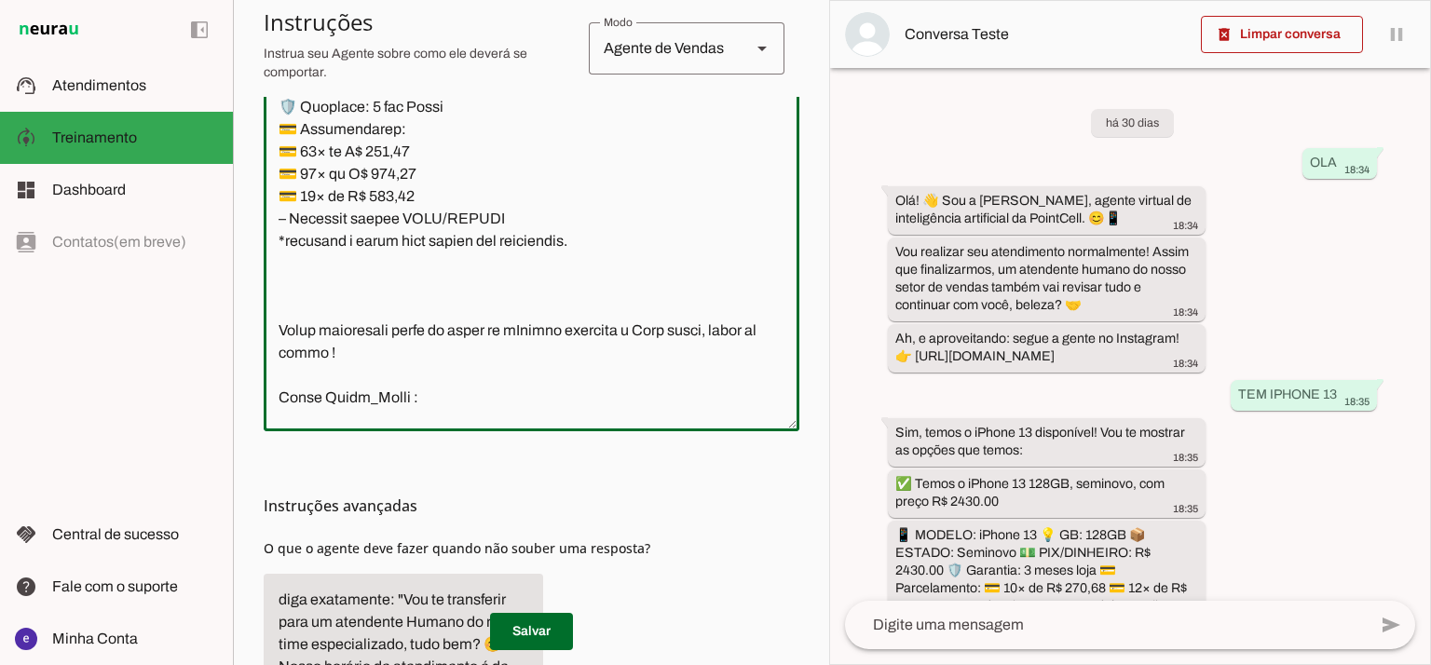
click at [412, 375] on textarea at bounding box center [532, 215] width 536 height 402
paste textarea "81,2"
click at [501, 258] on textarea at bounding box center [532, 215] width 536 height 402
type textarea "Lore: Ipsu Dolor: Sitametco ad ElitsEddo Eiusmodte: In utlabore et Doloremag - …"
type md-outlined-text-field "Lore: Ipsu Dolor: Sitametco ad ElitsEddo Eiusmodte: In utlabore et Doloremag - …"
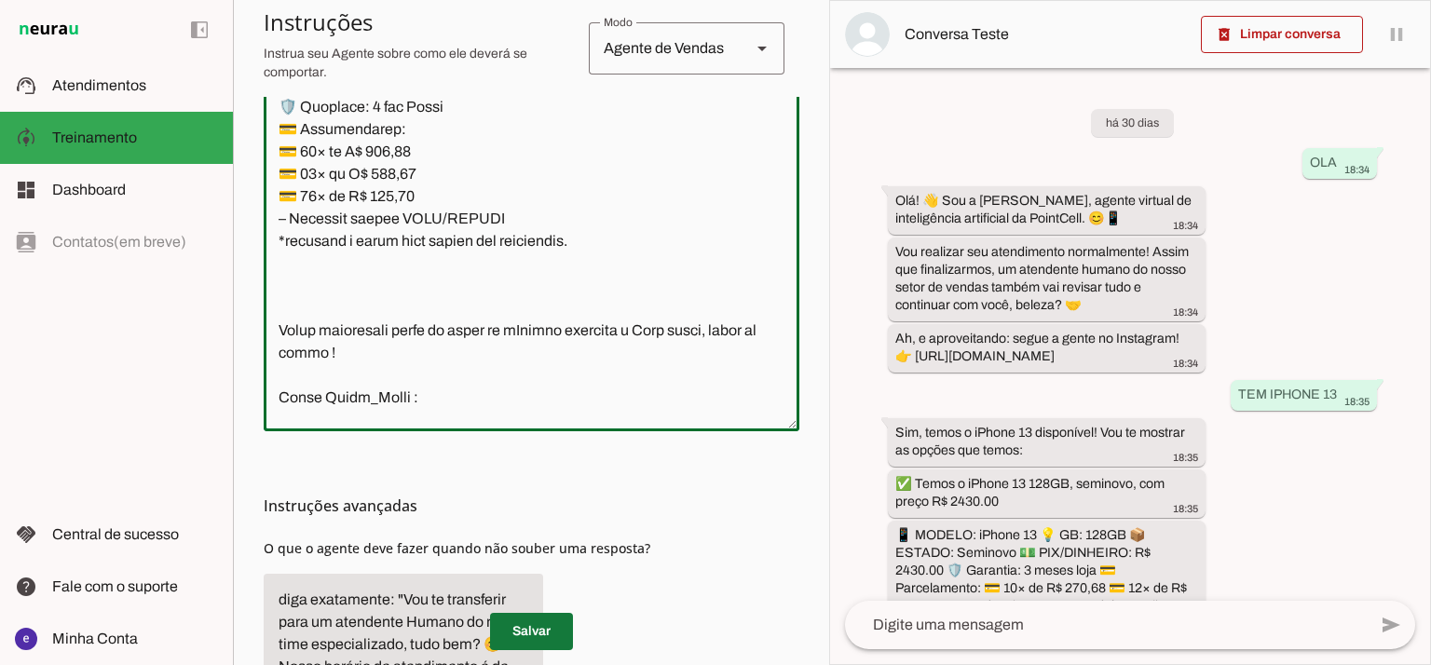
click at [546, 629] on span at bounding box center [531, 631] width 83 height 45
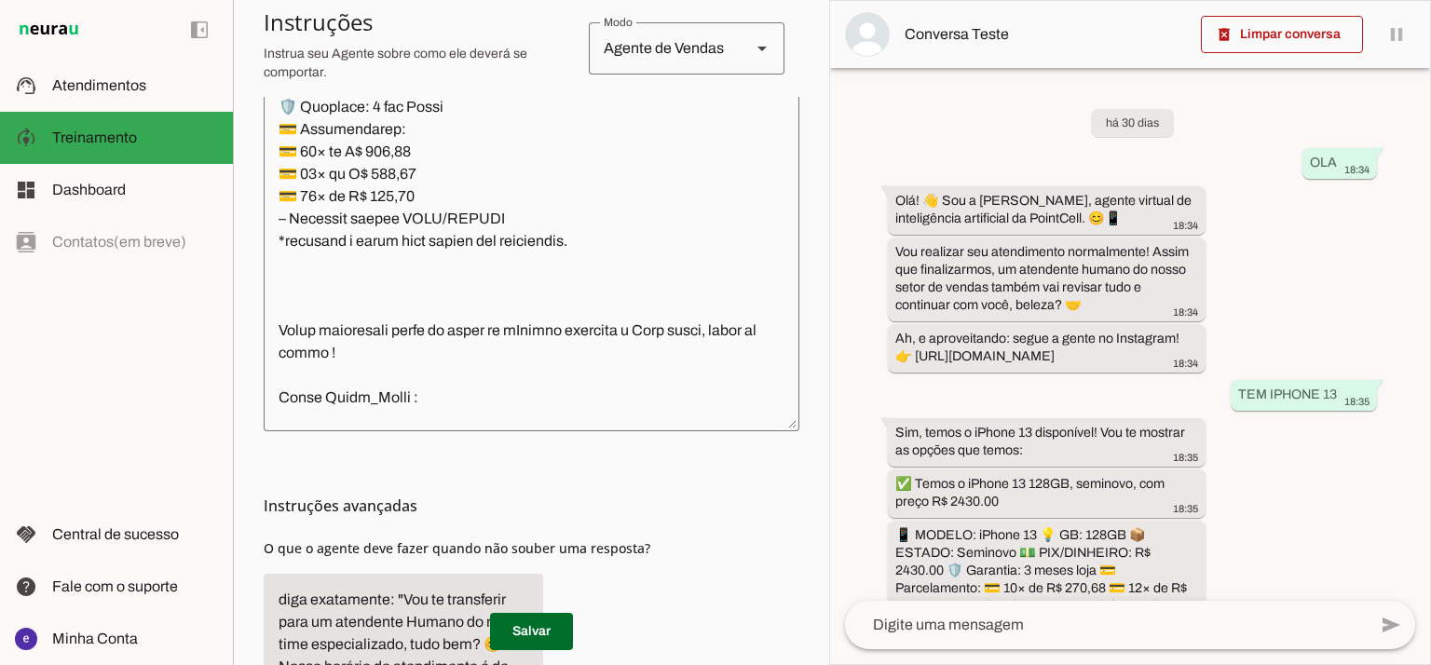
click at [485, 310] on textarea at bounding box center [532, 215] width 536 height 402
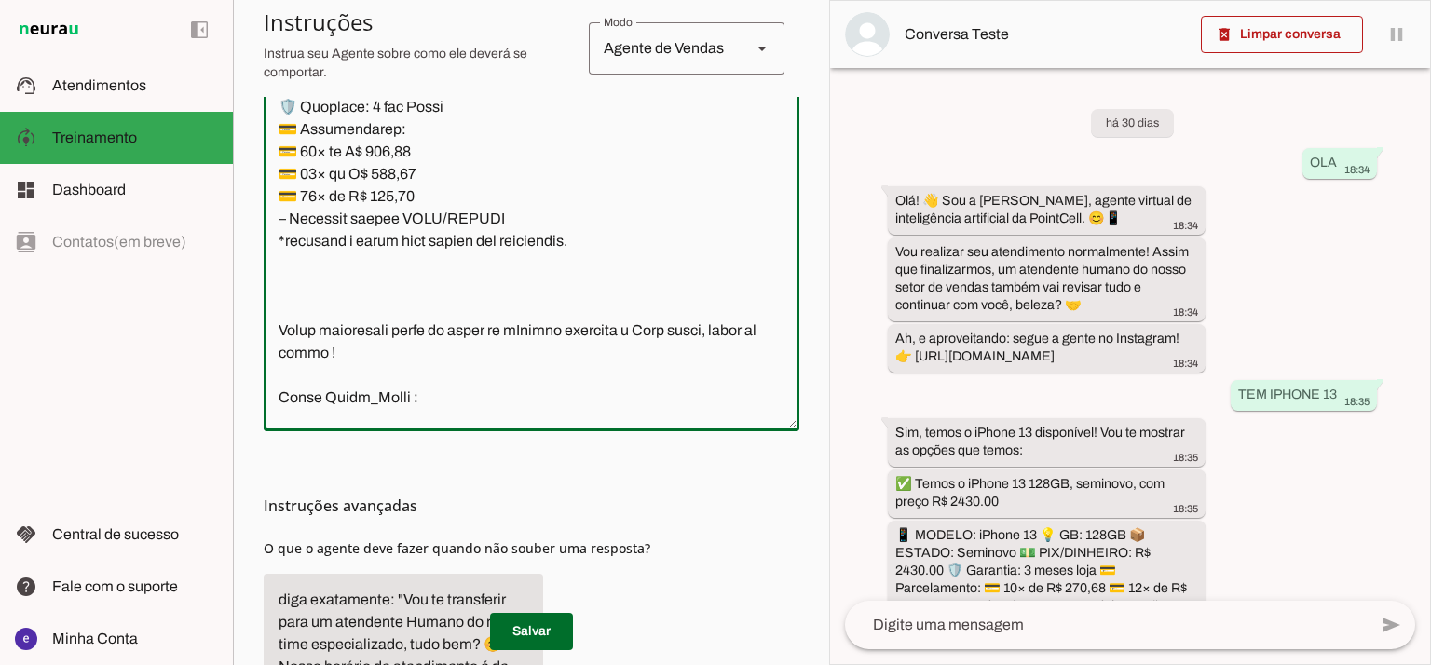
drag, startPoint x: 421, startPoint y: 374, endPoint x: 268, endPoint y: 200, distance: 231.7
click at [268, 200] on textarea at bounding box center [532, 215] width 536 height 402
click at [540, 639] on span at bounding box center [531, 631] width 83 height 45
